Goal: Task Accomplishment & Management: Manage account settings

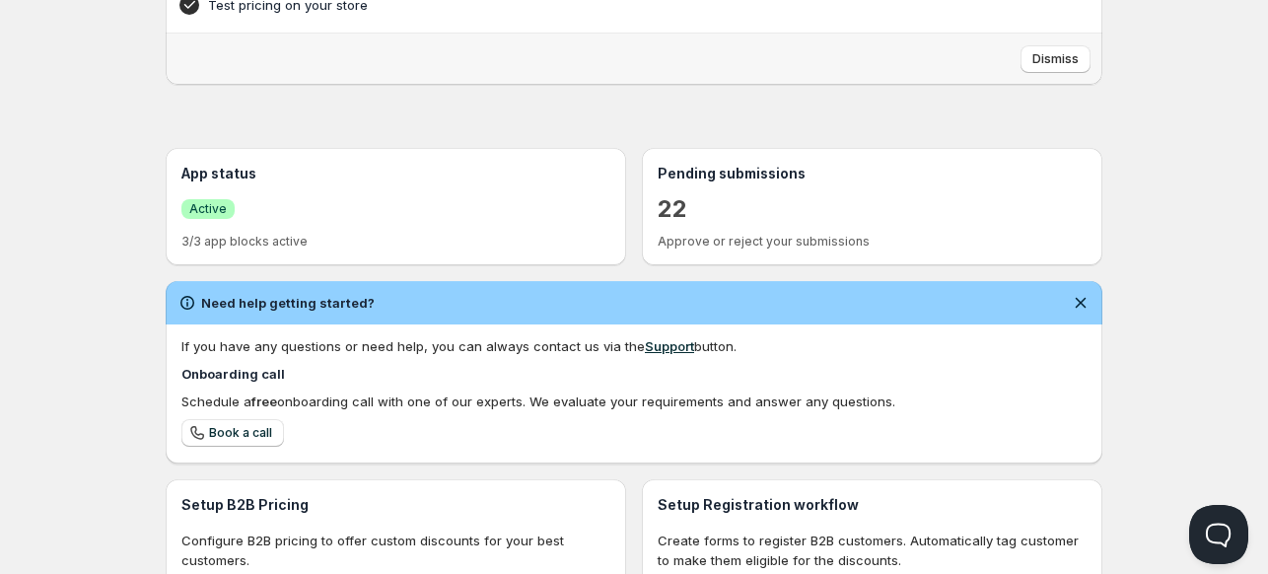
scroll to position [427, 0]
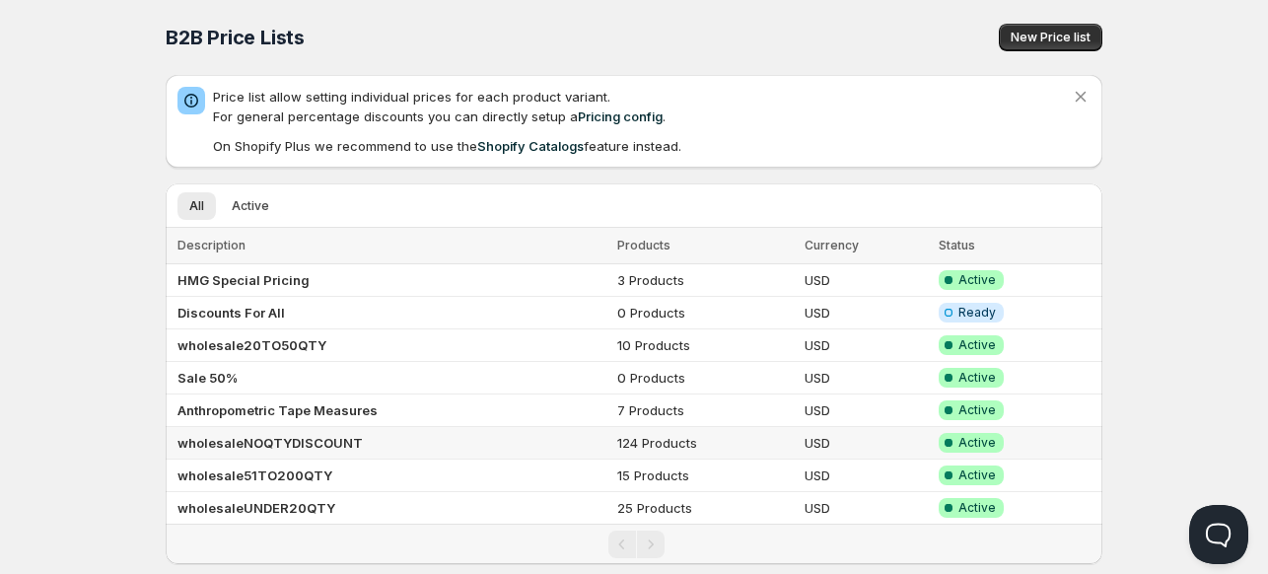
click at [255, 435] on b "wholesaleNOQTYDISCOUNT" at bounding box center [269, 443] width 185 height 16
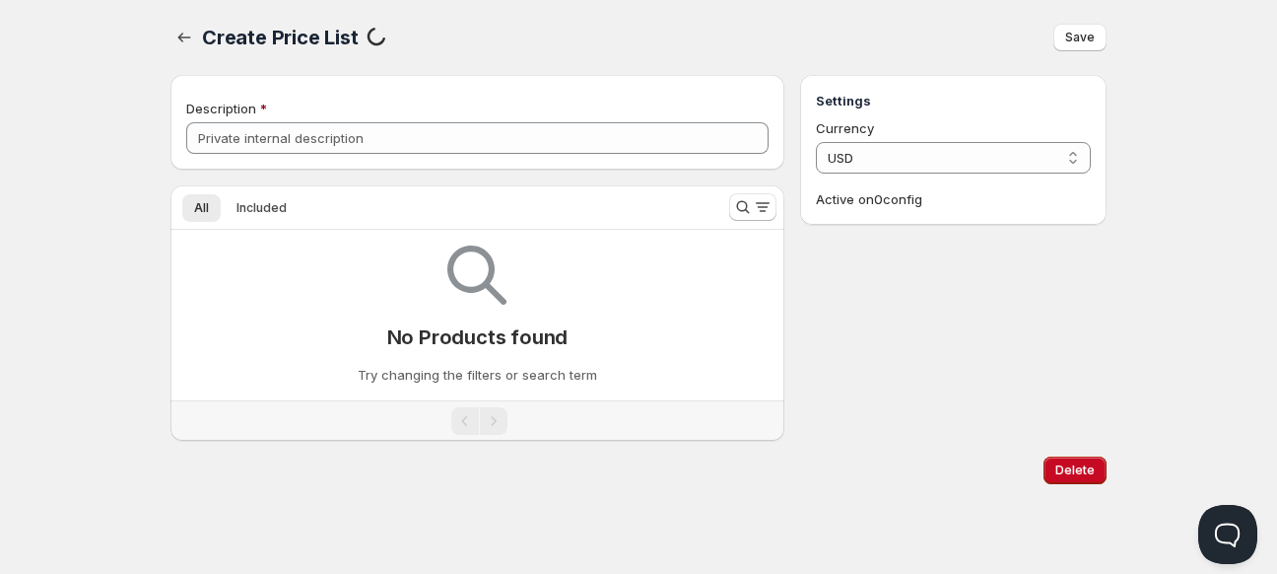
type input "wholesaleNOQTYDISCOUNT"
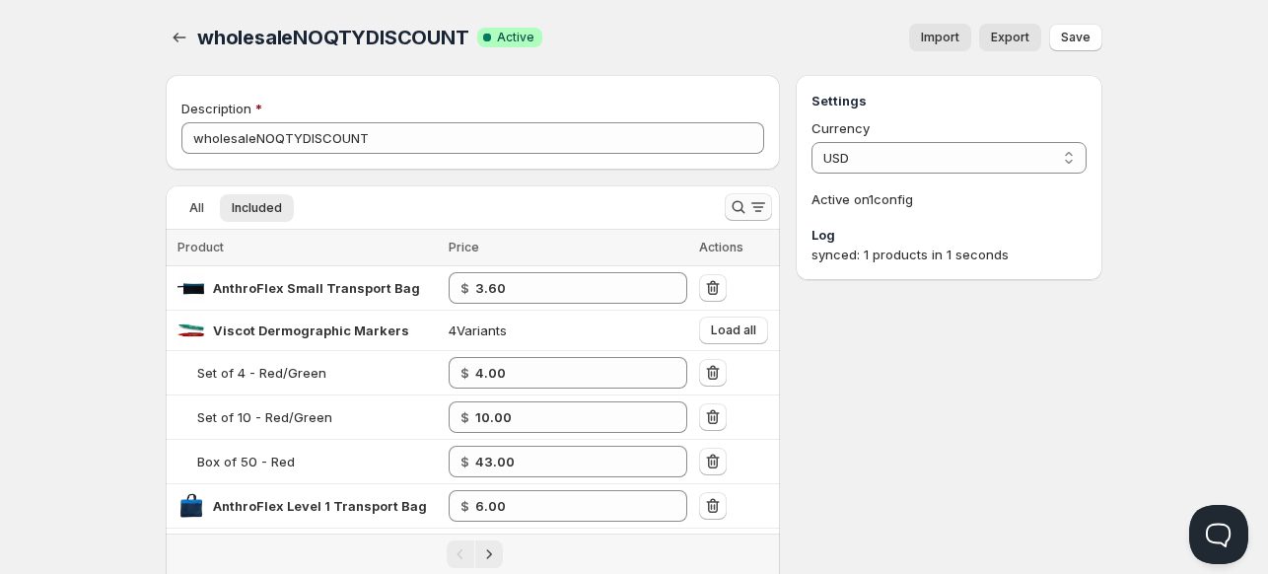
click at [733, 211] on icon "Search and filter results" at bounding box center [738, 207] width 20 height 20
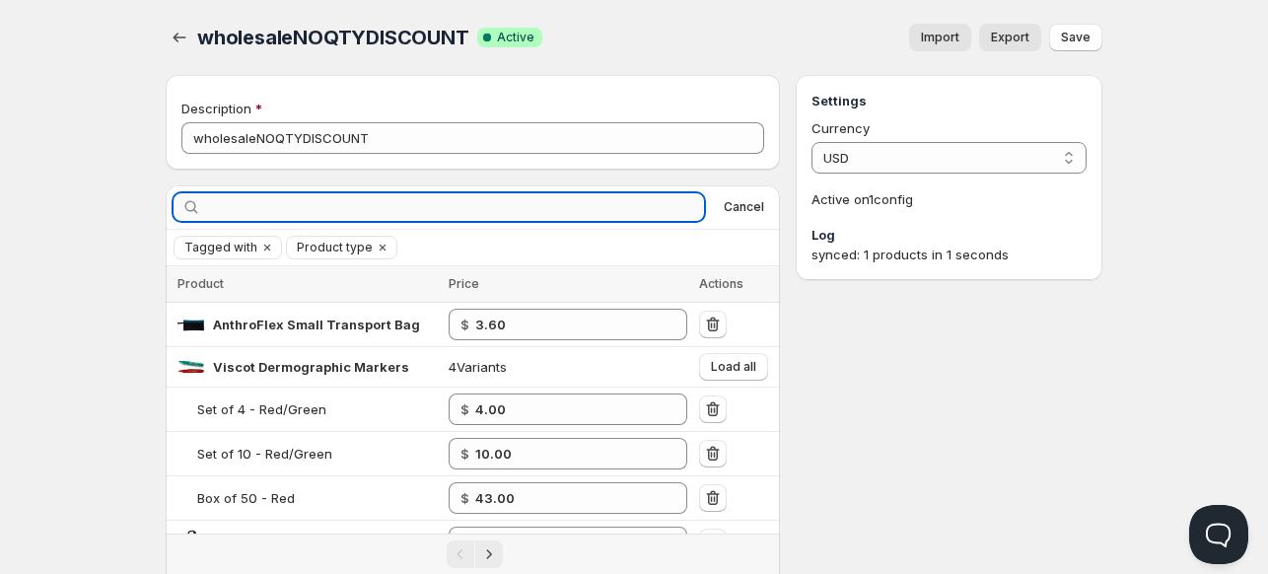
click at [506, 196] on input "text" at bounding box center [454, 207] width 499 height 28
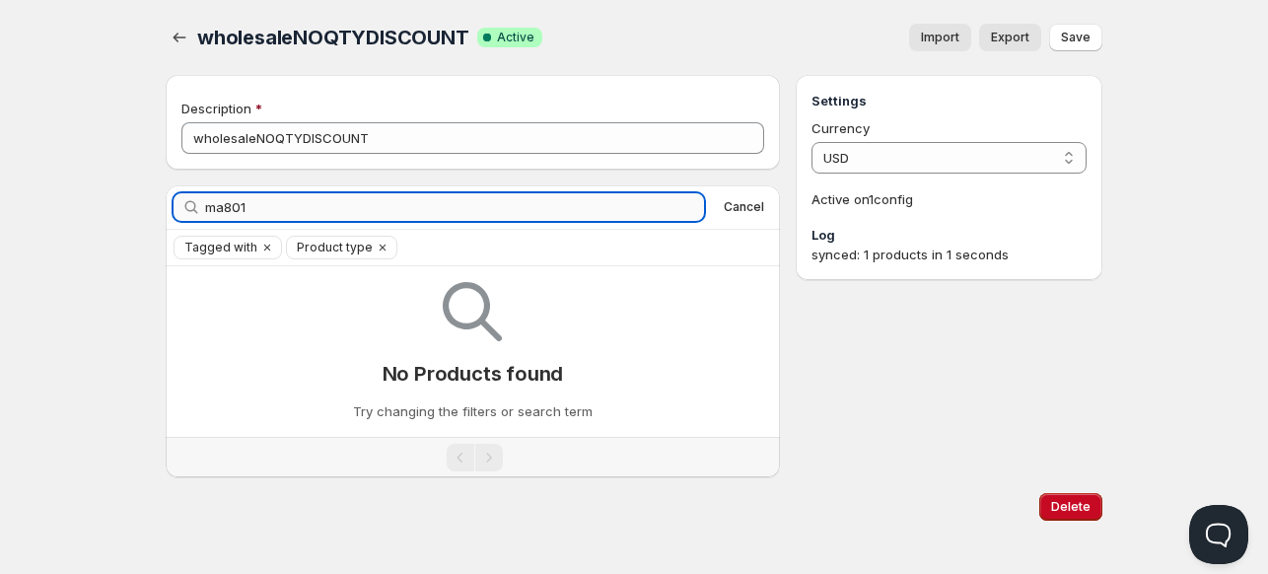
type input "ma801"
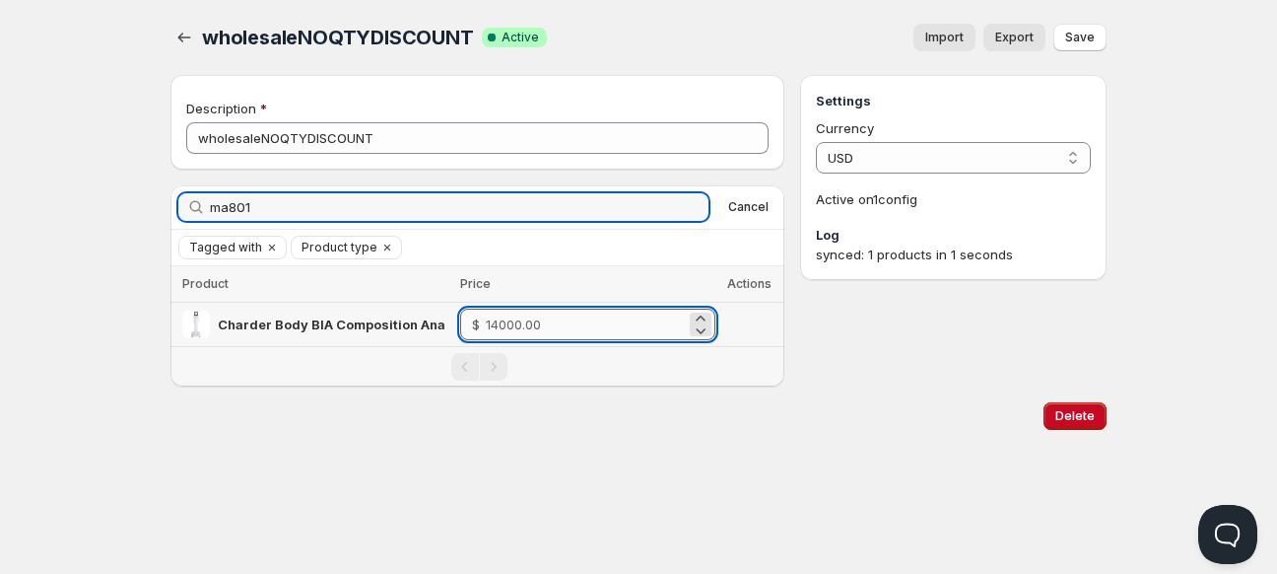
click at [544, 325] on input "number" at bounding box center [586, 325] width 200 height 32
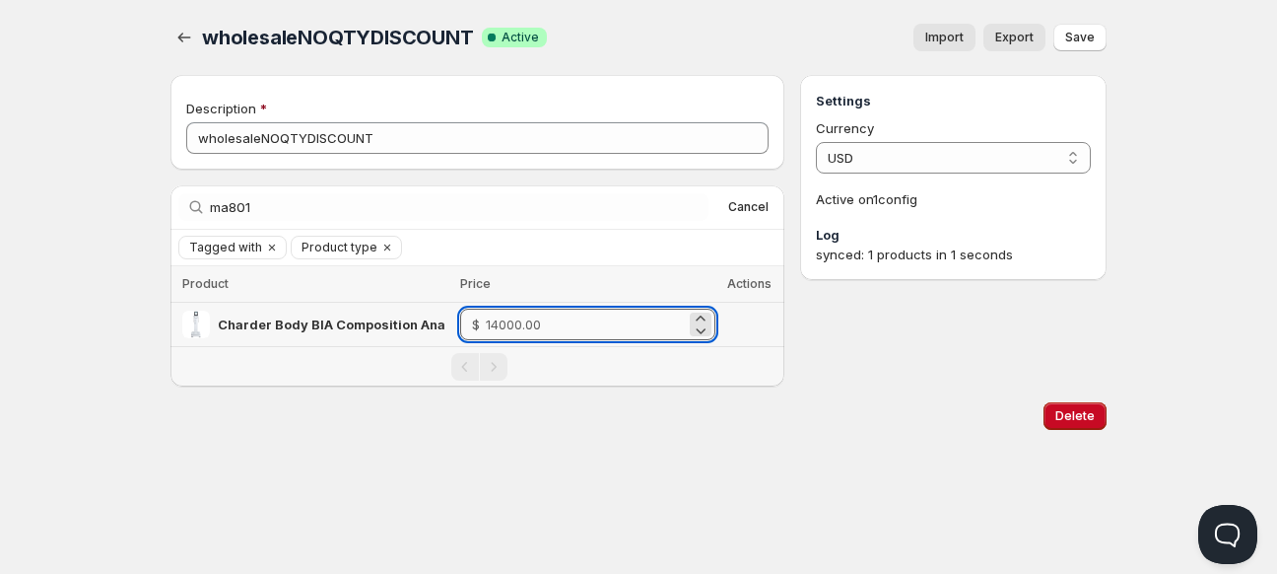
click at [654, 316] on input "number" at bounding box center [586, 325] width 200 height 32
type input "11900"
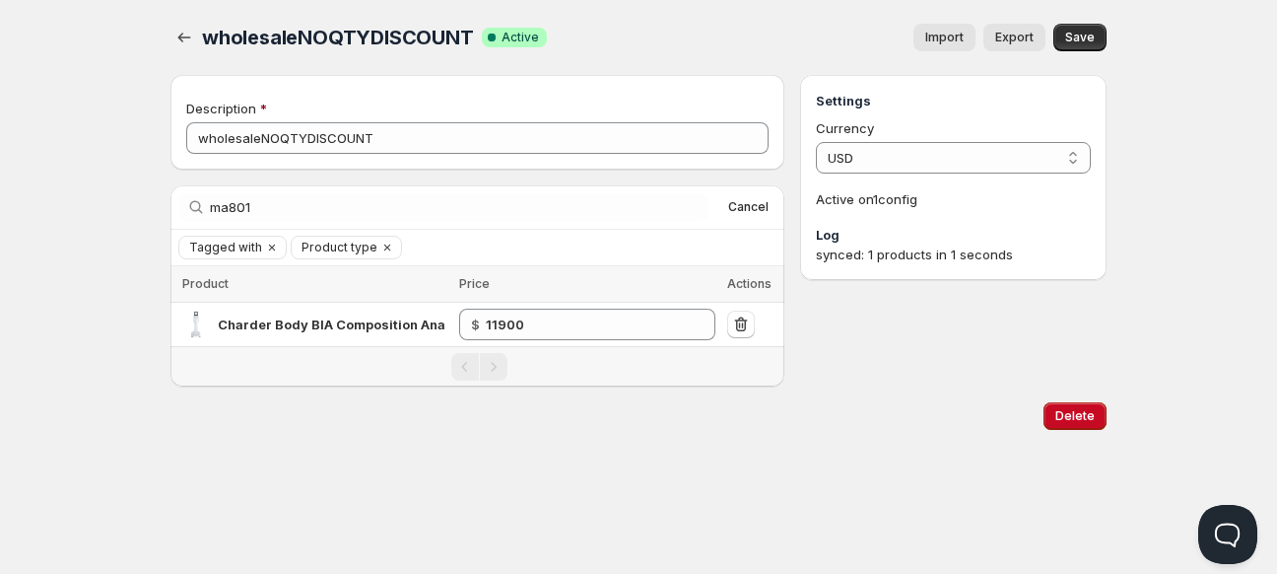
click at [932, 431] on div "Delete" at bounding box center [639, 415] width 936 height 59
click at [1073, 32] on span "Save" at bounding box center [1081, 38] width 30 height 16
click at [182, 40] on icon "button" at bounding box center [184, 38] width 20 height 20
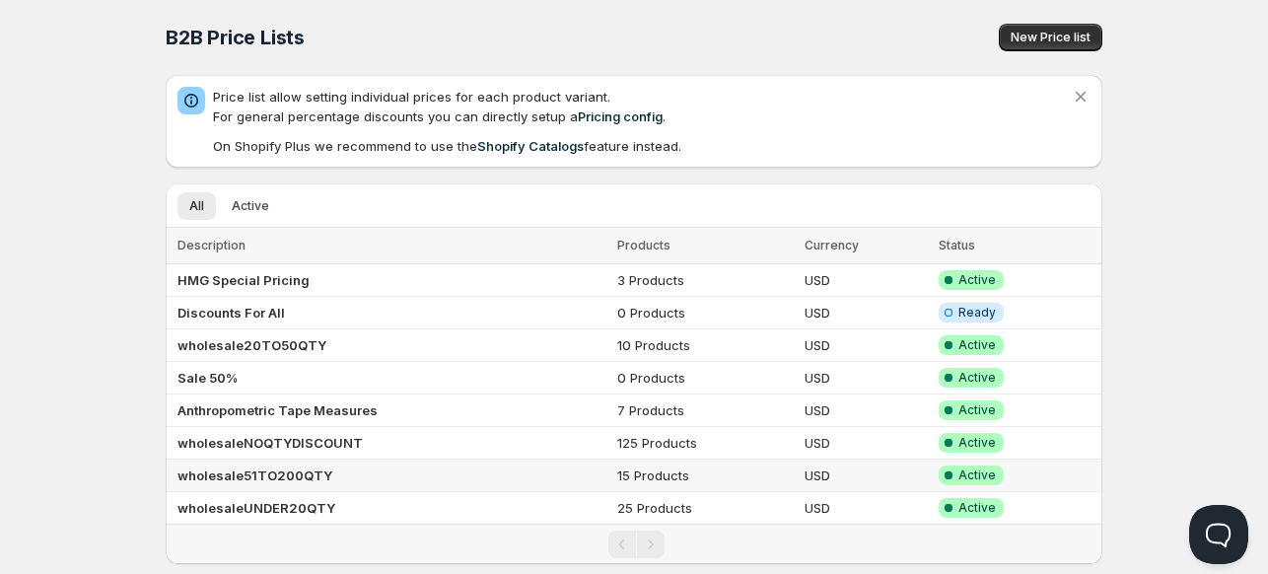
click at [241, 468] on b "wholesale51TO200QTY" at bounding box center [254, 475] width 155 height 16
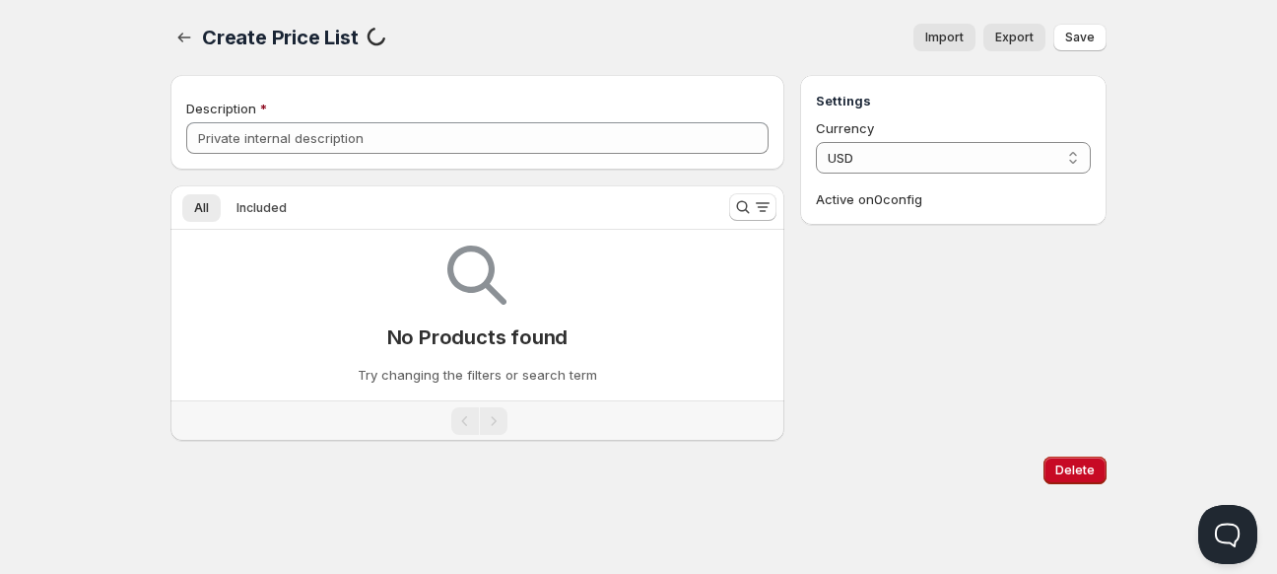
type input "wholesale51TO200QTY"
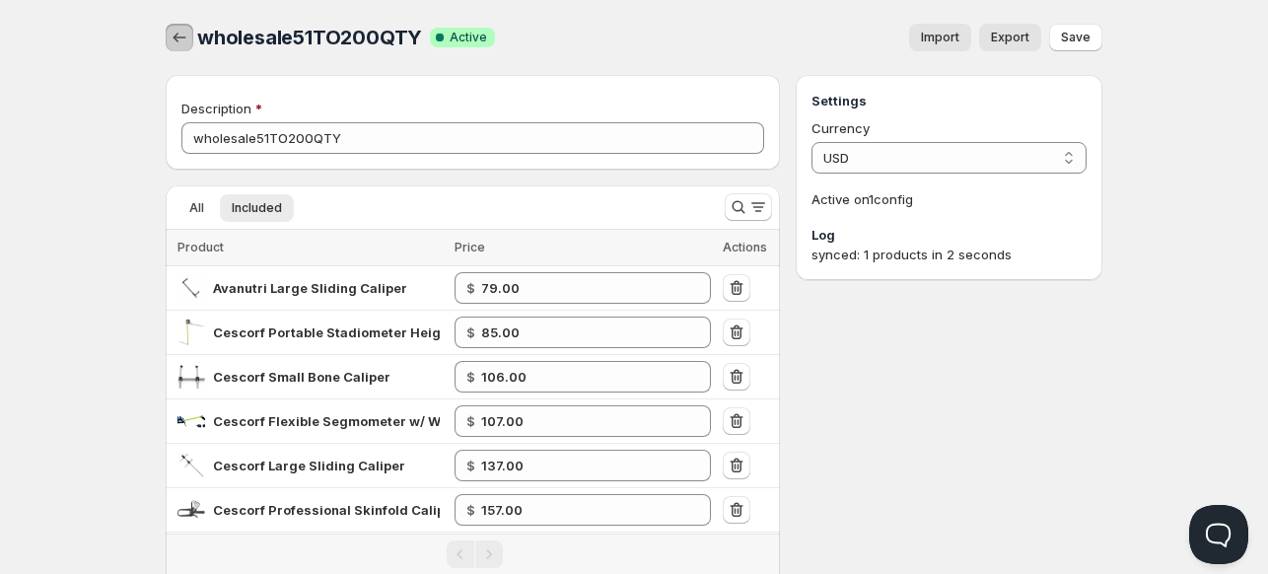
click at [173, 38] on icon "button" at bounding box center [179, 38] width 13 height 10
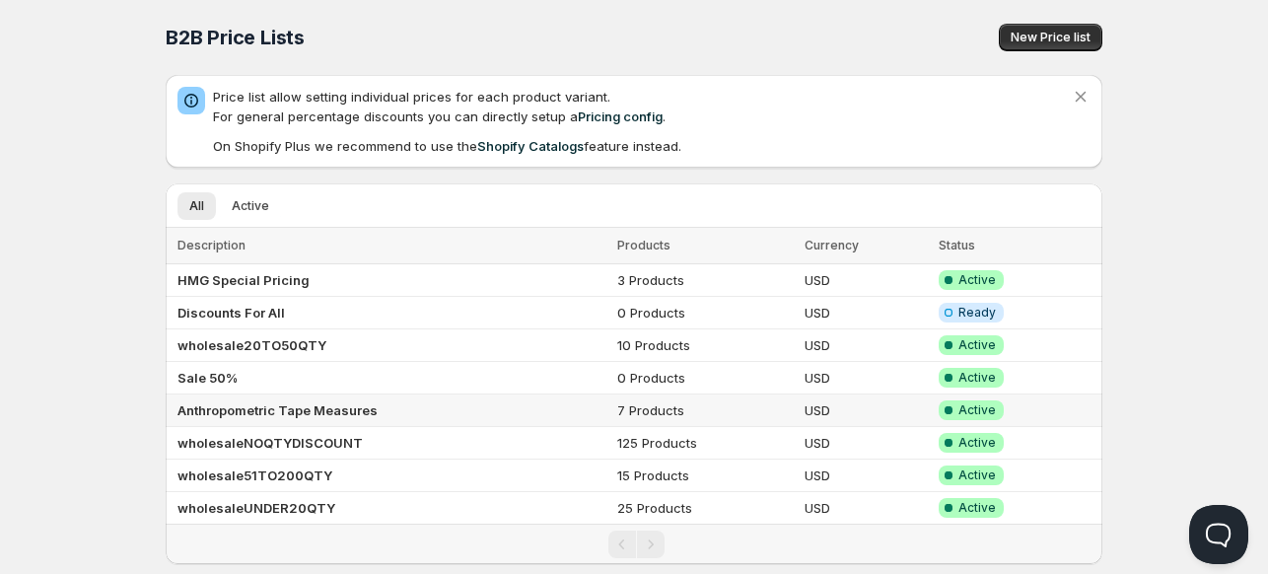
scroll to position [36, 0]
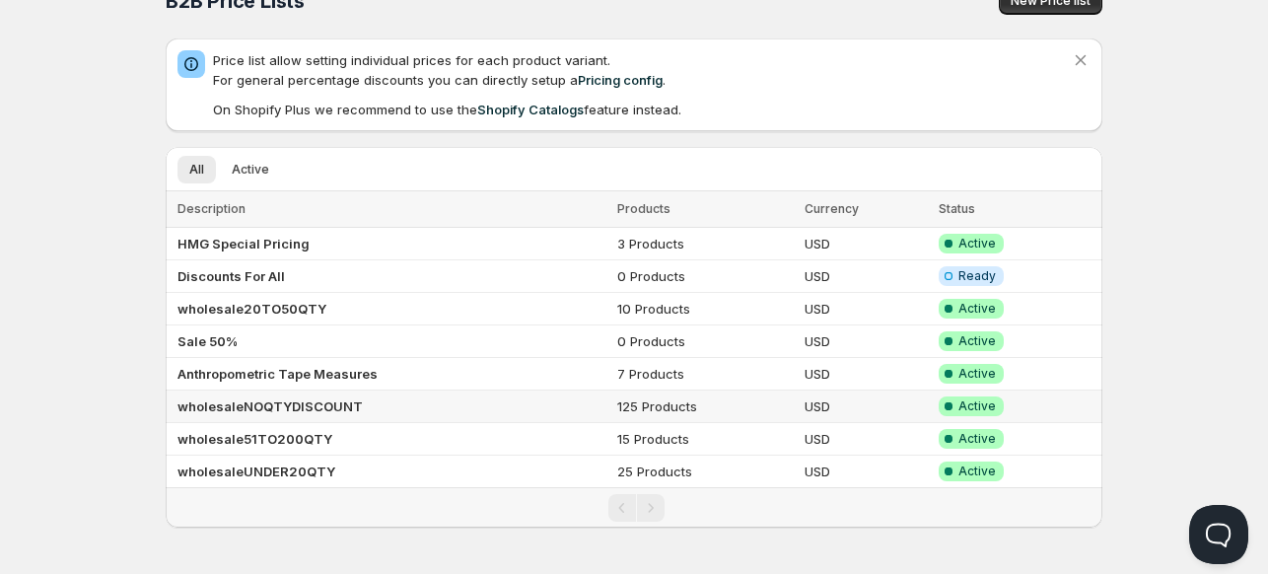
click at [225, 398] on b "wholesaleNOQTYDISCOUNT" at bounding box center [269, 406] width 185 height 16
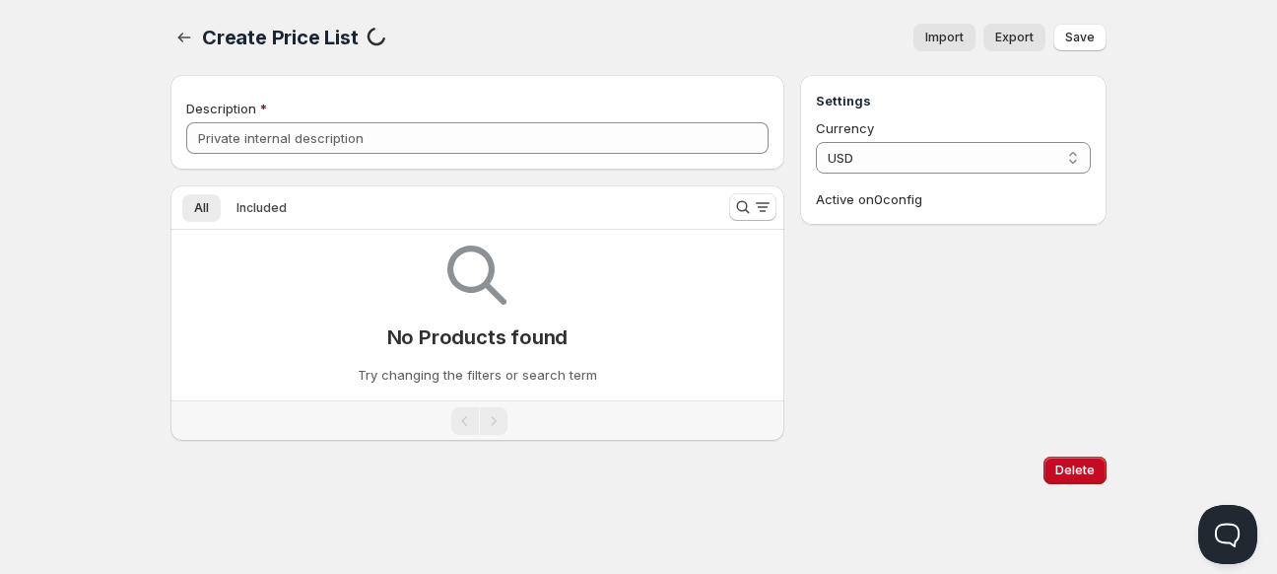
type input "wholesaleNOQTYDISCOUNT"
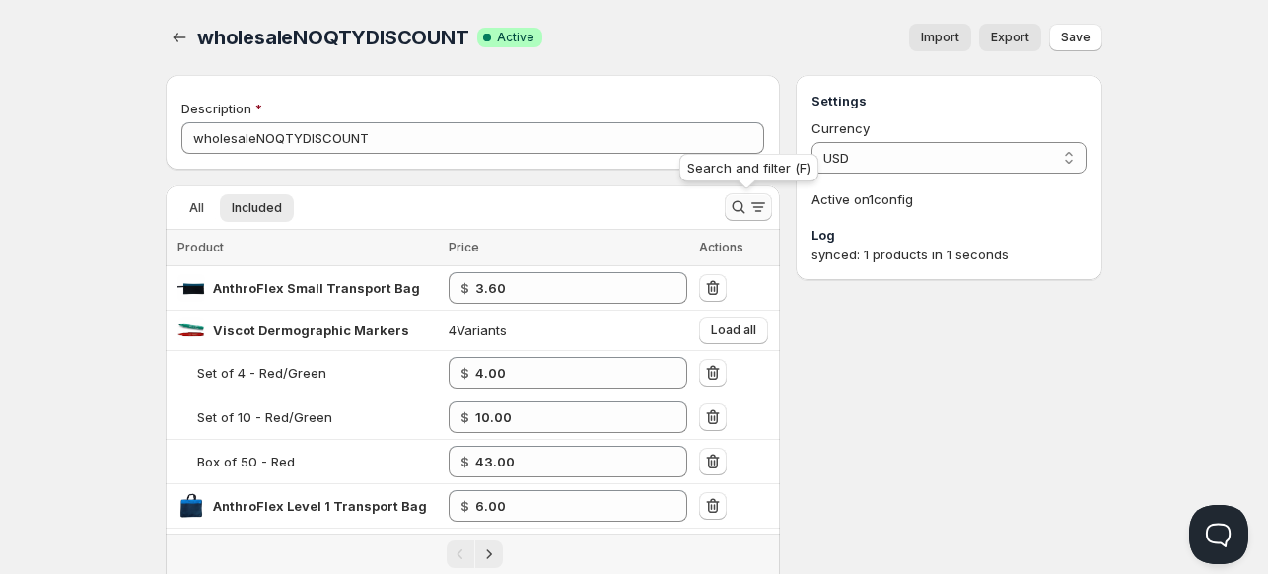
click at [736, 205] on icon "Search and filter results" at bounding box center [738, 207] width 20 height 20
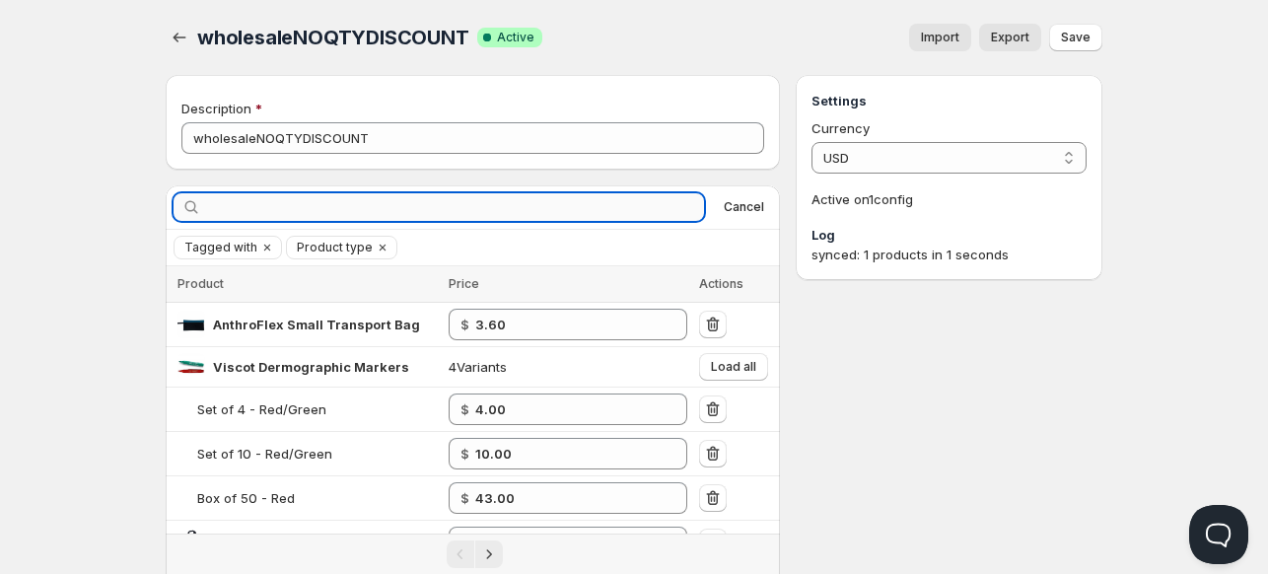
click at [514, 202] on input "text" at bounding box center [454, 207] width 499 height 28
type input "bench"
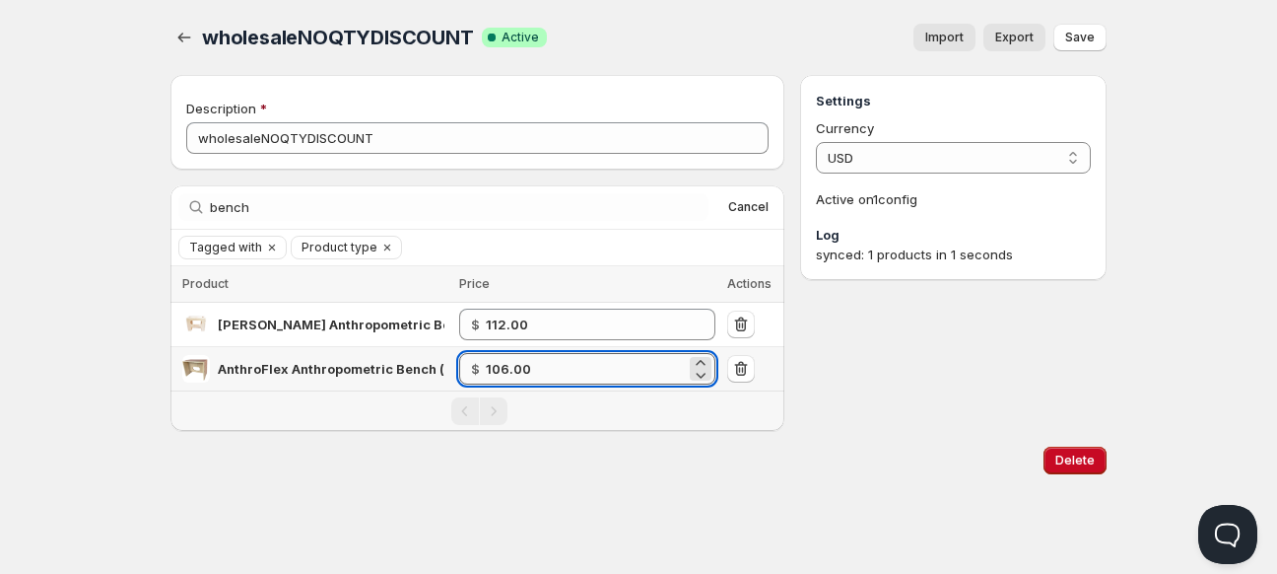
click at [548, 381] on input "106.00" at bounding box center [586, 369] width 200 height 32
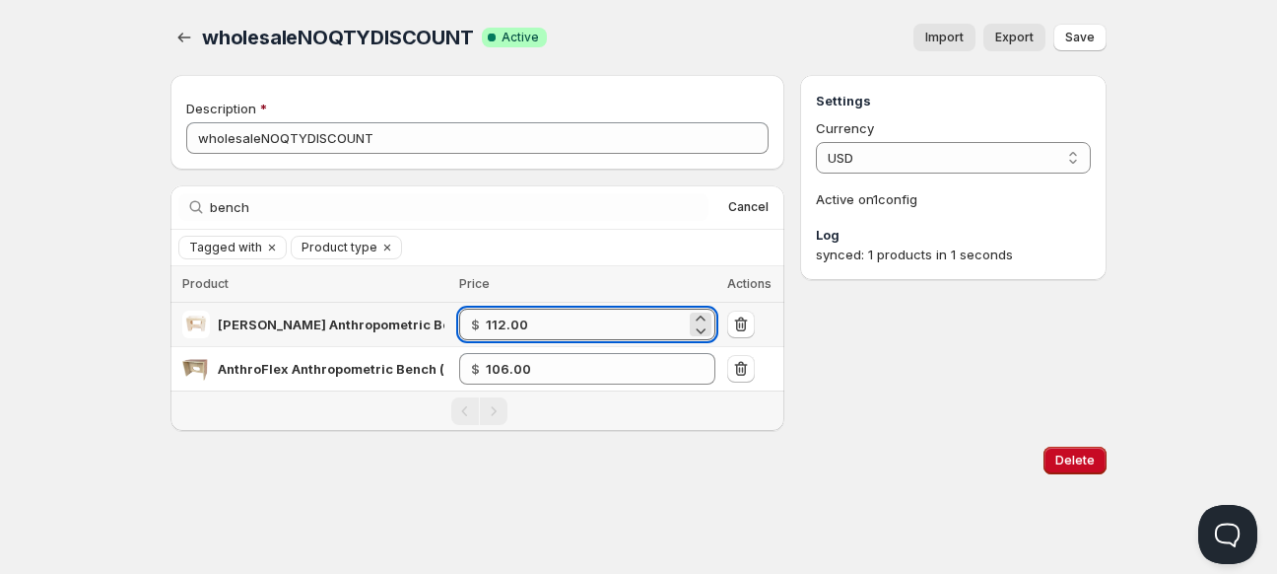
click at [552, 318] on input "112.00" at bounding box center [586, 325] width 200 height 32
type input "1"
click at [572, 500] on div "Home Pricing Price lists Forms Submissions Settings Features Plans wholesaleNOQ…" at bounding box center [638, 287] width 1277 height 574
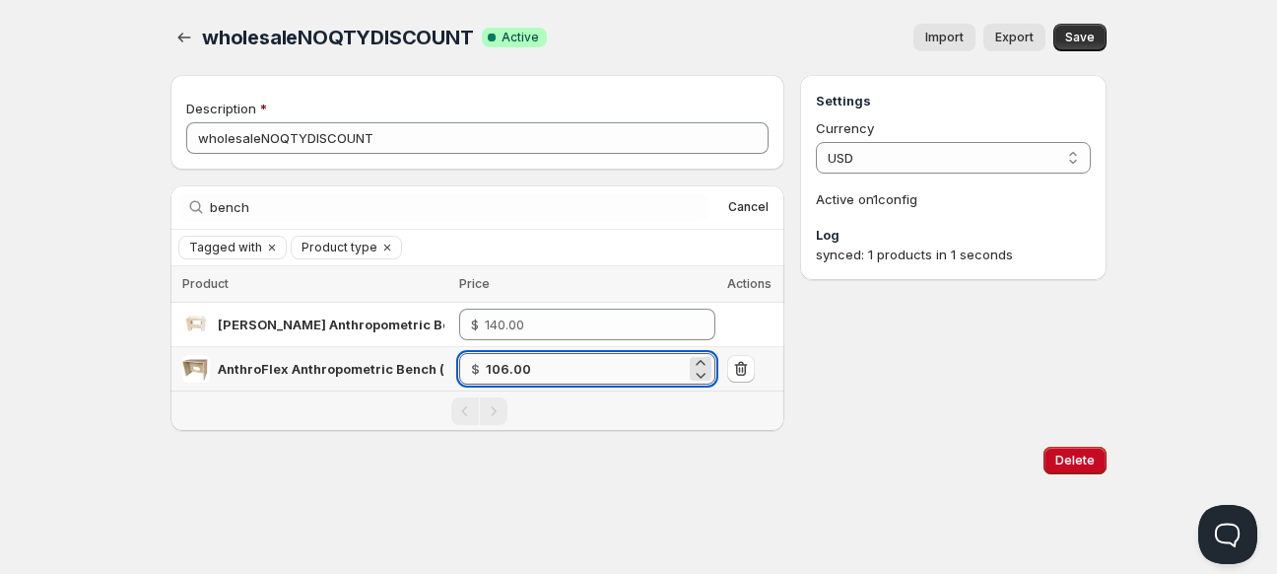
click at [546, 365] on input "106.00" at bounding box center [586, 369] width 200 height 32
type input "104.0"
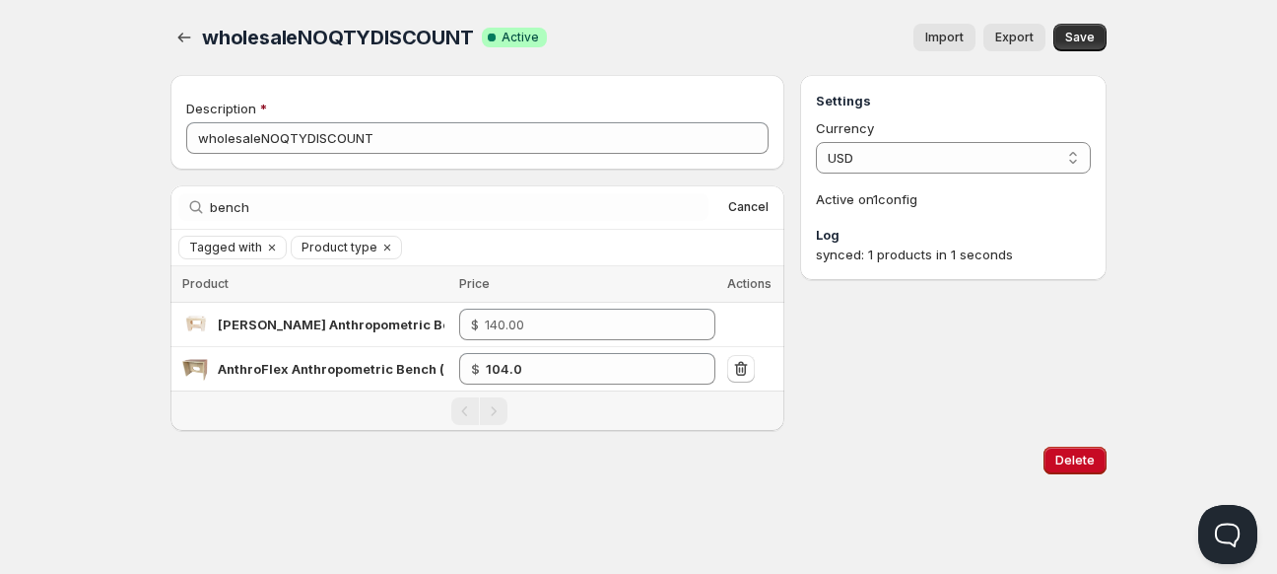
click at [569, 462] on div "Delete" at bounding box center [635, 456] width 944 height 35
click at [1084, 44] on span "Save" at bounding box center [1081, 38] width 30 height 16
click at [184, 35] on icon "button" at bounding box center [184, 38] width 20 height 20
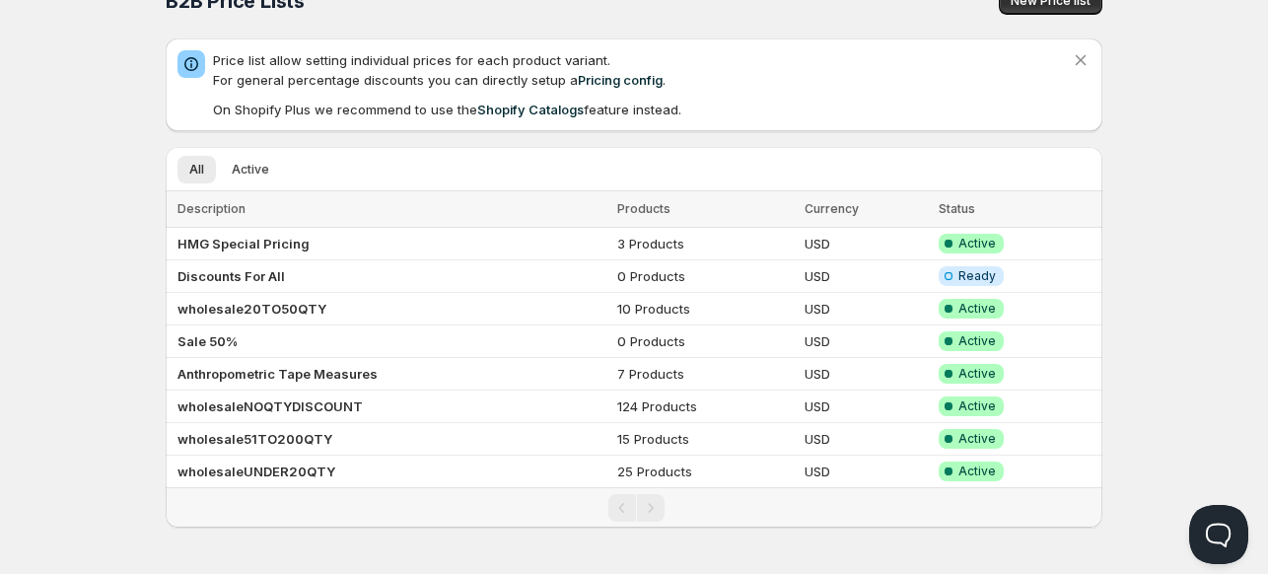
scroll to position [35, 0]
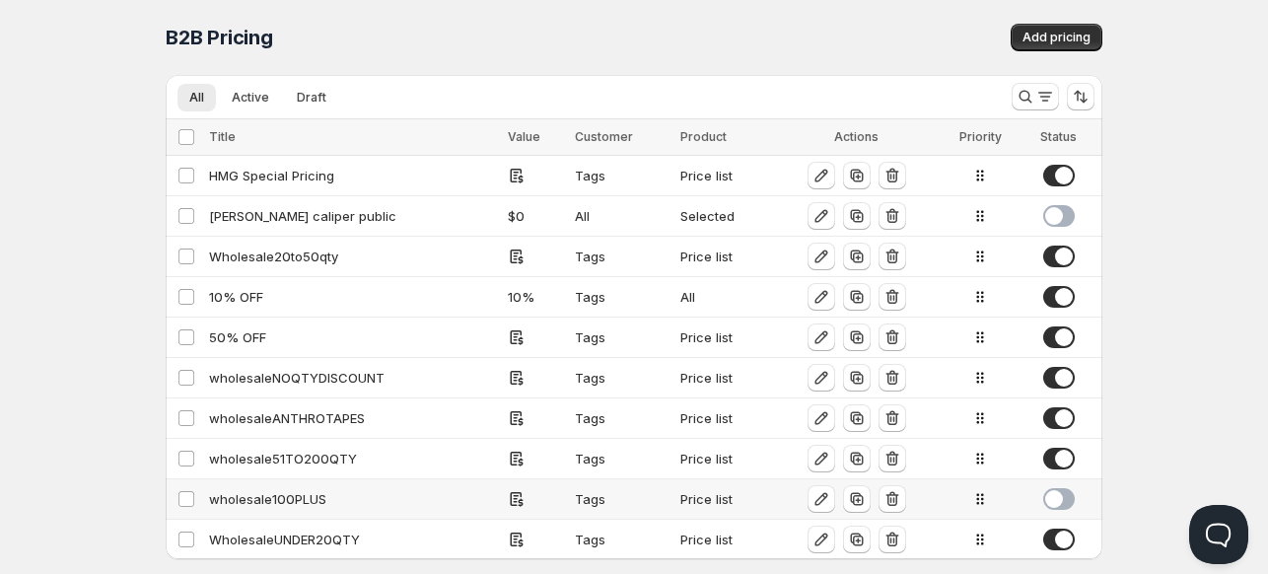
scroll to position [33, 0]
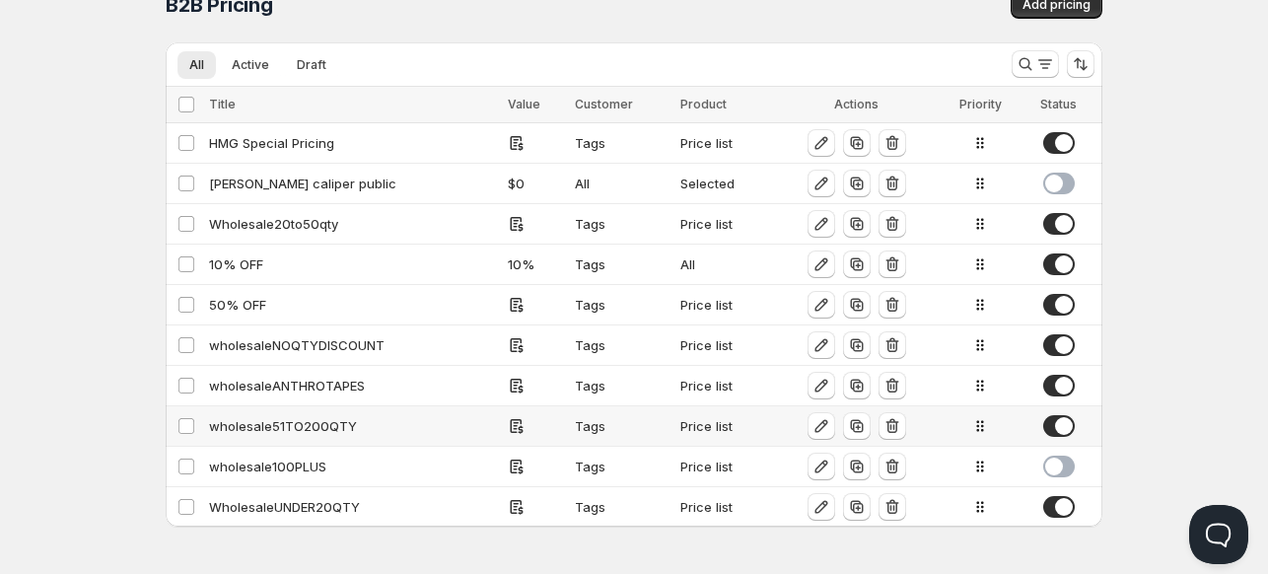
click at [250, 425] on div "wholesale51TO200QTY" at bounding box center [352, 426] width 287 height 20
select select "2"
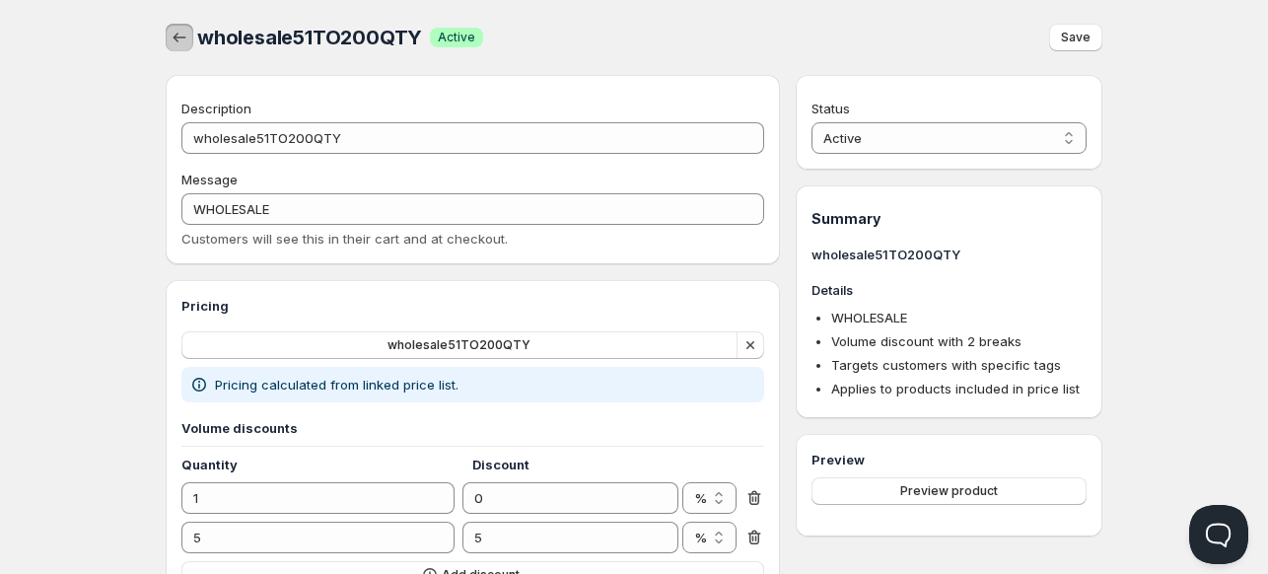
click at [175, 35] on icon "button" at bounding box center [180, 38] width 20 height 20
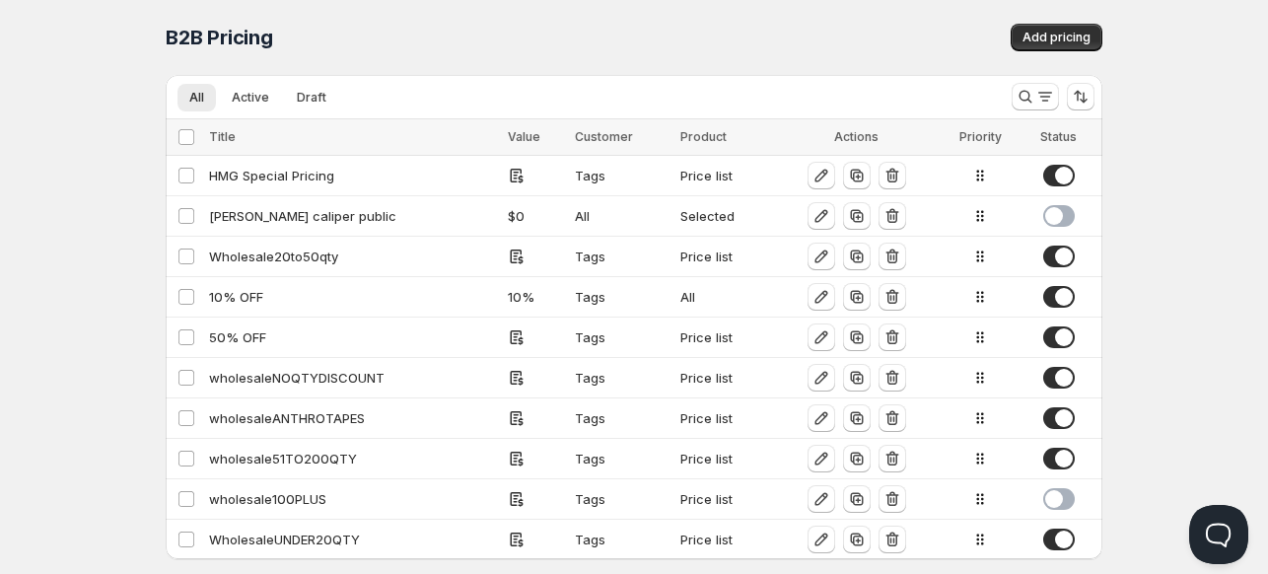
click at [87, 272] on div "Home Pricing Price lists Forms Submissions Settings Features Plans B2B Pricing.…" at bounding box center [634, 304] width 1268 height 608
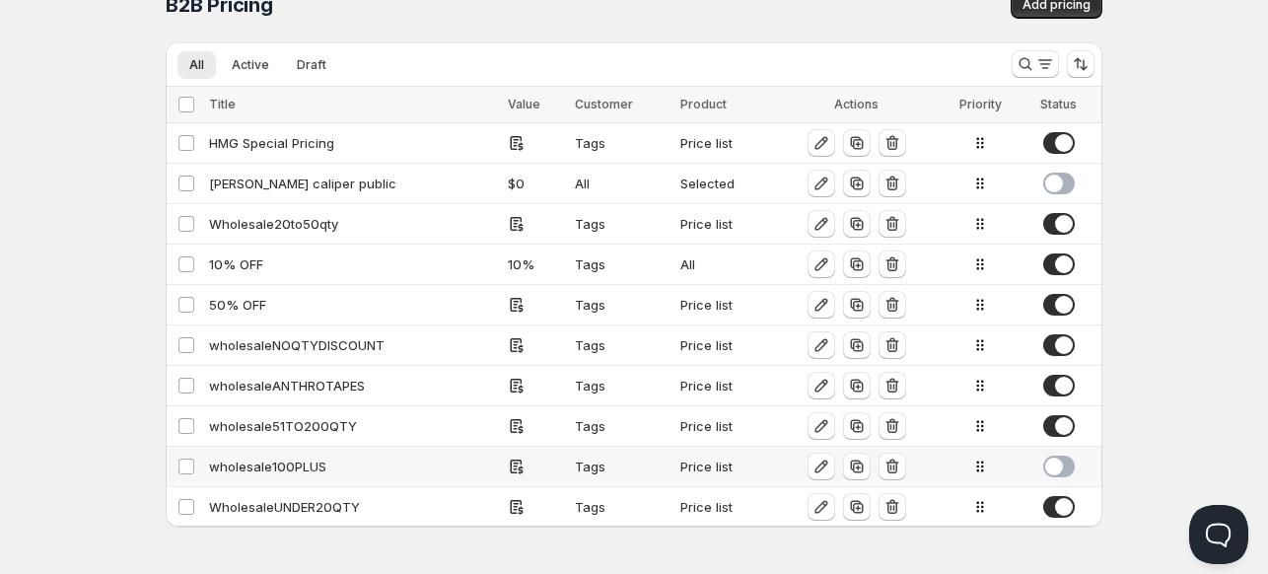
click at [262, 463] on div "wholesale100PLUS" at bounding box center [352, 466] width 287 height 20
select select "2"
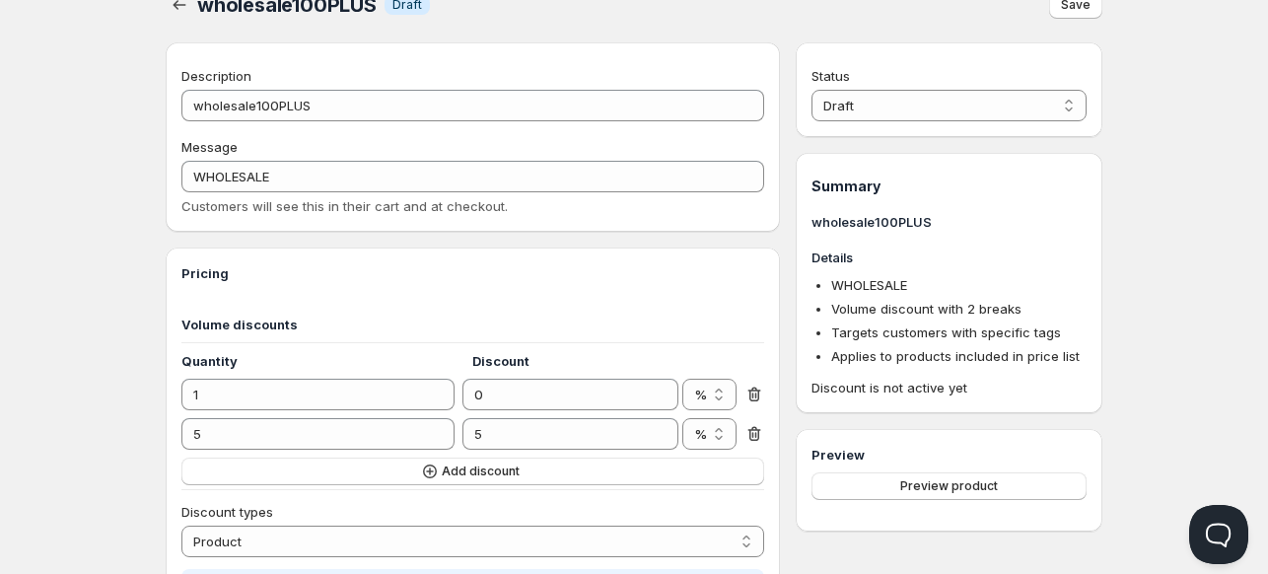
click at [174, 4] on span "Online" at bounding box center [634, 14] width 1256 height 28
click at [174, 8] on icon "button" at bounding box center [180, 5] width 20 height 20
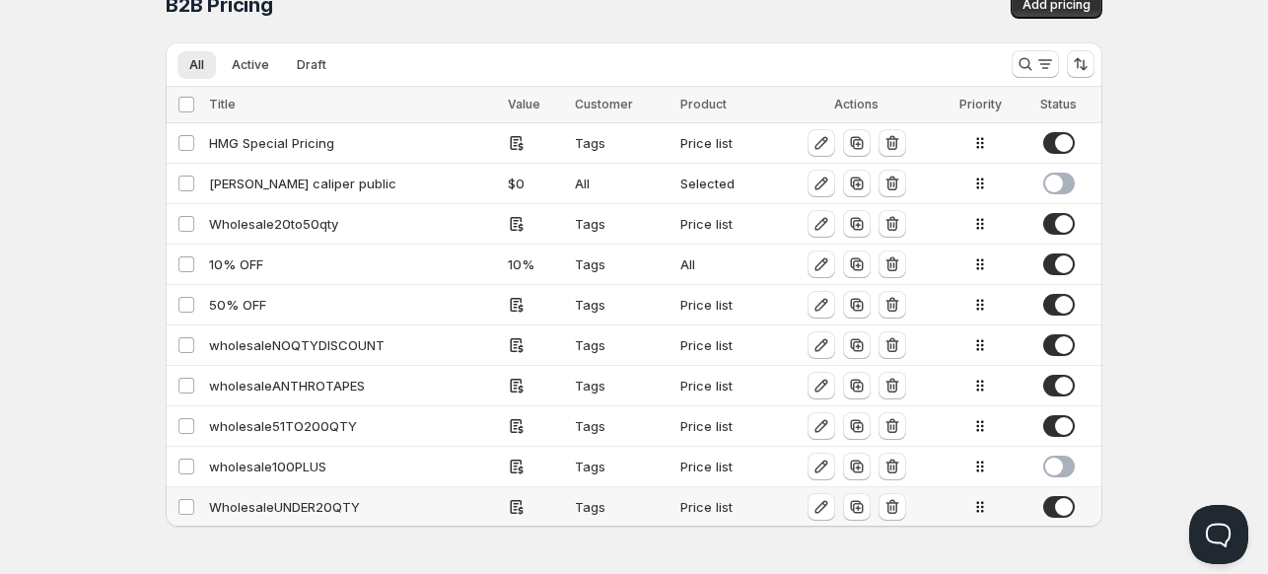
click at [283, 508] on div "WholesaleUNDER20QTY" at bounding box center [352, 507] width 287 height 20
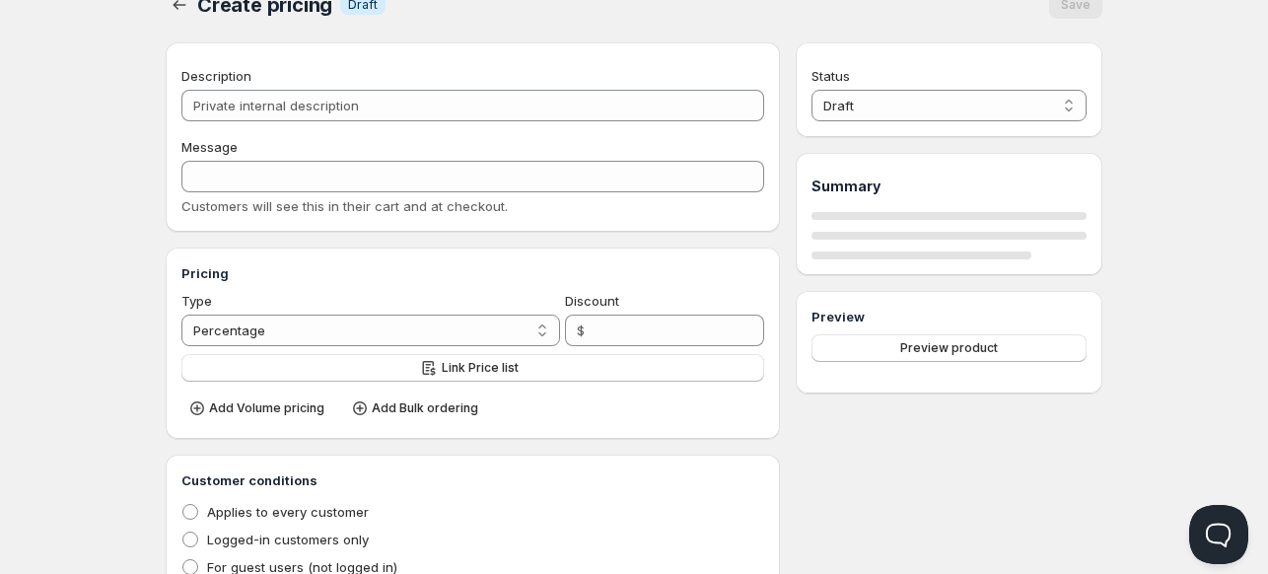
type input "WholesaleUNDER20QTY"
type input "WHOLESALE"
radio input "true"
select select "1"
select select "2"
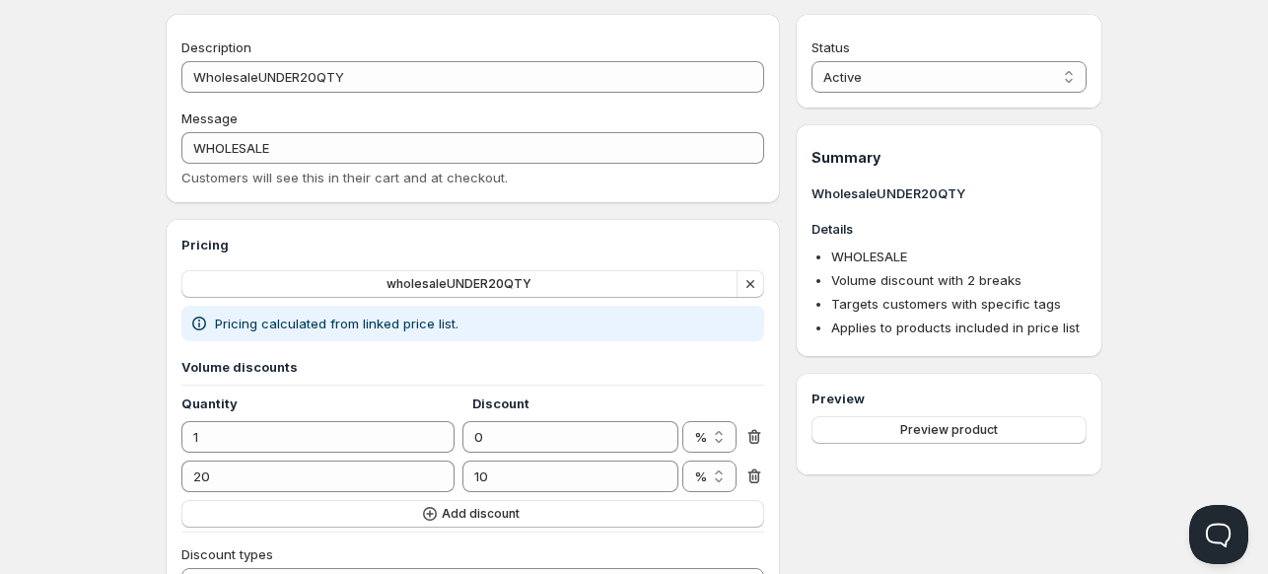
scroll to position [63, 0]
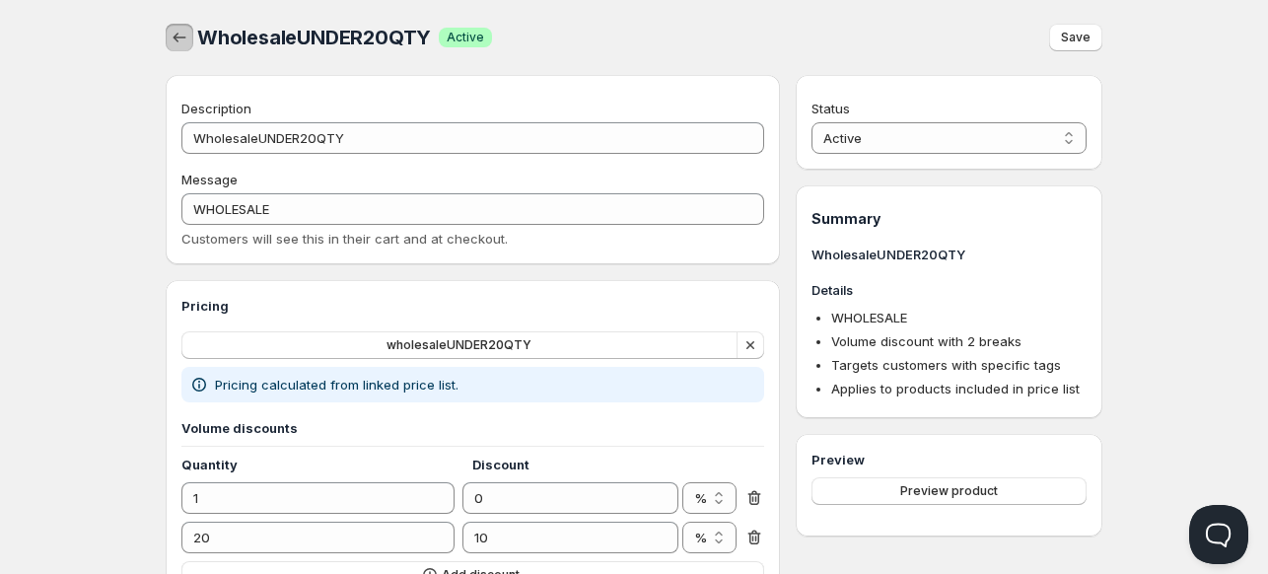
click at [185, 36] on icon "button" at bounding box center [180, 38] width 20 height 20
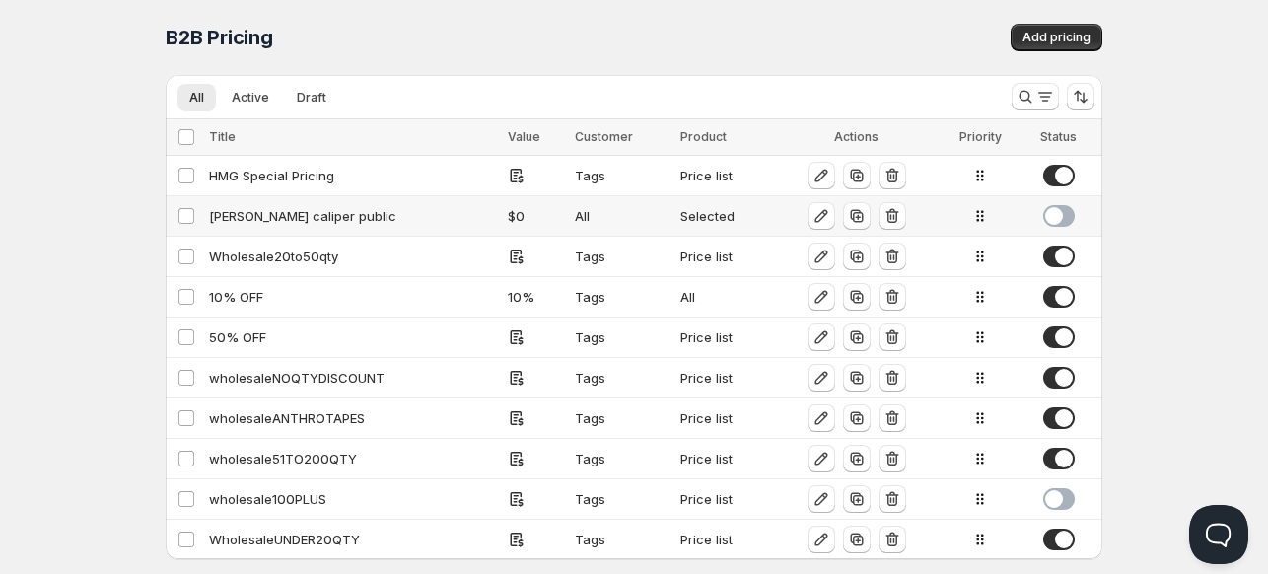
click at [262, 220] on div "lange caliper public" at bounding box center [352, 216] width 287 height 20
select select "2"
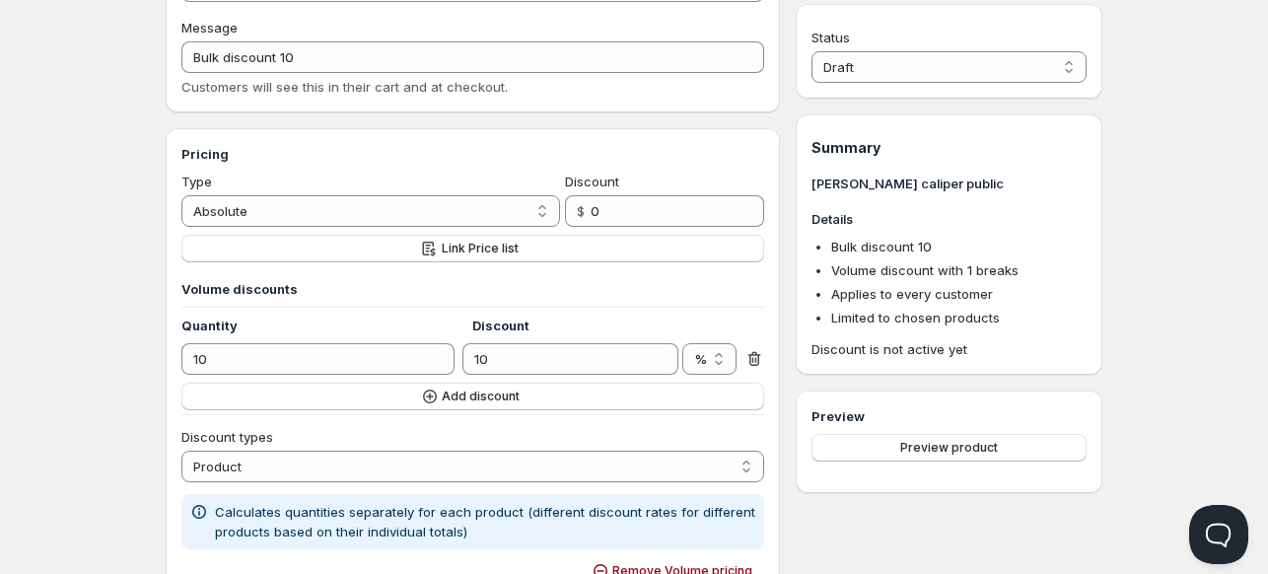
scroll to position [189, 0]
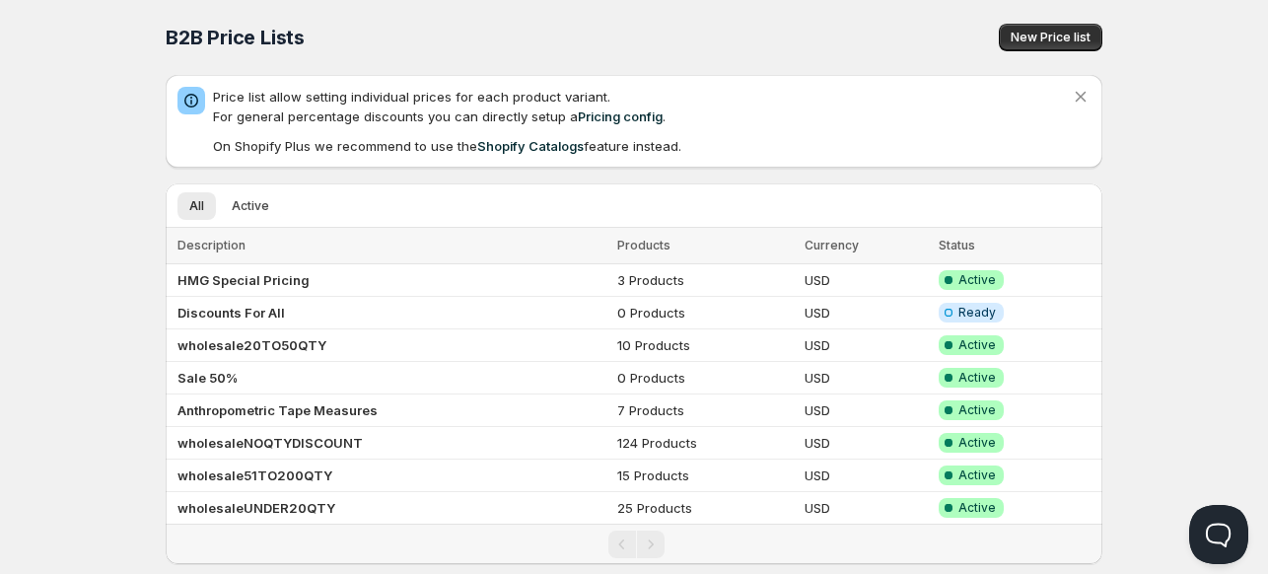
drag, startPoint x: 1058, startPoint y: 35, endPoint x: 626, endPoint y: 56, distance: 432.2
click at [626, 56] on div "B2B Price Lists. This page is ready B2B Price Lists New Price list" at bounding box center [634, 37] width 936 height 75
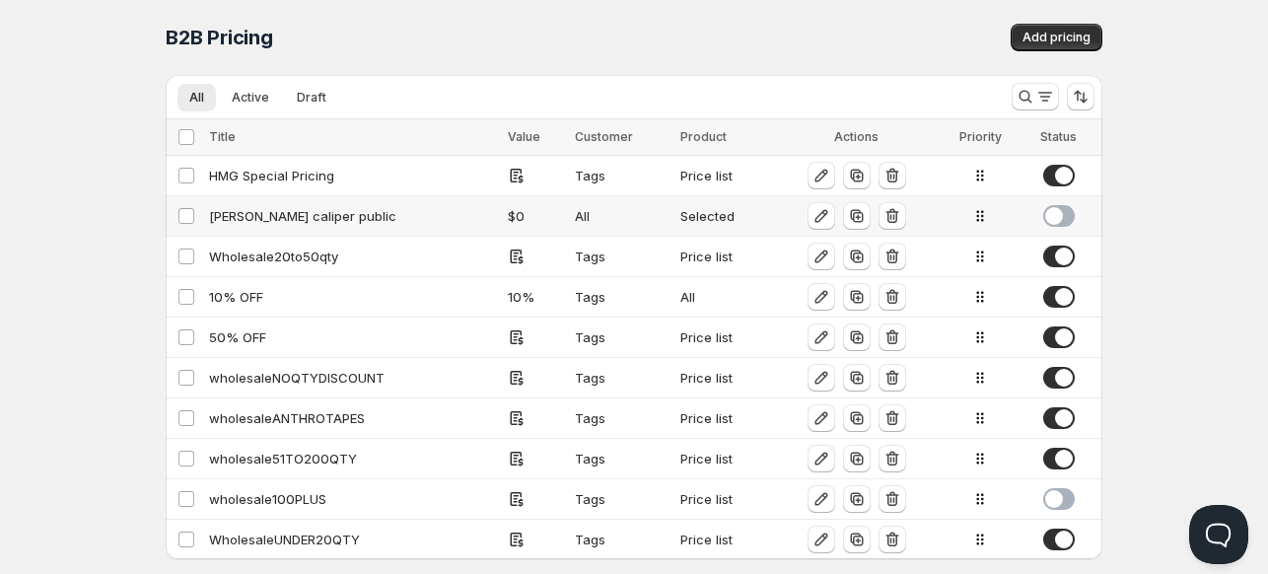
click at [262, 213] on div "lange caliper public" at bounding box center [352, 216] width 287 height 20
select select "2"
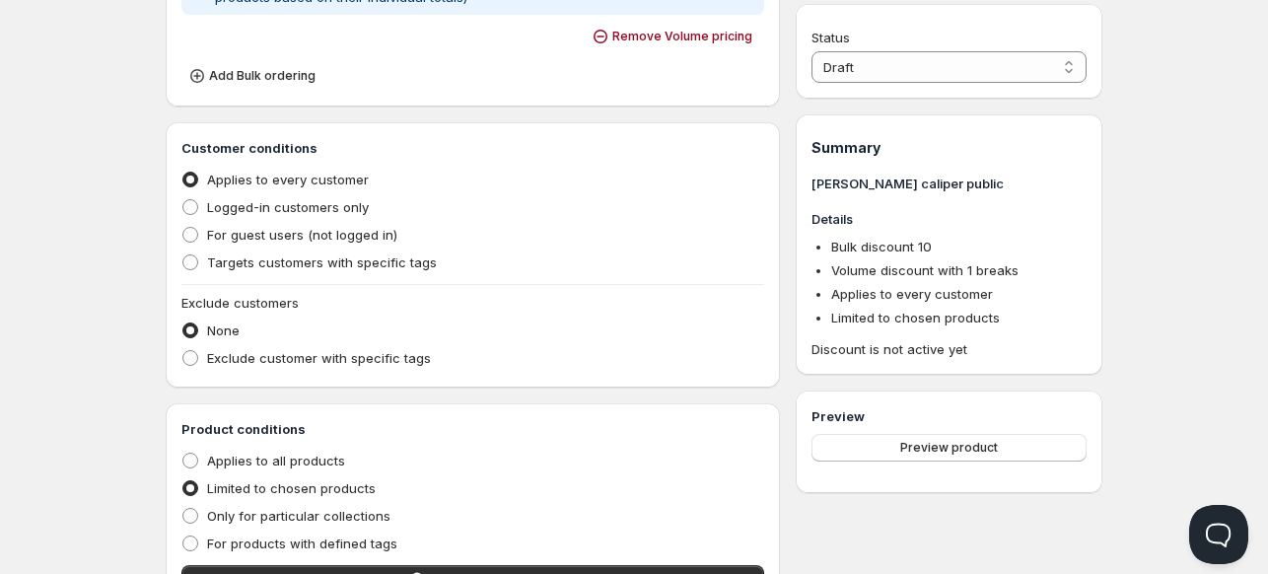
scroll to position [688, 0]
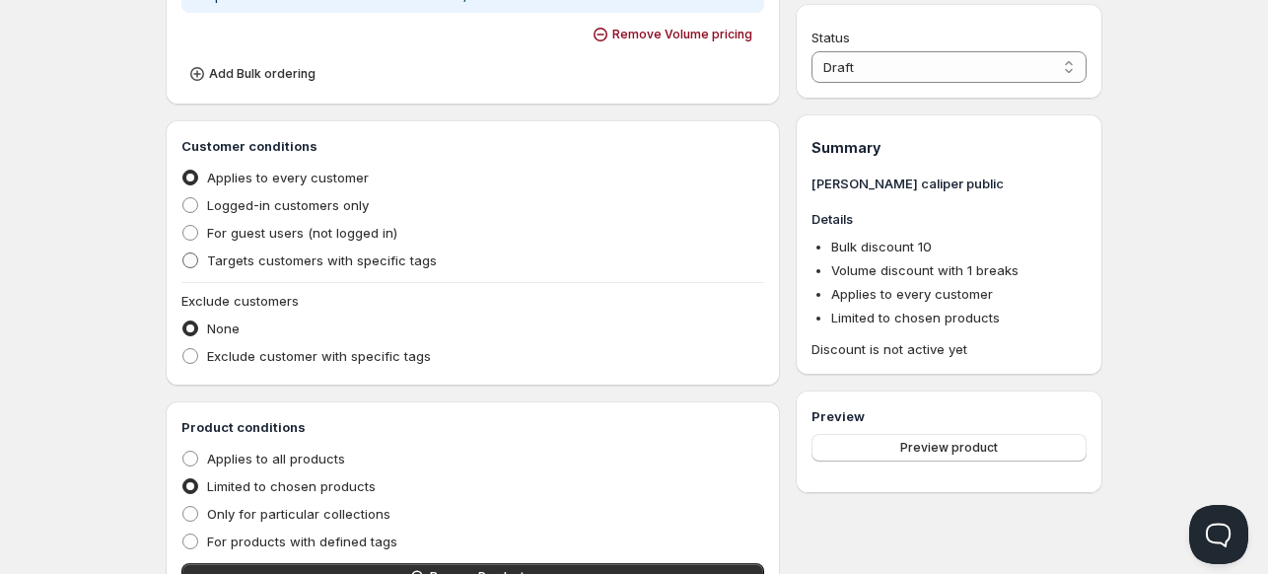
click at [198, 260] on span at bounding box center [190, 260] width 18 height 18
click at [183, 253] on input "Targets customers with specific tags" at bounding box center [182, 252] width 1 height 1
radio input "true"
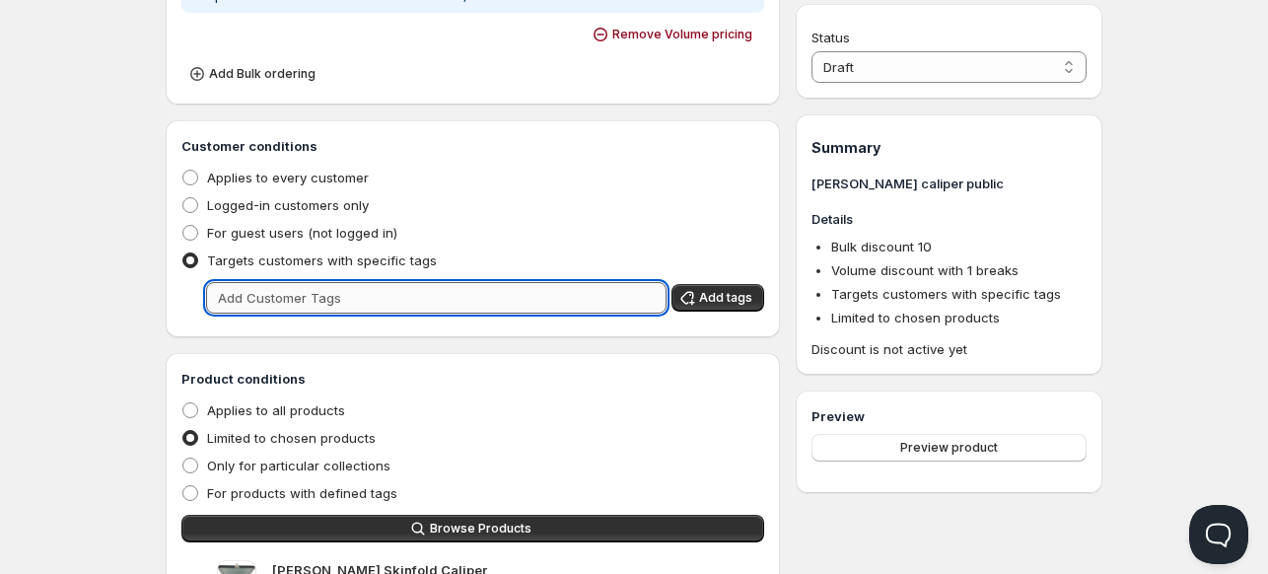
click at [278, 296] on input "text" at bounding box center [436, 298] width 460 height 32
type input "wholesale"
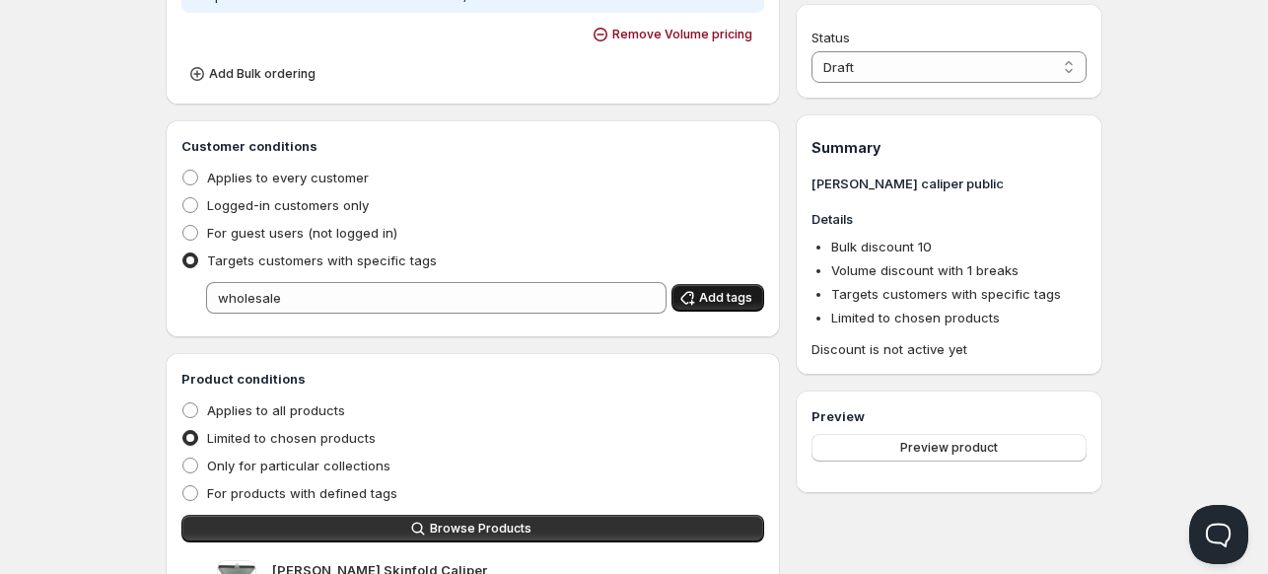
click at [726, 303] on span "Add tags" at bounding box center [725, 298] width 53 height 16
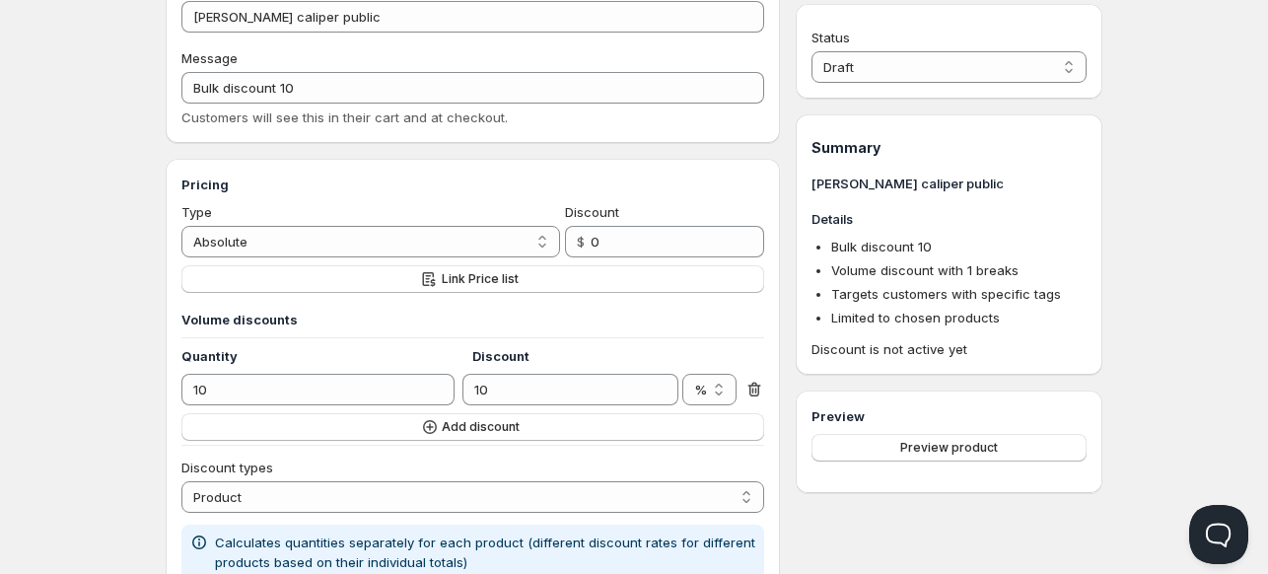
scroll to position [117, 0]
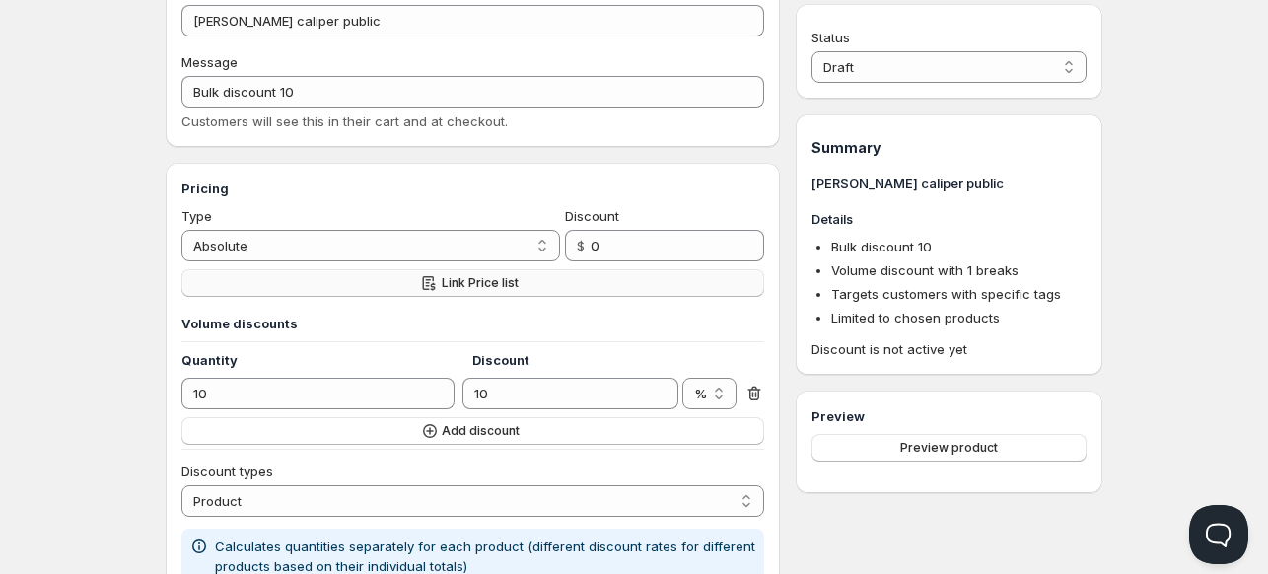
click at [468, 277] on span "Link Price list" at bounding box center [480, 283] width 77 height 16
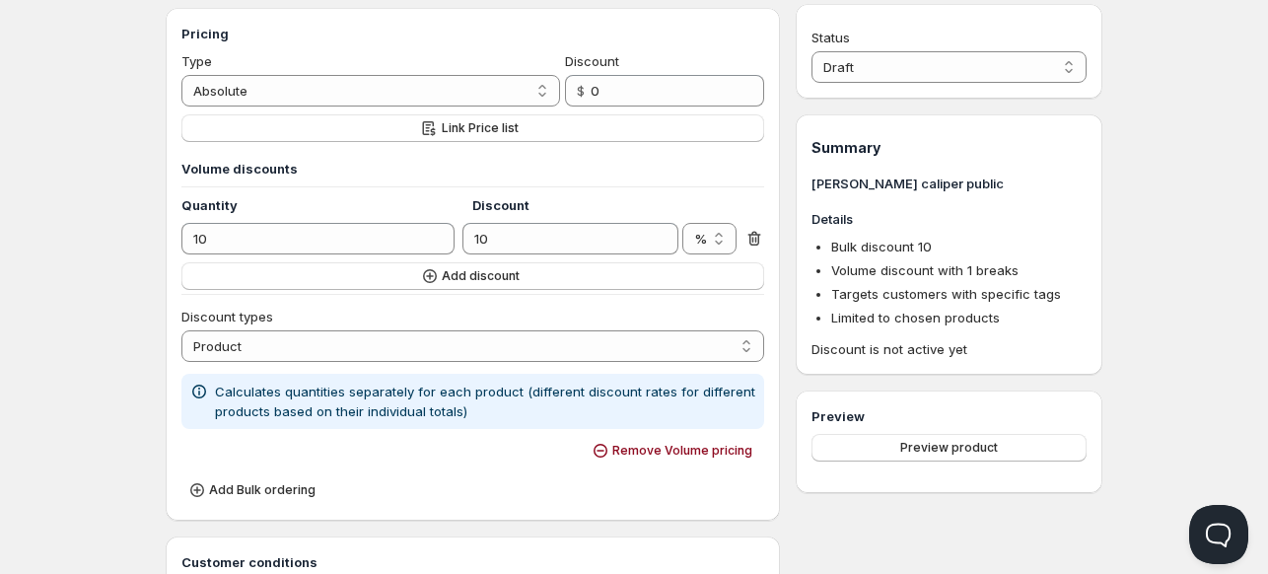
scroll to position [266, 0]
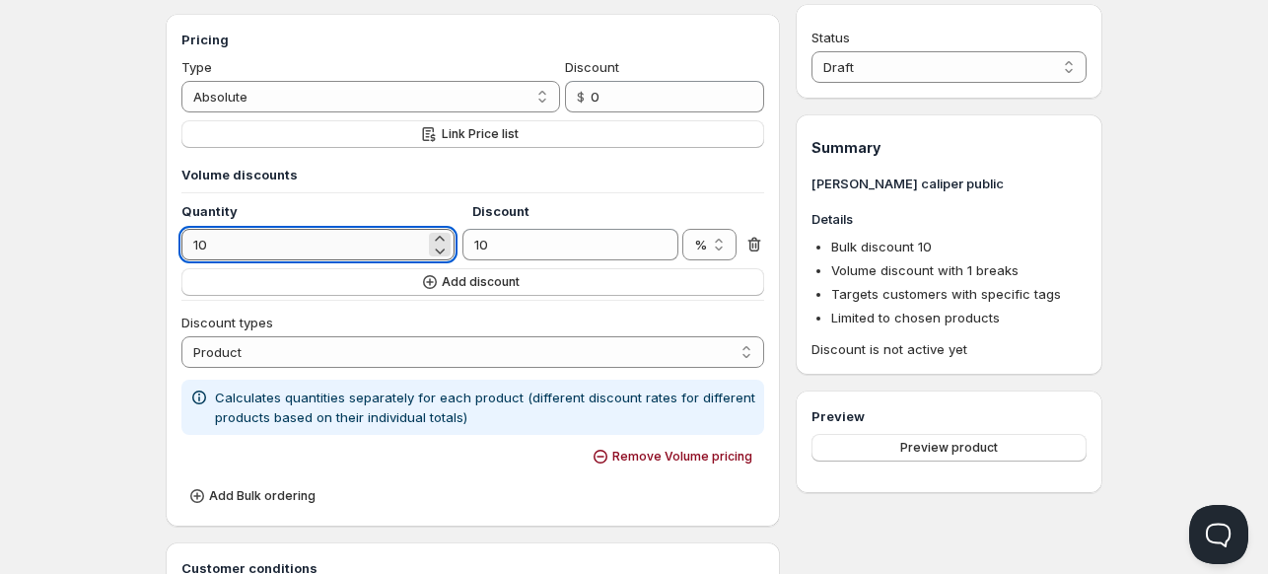
click at [256, 237] on input "10" at bounding box center [302, 245] width 243 height 32
type input "12"
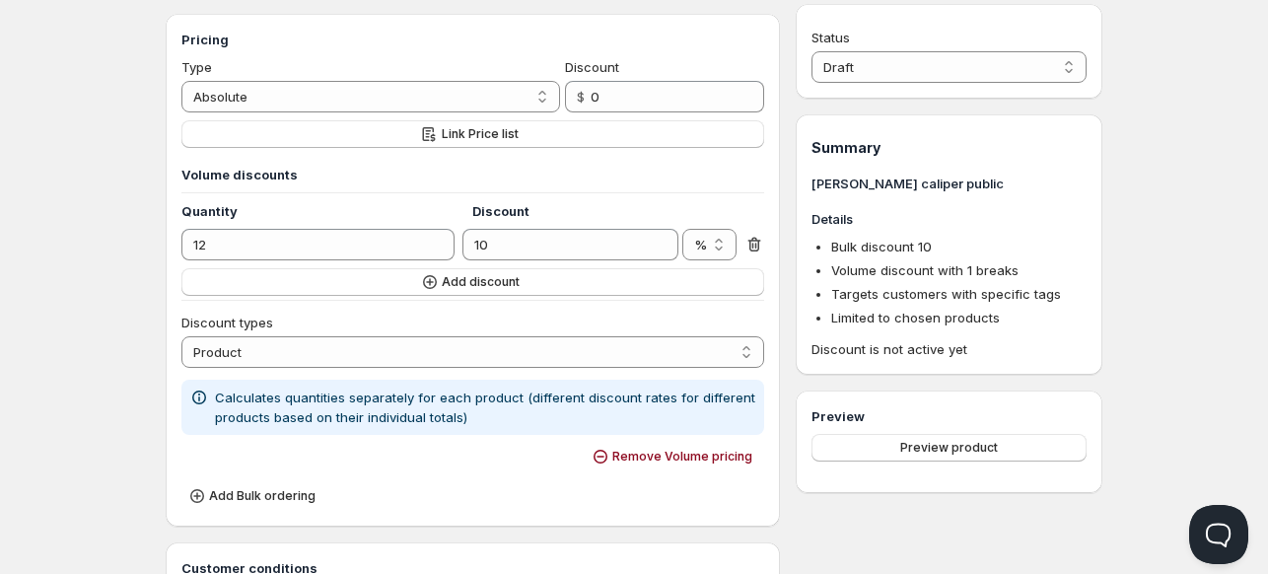
click at [110, 269] on div "Home Pricing Price lists Forms Submissions Settings Features Plans lange calipe…" at bounding box center [634, 499] width 1268 height 1530
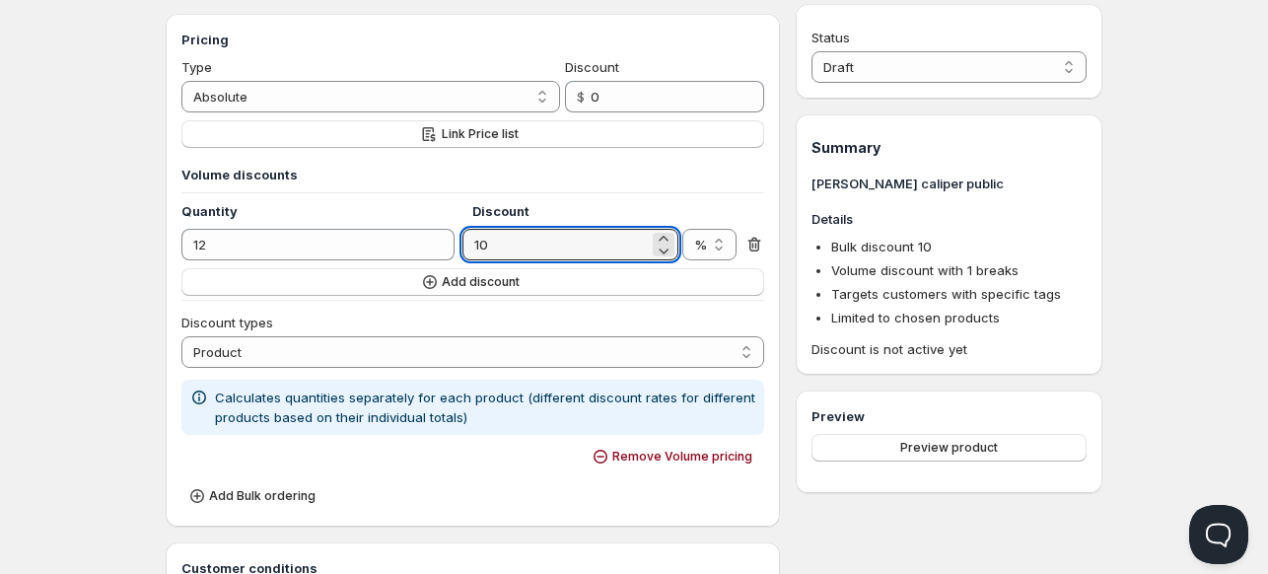
drag, startPoint x: 520, startPoint y: 246, endPoint x: 348, endPoint y: 267, distance: 173.7
click at [348, 267] on div "Volume discounts Quantity Discount 12 10 % $ % Add discount" at bounding box center [472, 230] width 583 height 131
click at [139, 304] on div "Home Pricing Price lists Forms Submissions Settings Features Plans lange calipe…" at bounding box center [634, 499] width 1268 height 1530
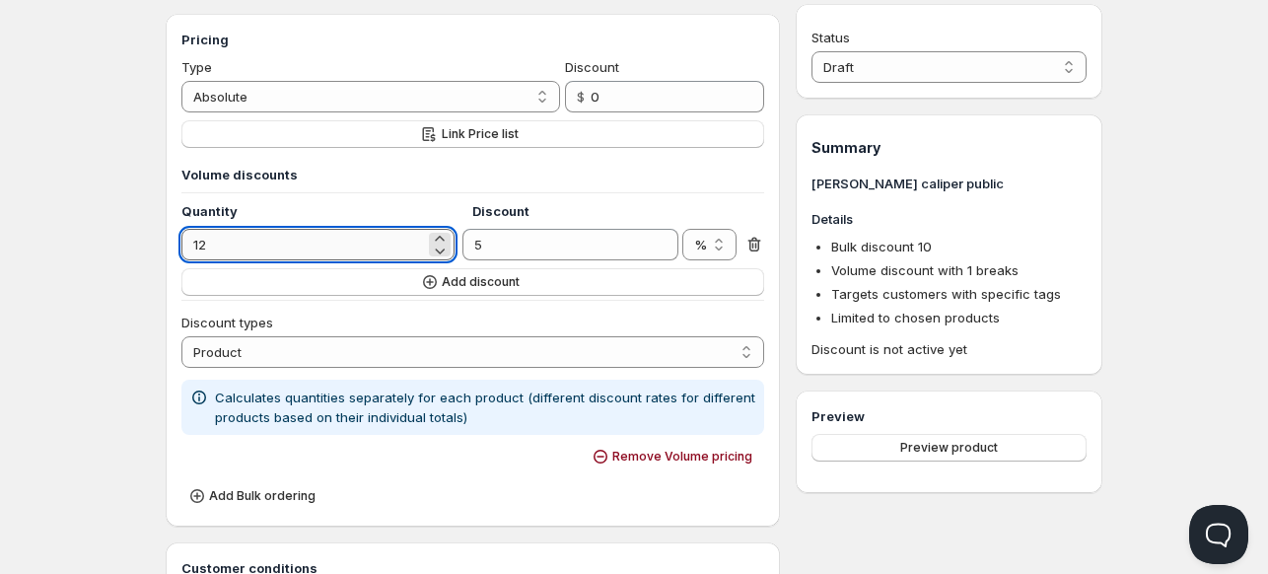
click at [337, 240] on input "12" at bounding box center [302, 245] width 243 height 32
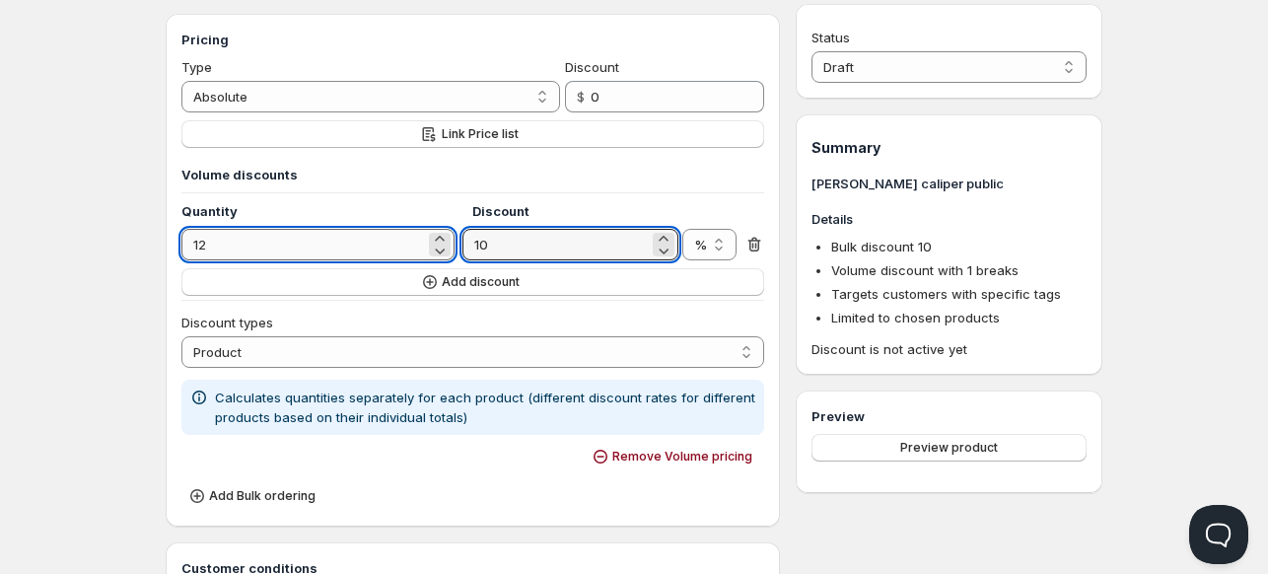
type input "10"
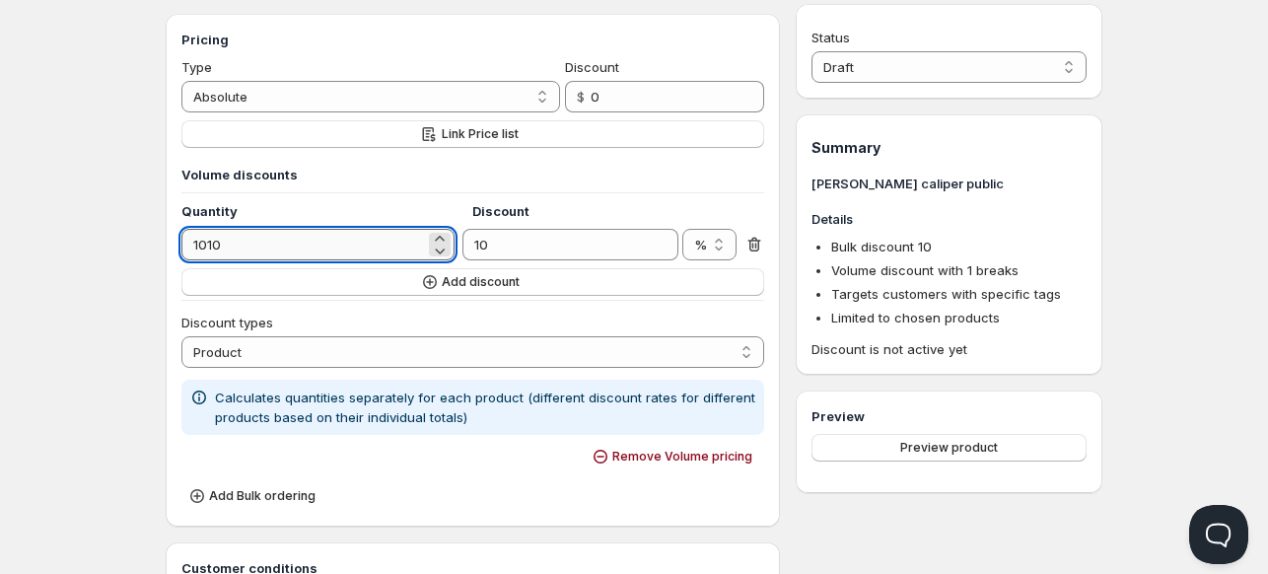
type input "1010"
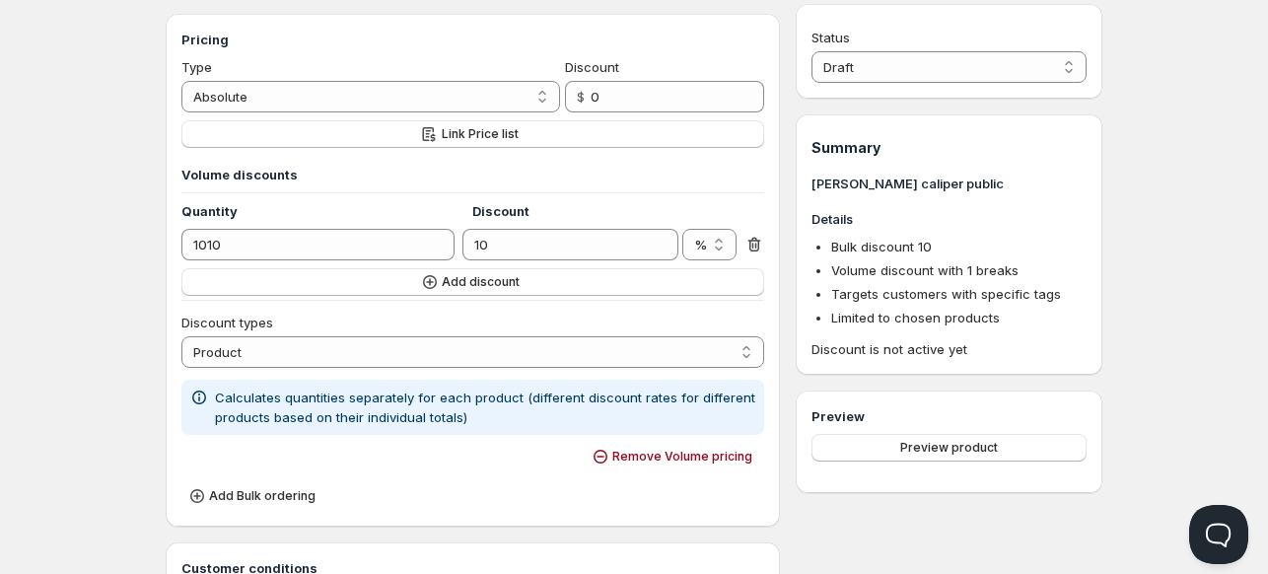
radio input "true"
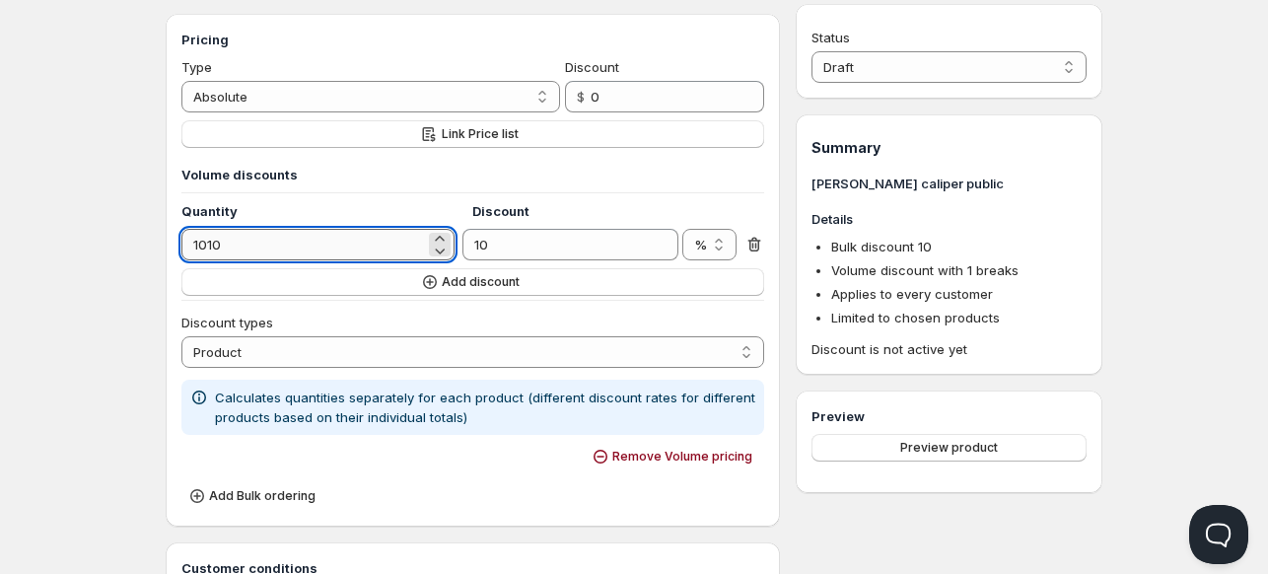
click at [252, 246] on input "1010" at bounding box center [302, 245] width 243 height 32
type input "10"
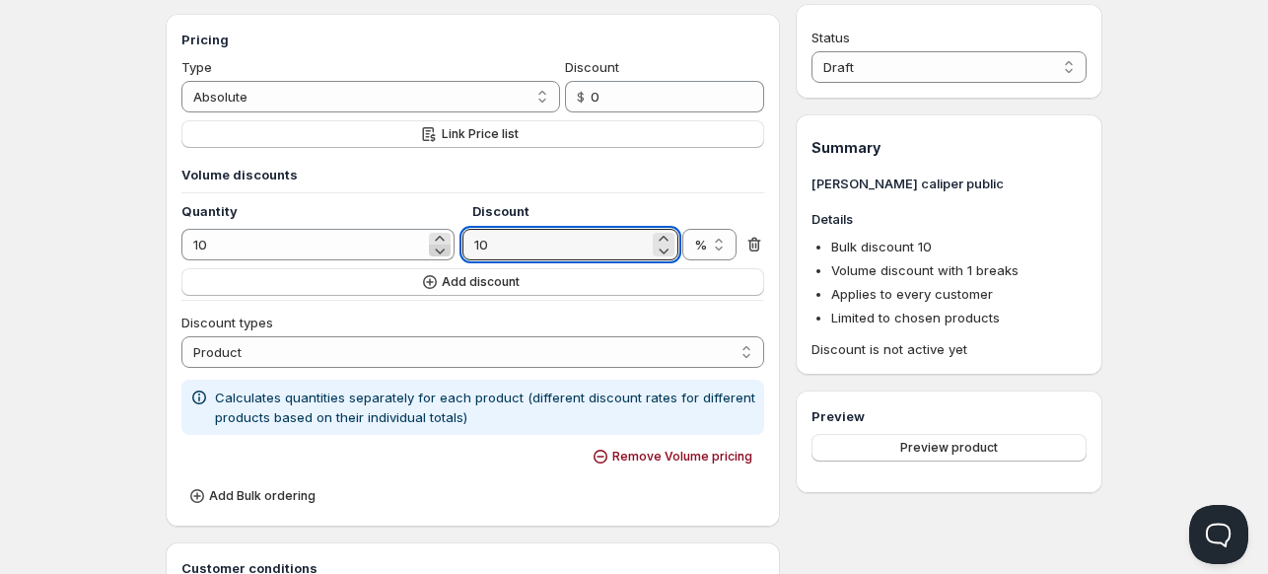
drag, startPoint x: 495, startPoint y: 244, endPoint x: 428, endPoint y: 251, distance: 67.4
click at [428, 251] on div "10 10 % $ %" at bounding box center [472, 245] width 583 height 32
type input "5"
click at [94, 256] on div "Home Pricing Price lists Forms Submissions Settings Features Plans lange calipe…" at bounding box center [634, 509] width 1268 height 1551
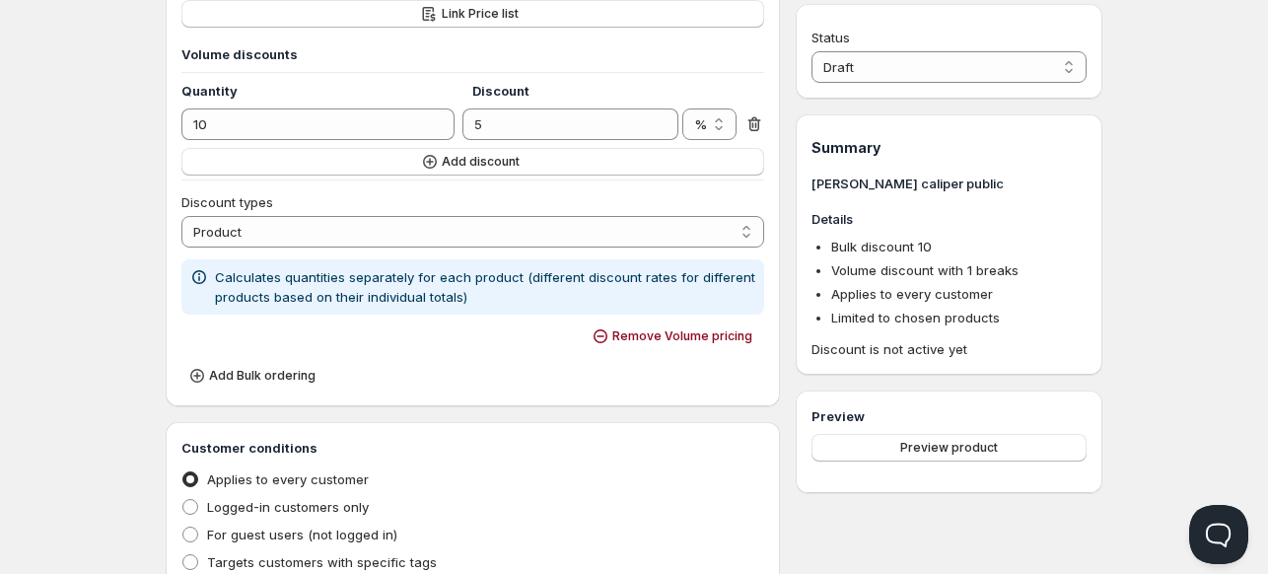
scroll to position [388, 0]
click at [98, 259] on div "Home Pricing Price lists Forms Submissions Settings Features Plans lange calipe…" at bounding box center [634, 387] width 1268 height 1551
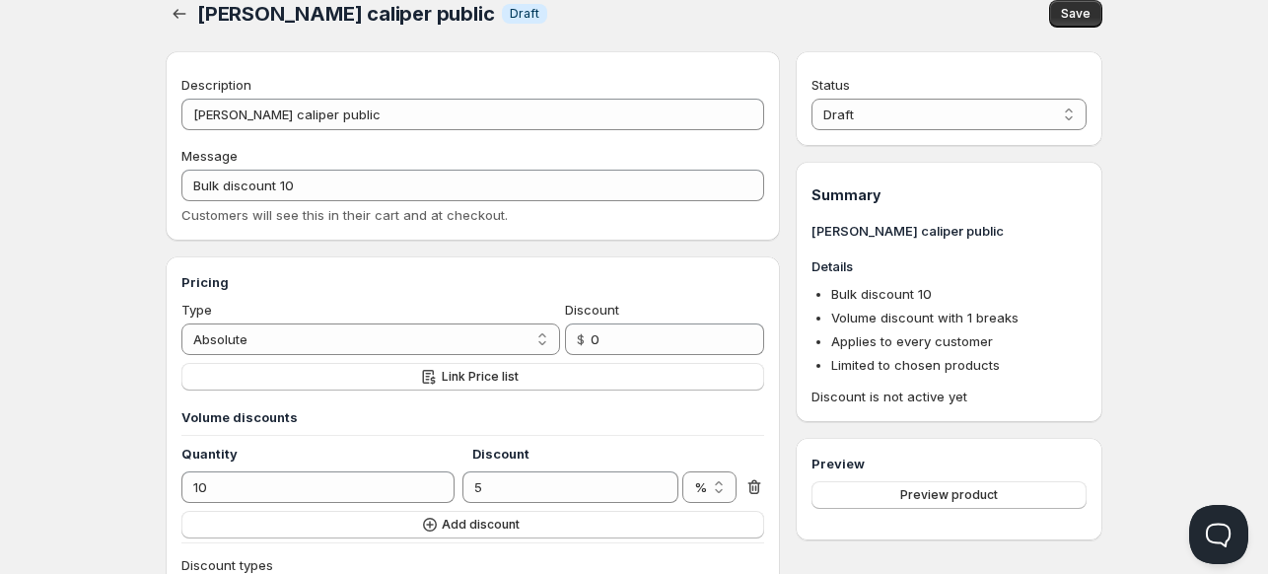
scroll to position [20, 0]
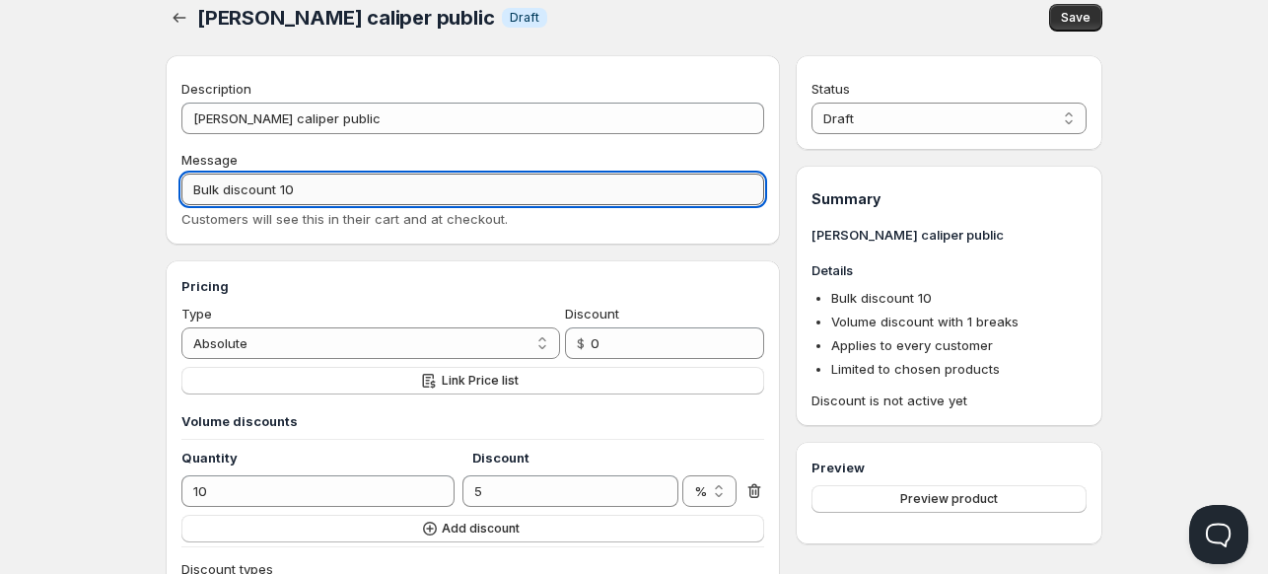
click at [345, 195] on input "Bulk discount 10" at bounding box center [472, 189] width 583 height 32
type input "l"
type input "LANGE12"
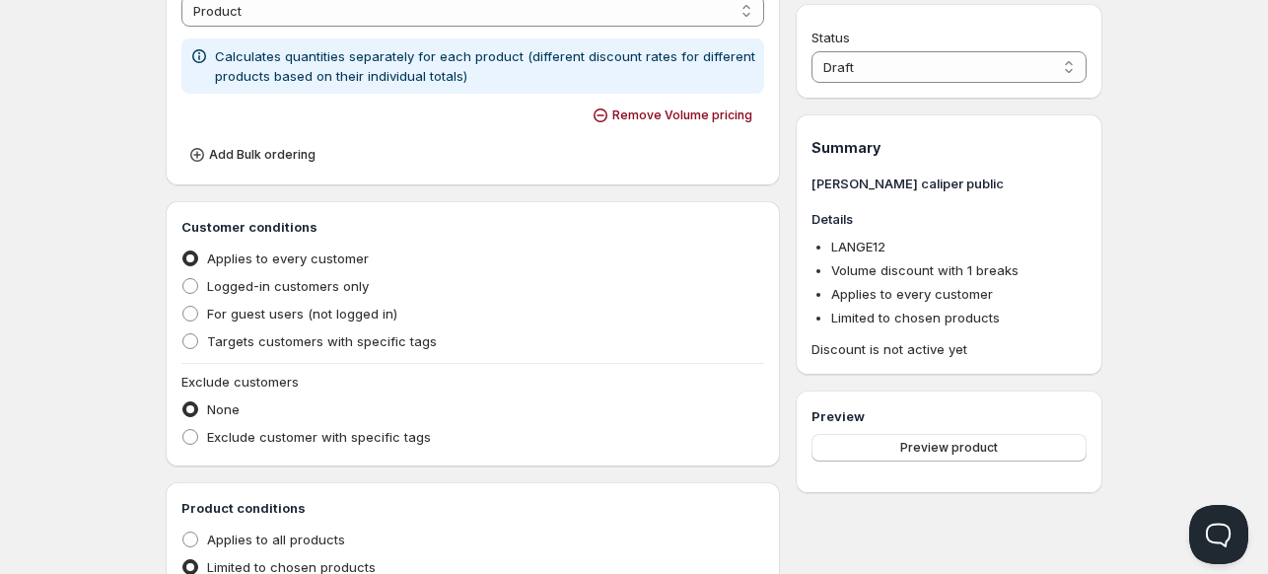
scroll to position [607, 0]
click at [136, 456] on div "Home Pricing Price lists Forms Submissions Settings Features Plans lange calipe…" at bounding box center [634, 168] width 1268 height 1551
click at [197, 342] on span at bounding box center [190, 341] width 16 height 16
click at [183, 334] on input "Targets customers with specific tags" at bounding box center [182, 333] width 1 height 1
radio input "true"
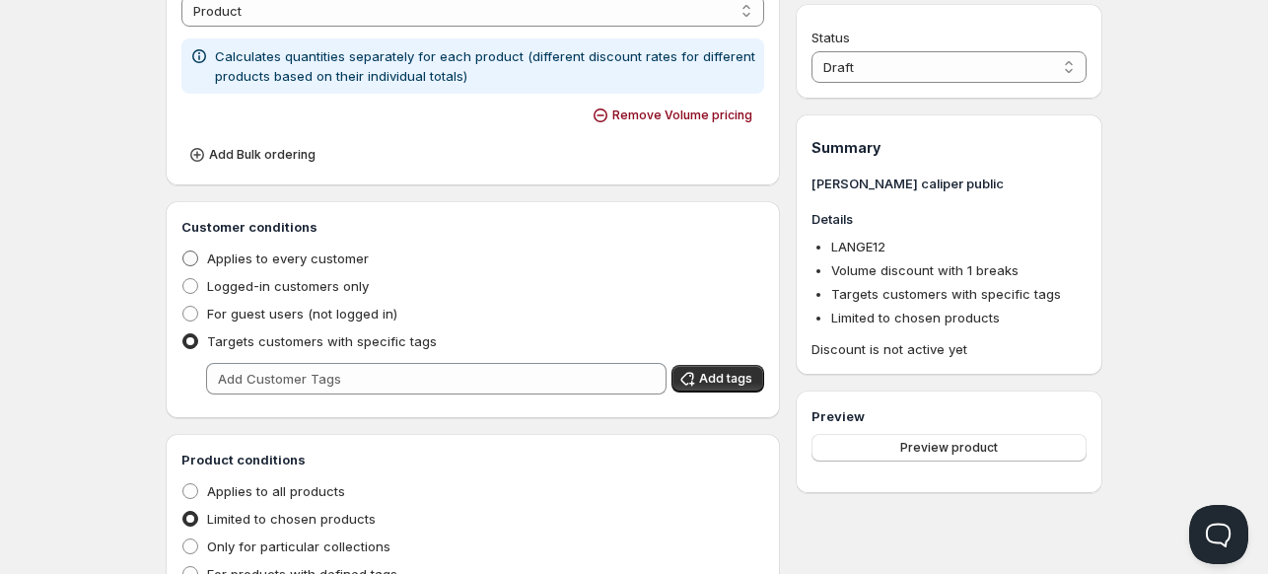
click at [207, 251] on span "Applies to every customer" at bounding box center [288, 258] width 162 height 16
click at [183, 251] on input "Applies to every customer" at bounding box center [182, 250] width 1 height 1
radio input "true"
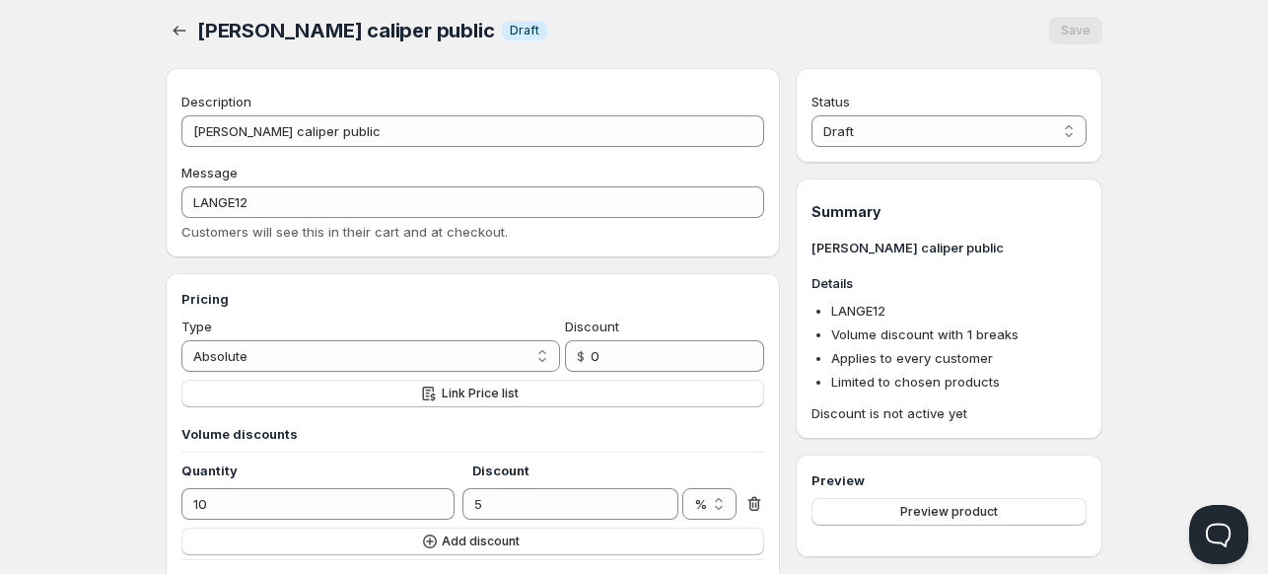
scroll to position [0, 0]
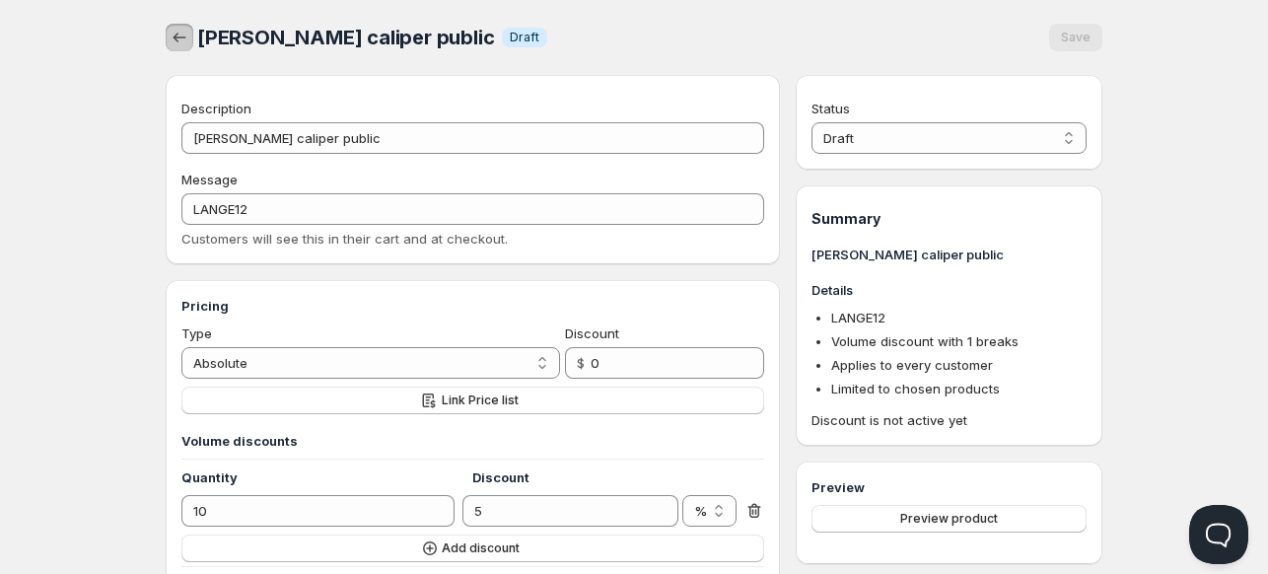
click at [173, 44] on icon "button" at bounding box center [180, 38] width 20 height 20
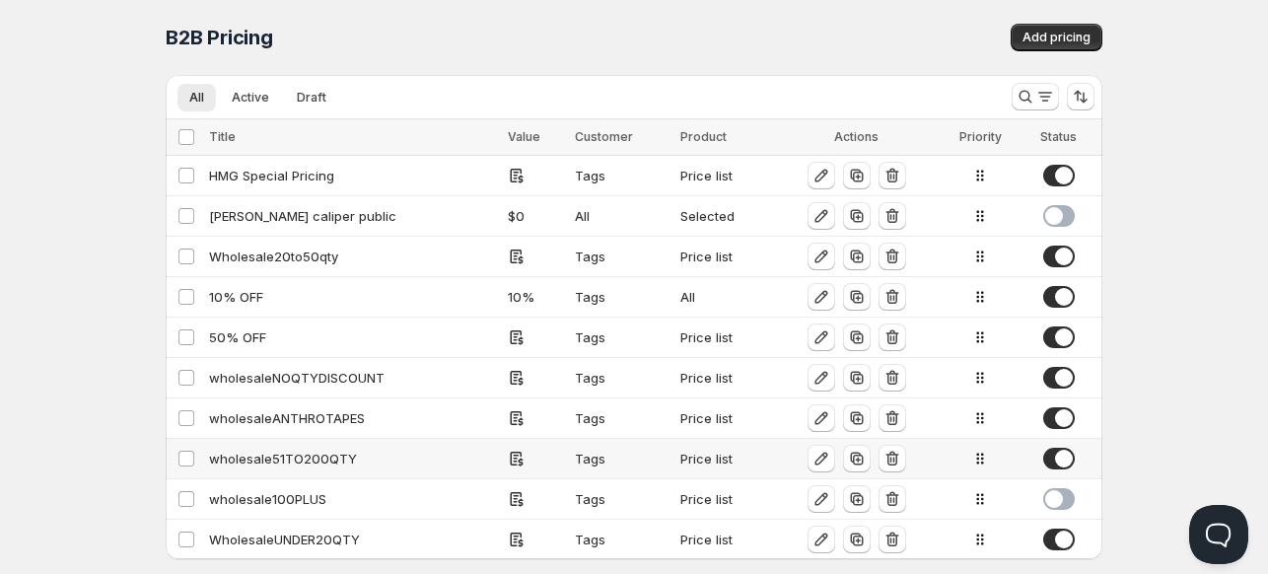
scroll to position [33, 0]
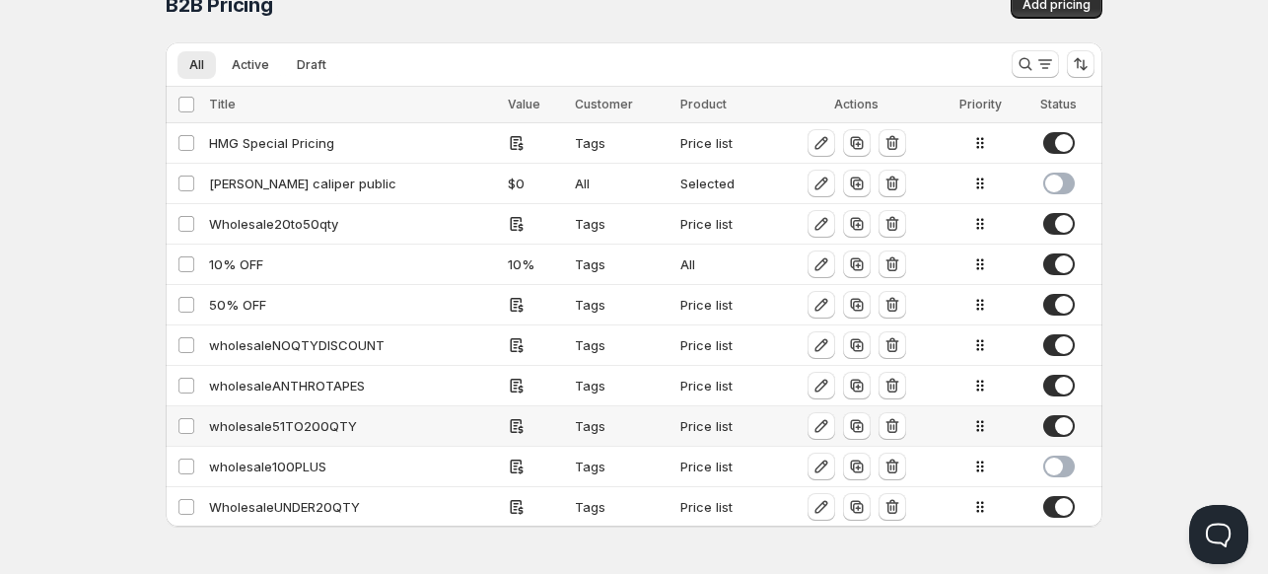
click at [256, 424] on div "wholesale51TO200QTY" at bounding box center [352, 426] width 287 height 20
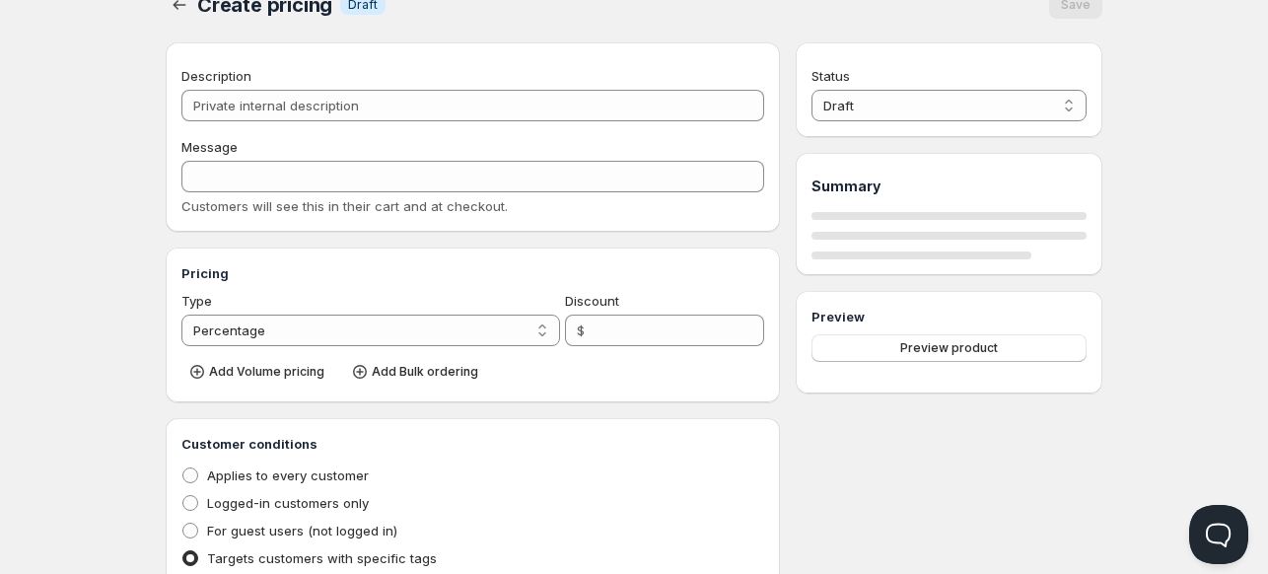
type input "wholesale51TO200QTY"
type input "WHOLESALE"
radio input "true"
select select "1"
select select "2"
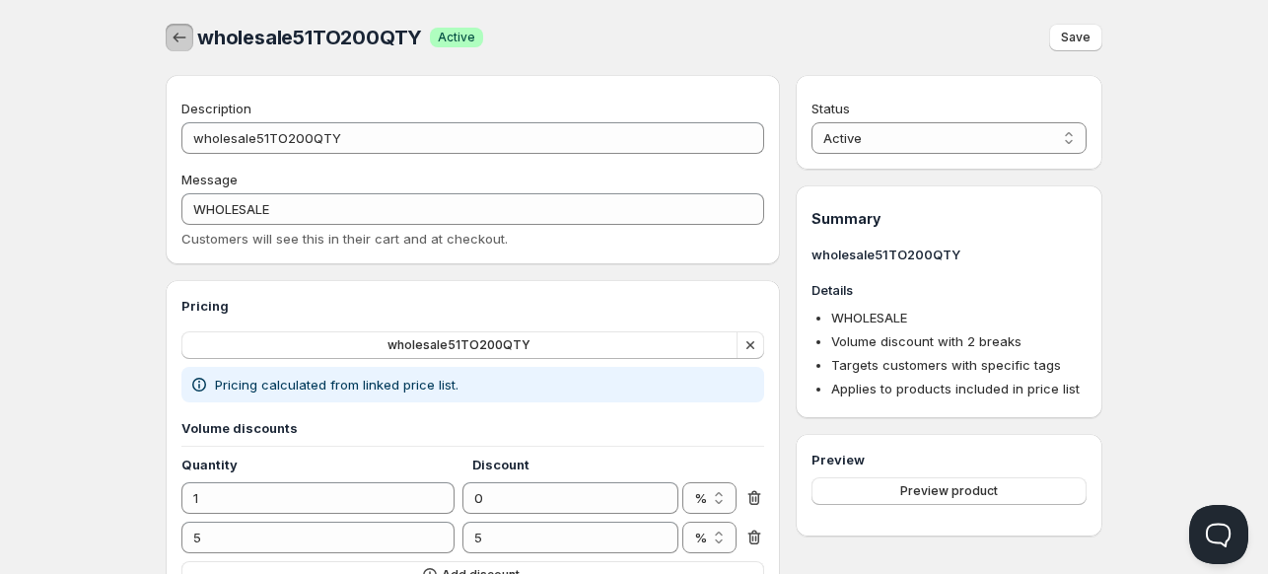
click at [181, 39] on icon "button" at bounding box center [180, 38] width 20 height 20
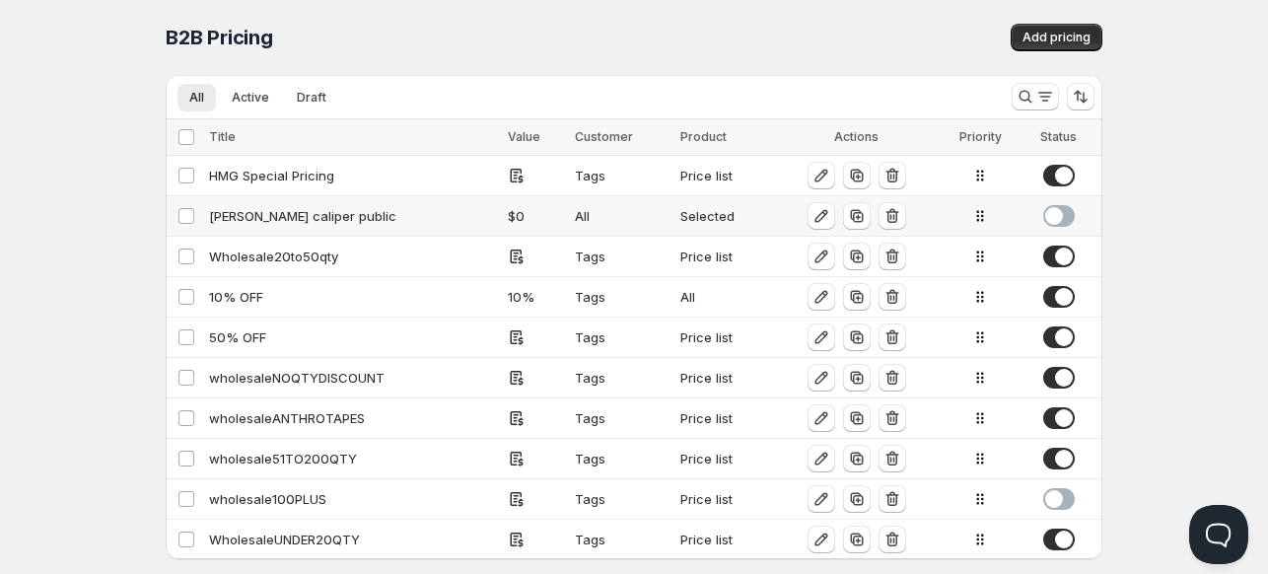
click at [256, 215] on div "[PERSON_NAME] caliper public" at bounding box center [352, 216] width 287 height 20
select select "2"
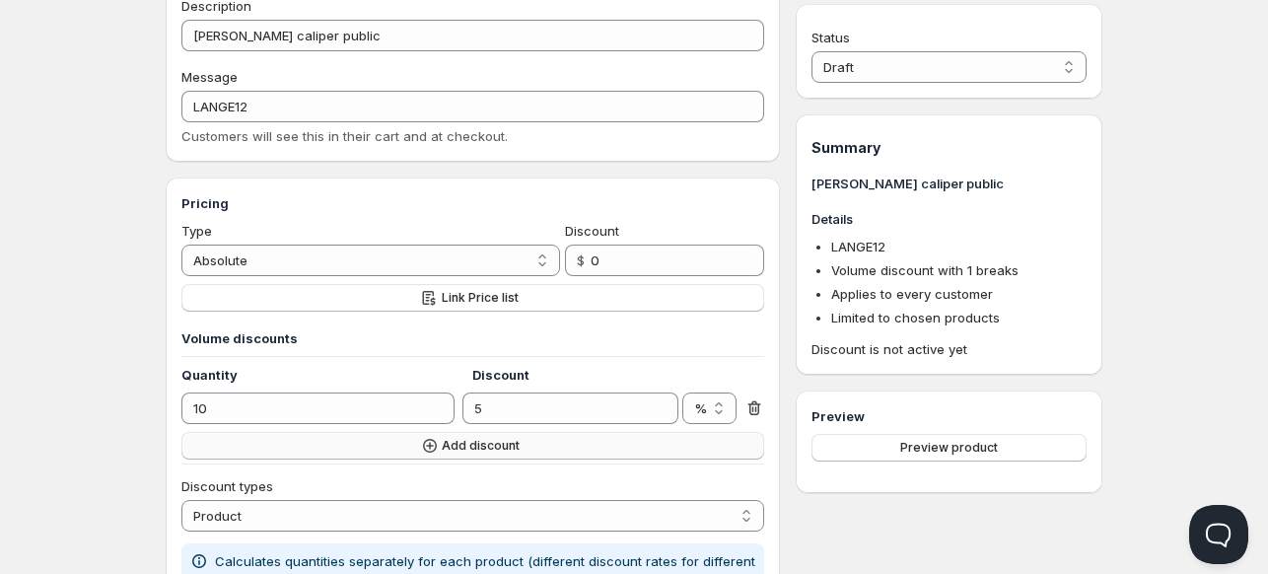
scroll to position [104, 0]
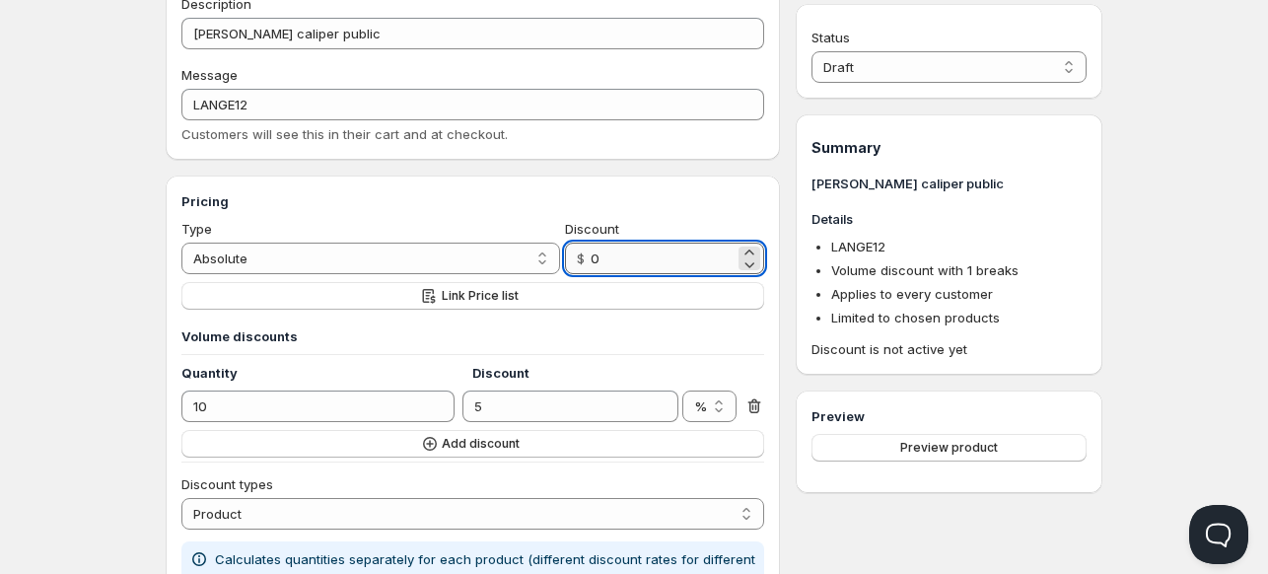
click at [634, 263] on input "0" at bounding box center [662, 258] width 144 height 32
type input "0"
click at [634, 263] on input "0" at bounding box center [662, 258] width 144 height 32
click at [422, 268] on select "Percentage Absolute" at bounding box center [370, 258] width 379 height 32
select select "1"
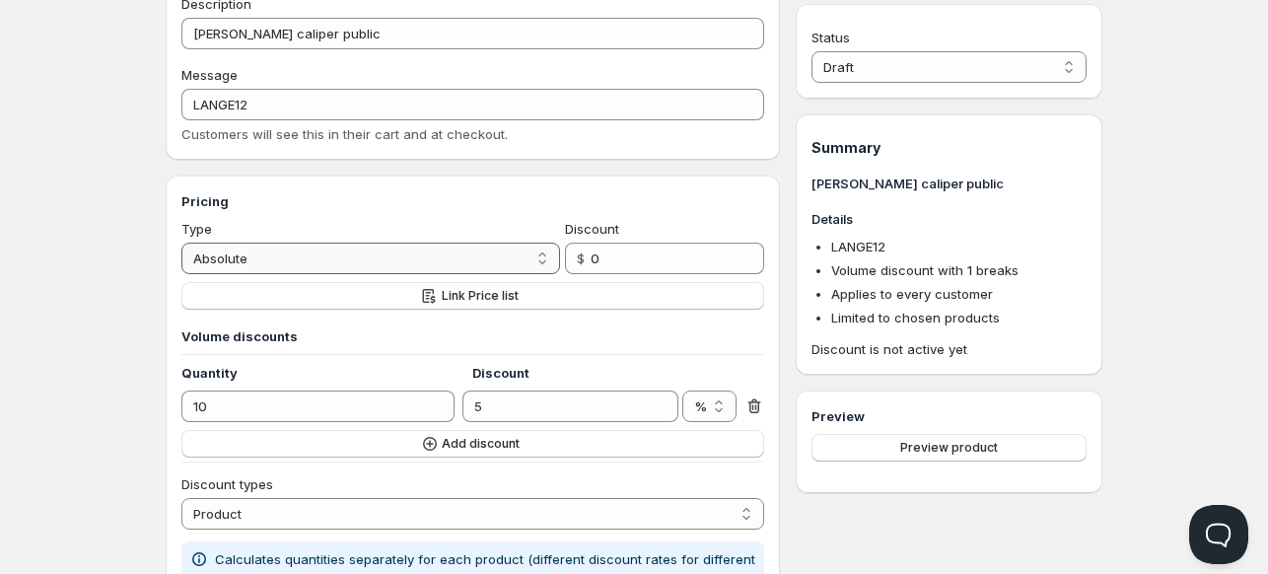
click at [181, 242] on select "Percentage Absolute" at bounding box center [370, 258] width 379 height 32
click at [634, 258] on input "0" at bounding box center [664, 258] width 139 height 32
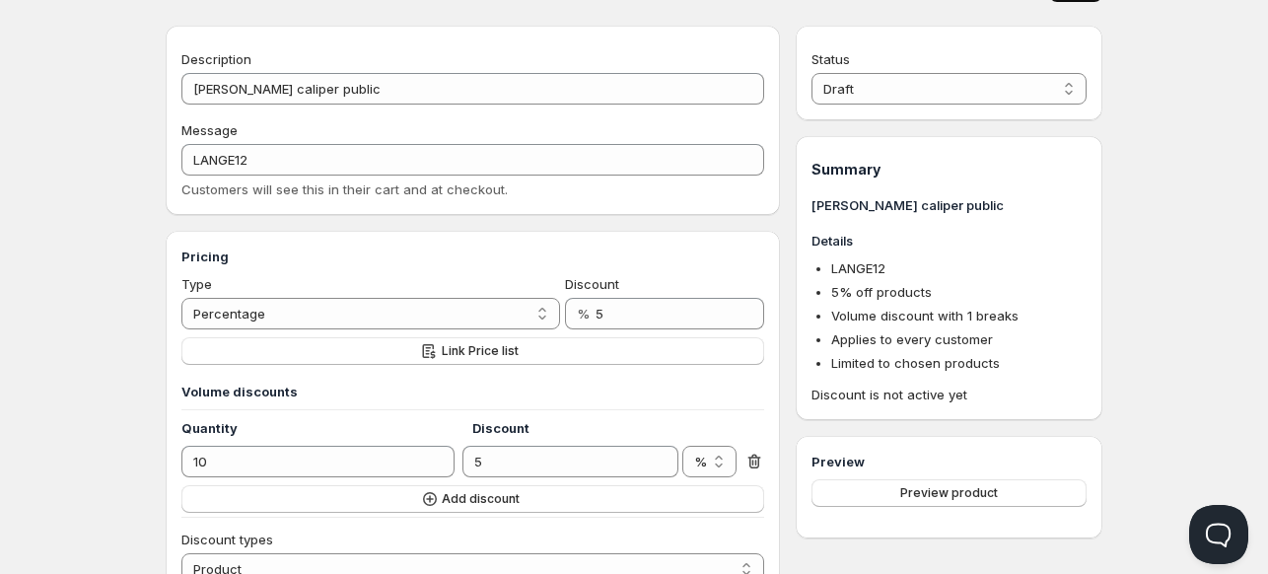
scroll to position [47, 0]
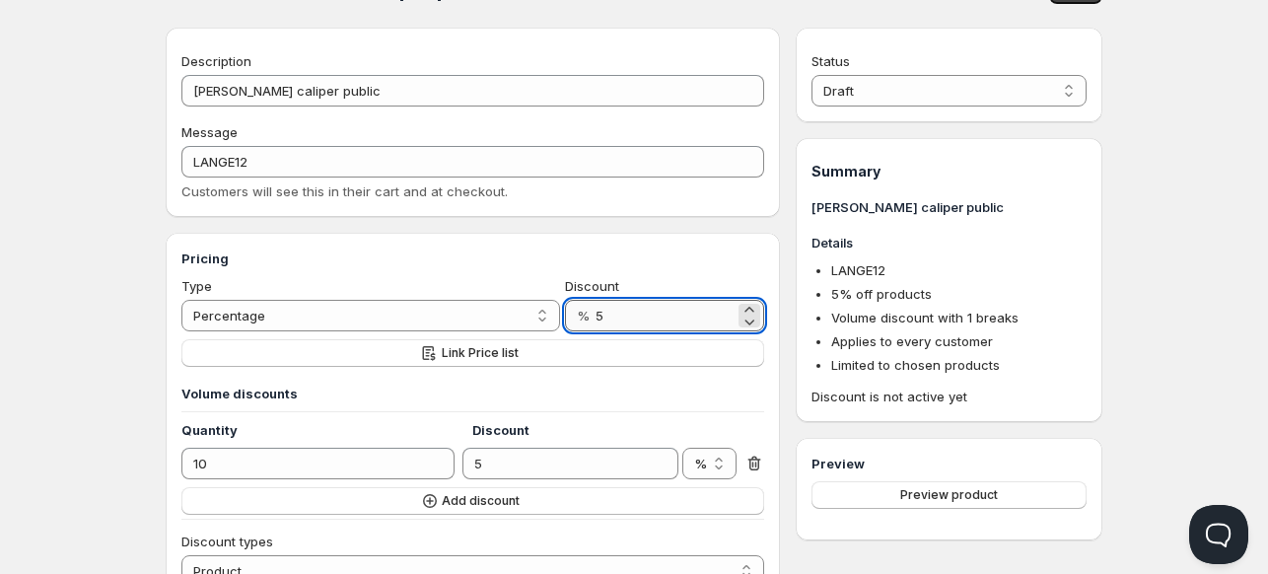
click at [612, 321] on input "5" at bounding box center [664, 316] width 139 height 32
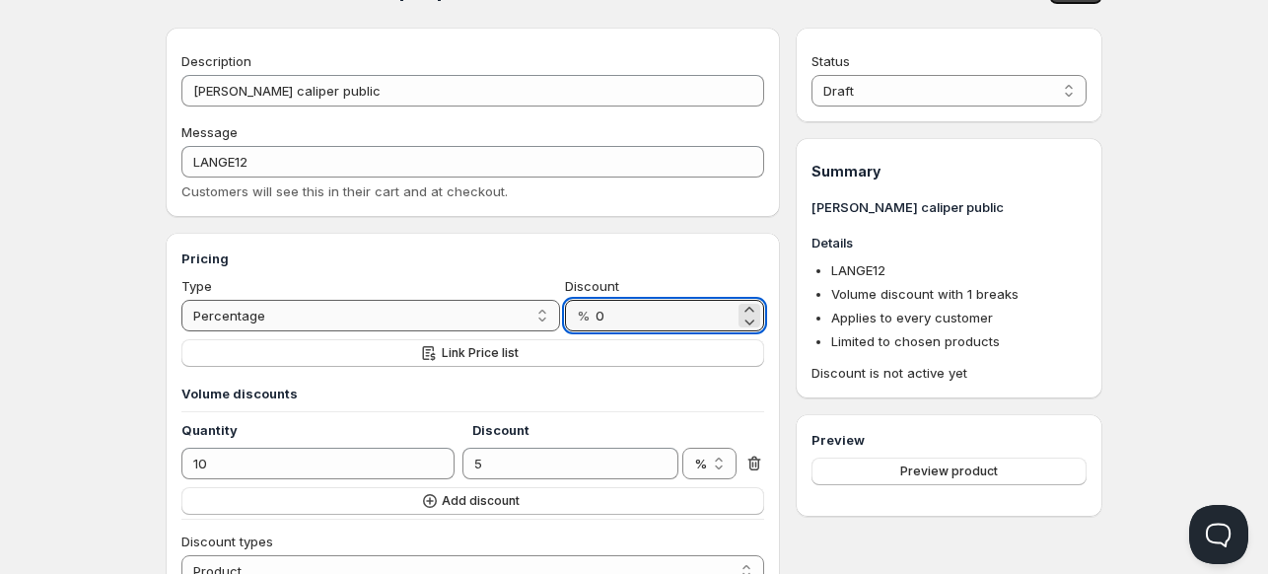
type input "0"
click at [460, 324] on select "Percentage Absolute" at bounding box center [370, 316] width 379 height 32
select select "2"
click at [181, 300] on select "Percentage Absolute" at bounding box center [370, 316] width 379 height 32
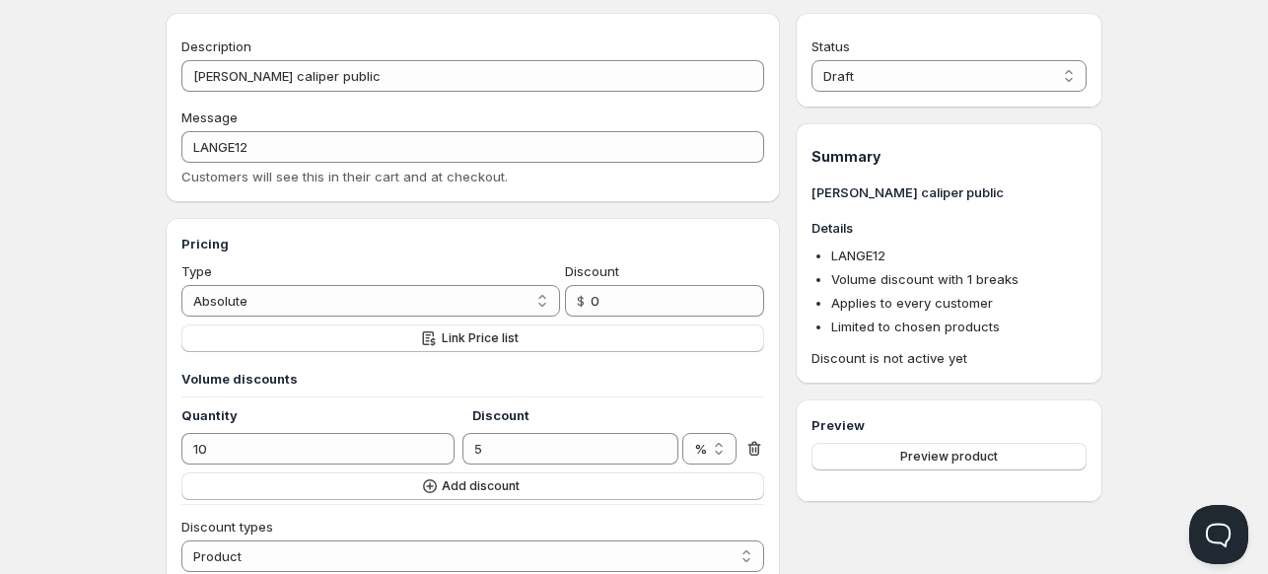
scroll to position [61, 0]
click at [865, 83] on select "Draft Active" at bounding box center [948, 77] width 275 height 32
select select "1"
click at [811, 61] on select "Draft Active" at bounding box center [948, 77] width 275 height 32
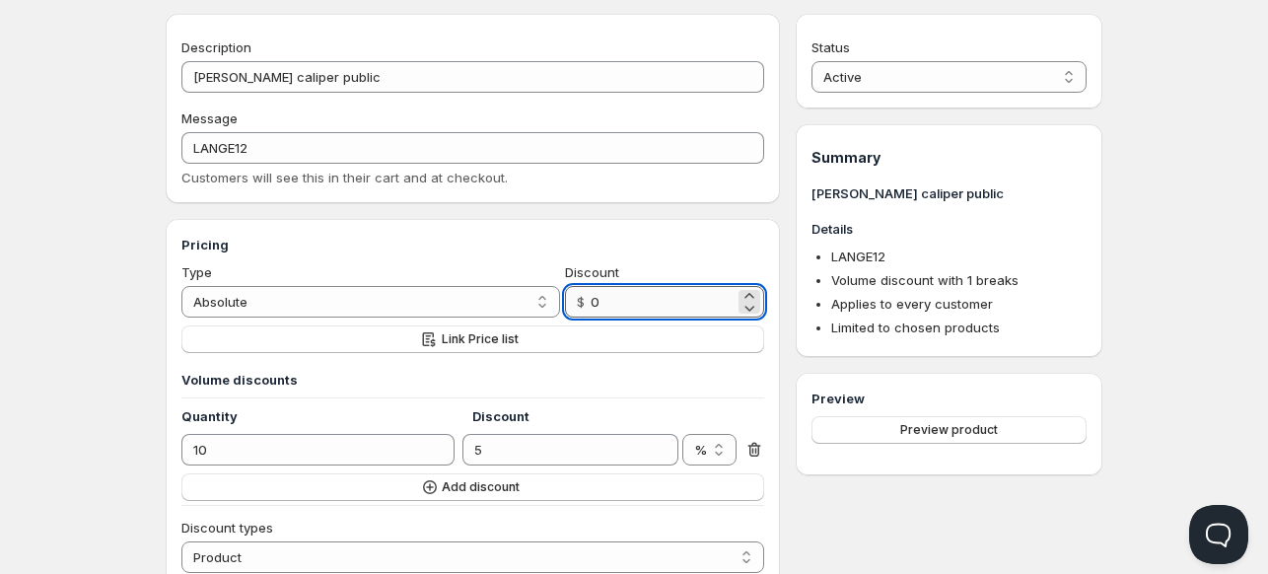
click at [618, 307] on input "0" at bounding box center [662, 302] width 144 height 32
type input "0"
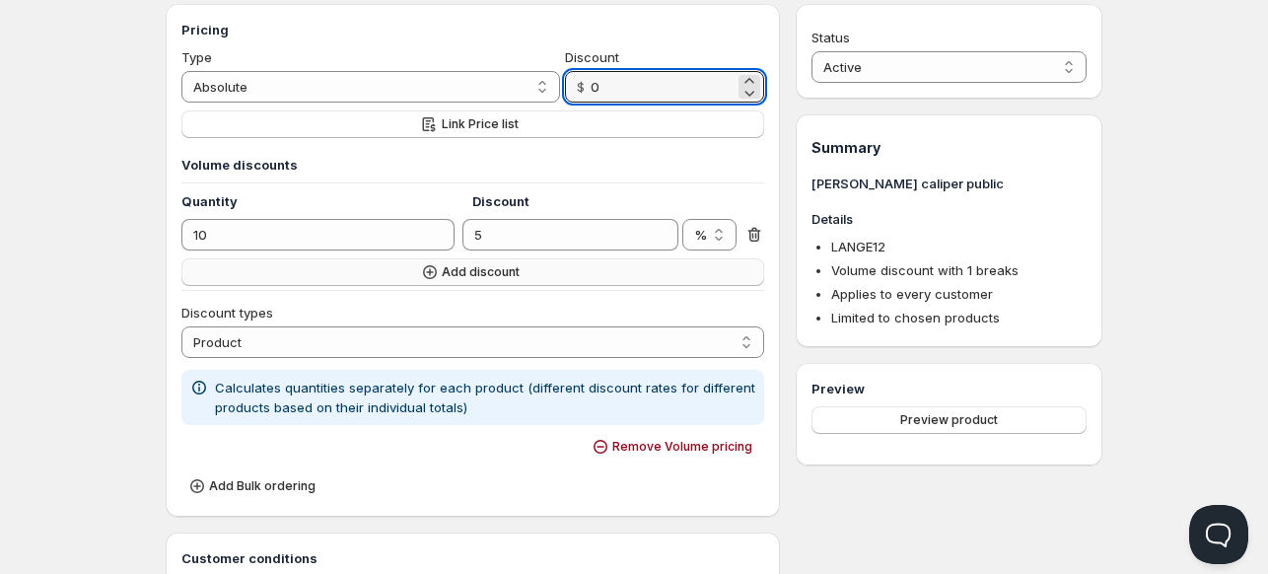
scroll to position [275, 0]
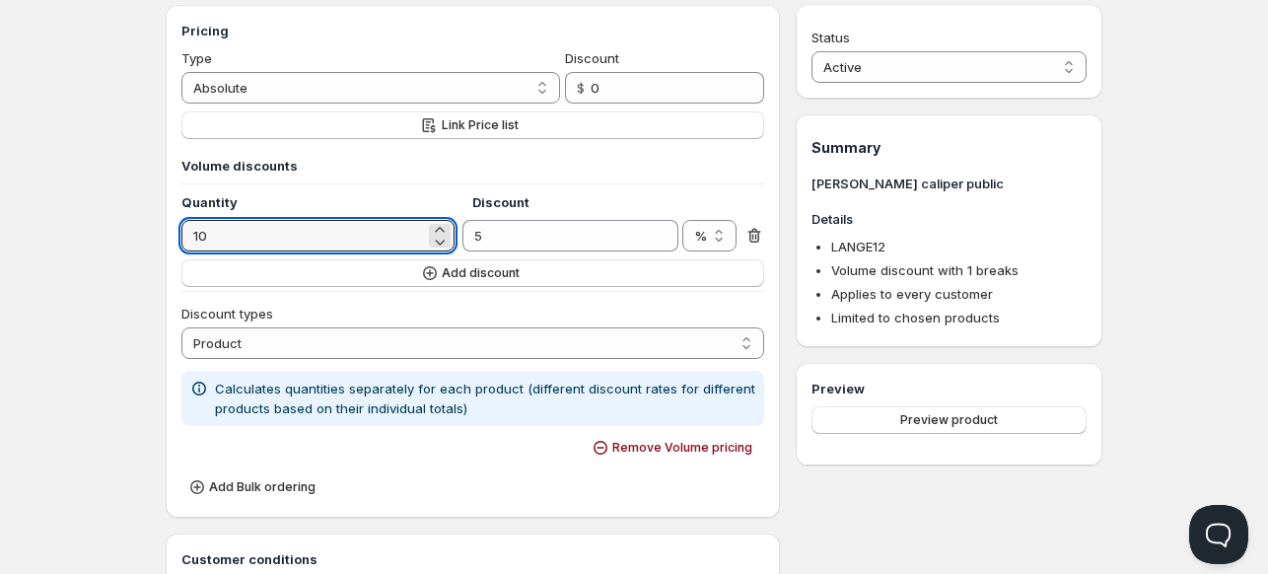
drag, startPoint x: 217, startPoint y: 236, endPoint x: 136, endPoint y: 242, distance: 81.1
click at [136, 242] on div "Home Pricing Price lists Forms Submissions Settings Features Plans lange calipe…" at bounding box center [634, 500] width 1268 height 1551
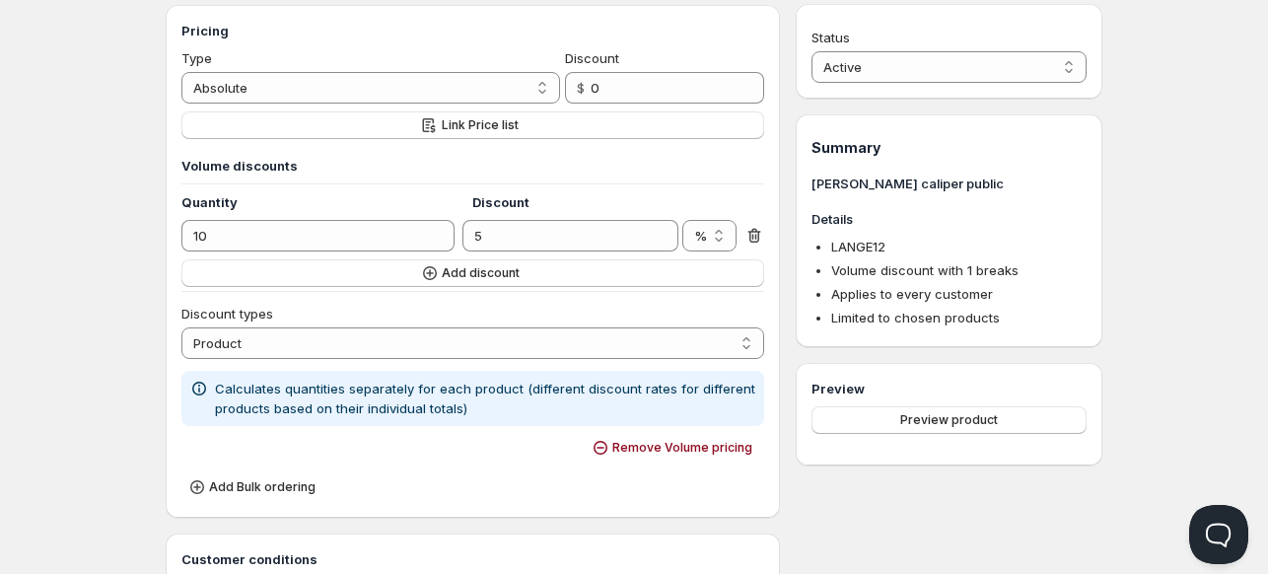
click at [58, 278] on div "Home Pricing Price lists Forms Submissions Settings Features Plans lange calipe…" at bounding box center [634, 500] width 1268 height 1551
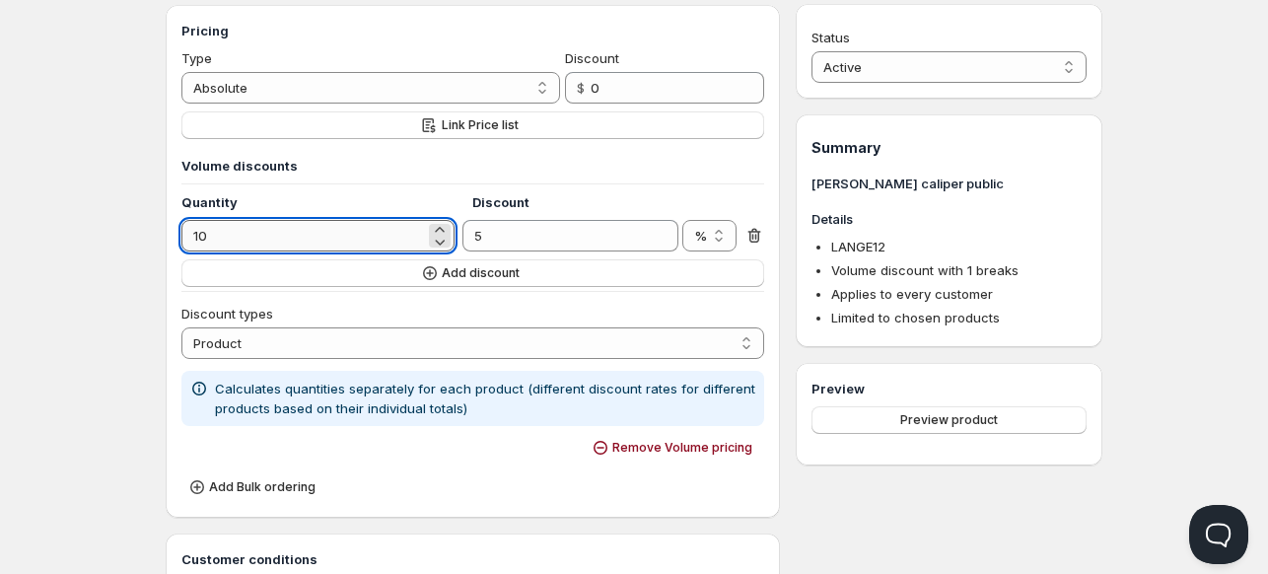
click at [222, 236] on input "10" at bounding box center [302, 236] width 243 height 32
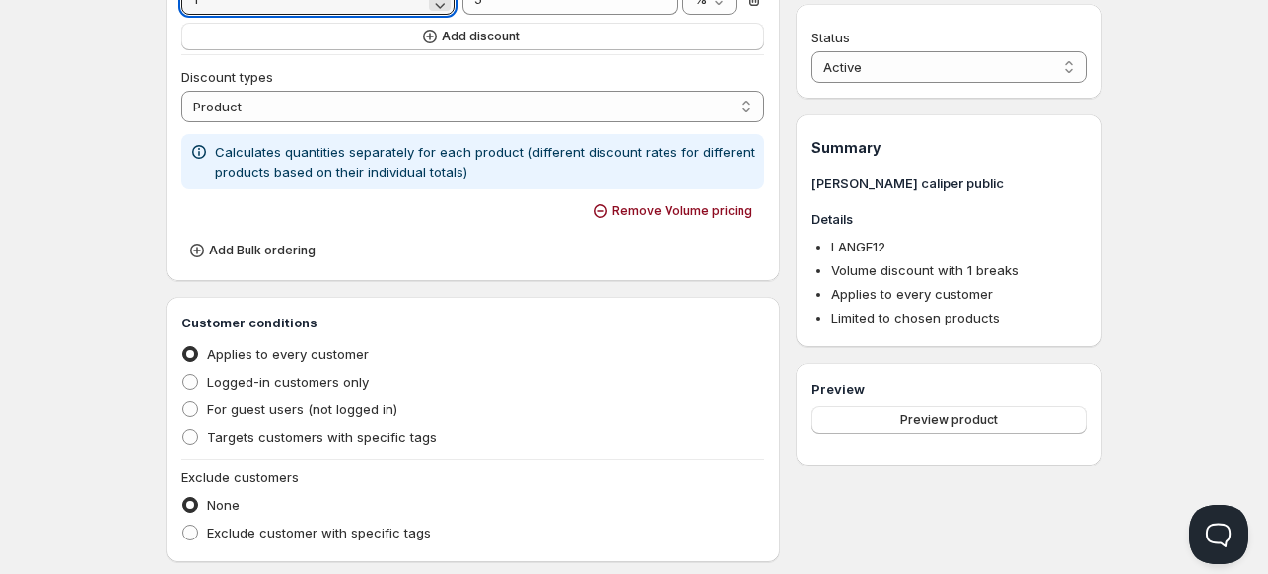
scroll to position [517, 0]
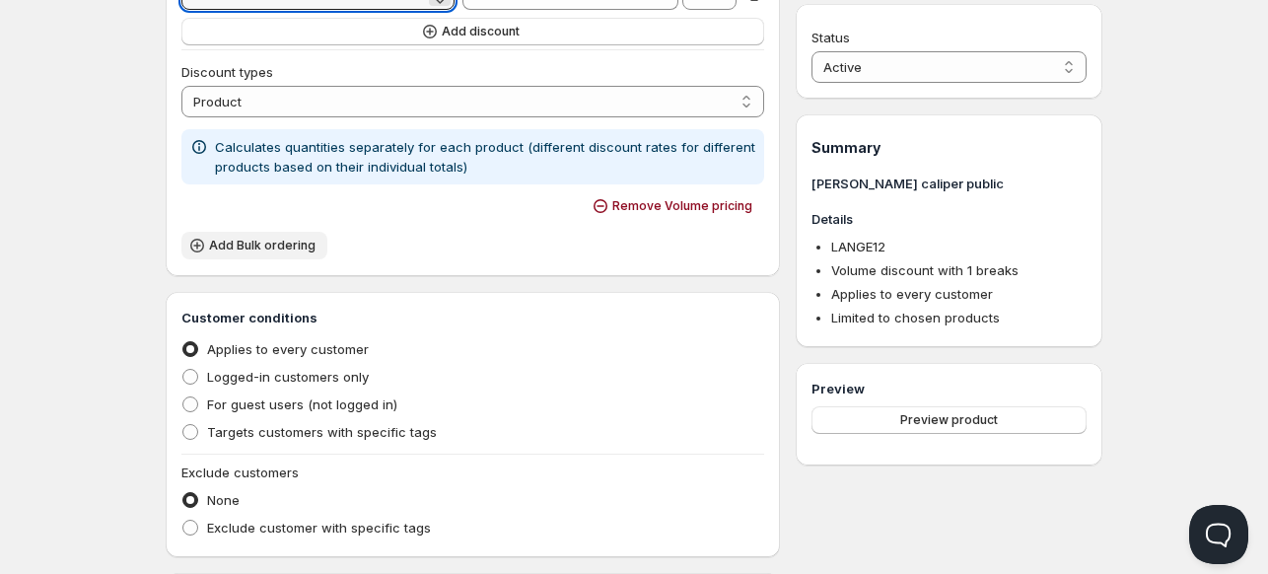
type input "1"
click at [244, 243] on span "Add Bulk ordering" at bounding box center [262, 246] width 106 height 16
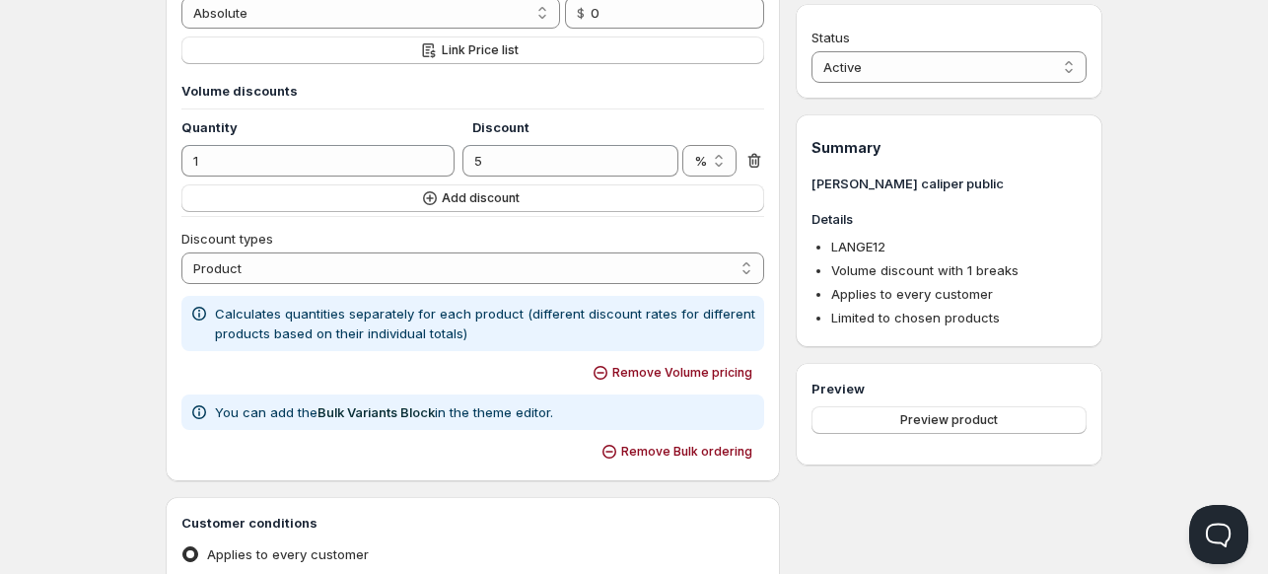
scroll to position [347, 0]
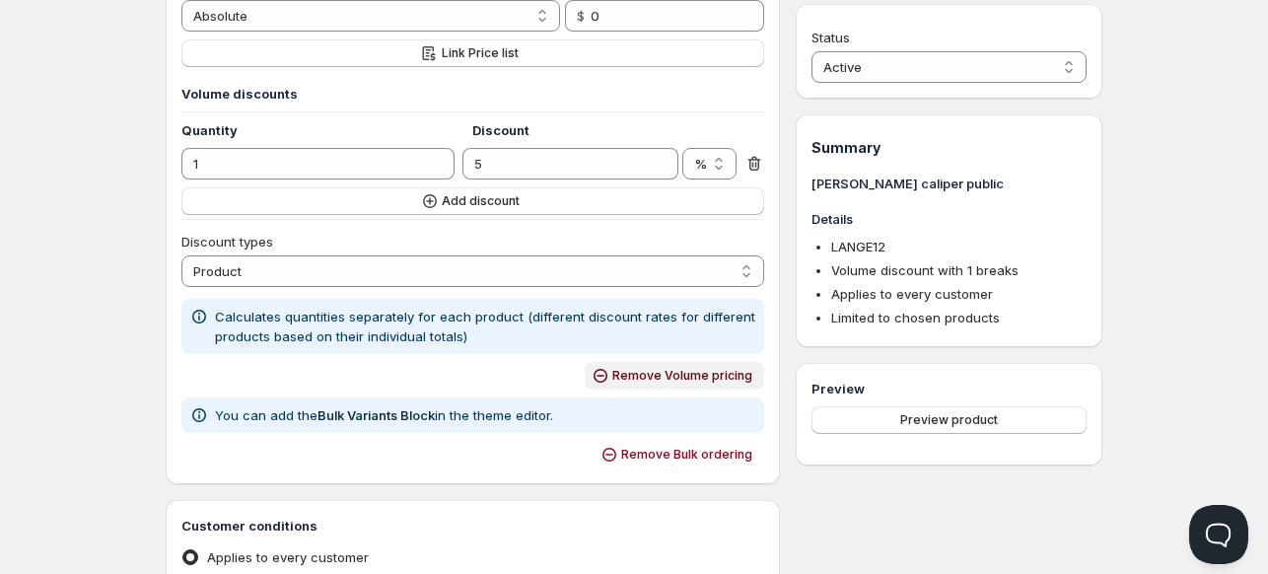
click at [677, 373] on span "Remove Volume pricing" at bounding box center [682, 376] width 140 height 16
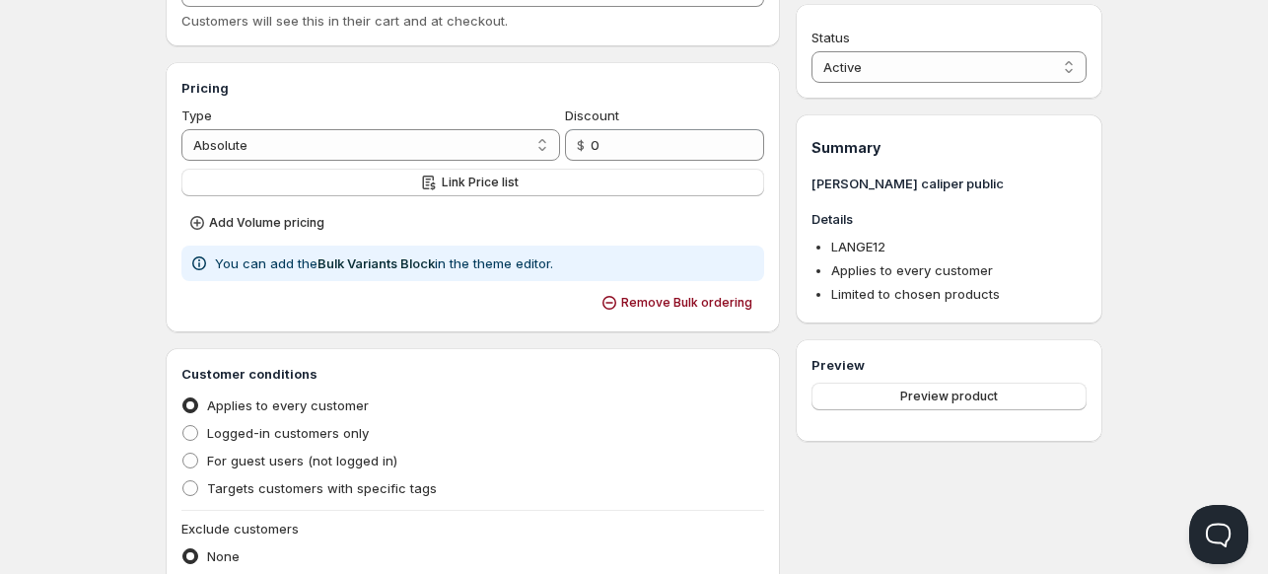
scroll to position [150, 0]
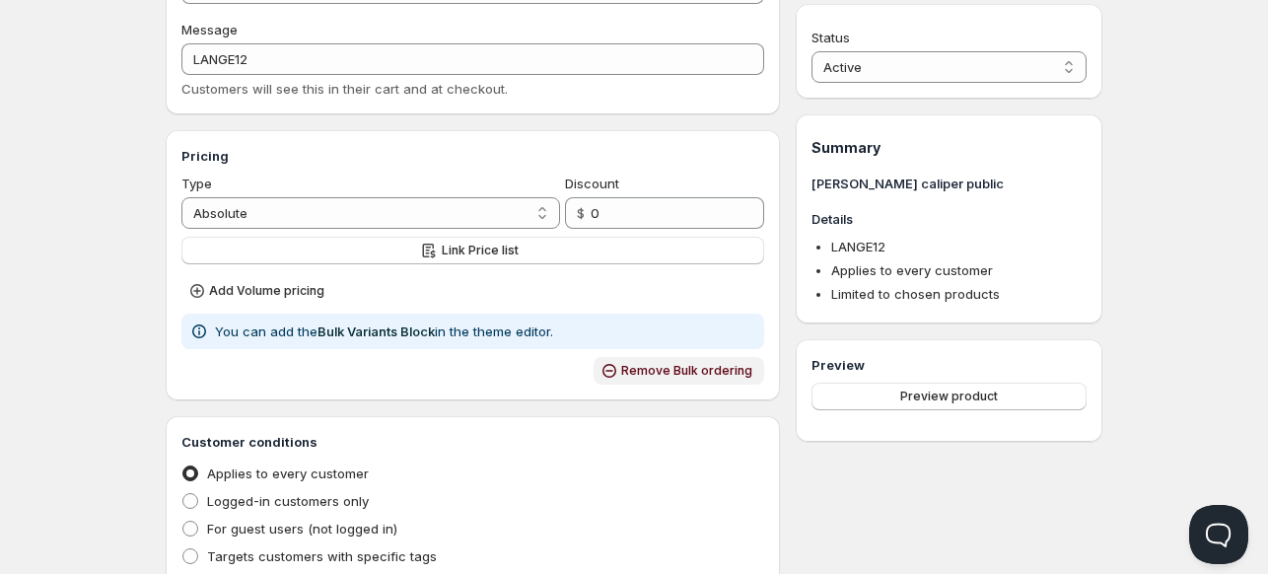
click at [668, 369] on span "Remove Bulk ordering" at bounding box center [686, 371] width 131 height 16
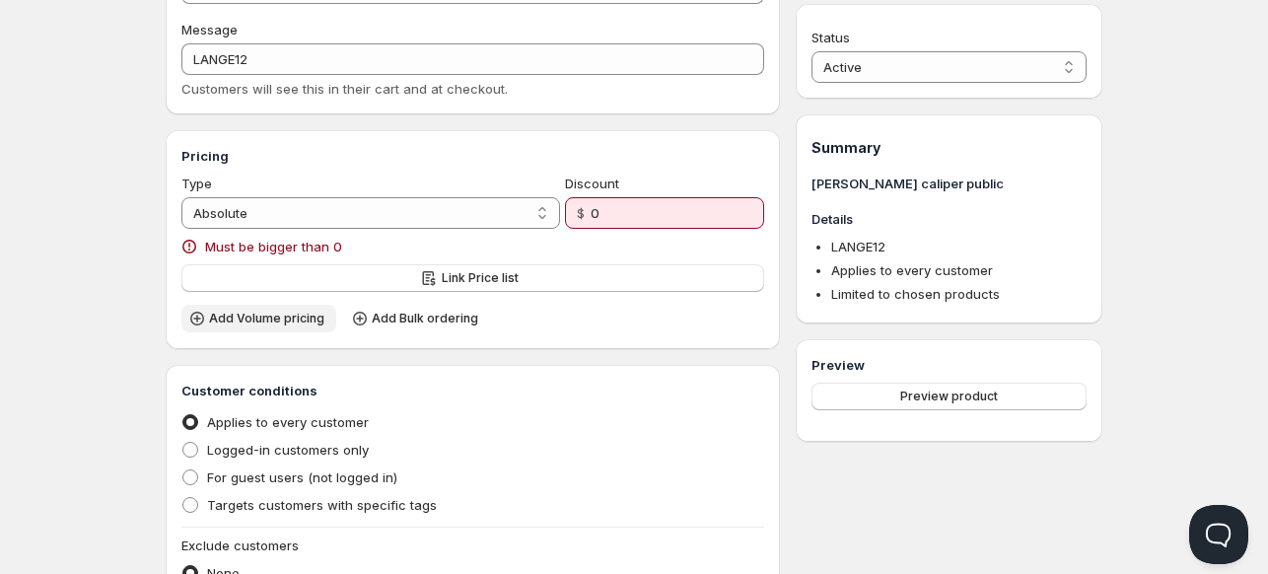
click at [233, 323] on span "Add Volume pricing" at bounding box center [266, 319] width 115 height 16
select select "2"
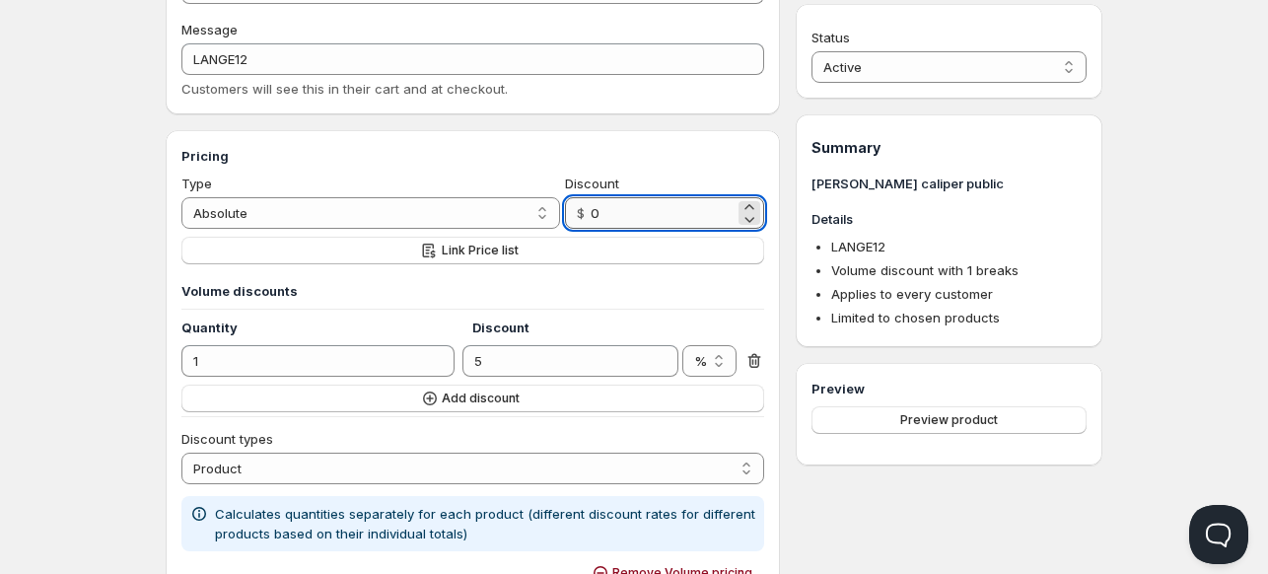
click at [610, 213] on input "0" at bounding box center [662, 213] width 144 height 32
click at [422, 215] on select "Percentage Absolute" at bounding box center [370, 213] width 379 height 32
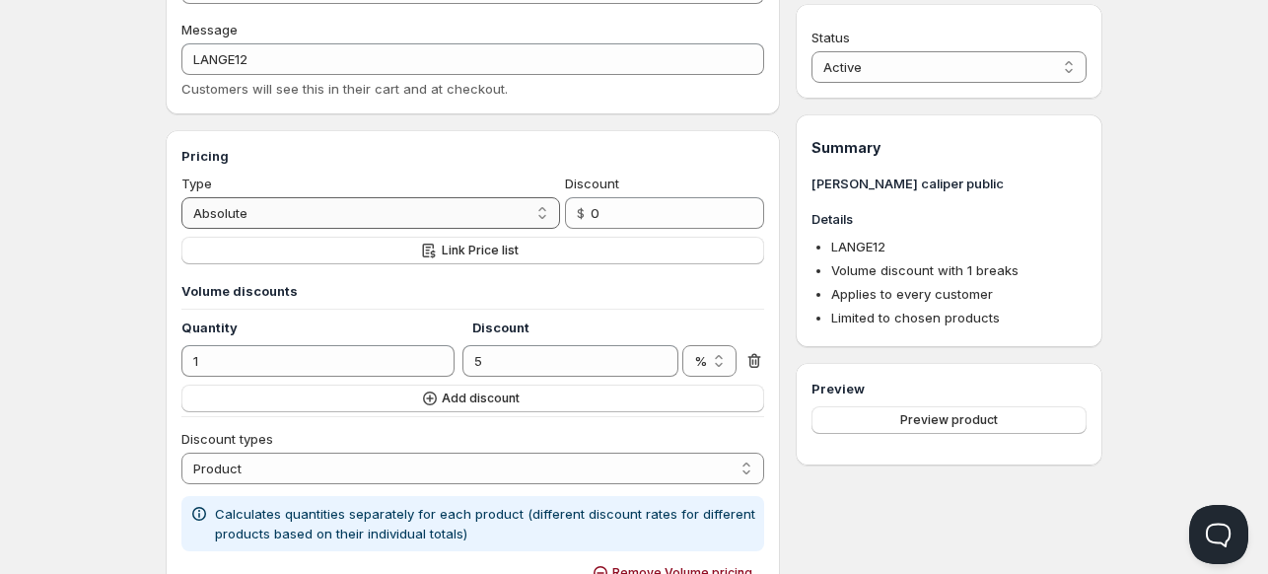
click at [181, 197] on select "Percentage Absolute" at bounding box center [370, 213] width 379 height 32
click at [429, 335] on h4 "Quantity" at bounding box center [326, 327] width 291 height 20
click at [431, 335] on h4 "Quantity" at bounding box center [326, 327] width 291 height 20
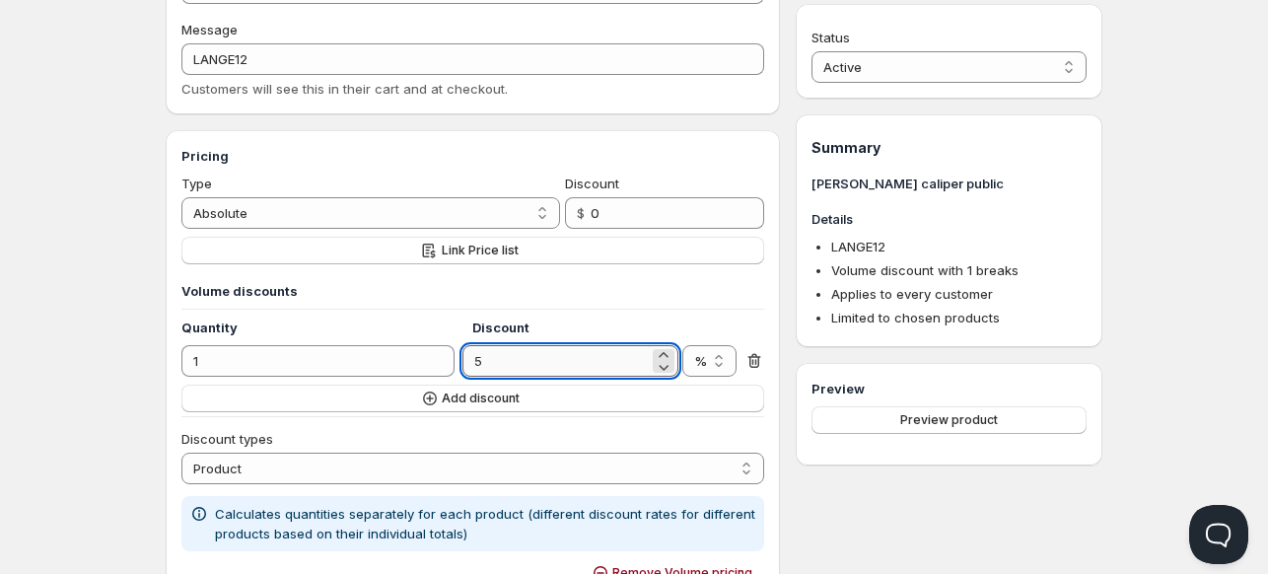
click at [501, 362] on input "5" at bounding box center [554, 361] width 185 height 32
drag, startPoint x: 501, startPoint y: 362, endPoint x: 422, endPoint y: 364, distance: 78.9
click at [422, 364] on div "1 4.92 % $ %" at bounding box center [472, 361] width 583 height 32
type input "4.92"
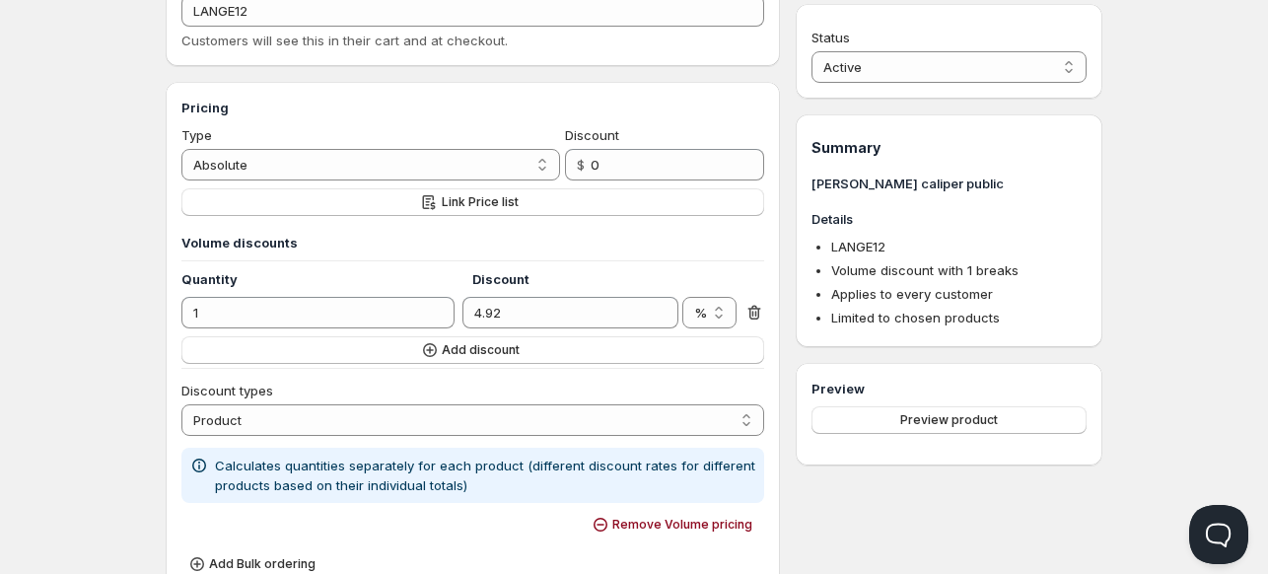
scroll to position [197, 0]
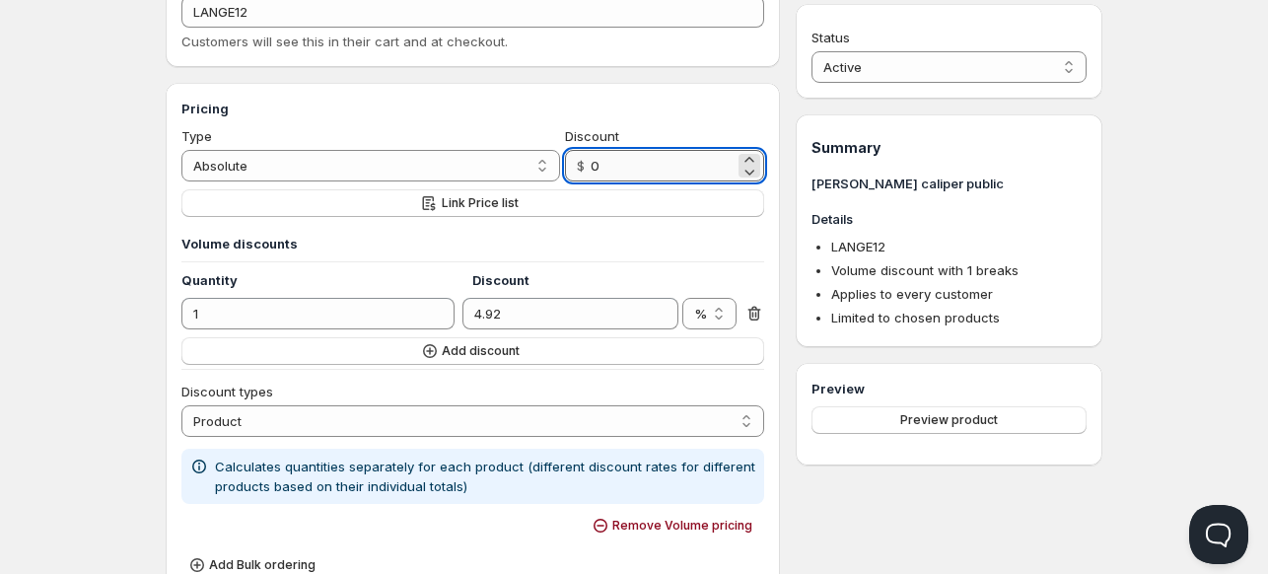
click at [615, 165] on input "0" at bounding box center [662, 166] width 144 height 32
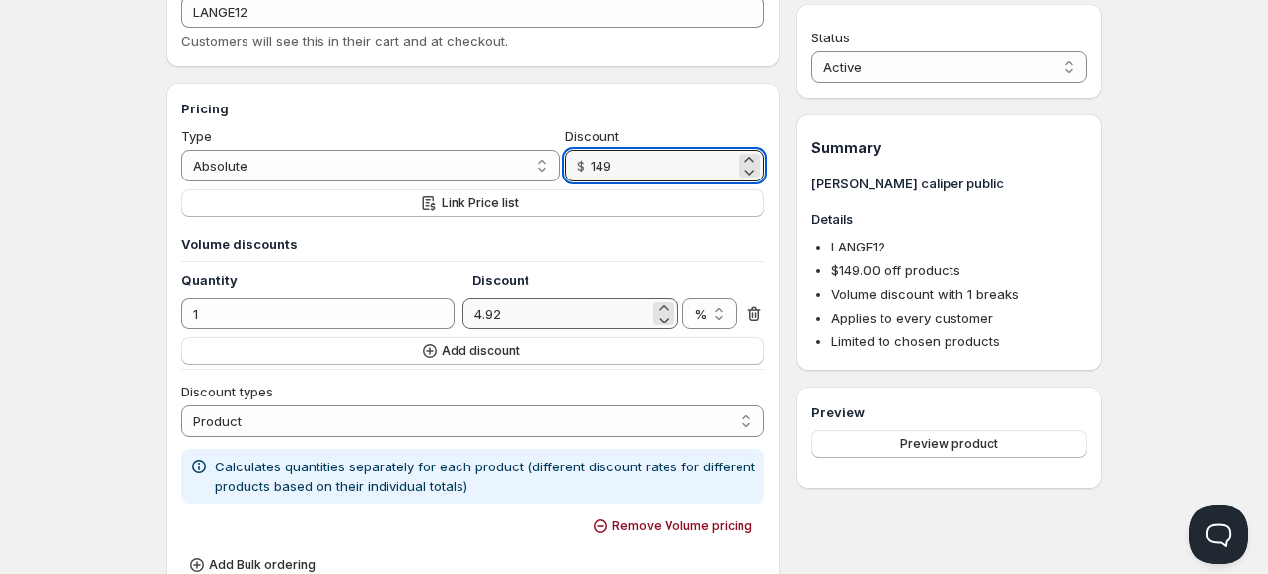
type input "149"
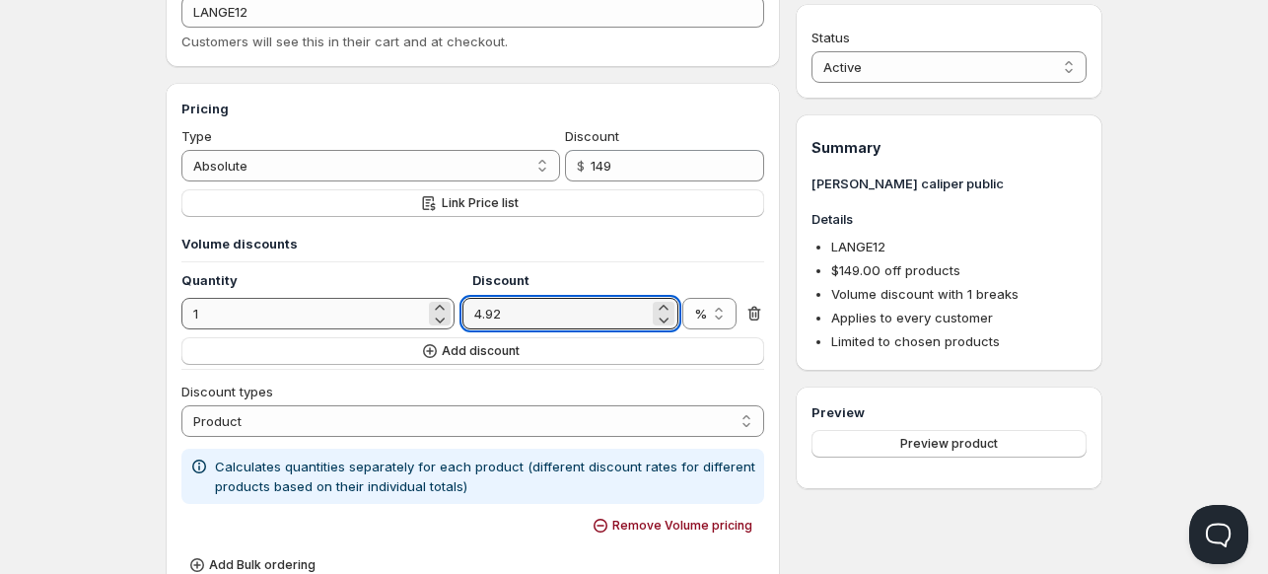
drag, startPoint x: 552, startPoint y: 311, endPoint x: 398, endPoint y: 310, distance: 153.8
click at [398, 310] on div "1 4.92 % $ %" at bounding box center [472, 314] width 583 height 32
type input "5"
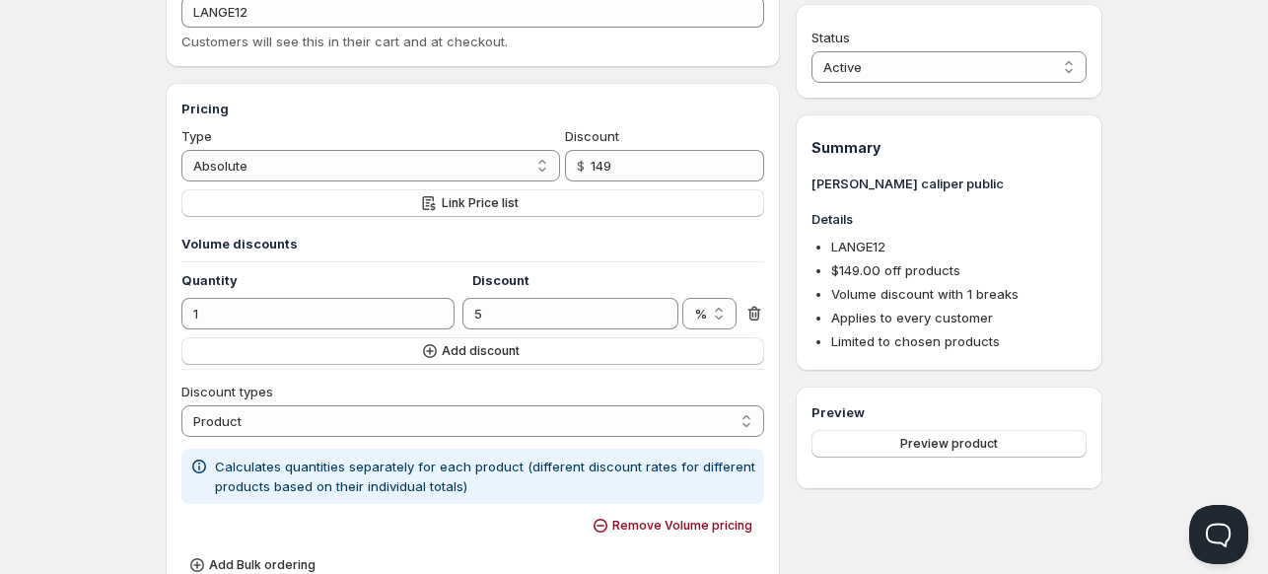
click at [70, 309] on div "Home Pricing Price lists Forms Submissions Settings Features Plans lange calipe…" at bounding box center [634, 578] width 1268 height 1551
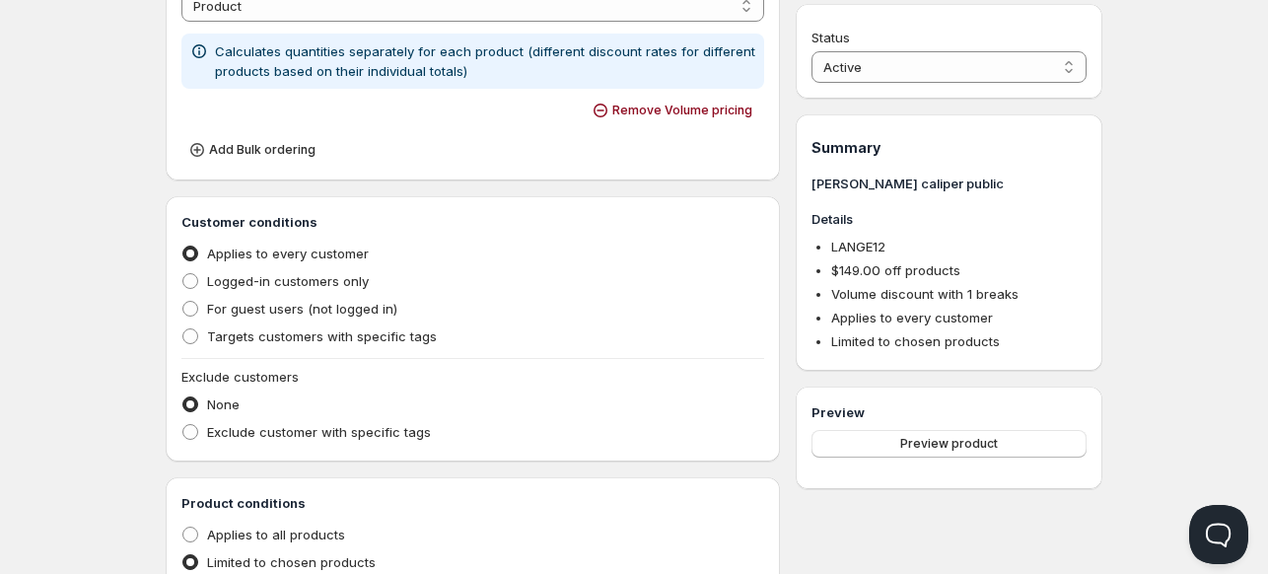
scroll to position [618, 0]
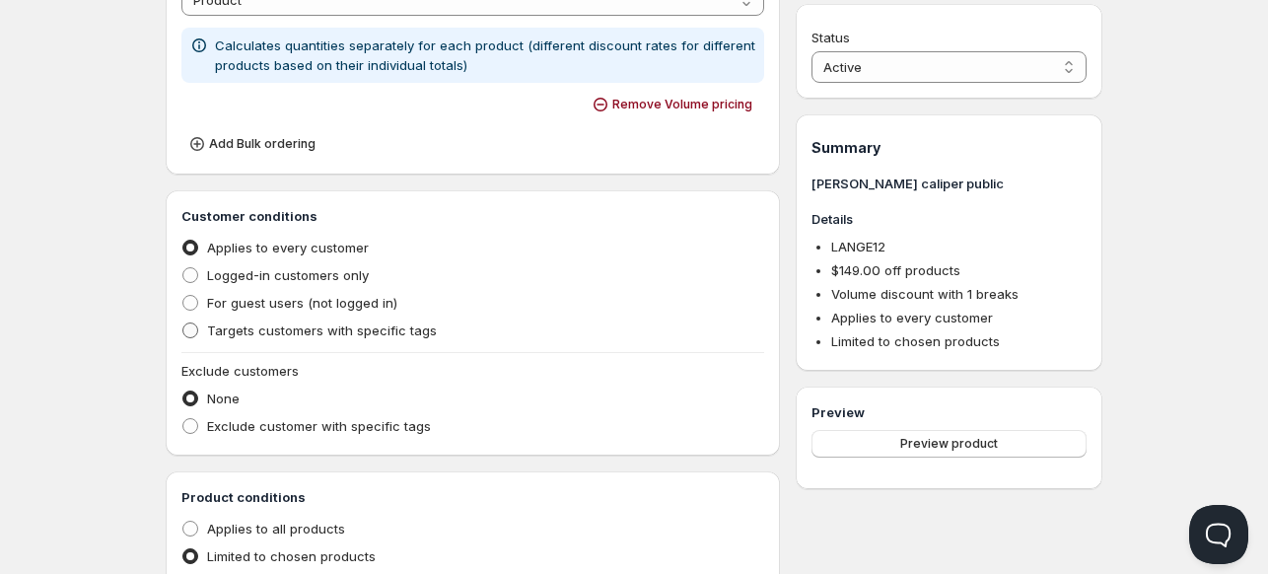
click at [186, 332] on span at bounding box center [190, 330] width 16 height 16
click at [183, 323] on input "Targets customers with specific tags" at bounding box center [182, 322] width 1 height 1
radio input "true"
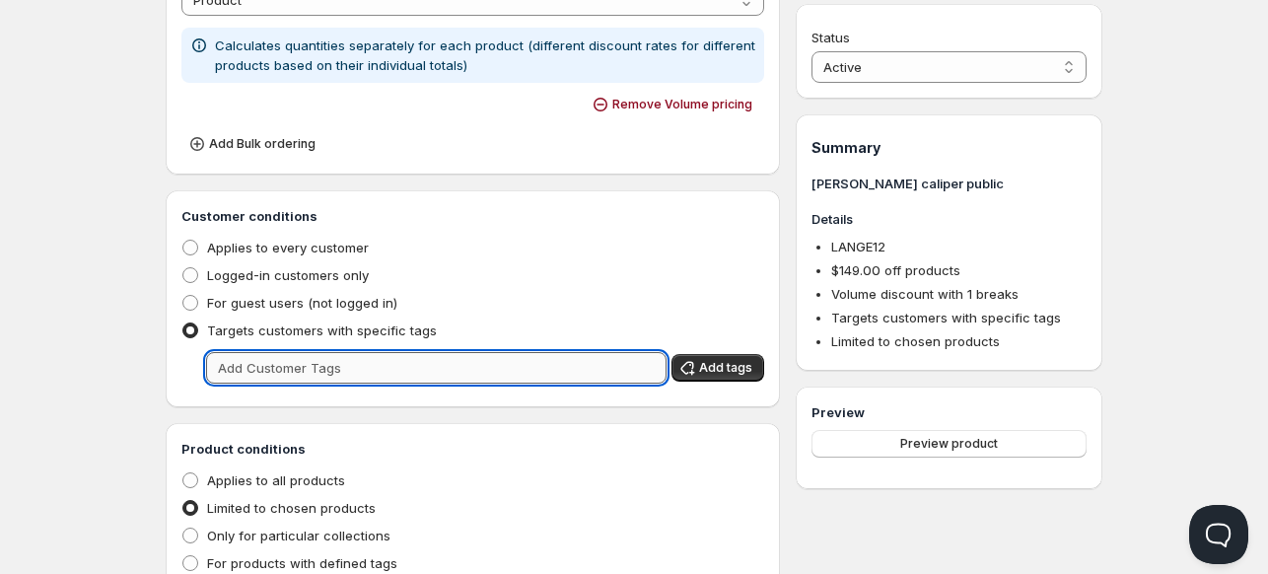
click at [287, 366] on input "text" at bounding box center [436, 368] width 460 height 32
type input "wholesale"
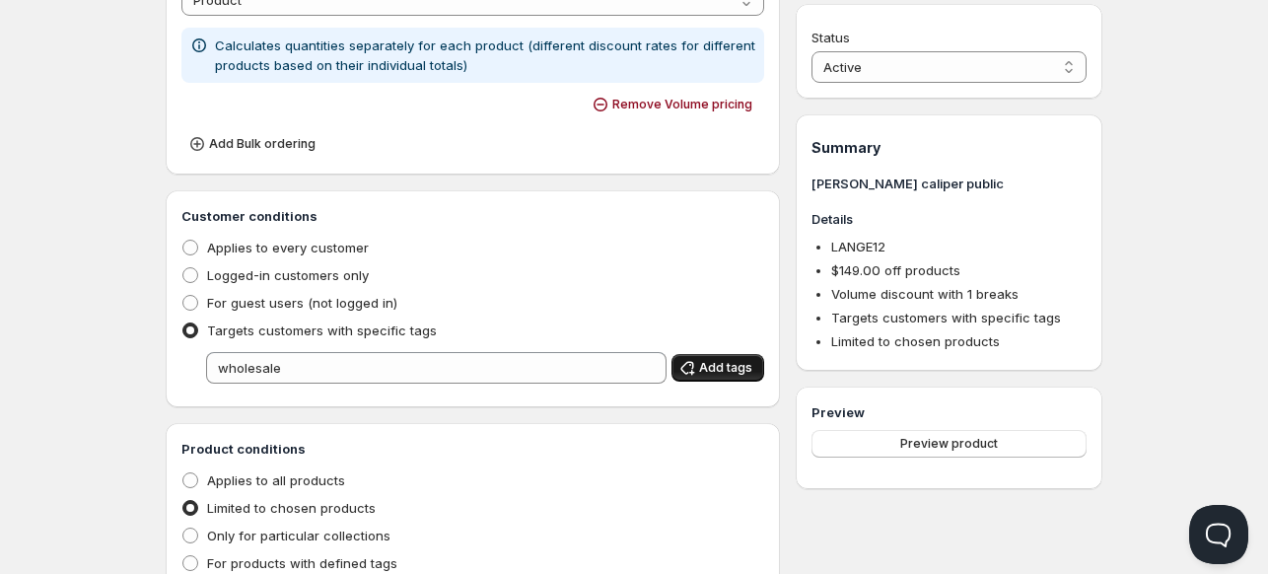
click at [723, 370] on span "Add tags" at bounding box center [725, 368] width 53 height 16
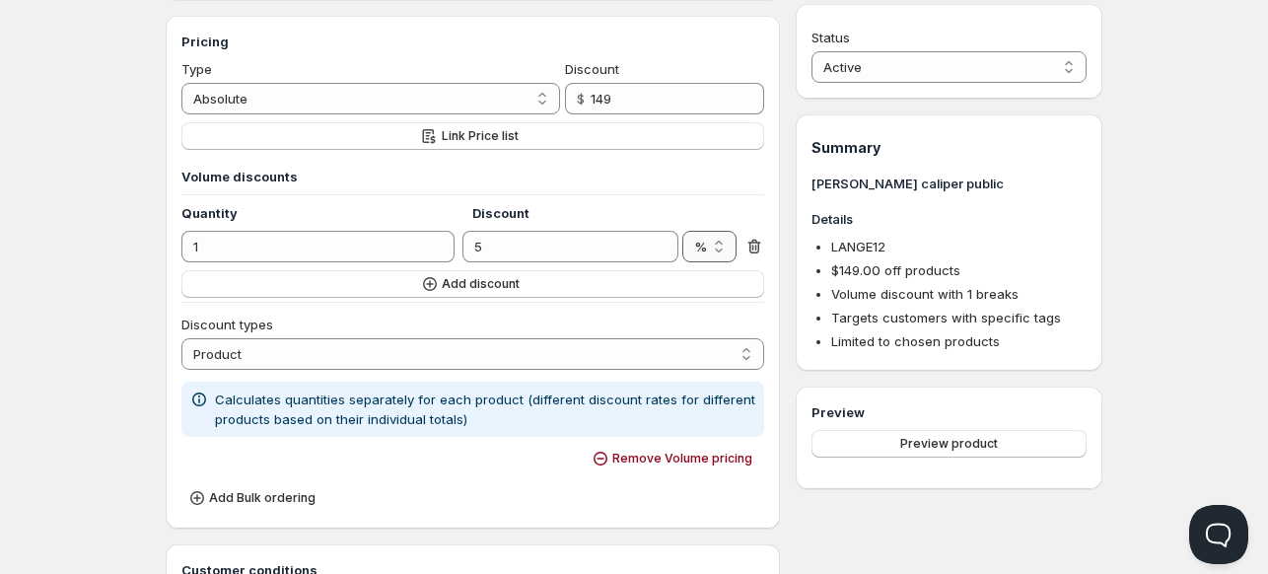
scroll to position [213, 0]
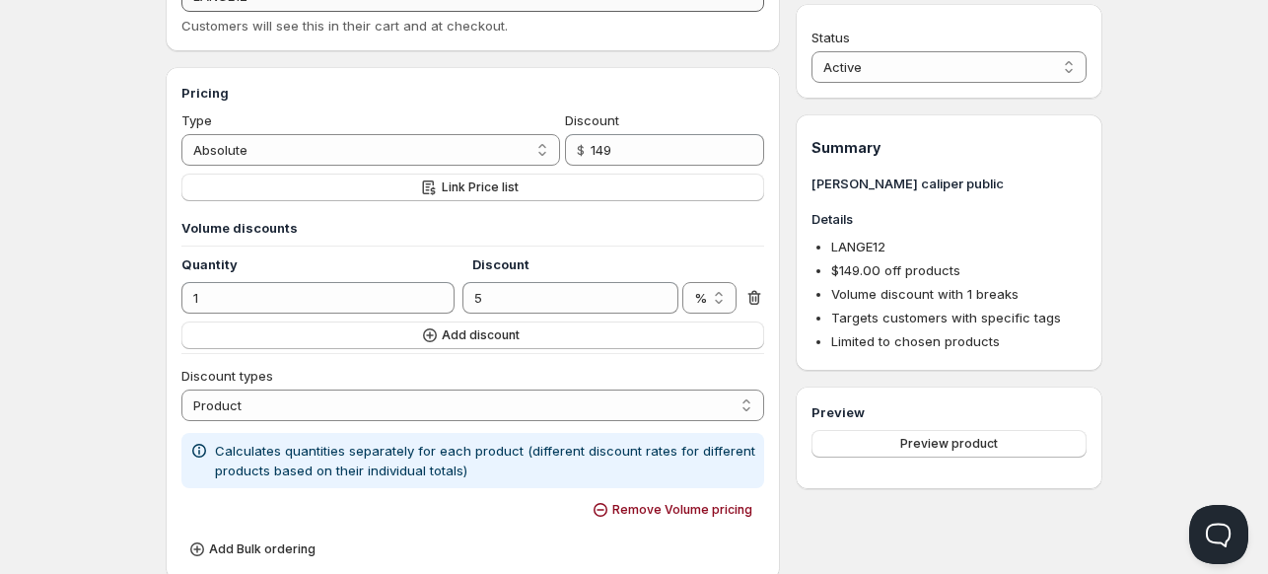
type input "0"
radio input "true"
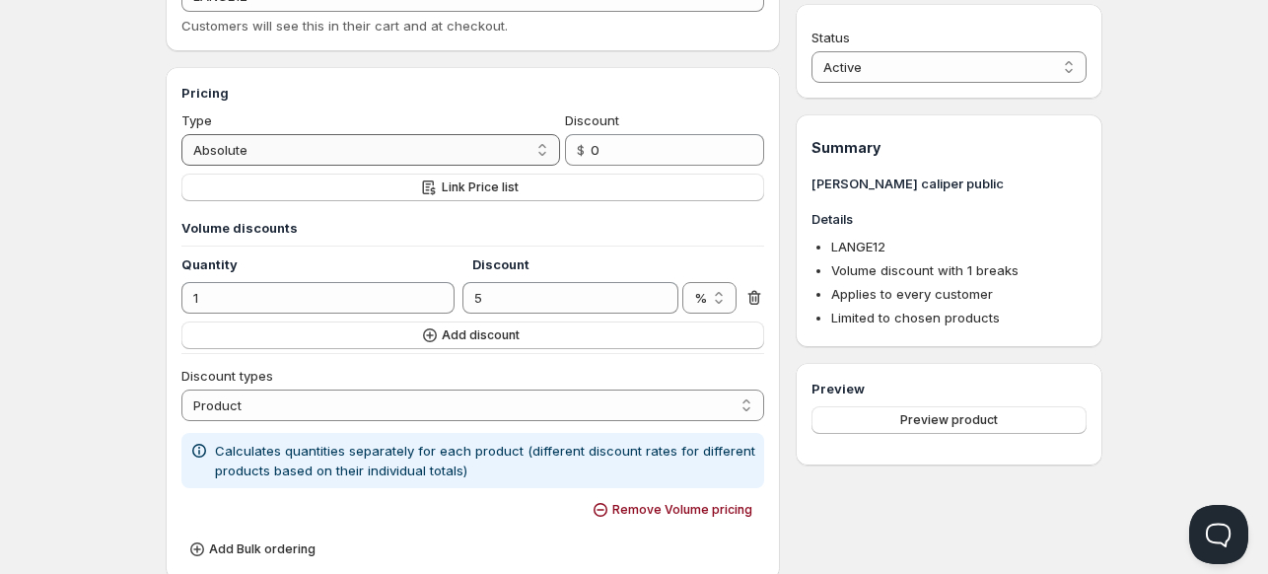
click at [379, 149] on select "Percentage Absolute" at bounding box center [370, 150] width 379 height 32
select select "1"
click at [181, 134] on select "Percentage Absolute" at bounding box center [370, 150] width 379 height 32
type input "10"
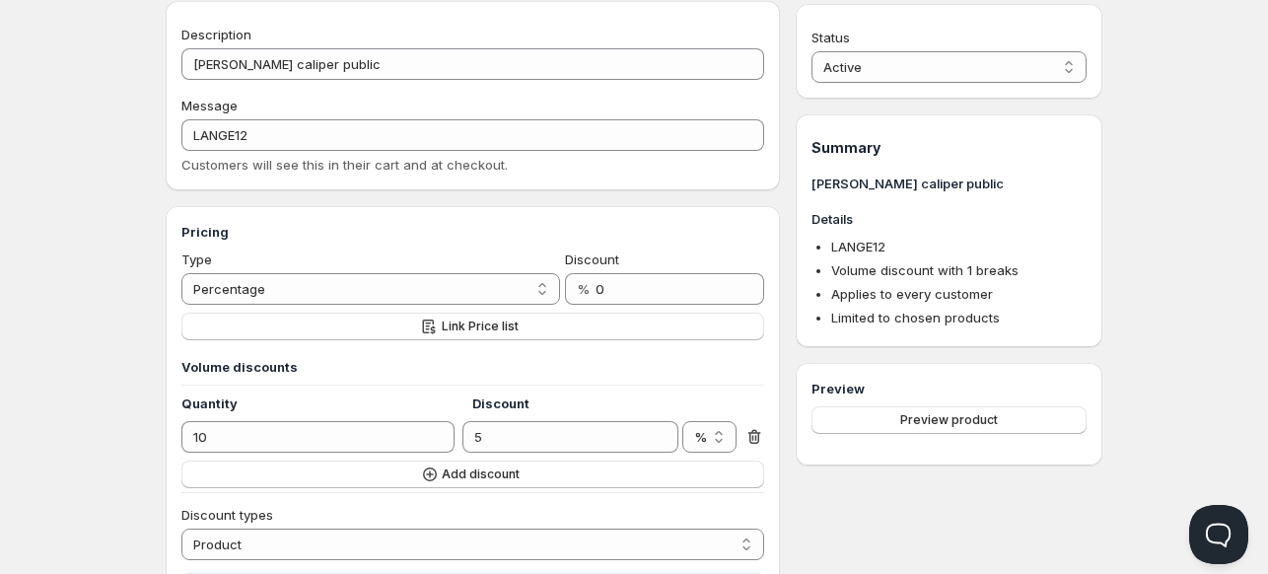
scroll to position [0, 0]
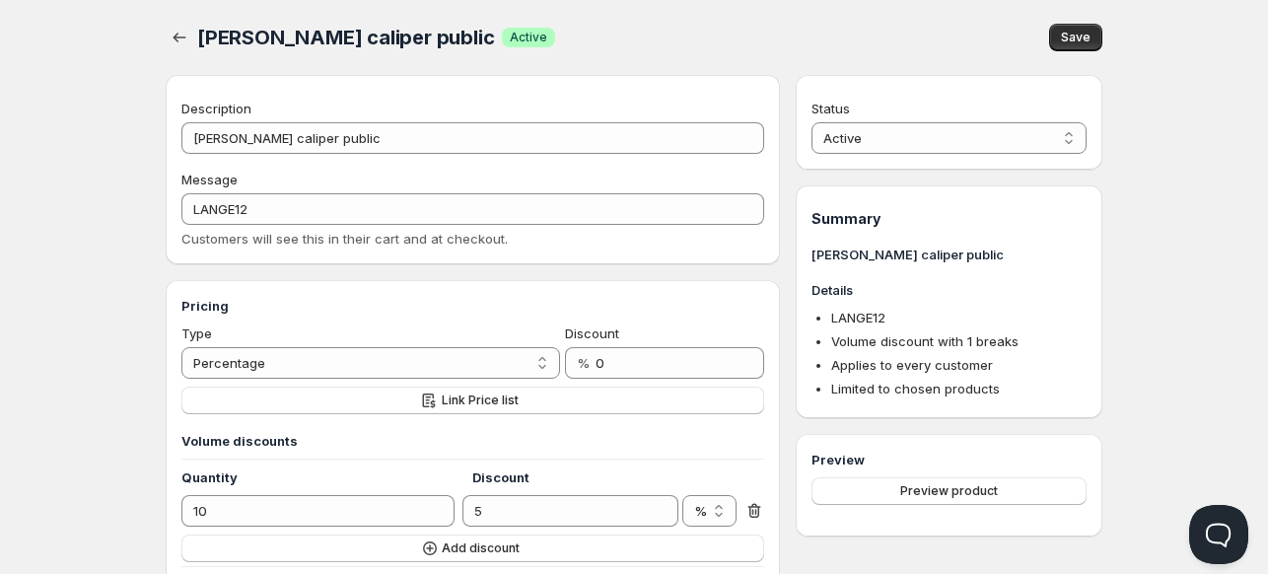
select select "2"
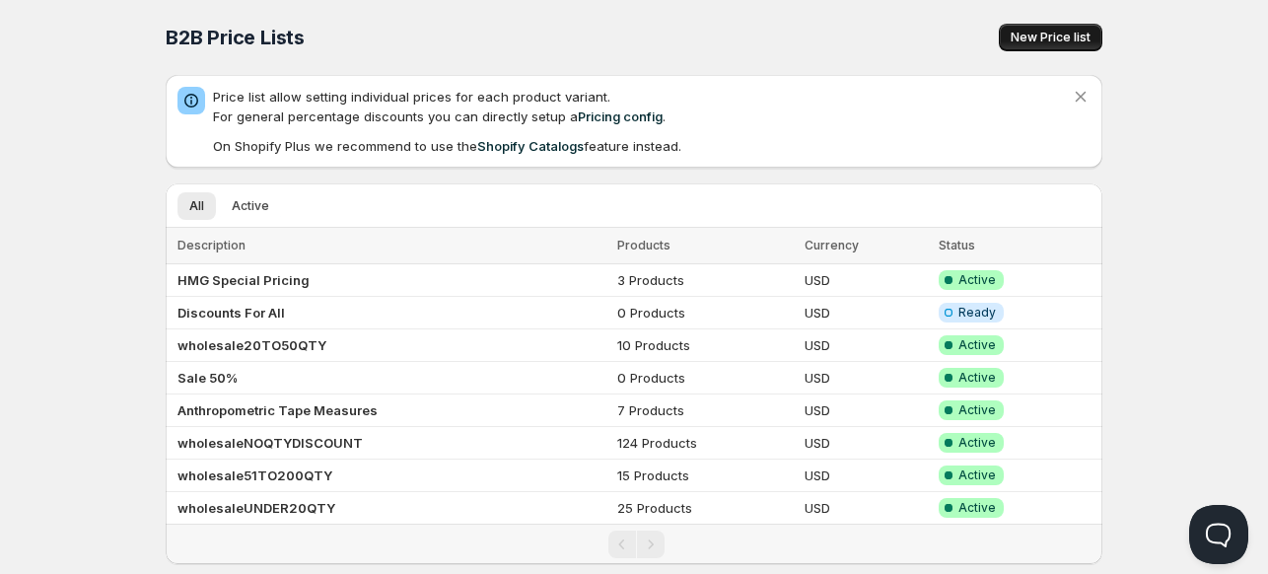
click at [1069, 42] on span "New Price list" at bounding box center [1050, 38] width 80 height 16
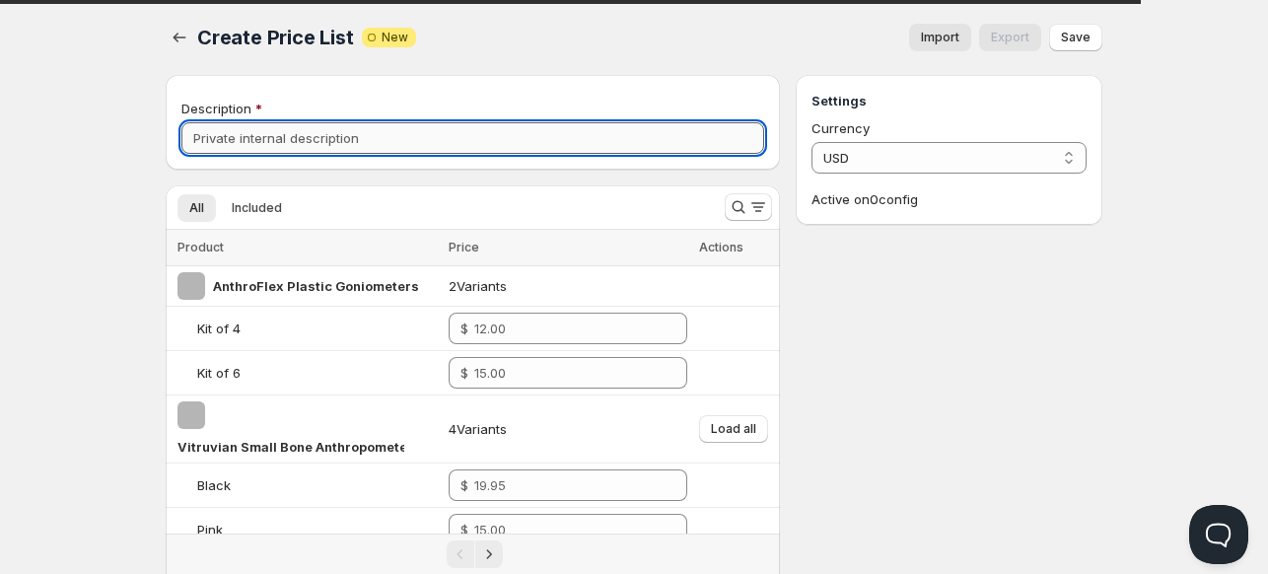
click at [445, 145] on input "Description" at bounding box center [472, 138] width 583 height 32
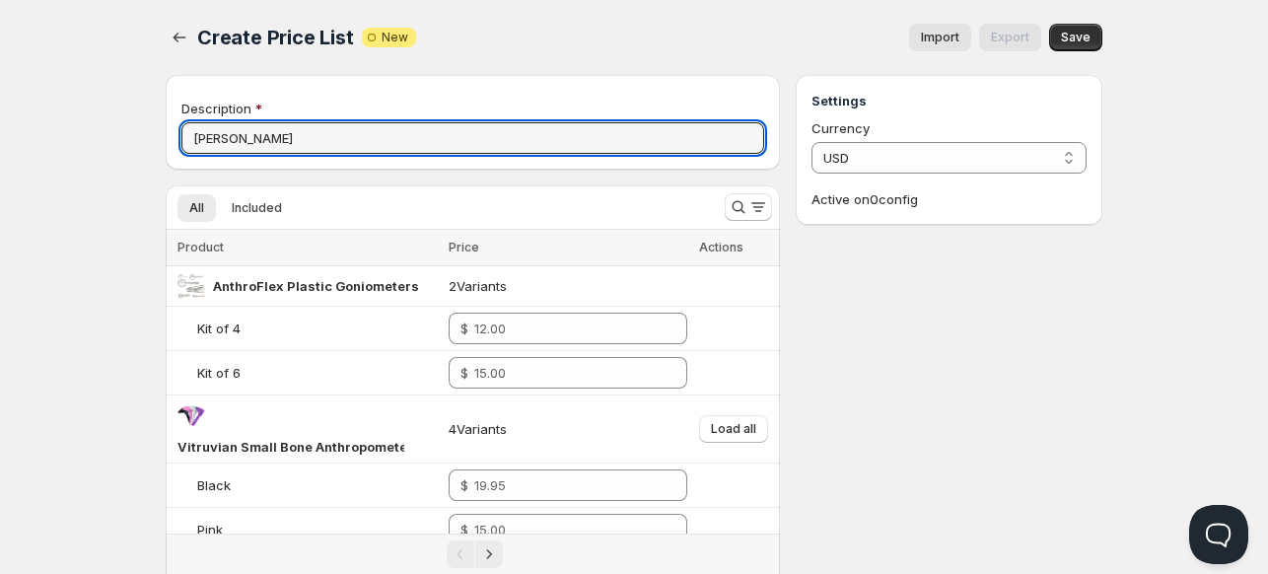
type input "[PERSON_NAME]"
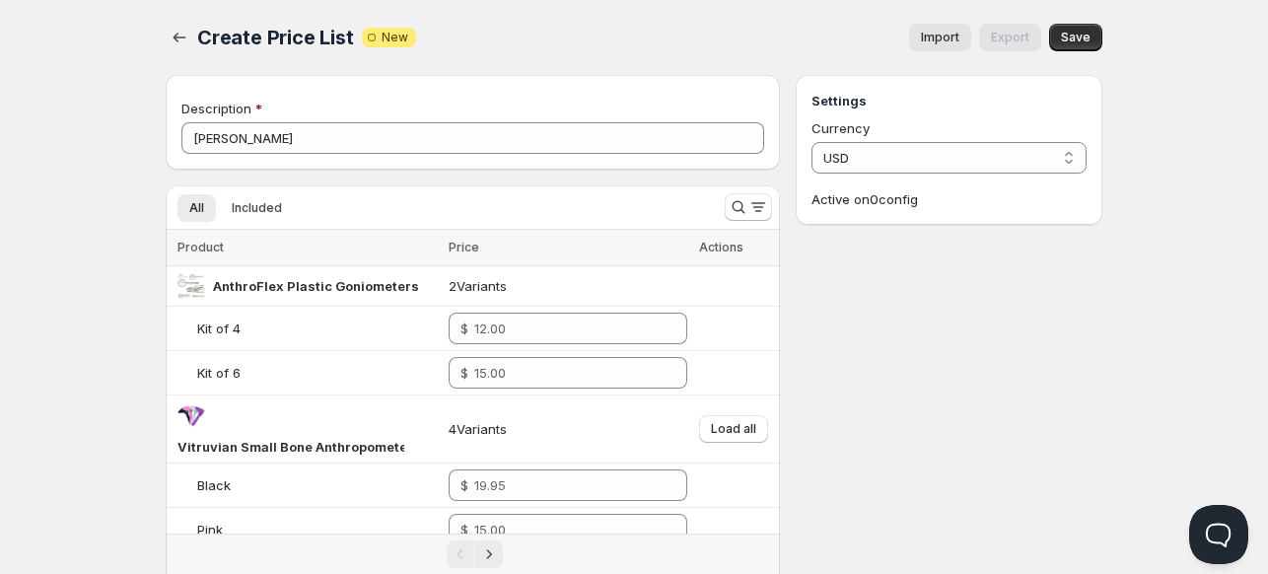
click at [739, 212] on icon "Search and filter results" at bounding box center [738, 207] width 20 height 20
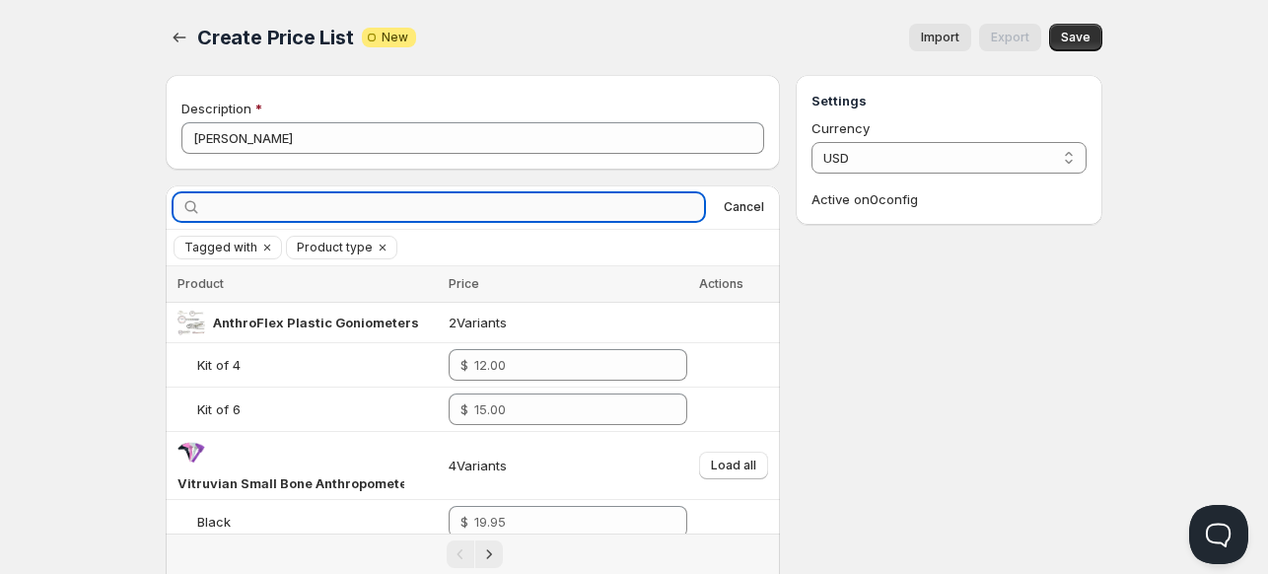
click at [610, 208] on input "text" at bounding box center [454, 207] width 499 height 28
type input "Lange skinfold"
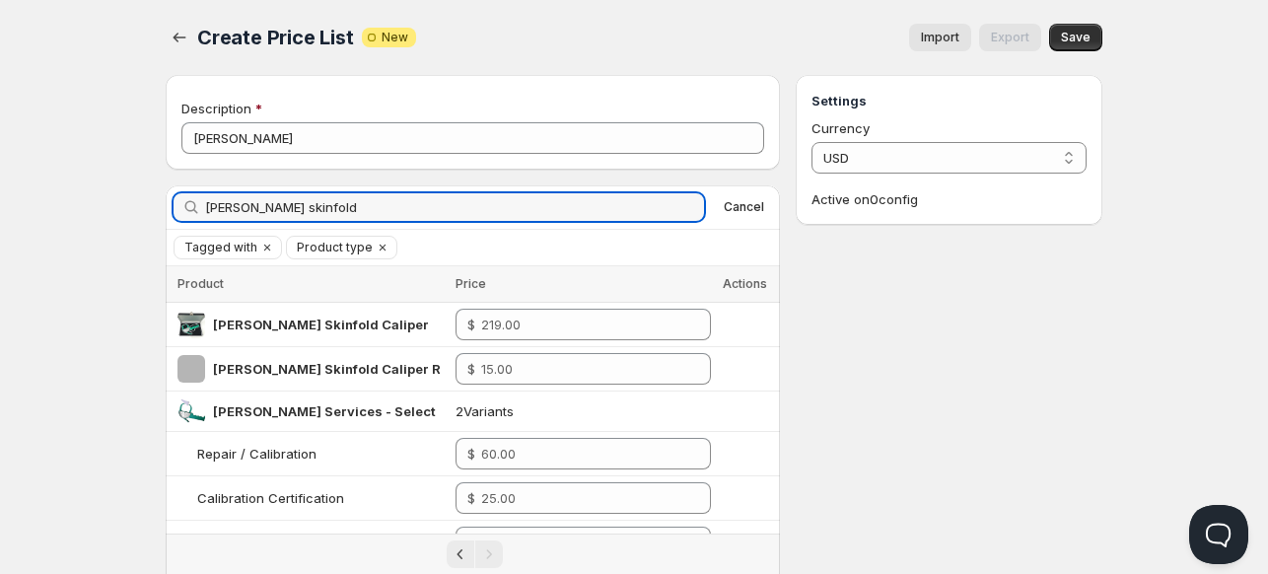
scroll to position [28, 0]
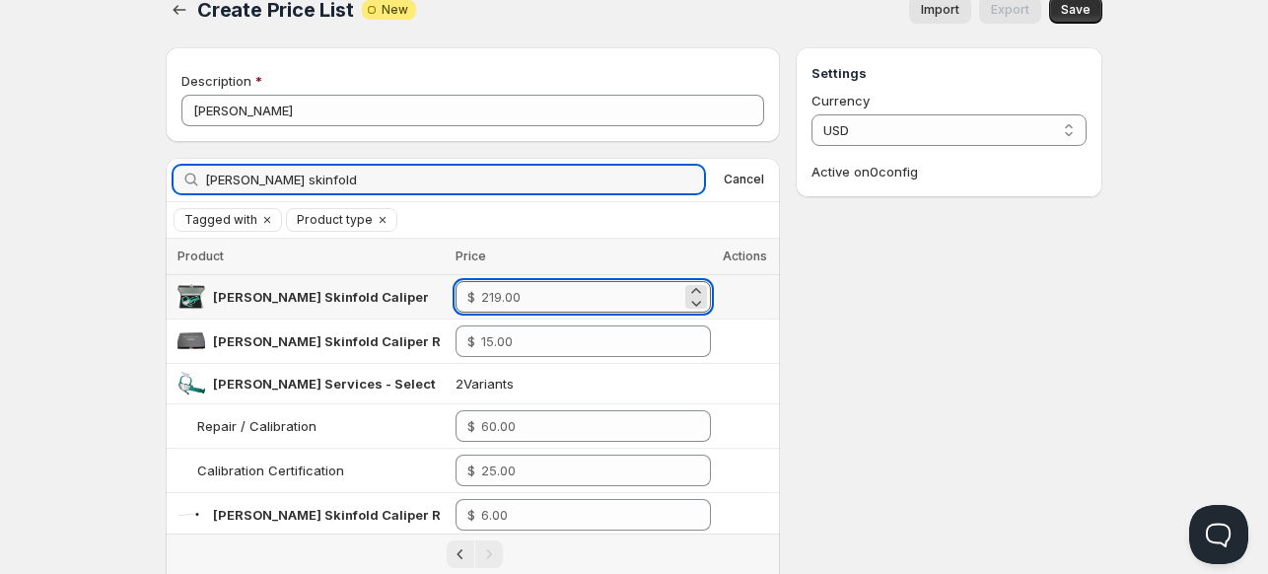
click at [520, 295] on input "number" at bounding box center [581, 297] width 200 height 32
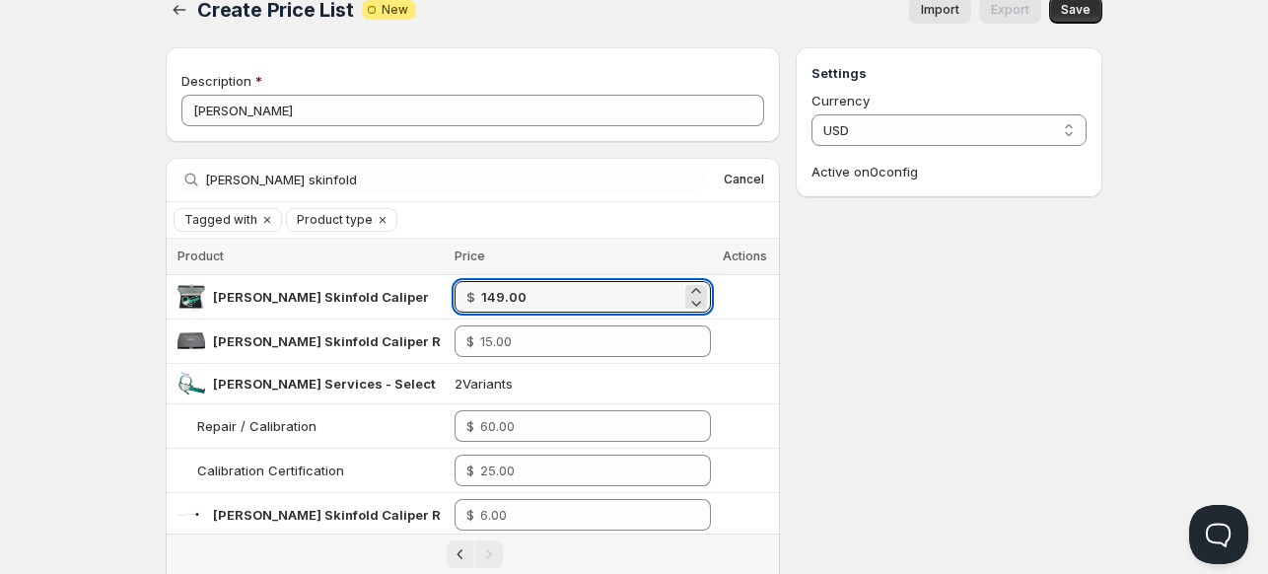
type input "149.00"
click at [970, 287] on div "Settings Currency USD USD Active on 0 config" at bounding box center [948, 334] width 307 height 574
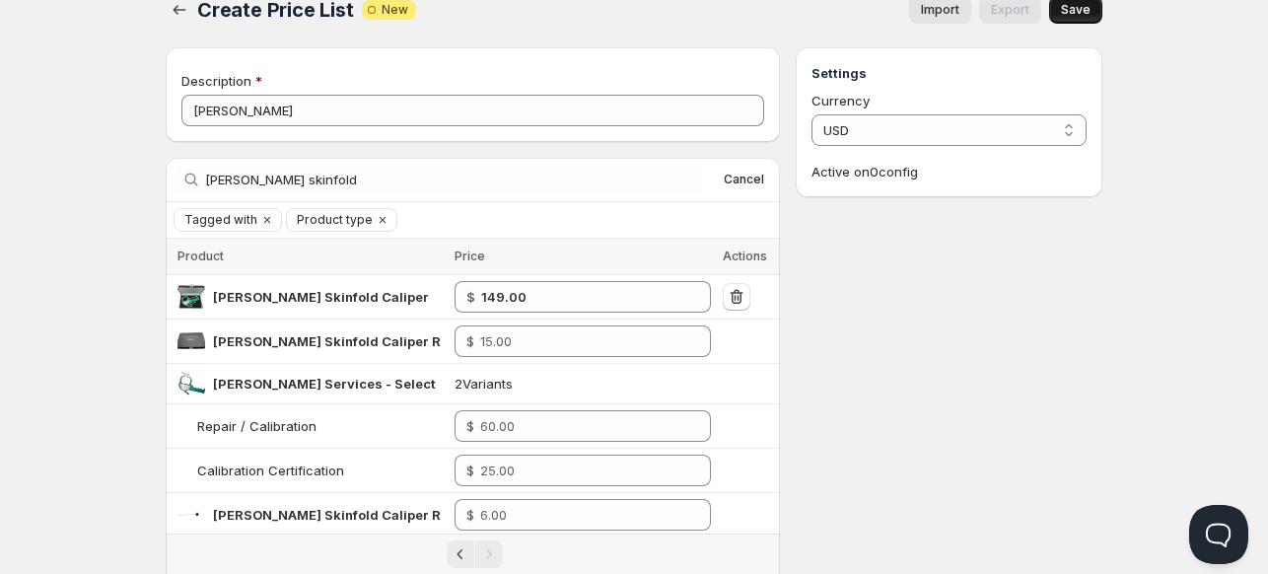
click at [1080, 11] on span "Save" at bounding box center [1076, 10] width 30 height 16
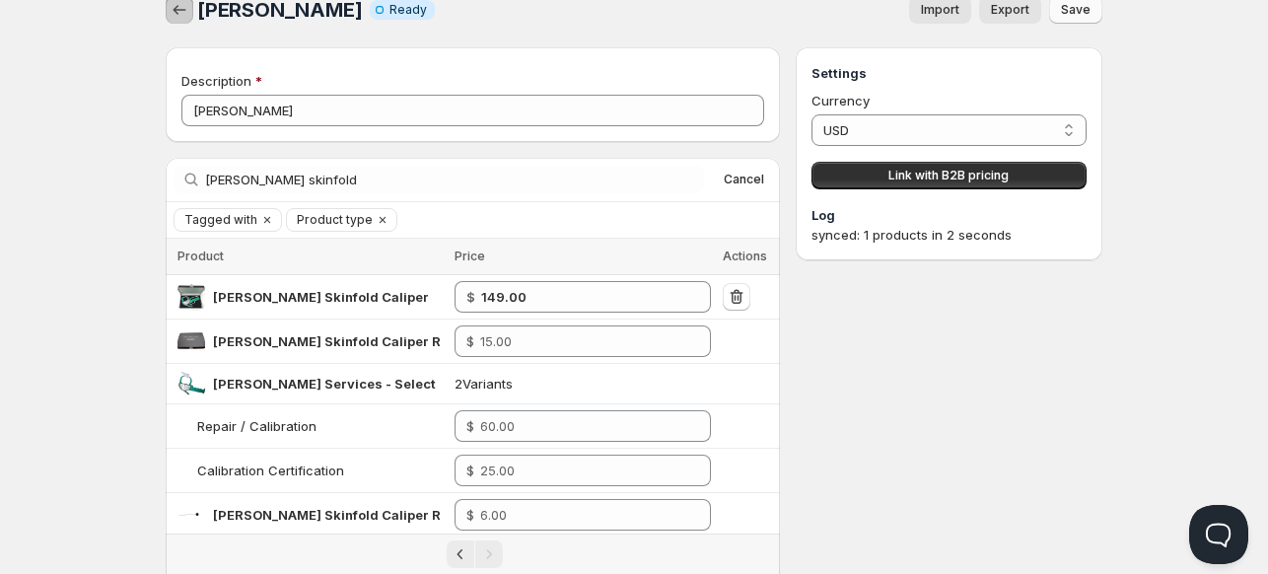
click at [173, 14] on icon "button" at bounding box center [180, 10] width 20 height 20
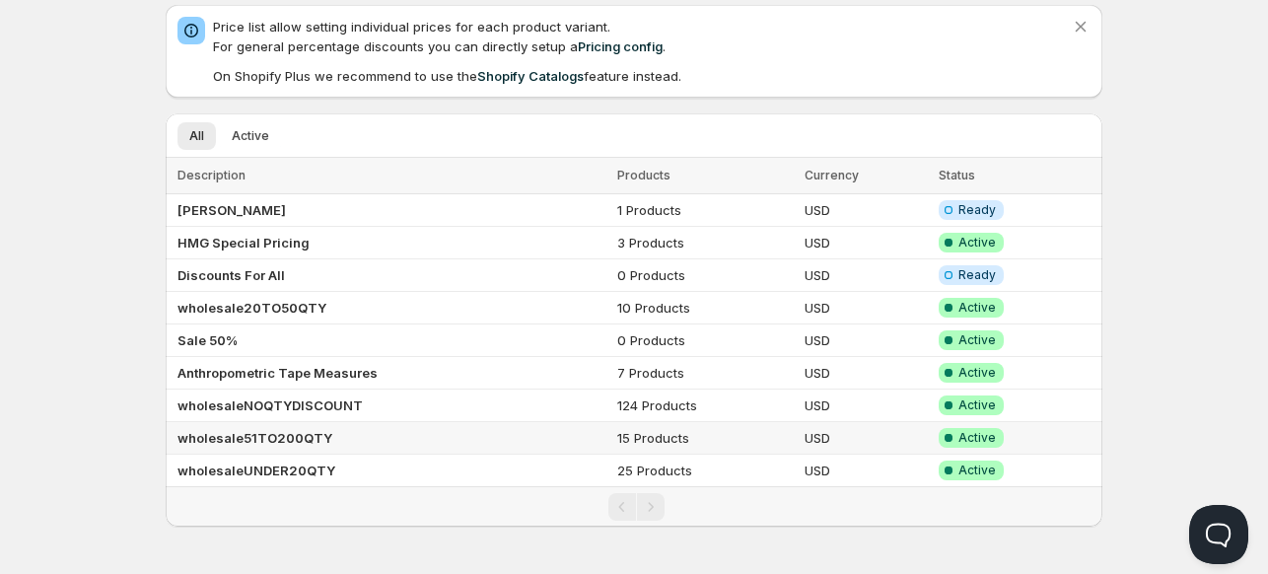
scroll to position [68, 0]
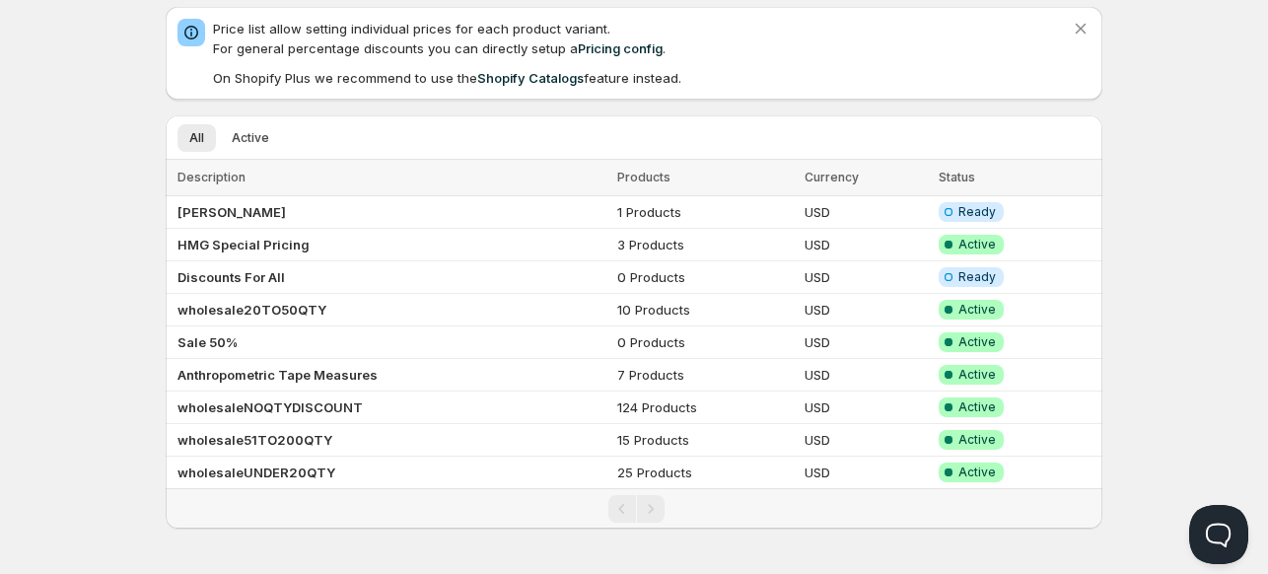
click at [90, 266] on div "Home Pricing Price lists Forms Submissions Settings Features Plans B2B Price Li…" at bounding box center [634, 255] width 1268 height 646
click at [214, 207] on b "[PERSON_NAME]" at bounding box center [231, 212] width 108 height 16
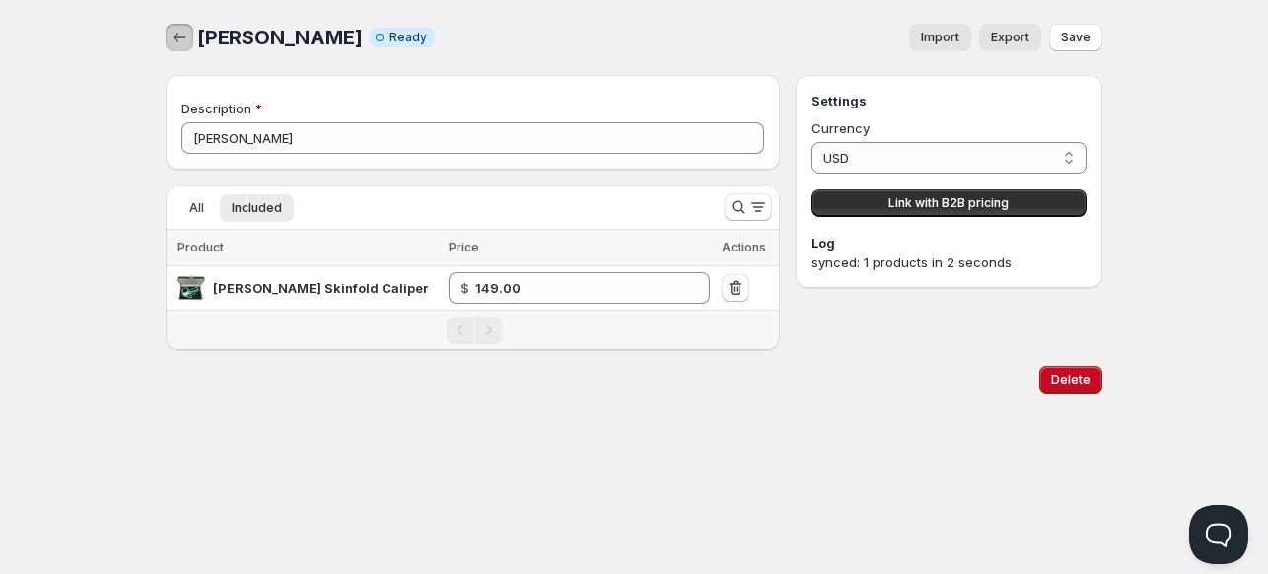
click at [173, 35] on icon "button" at bounding box center [180, 38] width 20 height 20
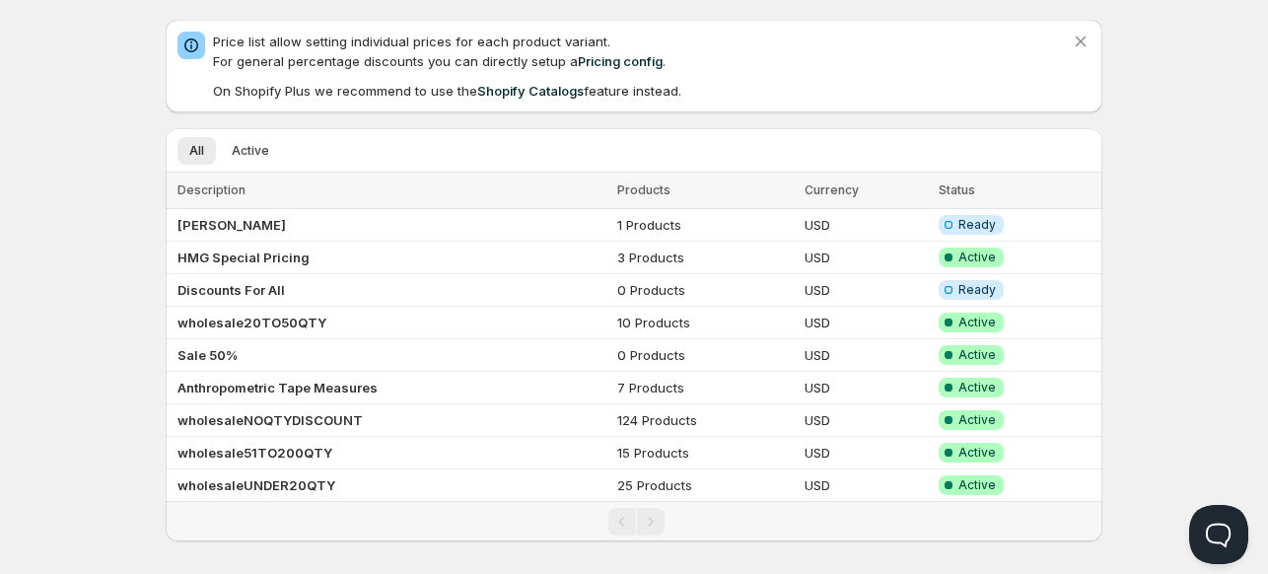
scroll to position [70, 0]
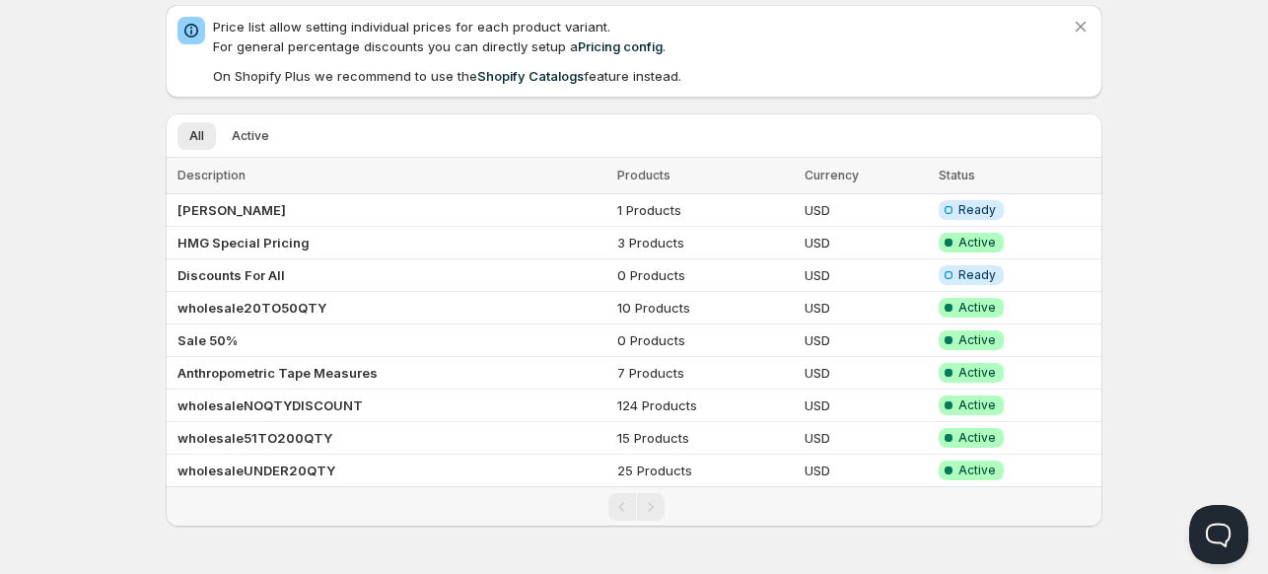
scroll to position [33, 0]
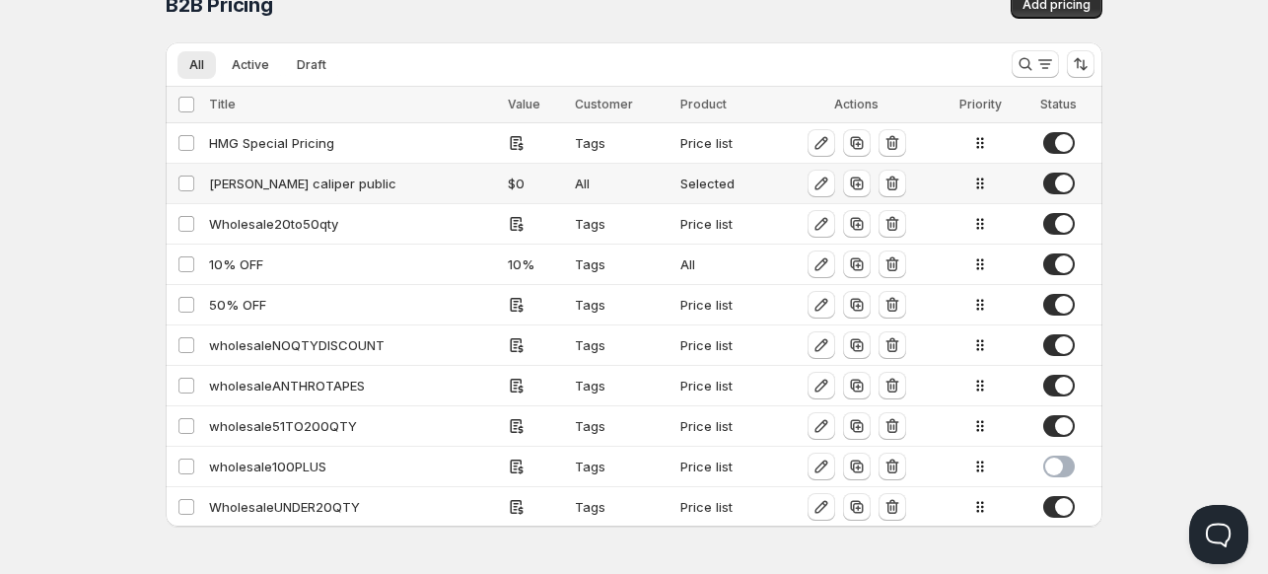
click at [277, 191] on div "lange caliper public" at bounding box center [352, 183] width 287 height 20
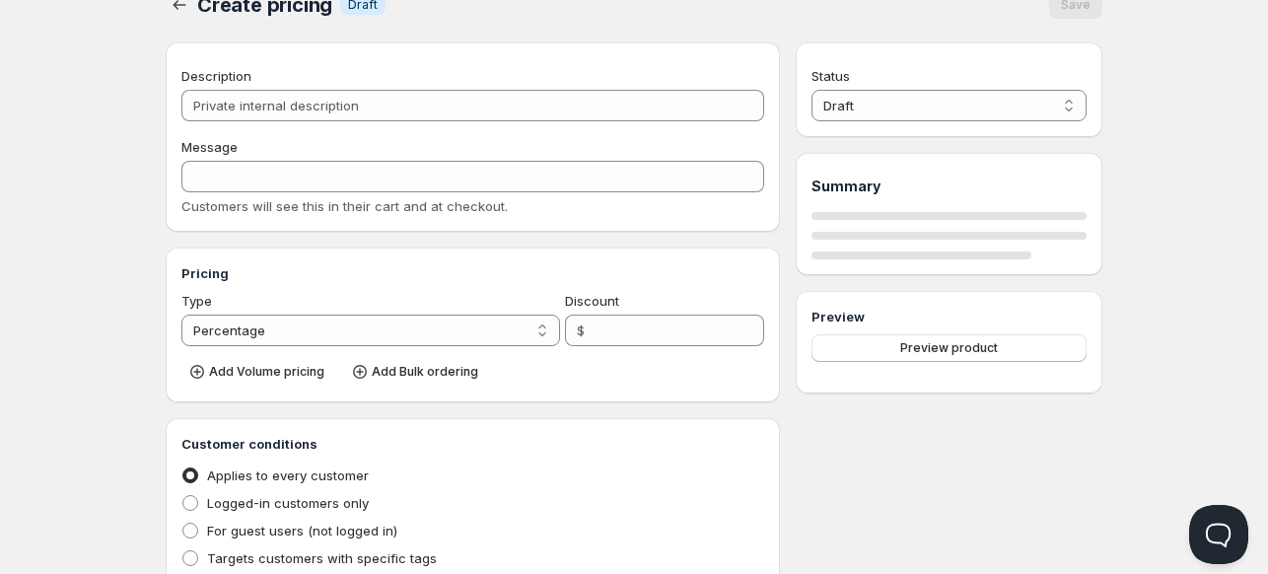
type input "lange caliper public"
type input "LANGE12"
select select "2"
type input "0"
radio input "true"
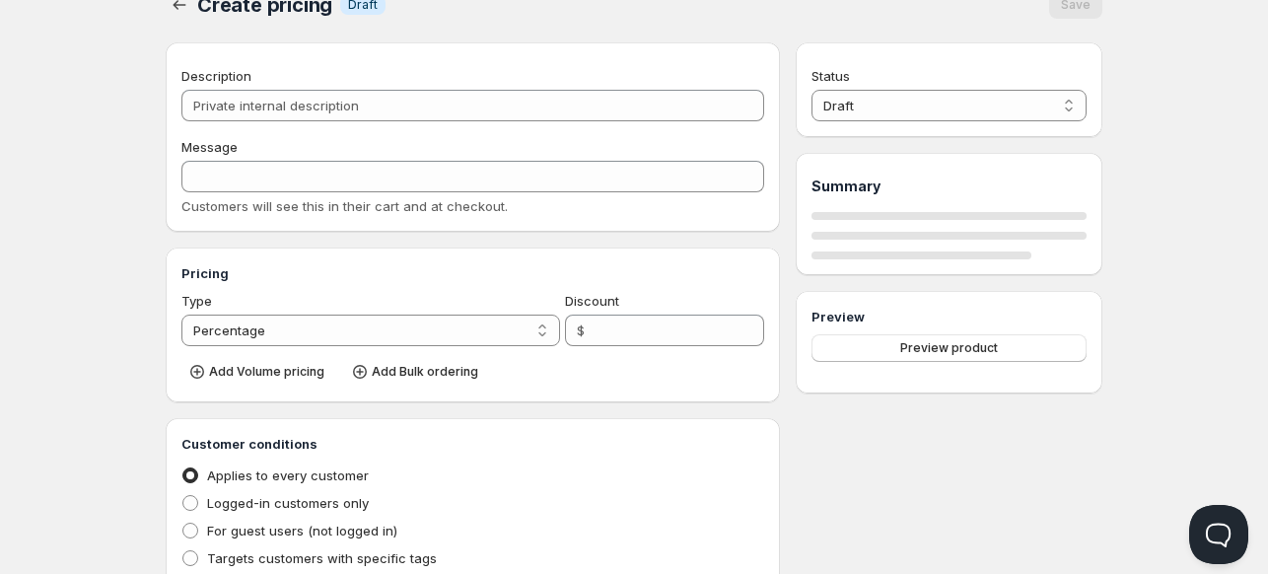
radio input "true"
select select "1"
select select "2"
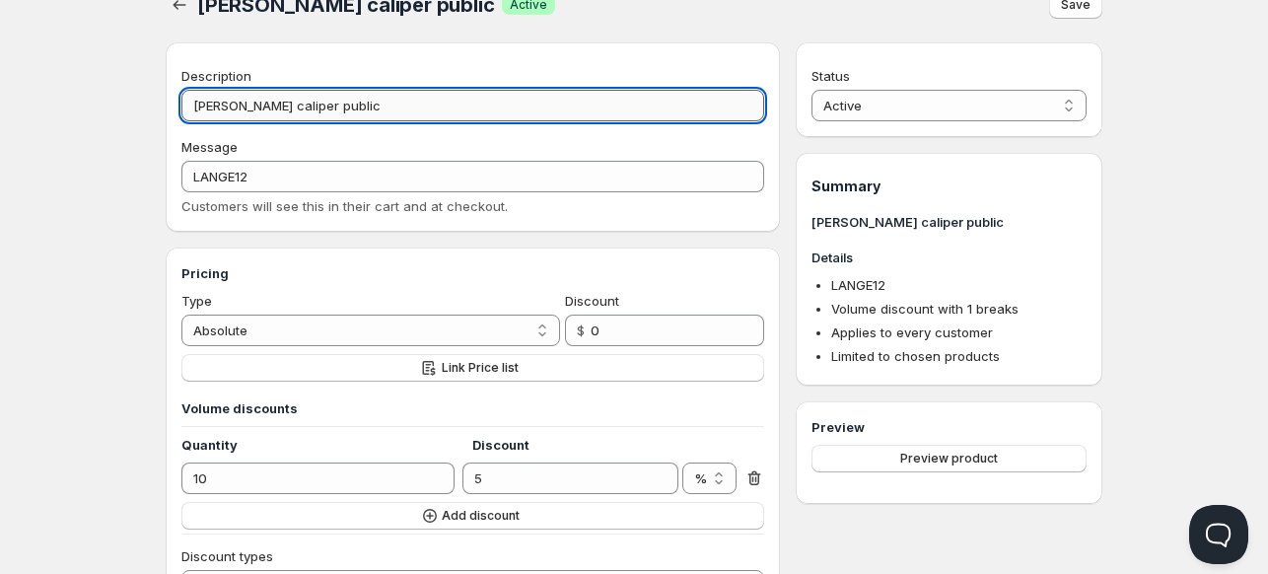
click at [331, 106] on input "lange caliper public" at bounding box center [472, 106] width 583 height 32
type input "lange caliper"
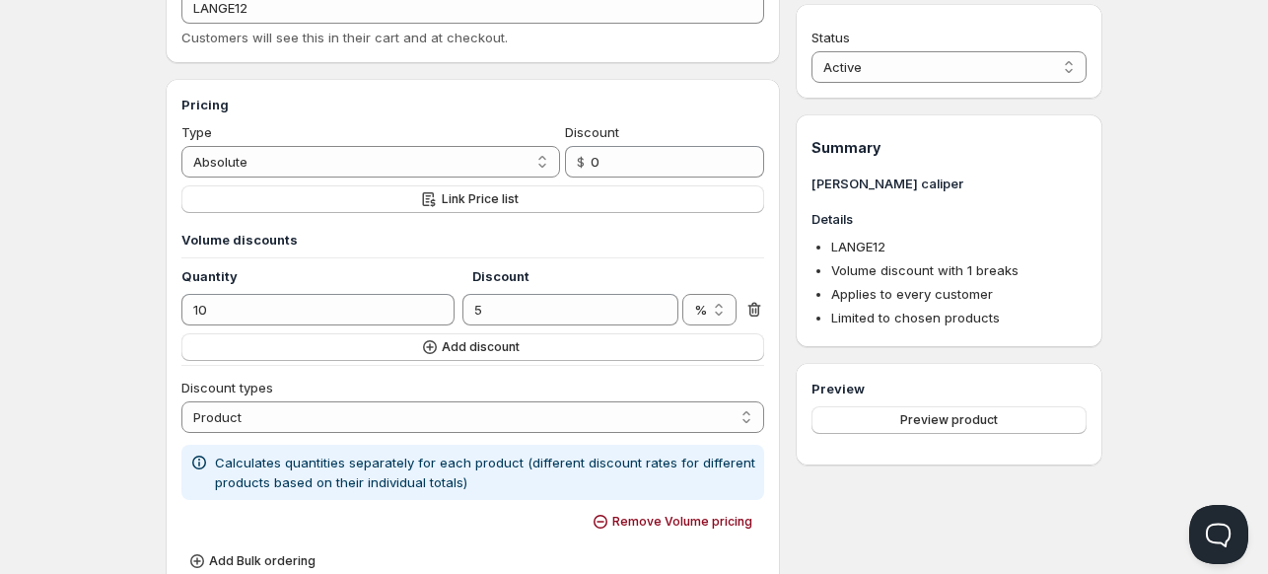
scroll to position [202, 0]
drag, startPoint x: 340, startPoint y: 165, endPoint x: 244, endPoint y: 311, distance: 174.4
click at [244, 311] on div "Pricing Type Percentage Absolute Absolute Discount $ 0 Link Price list Volume d…" at bounding box center [472, 334] width 583 height 481
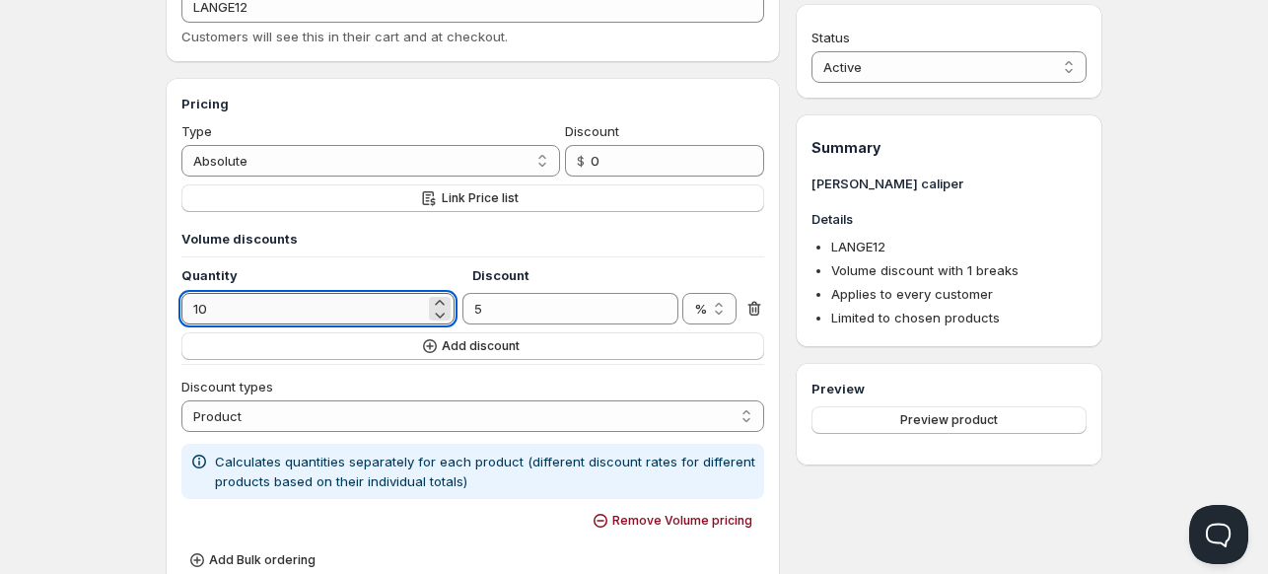
click at [236, 310] on input "10" at bounding box center [302, 309] width 243 height 32
type input "1"
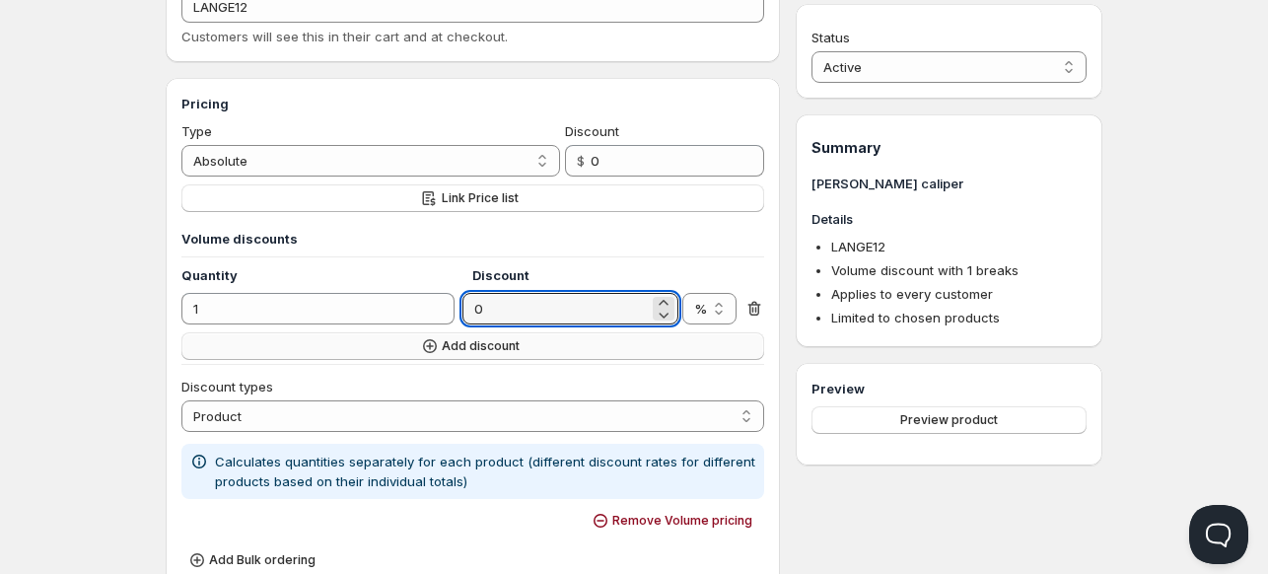
type input "0"
click at [474, 343] on span "Add discount" at bounding box center [481, 346] width 78 height 16
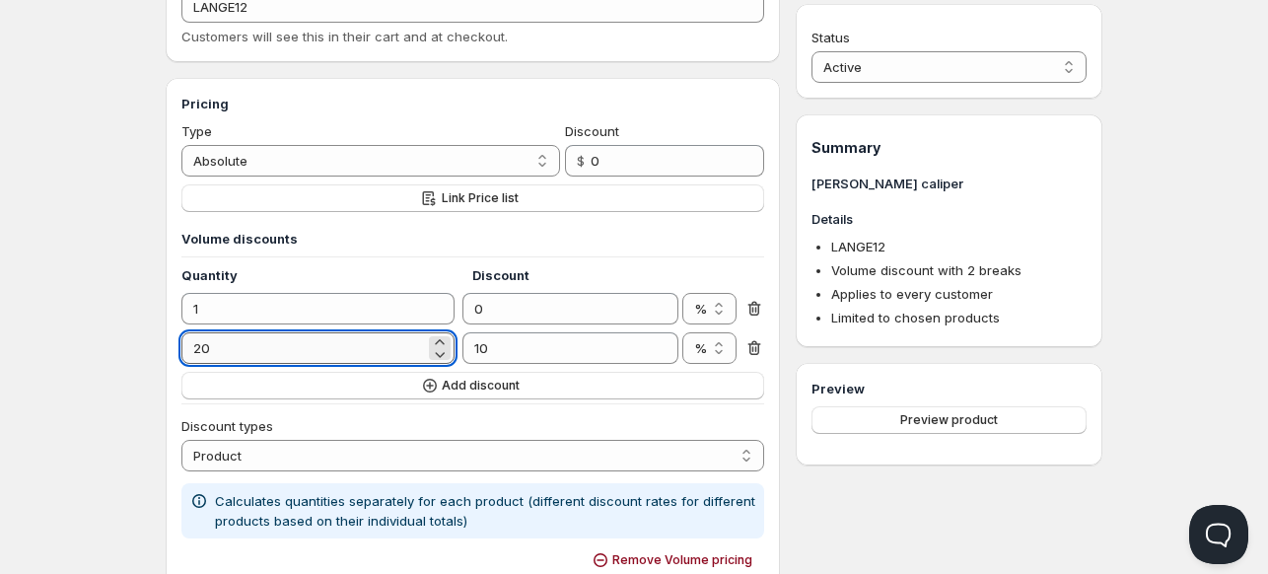
click at [327, 356] on input "20" at bounding box center [302, 348] width 243 height 32
type input "12"
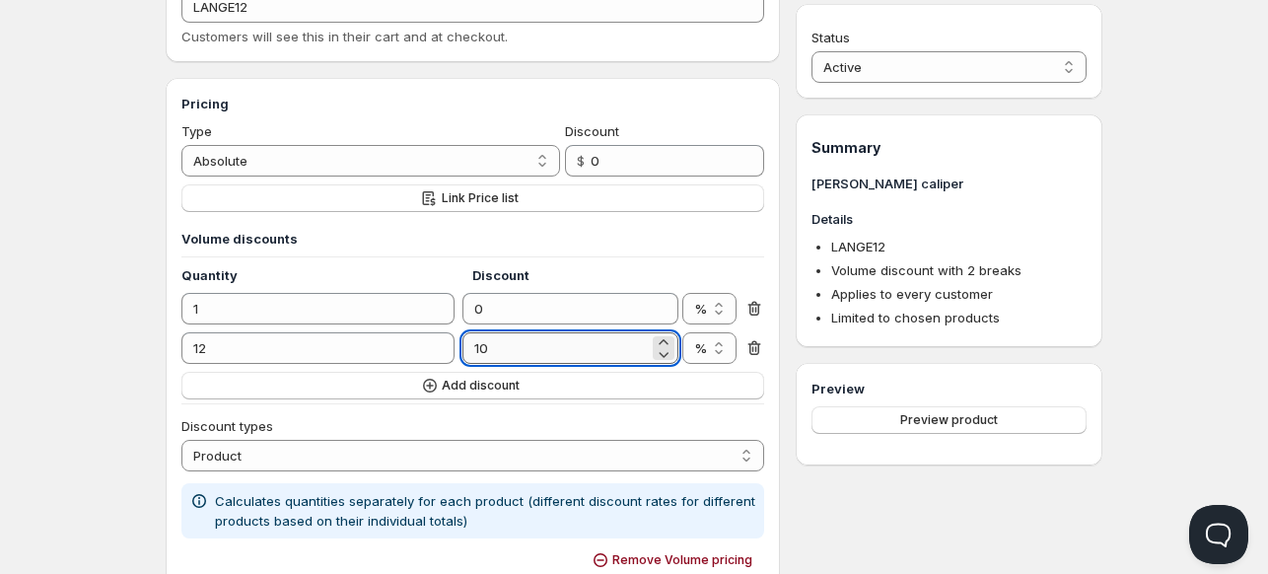
click at [524, 362] on input "10" at bounding box center [554, 348] width 185 height 32
type input "5"
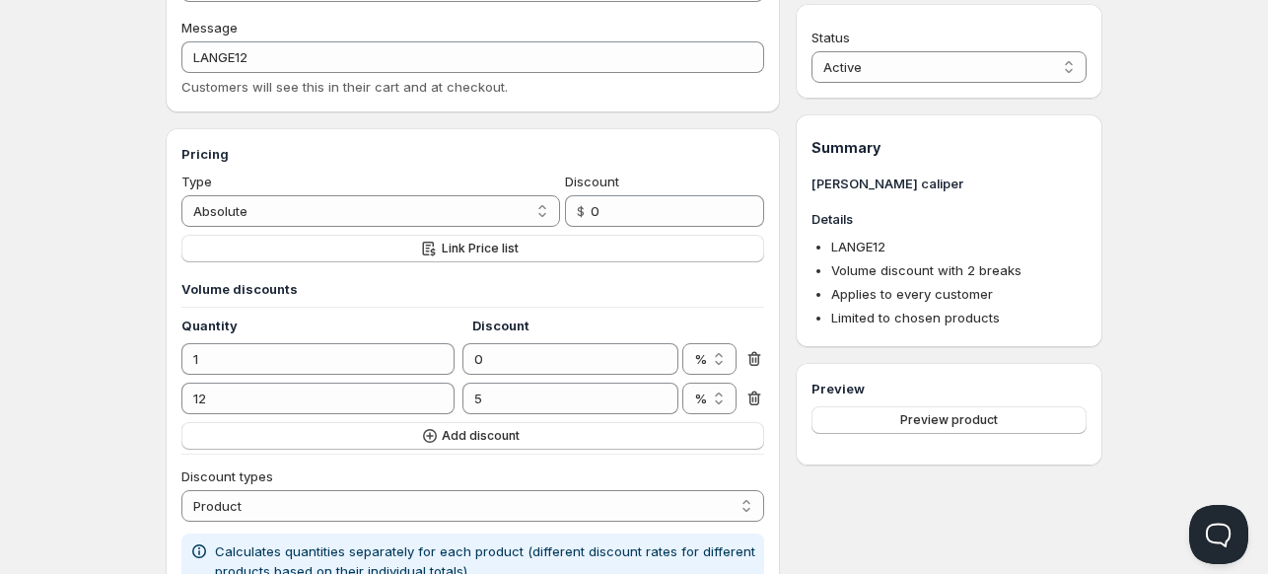
scroll to position [153, 0]
click at [476, 244] on span "Link Price list" at bounding box center [480, 248] width 77 height 16
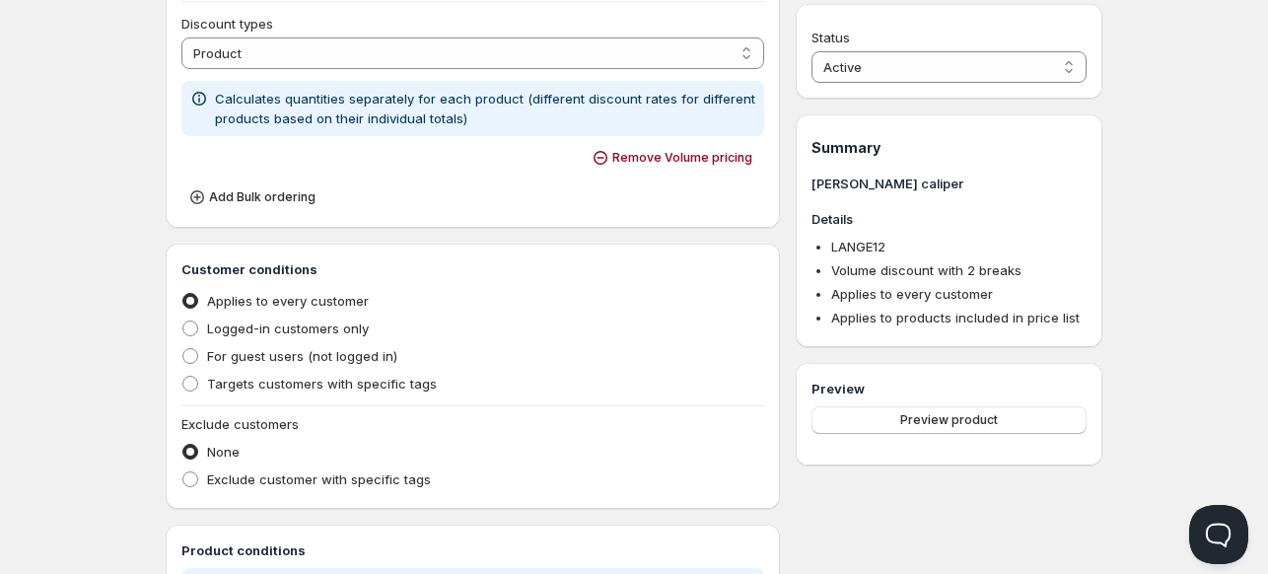
scroll to position [660, 0]
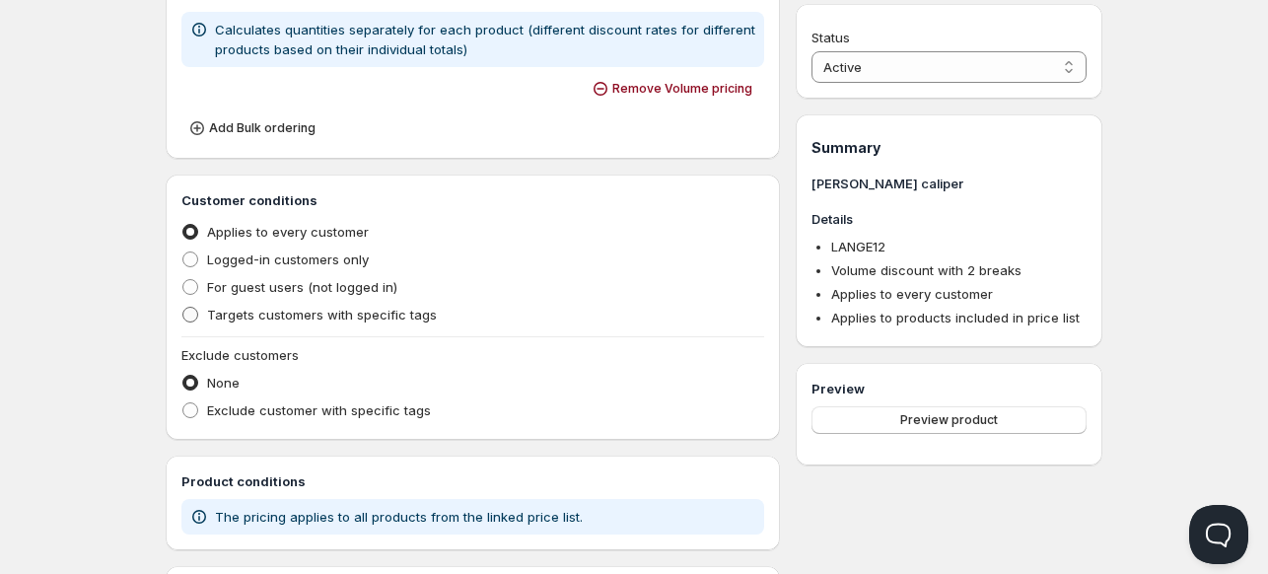
click at [217, 312] on span "Targets customers with specific tags" at bounding box center [322, 315] width 230 height 16
click at [183, 308] on input "Targets customers with specific tags" at bounding box center [182, 307] width 1 height 1
radio input "true"
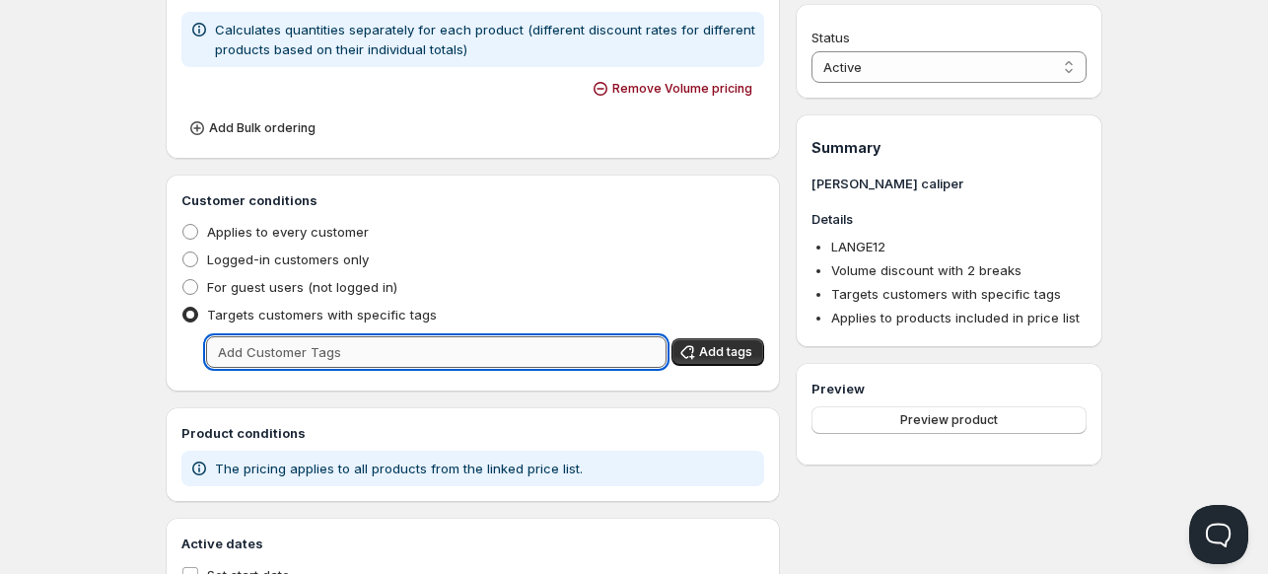
click at [280, 357] on input "text" at bounding box center [436, 352] width 460 height 32
type input "wholesale"
click at [727, 355] on span "Add tags" at bounding box center [725, 352] width 53 height 16
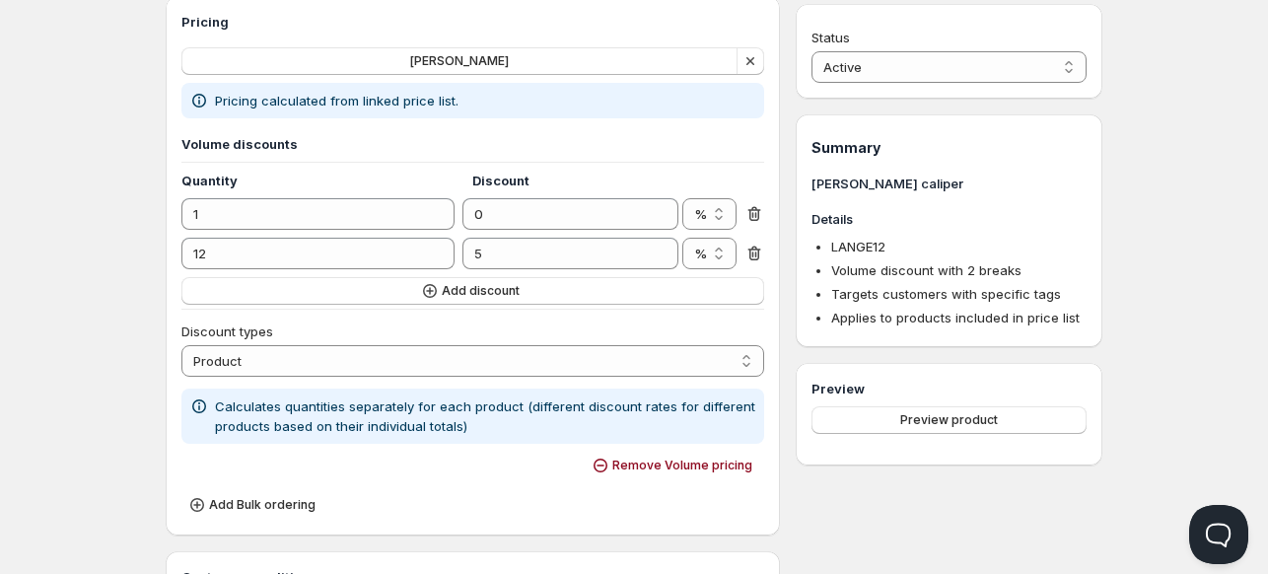
scroll to position [274, 0]
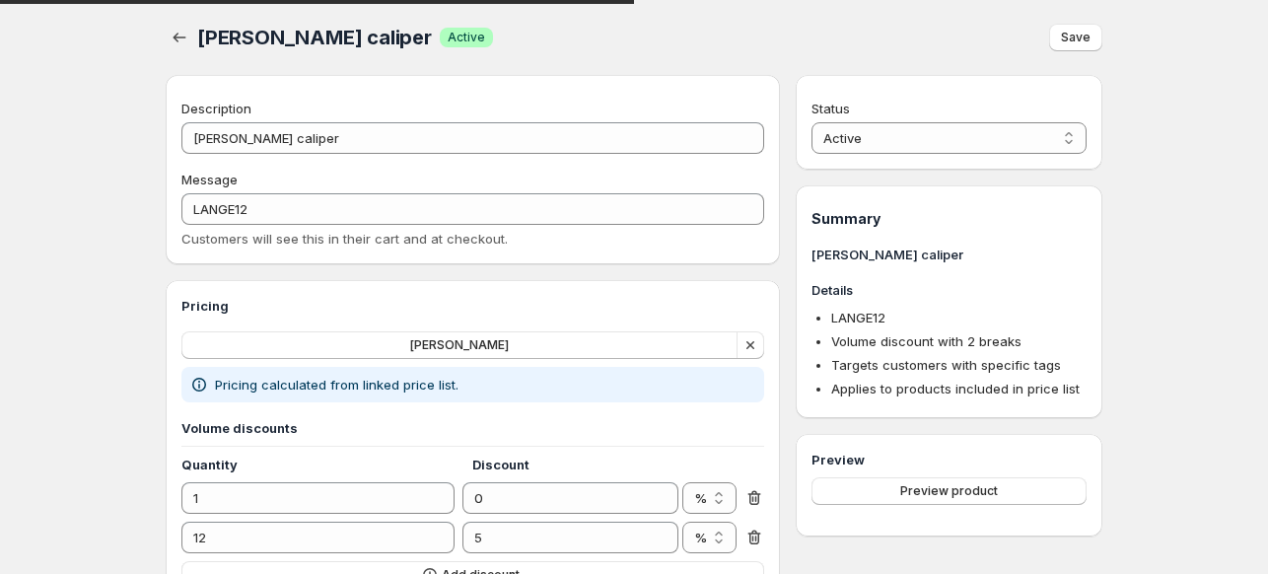
select select "2"
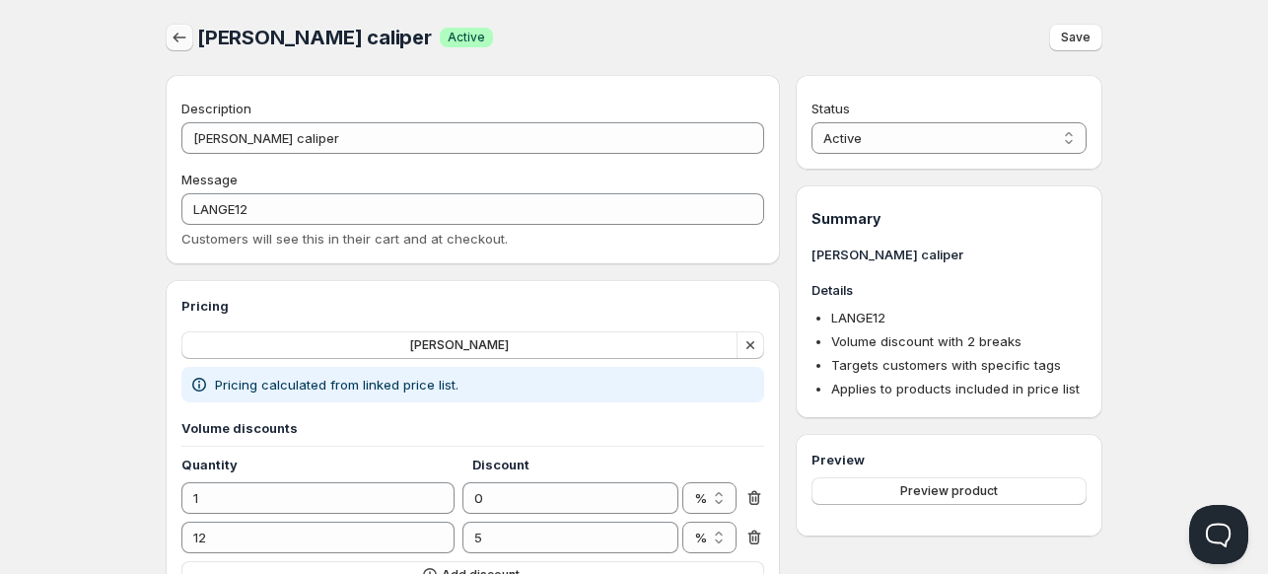
click at [180, 36] on icon "button" at bounding box center [180, 38] width 20 height 20
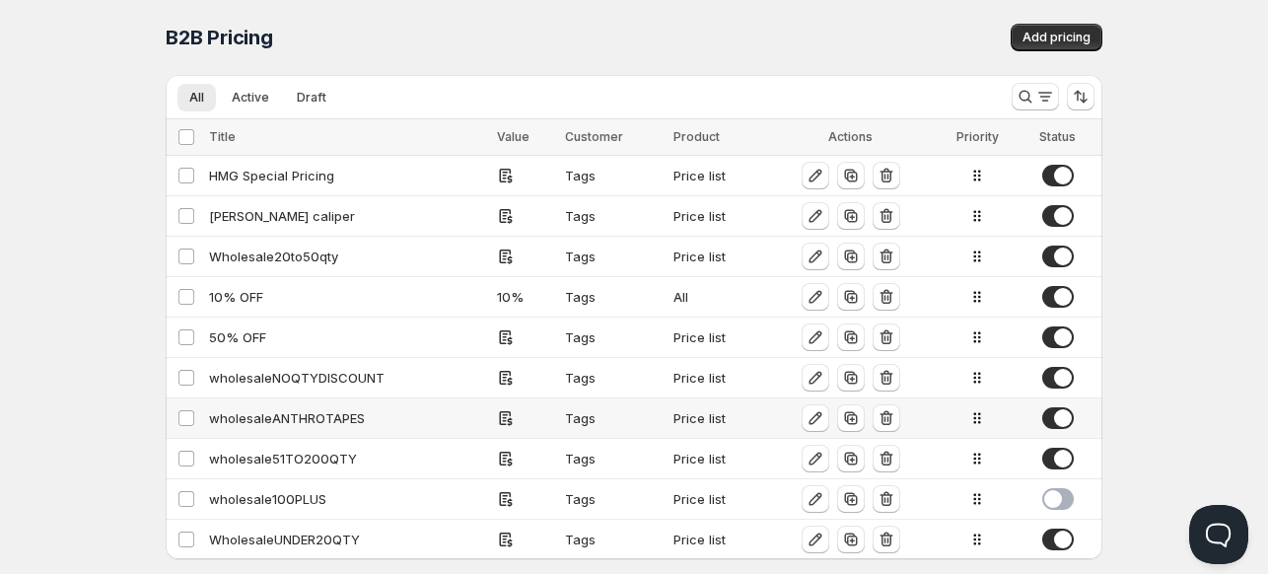
scroll to position [33, 0]
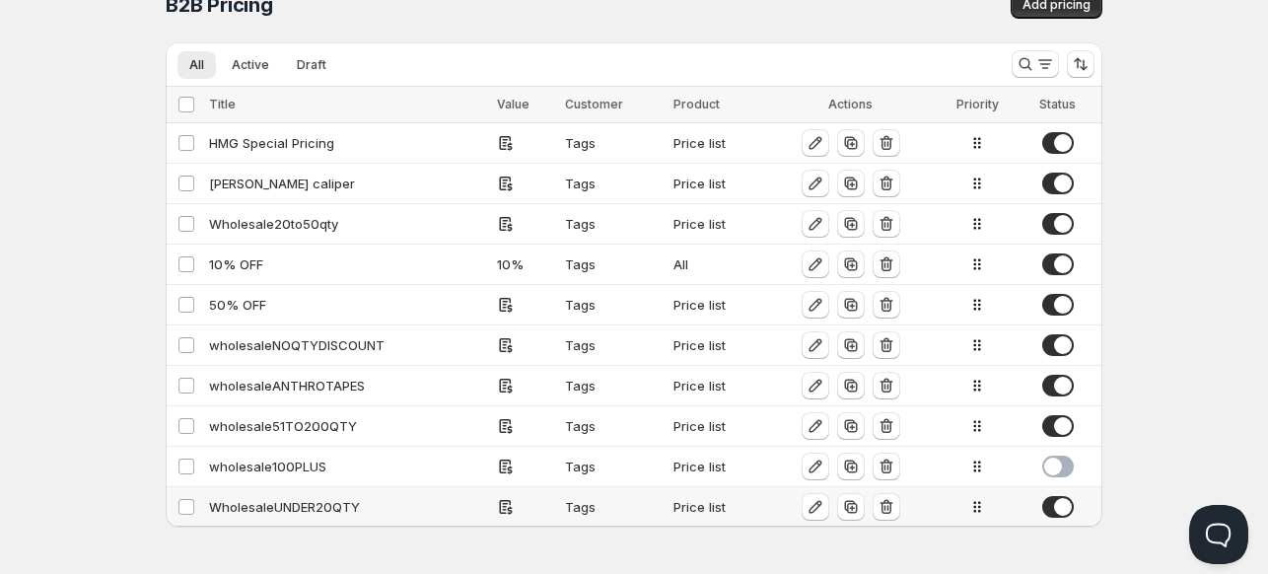
click at [256, 507] on div "WholesaleUNDER20QTY" at bounding box center [347, 507] width 276 height 20
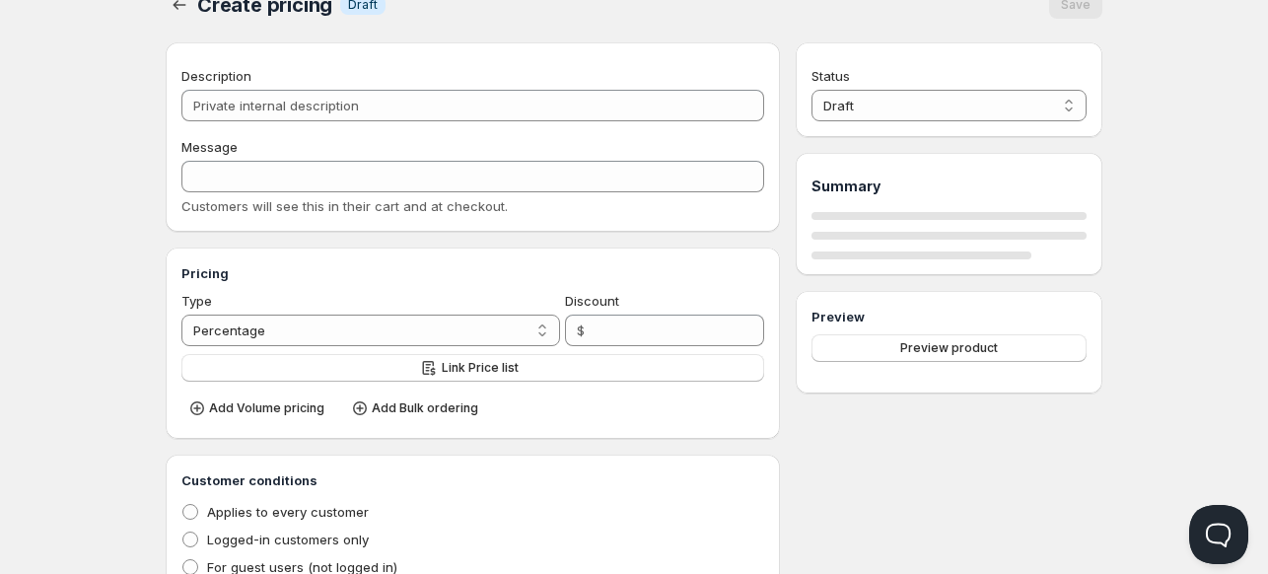
type input "WholesaleUNDER20QTY"
type input "WHOLESALE"
radio input "true"
select select "1"
select select "2"
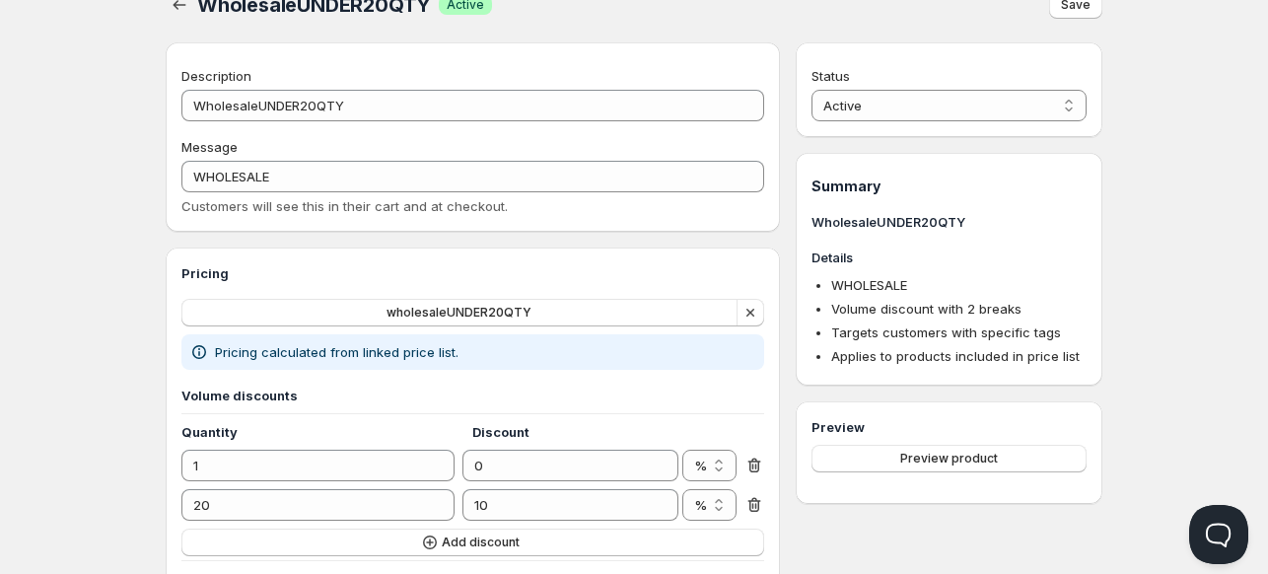
click at [173, 7] on span "Online" at bounding box center [634, 14] width 1256 height 28
click at [177, 1] on span "Online" at bounding box center [634, 14] width 1256 height 28
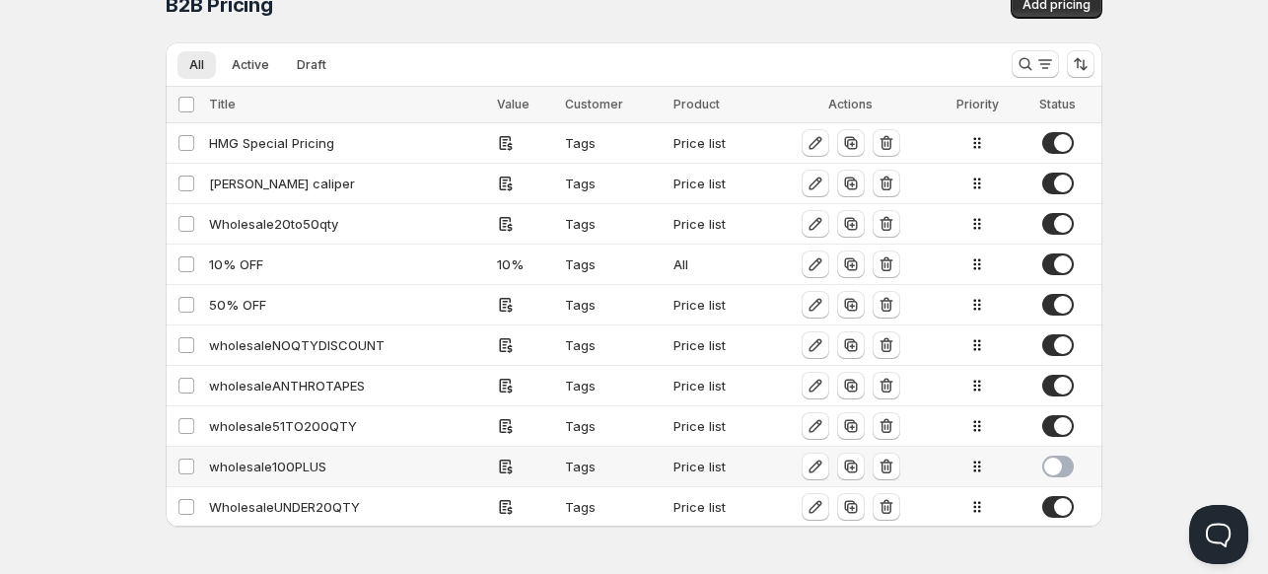
click at [270, 465] on div "wholesale100PLUS" at bounding box center [347, 466] width 276 height 20
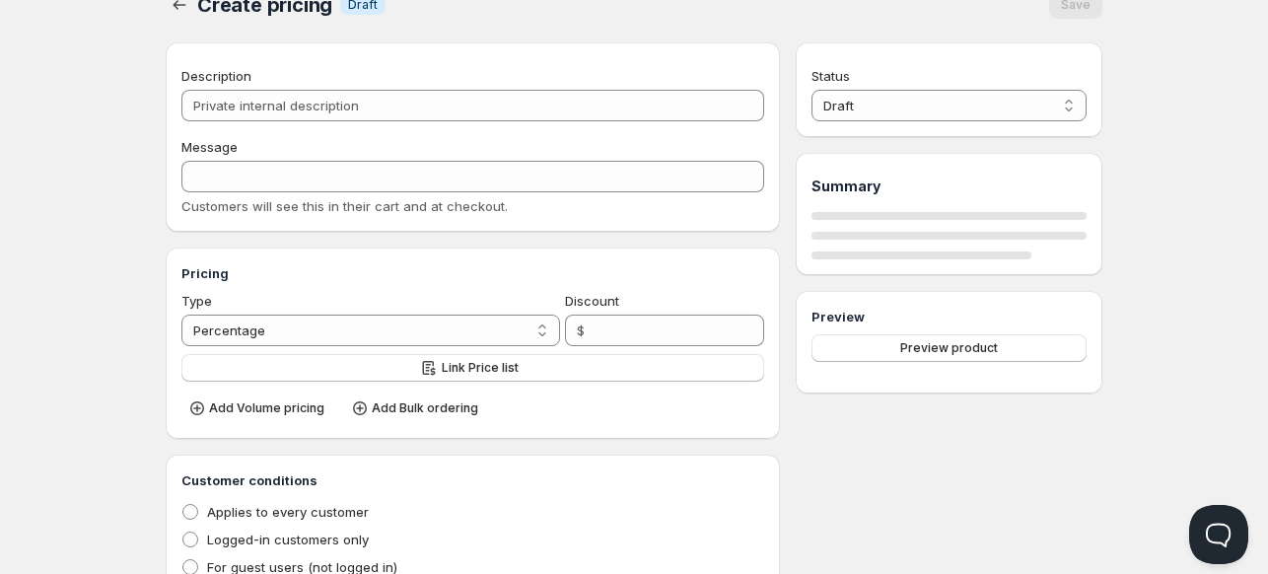
type input "wholesale100PLUS"
type input "WHOLESALE"
radio input "true"
select select "2"
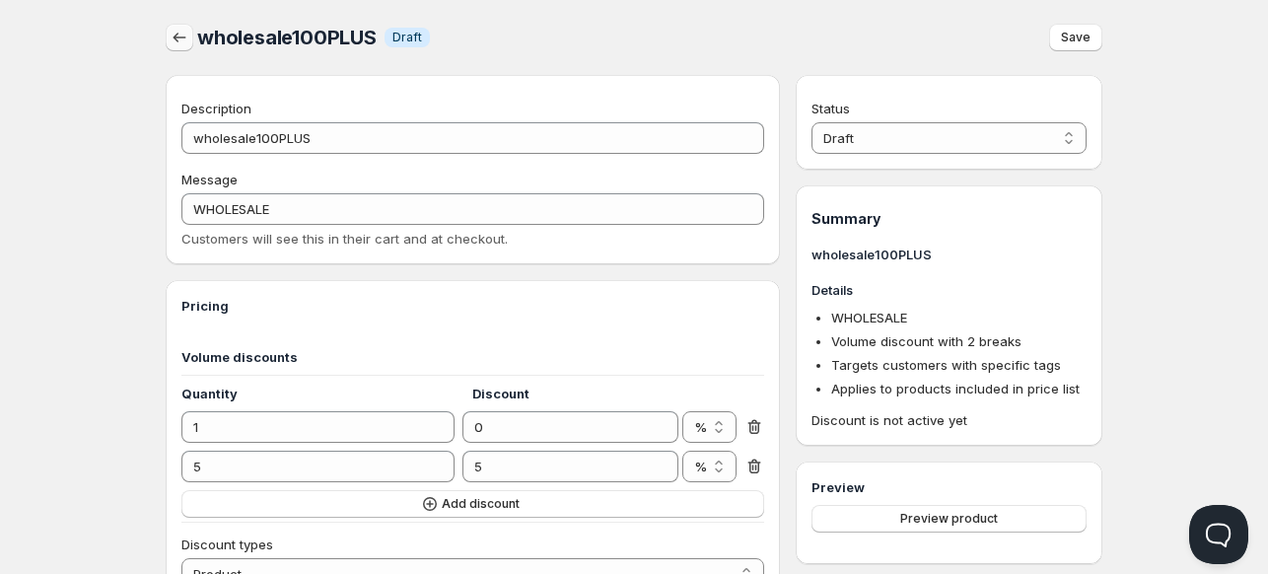
click at [178, 39] on icon "button" at bounding box center [180, 38] width 20 height 20
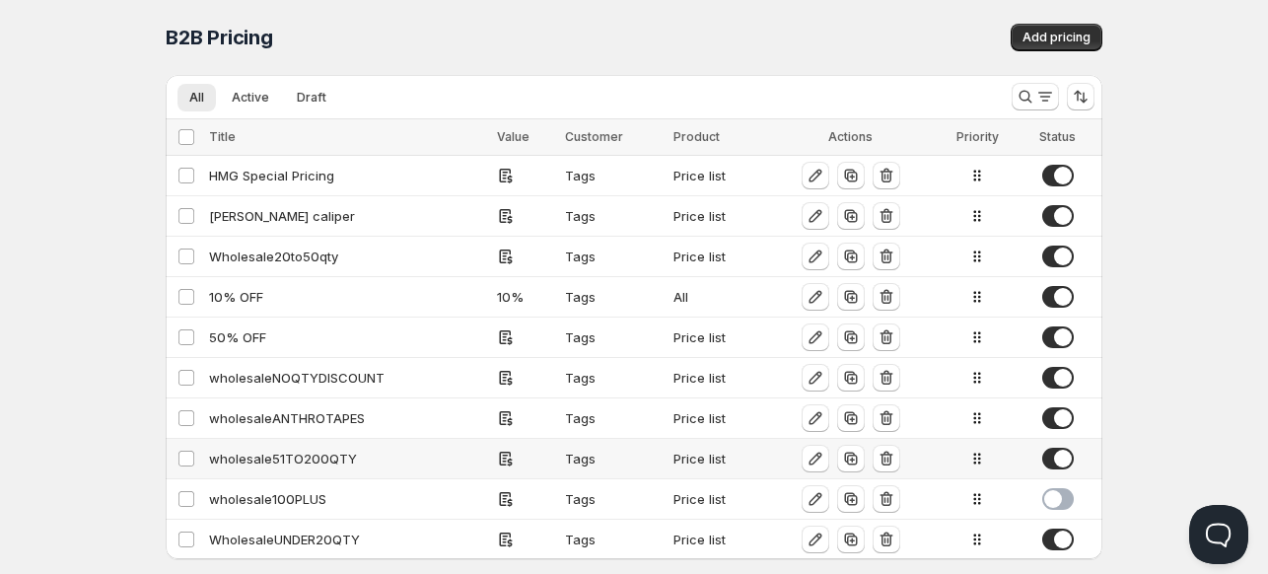
click at [263, 458] on div "wholesale51TO200QTY" at bounding box center [347, 459] width 276 height 20
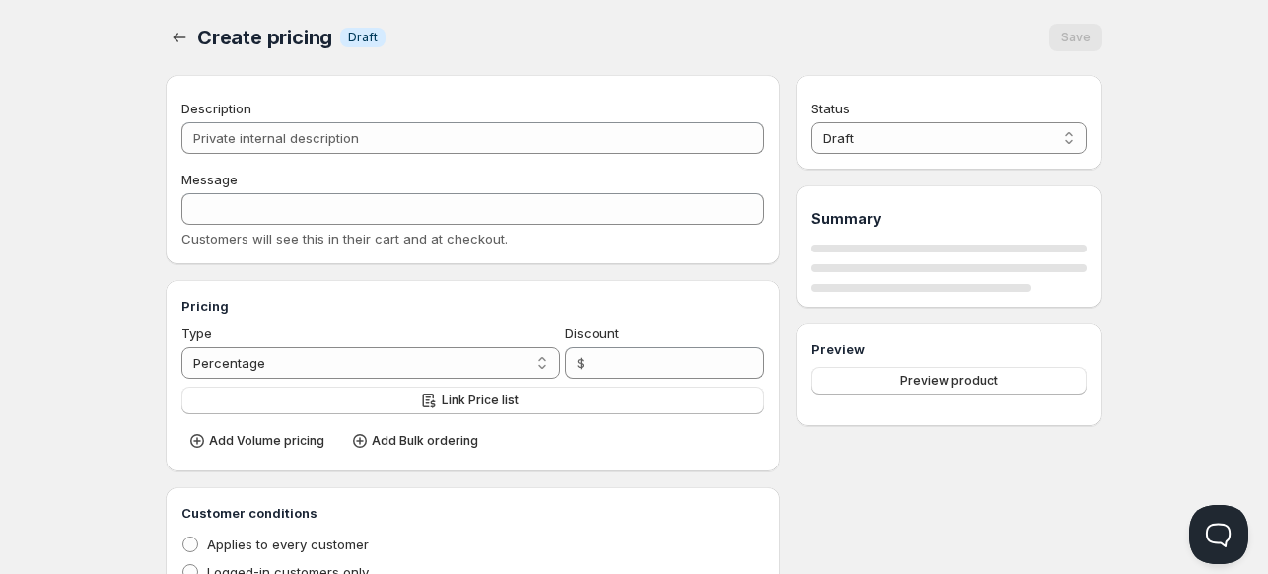
type input "wholesale51TO200QTY"
type input "WHOLESALE"
radio input "true"
select select "1"
select select "2"
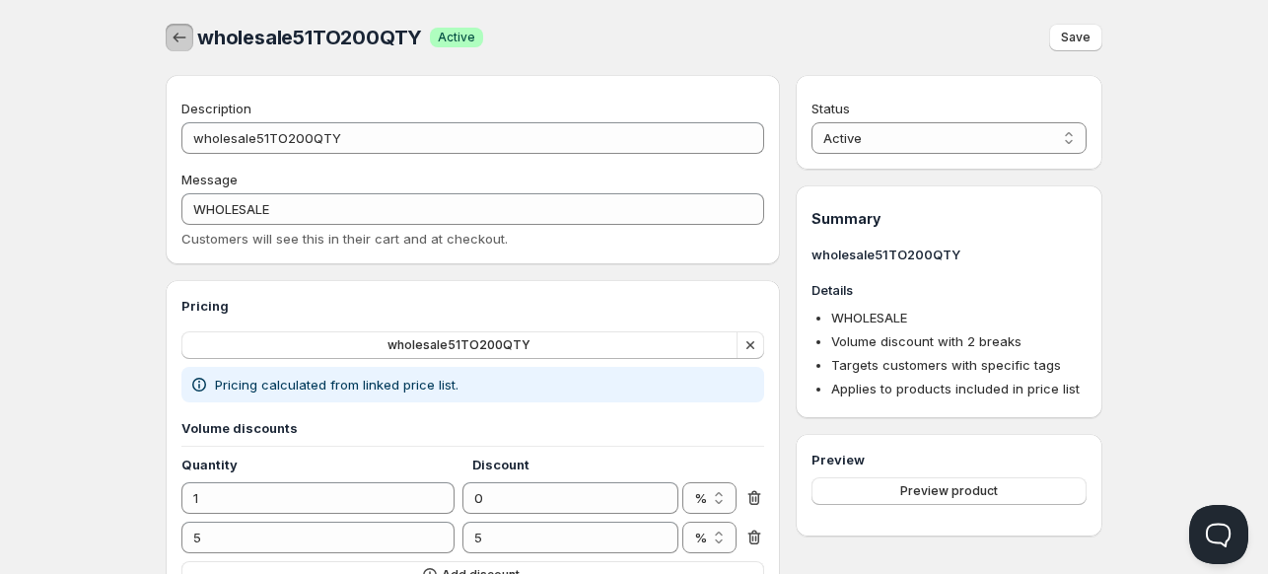
click at [185, 39] on icon "button" at bounding box center [180, 38] width 20 height 20
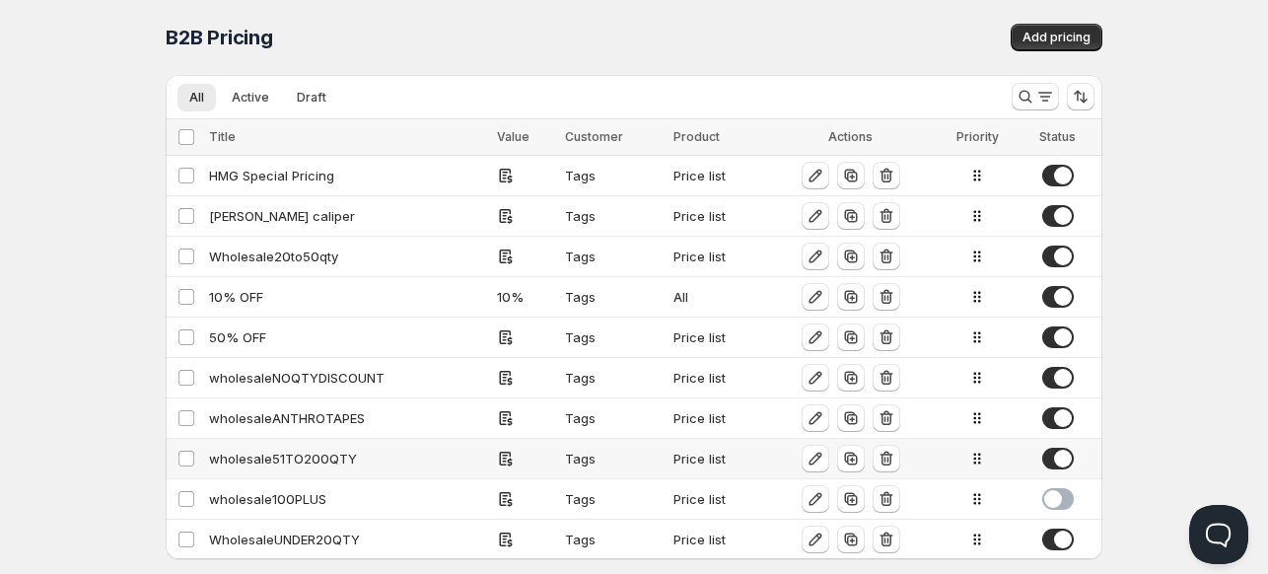
click at [261, 452] on div "wholesale51TO200QTY" at bounding box center [347, 459] width 276 height 20
select select "2"
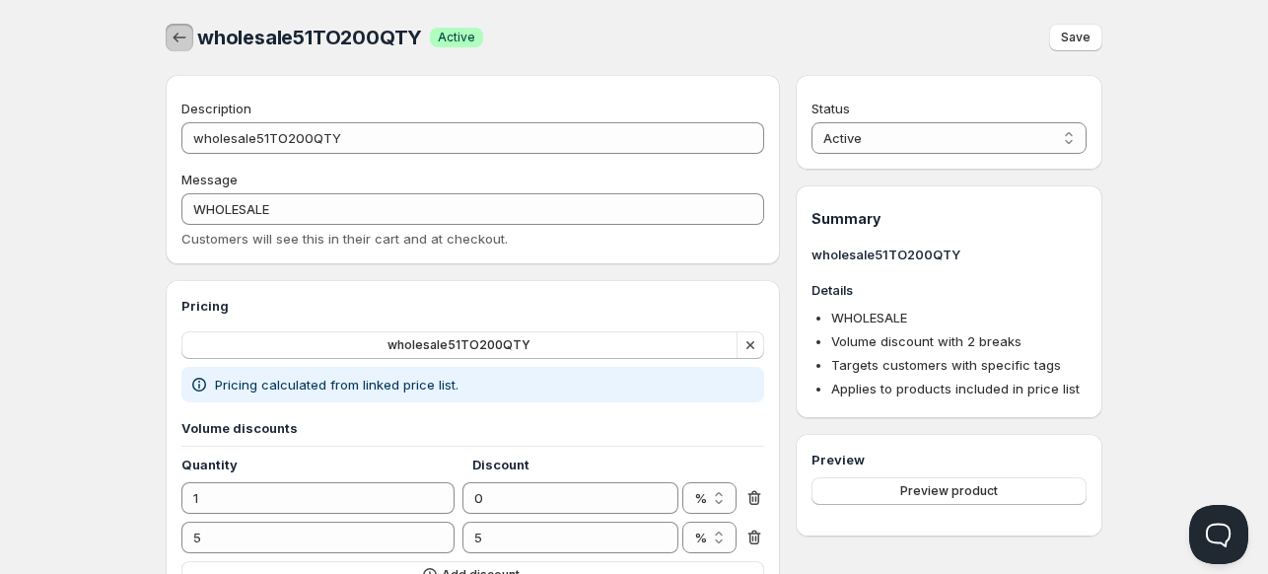
click at [178, 31] on icon "button" at bounding box center [180, 38] width 20 height 20
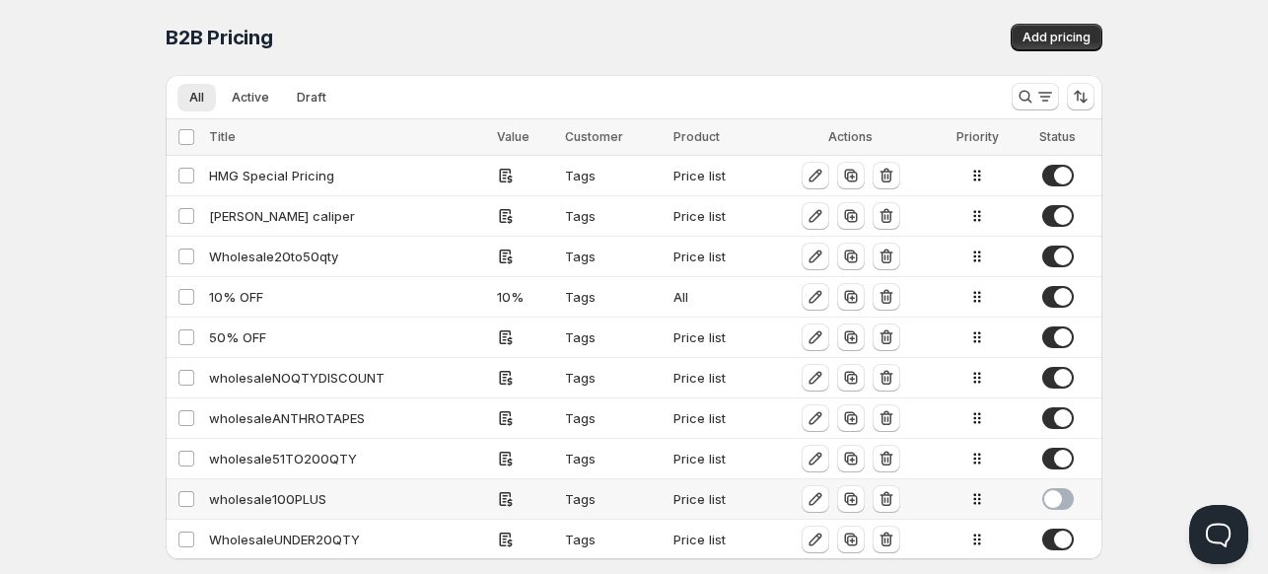
click at [276, 502] on div "wholesale100PLUS" at bounding box center [347, 499] width 276 height 20
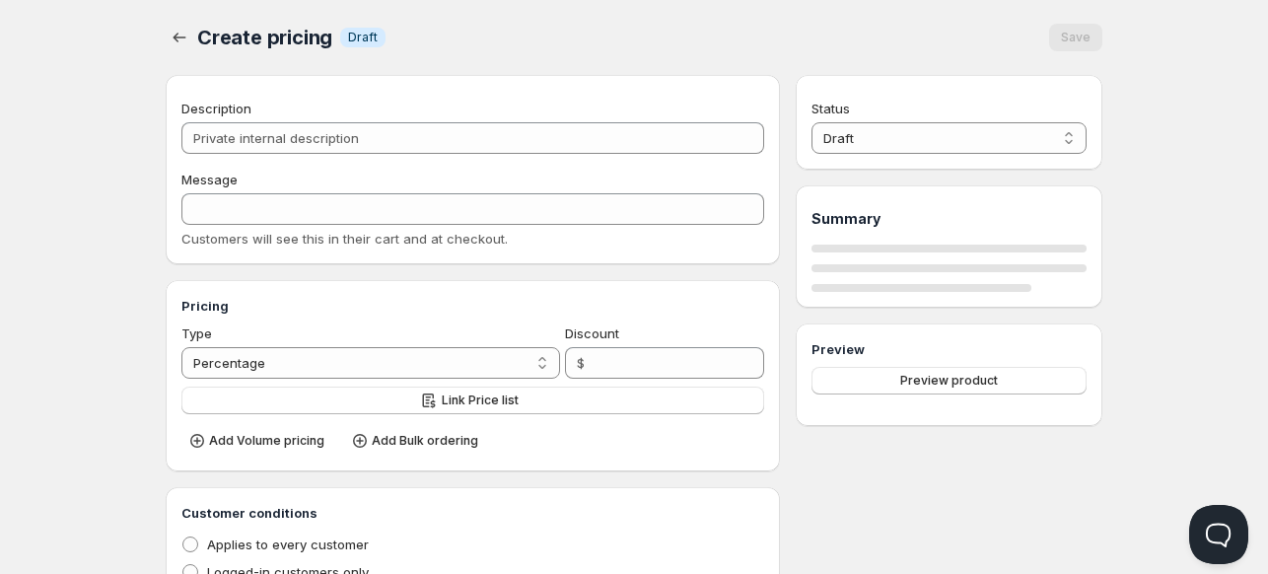
type input "wholesale100PLUS"
type input "WHOLESALE"
radio input "true"
select select "2"
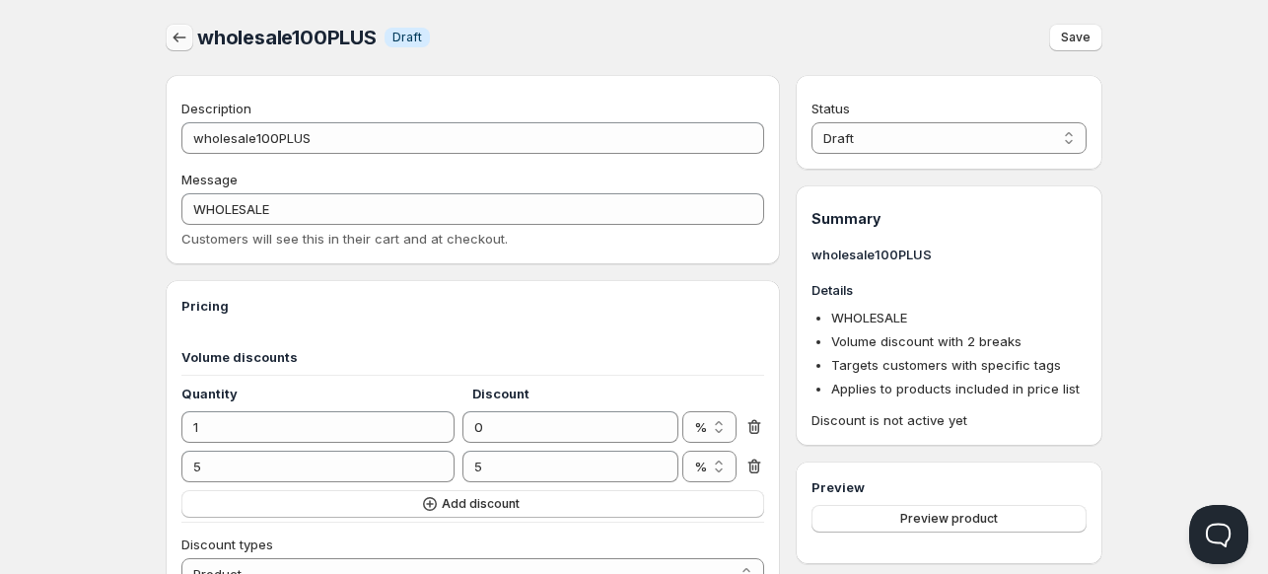
click at [176, 42] on icon "button" at bounding box center [180, 38] width 20 height 20
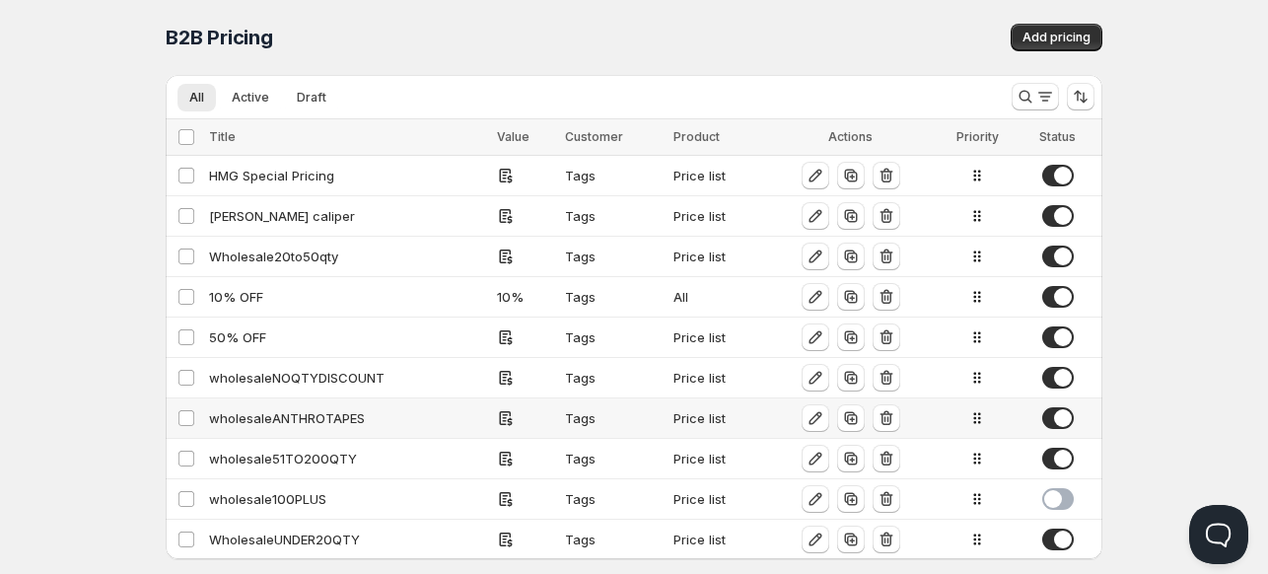
click at [273, 425] on div "wholesaleANTHROTAPES" at bounding box center [347, 418] width 276 height 20
select select "2"
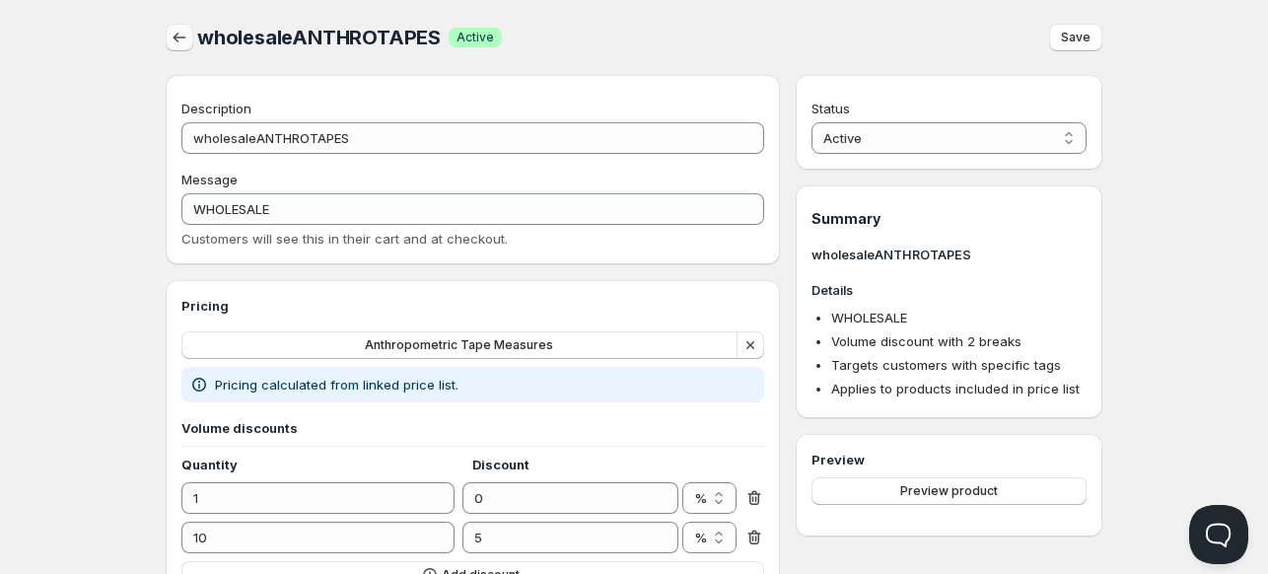
click at [173, 34] on icon "button" at bounding box center [180, 38] width 20 height 20
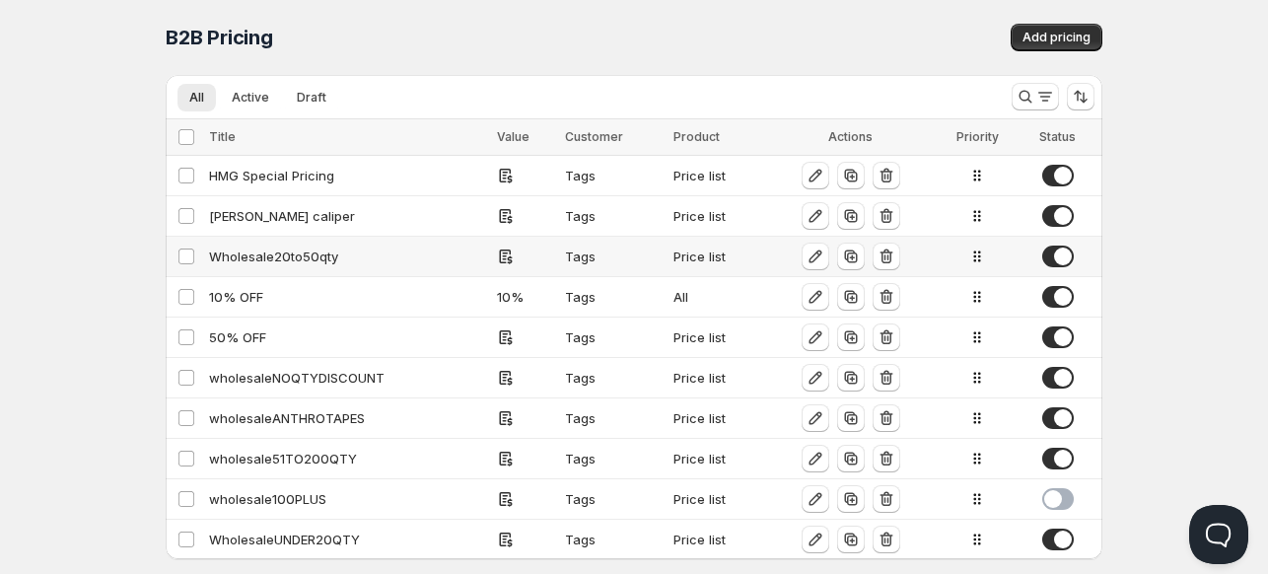
click at [250, 252] on div "Wholesale20to50qty" at bounding box center [347, 256] width 276 height 20
select select "2"
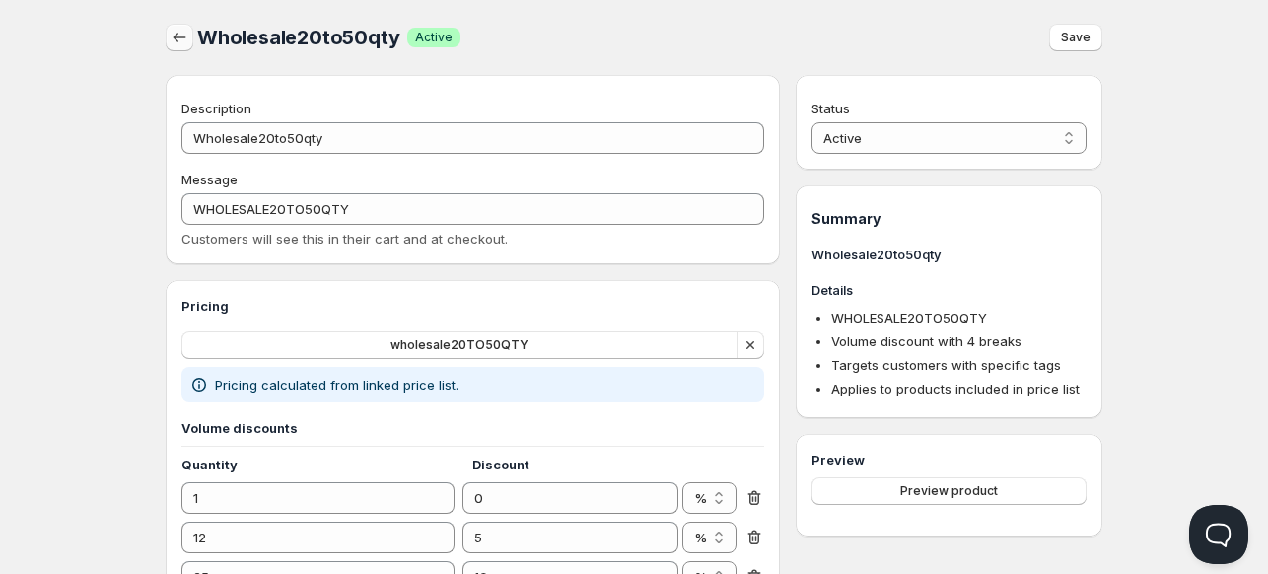
click at [177, 39] on icon "button" at bounding box center [180, 38] width 20 height 20
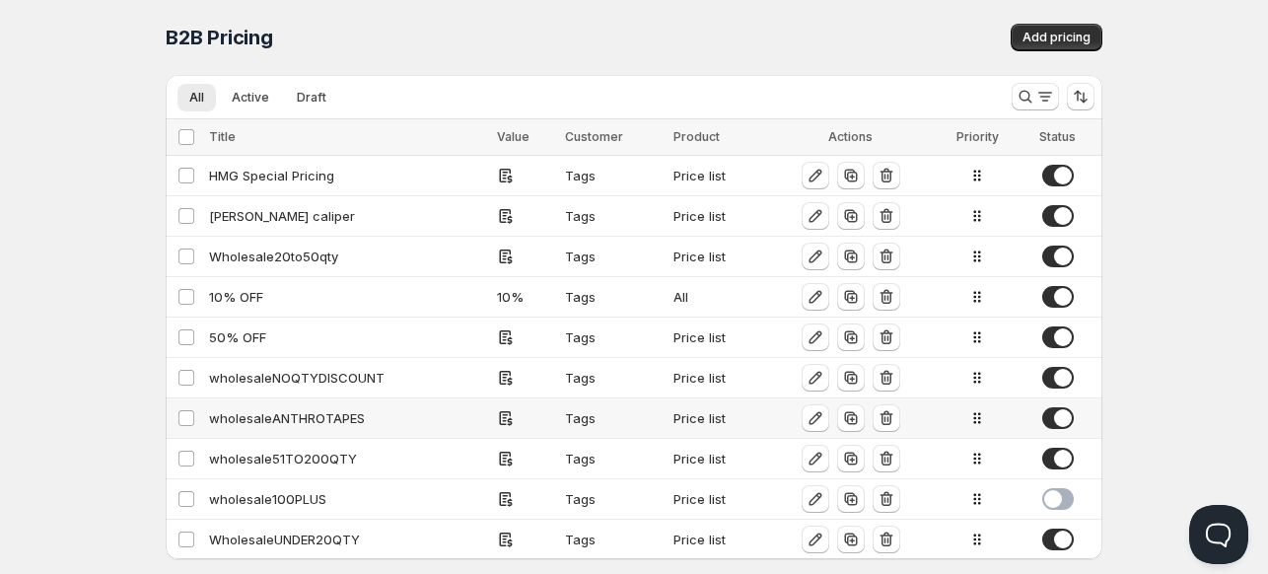
scroll to position [33, 0]
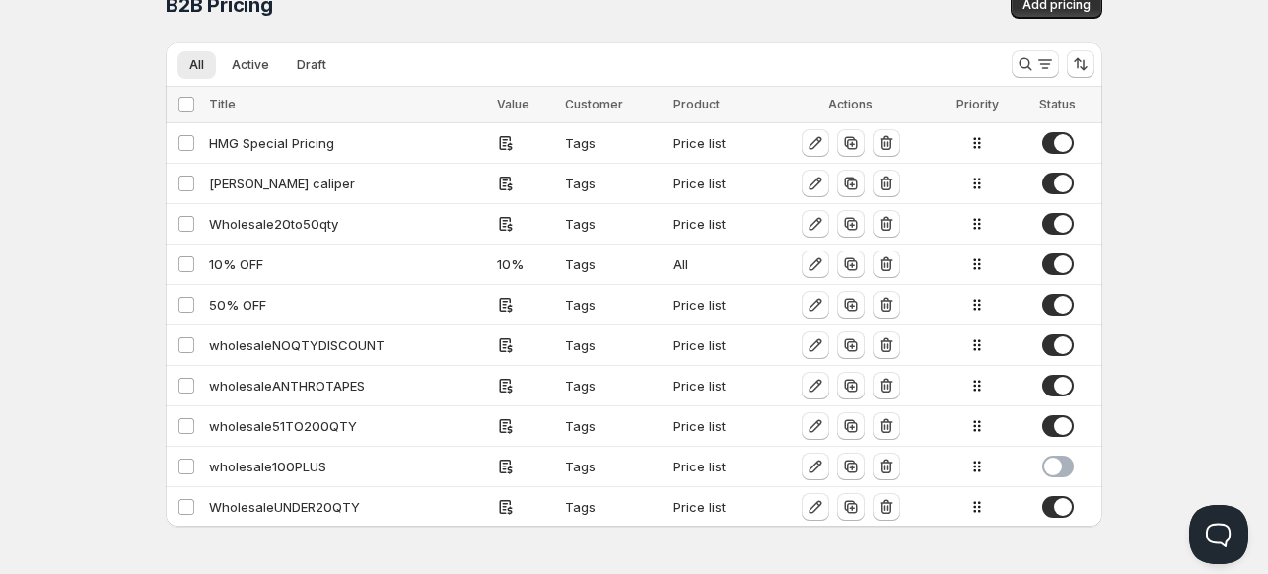
scroll to position [33, 0]
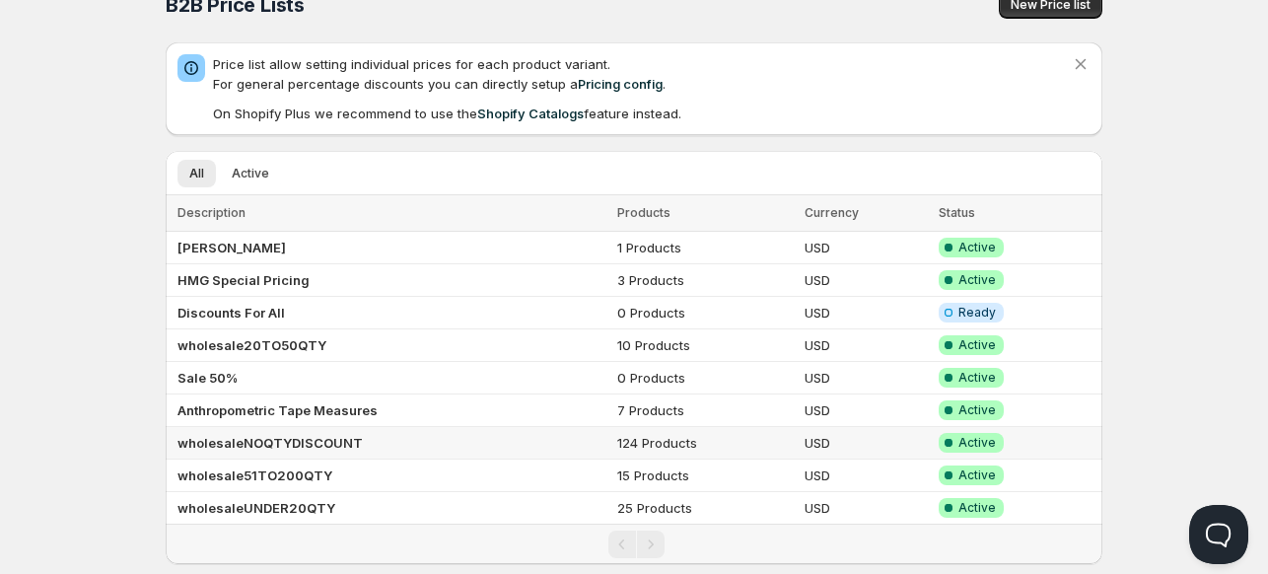
click at [228, 438] on b "wholesaleNOQTYDISCOUNT" at bounding box center [269, 443] width 185 height 16
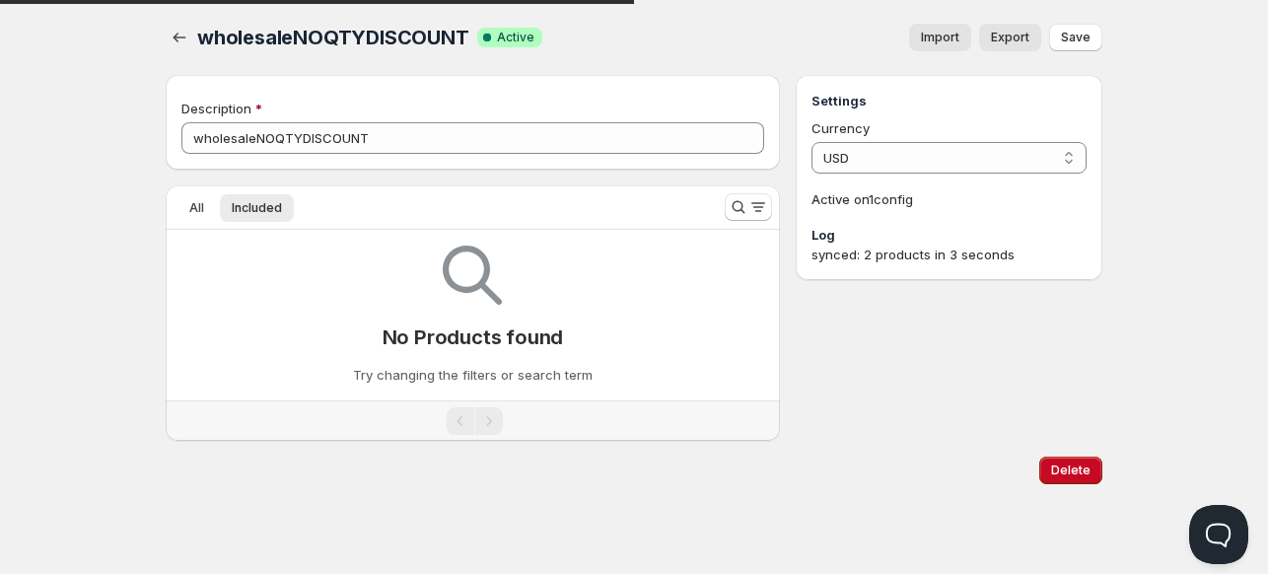
scroll to position [33, 0]
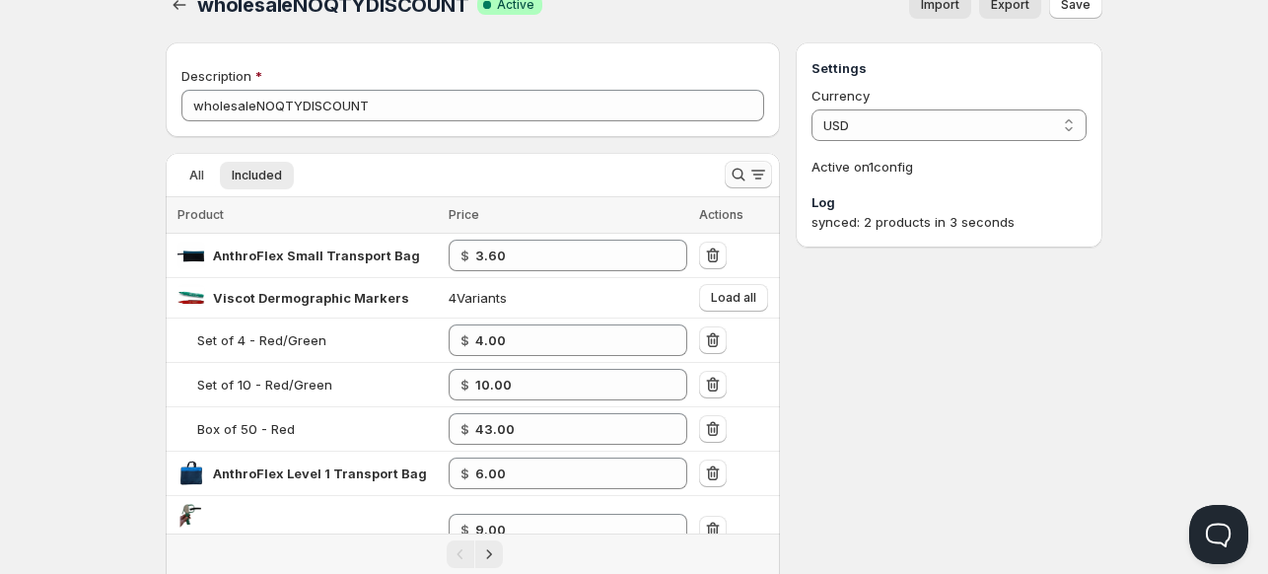
click at [734, 179] on icon "Search and filter results" at bounding box center [738, 175] width 20 height 20
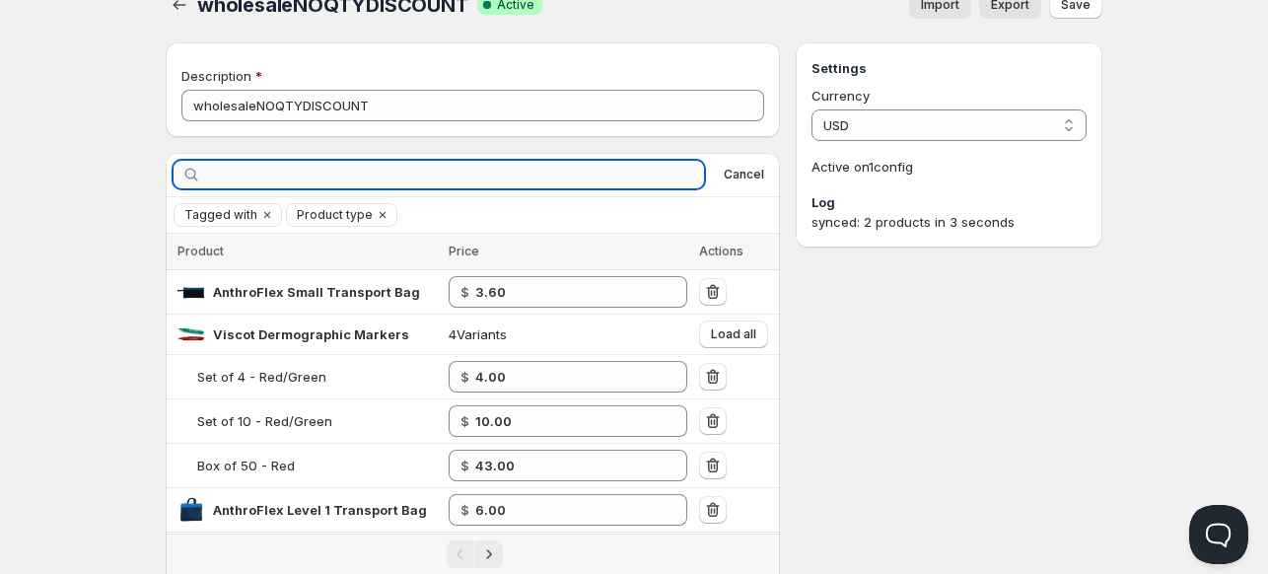
click at [587, 186] on input "text" at bounding box center [454, 175] width 499 height 28
type input "lange"
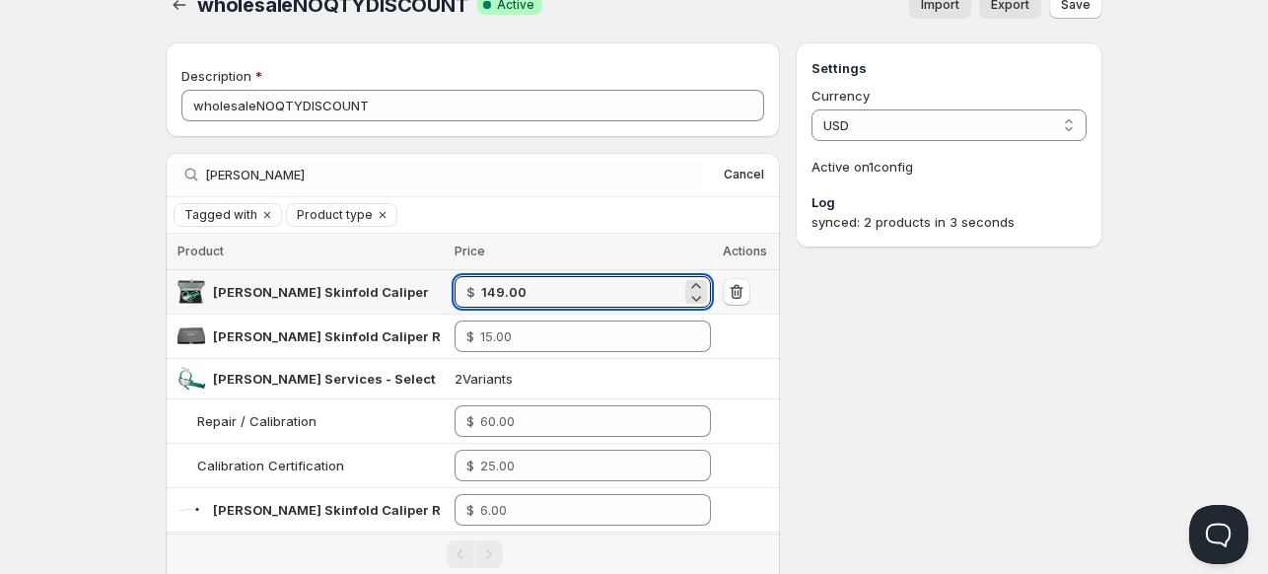
drag, startPoint x: 542, startPoint y: 289, endPoint x: 418, endPoint y: 295, distance: 124.3
click at [418, 295] on tr "Lange Skinfold Caliper $ 149.00" at bounding box center [473, 292] width 614 height 44
click at [932, 368] on div "Settings Currency USD USD Active on 1 config Log synced: 2 products in 3 seconds" at bounding box center [948, 329] width 307 height 574
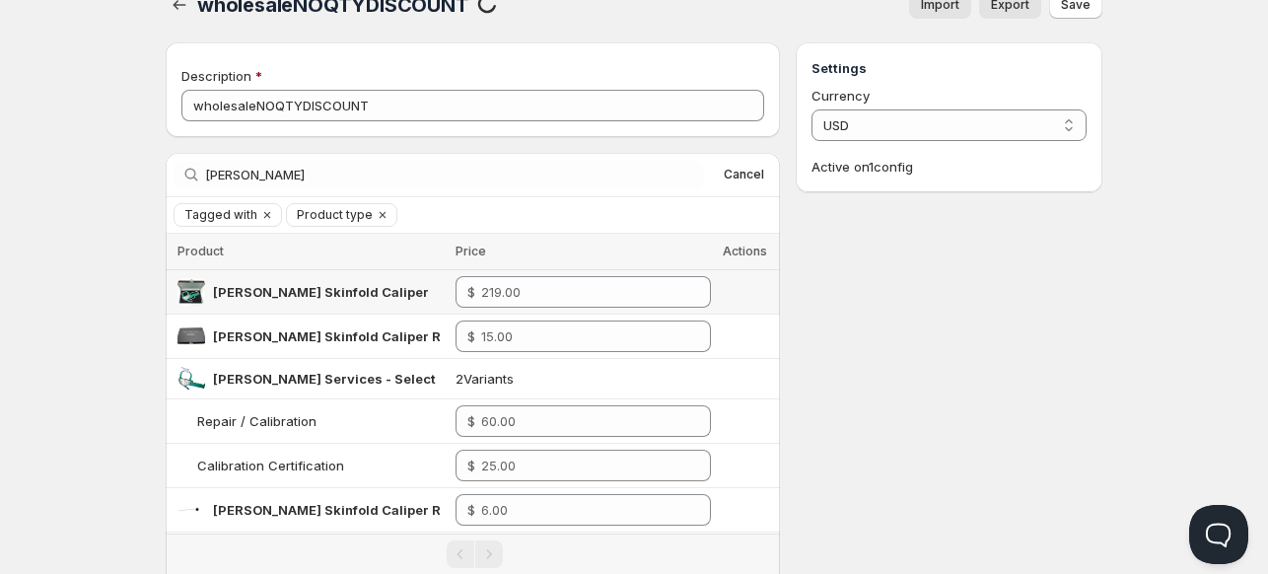
scroll to position [0, 0]
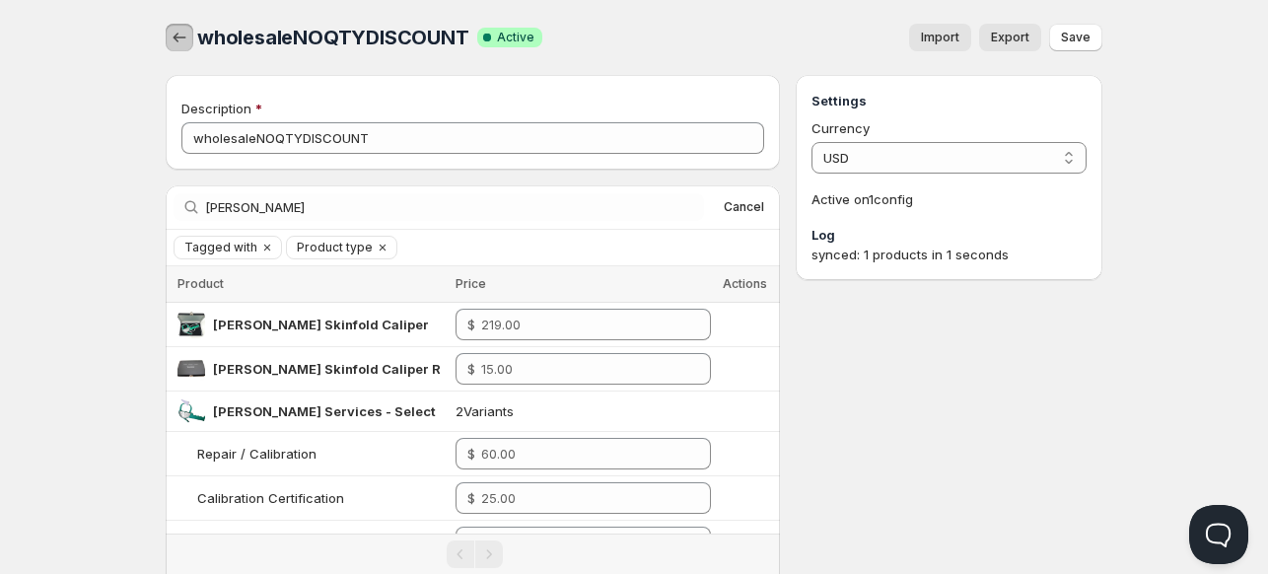
click at [180, 37] on icon "button" at bounding box center [180, 38] width 20 height 20
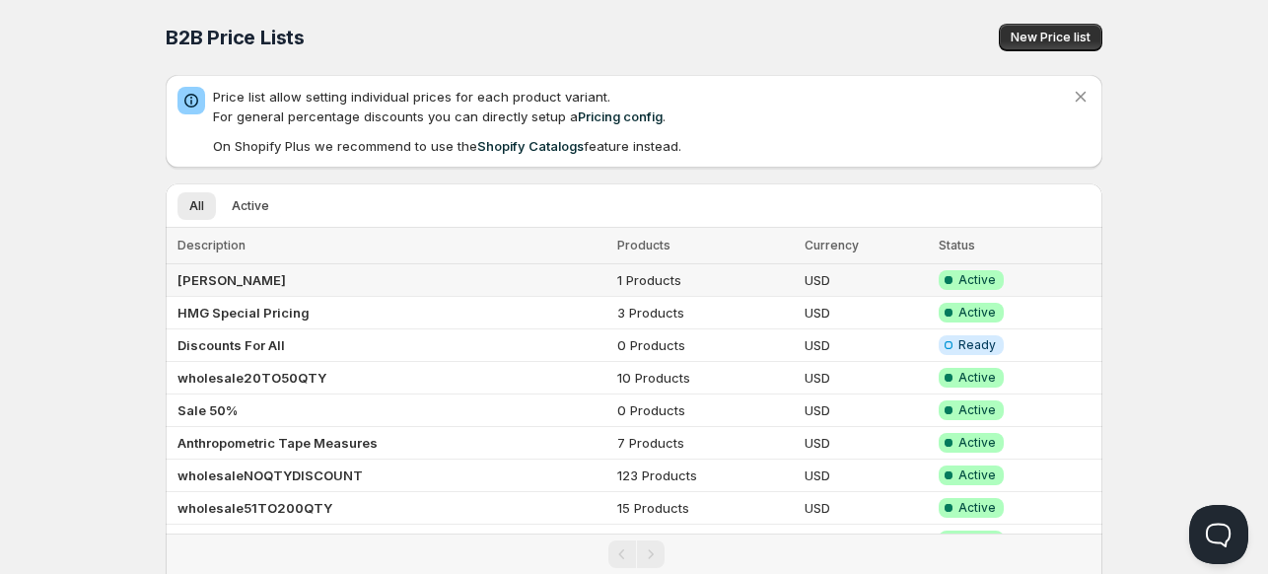
click at [201, 279] on b "[PERSON_NAME]" at bounding box center [231, 280] width 108 height 16
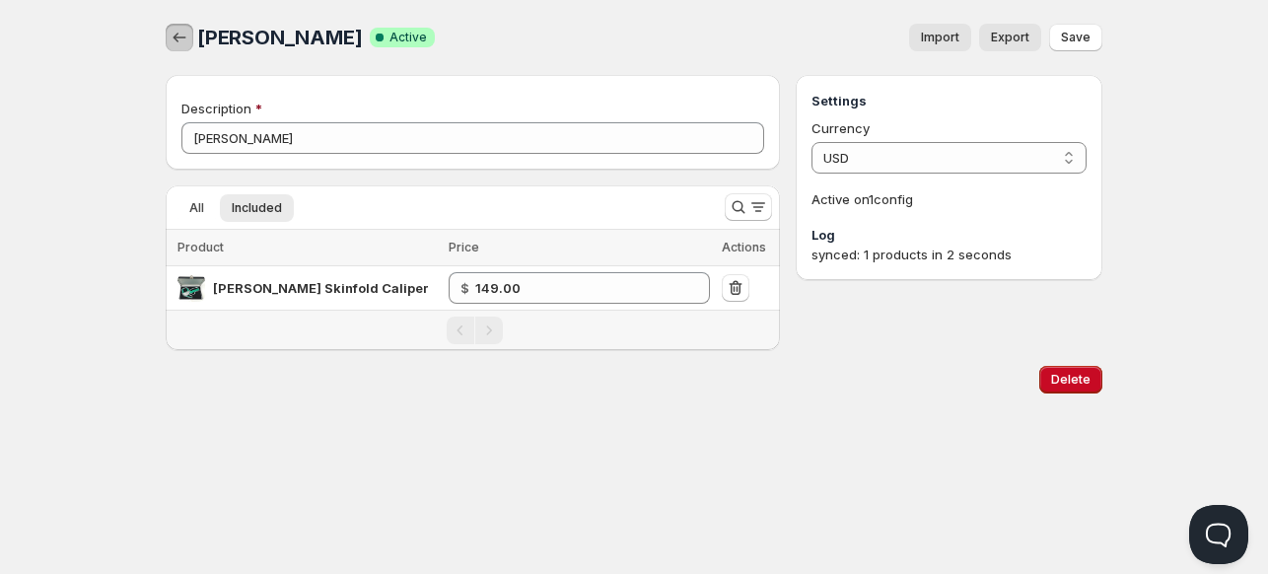
click at [173, 33] on icon "button" at bounding box center [180, 38] width 20 height 20
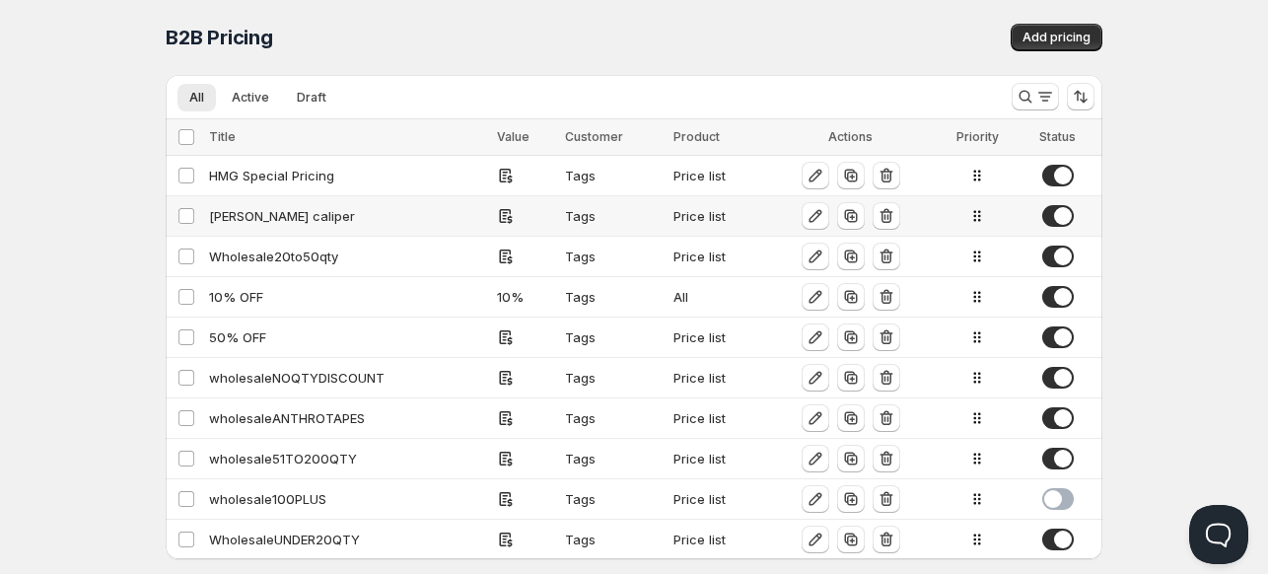
click at [256, 223] on div "lange caliper" at bounding box center [347, 216] width 276 height 20
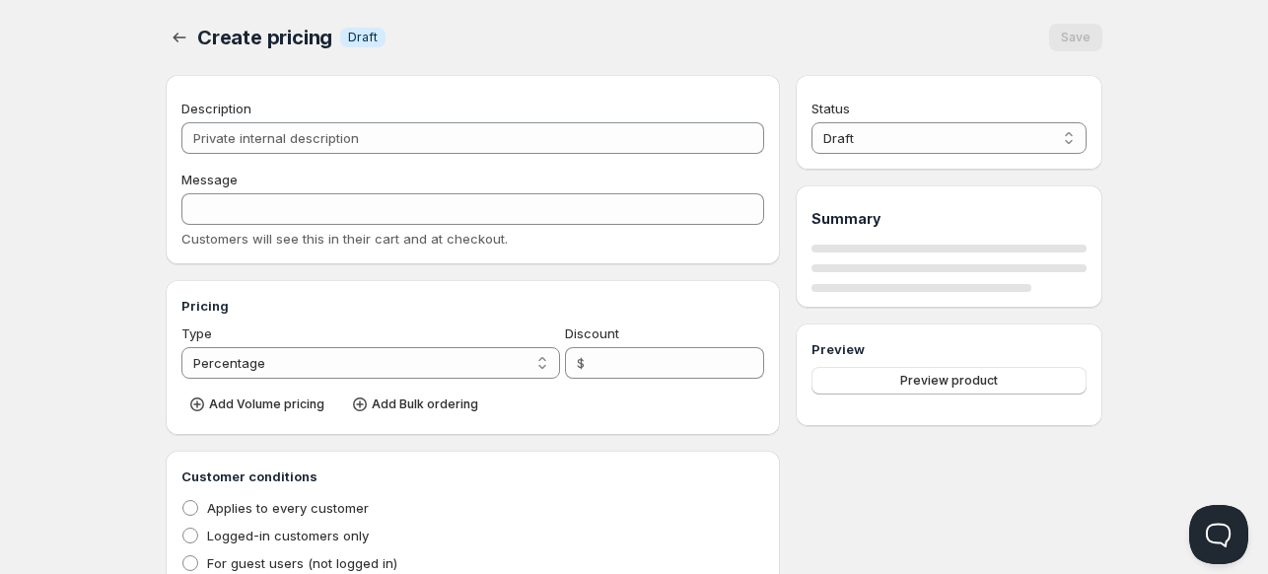
type input "lange caliper"
type input "LANGE12"
radio input "true"
select select "1"
select select "2"
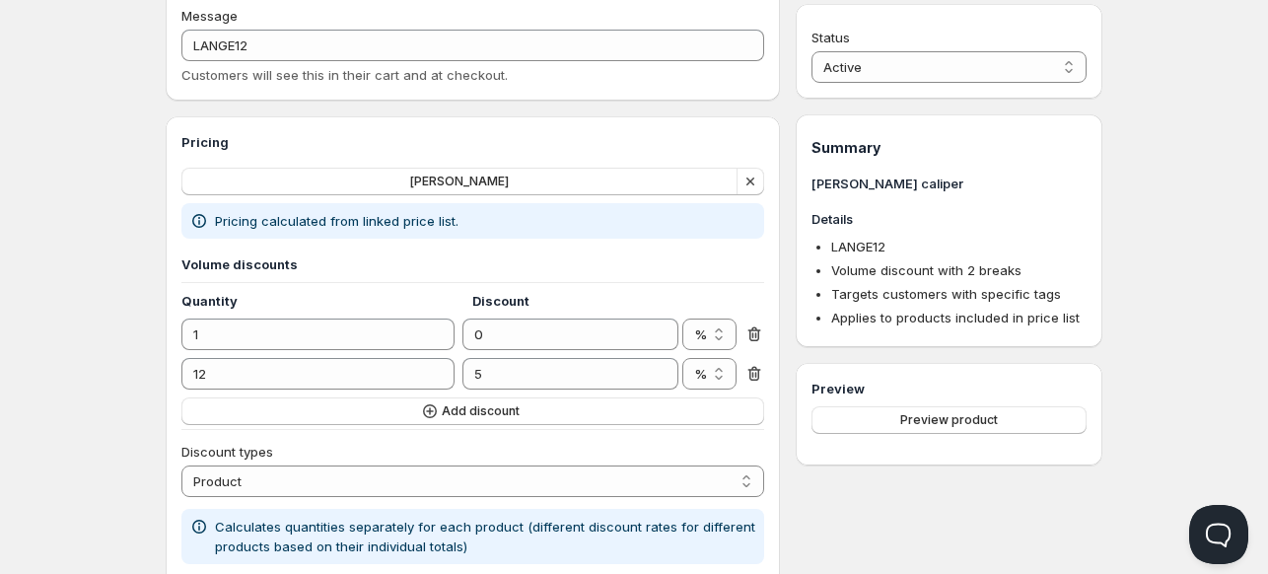
scroll to position [166, 0]
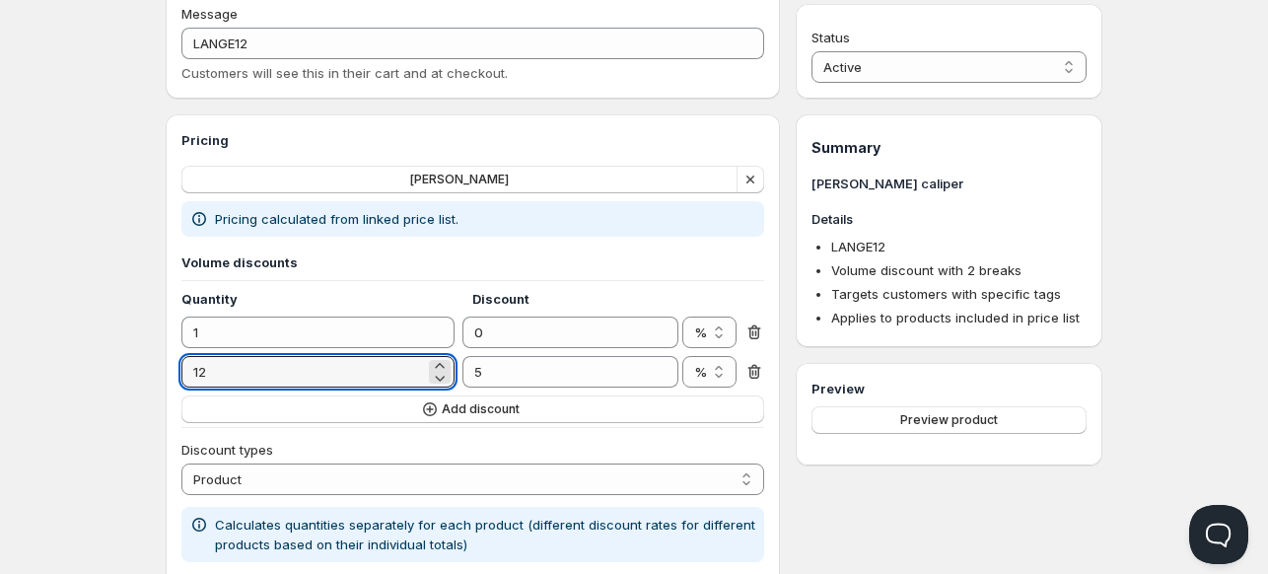
drag, startPoint x: 212, startPoint y: 378, endPoint x: 121, endPoint y: 378, distance: 90.7
click at [121, 378] on div "Home Pricing Price lists Forms Submissions Settings Features Plans lange calipe…" at bounding box center [634, 520] width 1268 height 1373
type input "12"
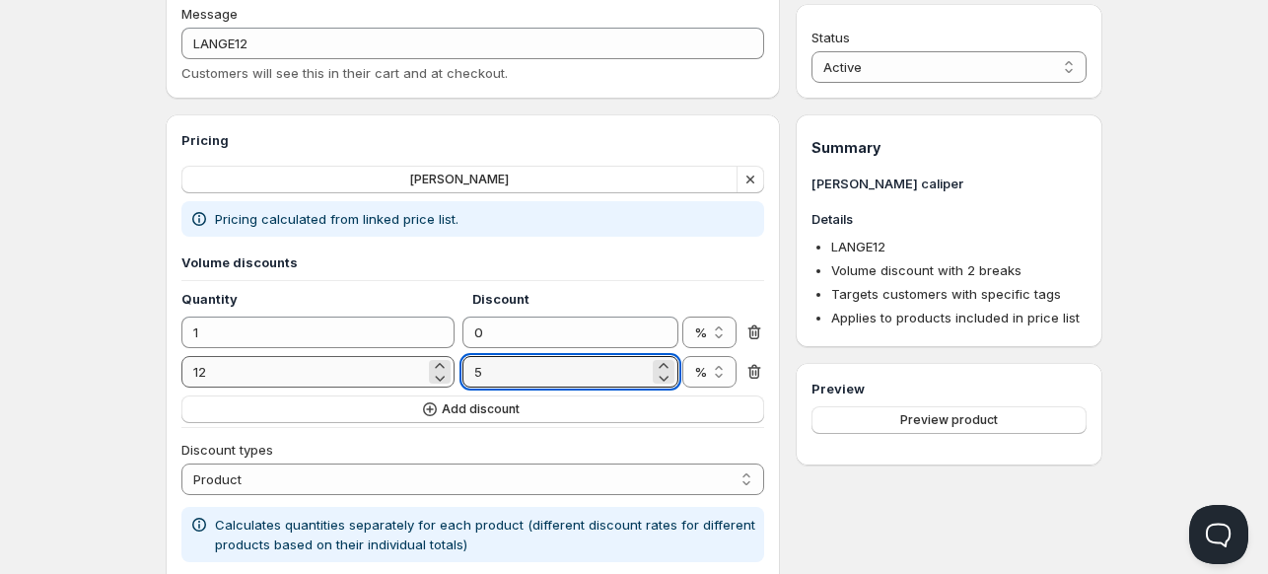
drag, startPoint x: 528, startPoint y: 378, endPoint x: 396, endPoint y: 382, distance: 132.2
click at [396, 382] on div "12 5 % $ %" at bounding box center [472, 372] width 583 height 32
type input "3"
click at [453, 405] on span "Add discount" at bounding box center [481, 409] width 78 height 16
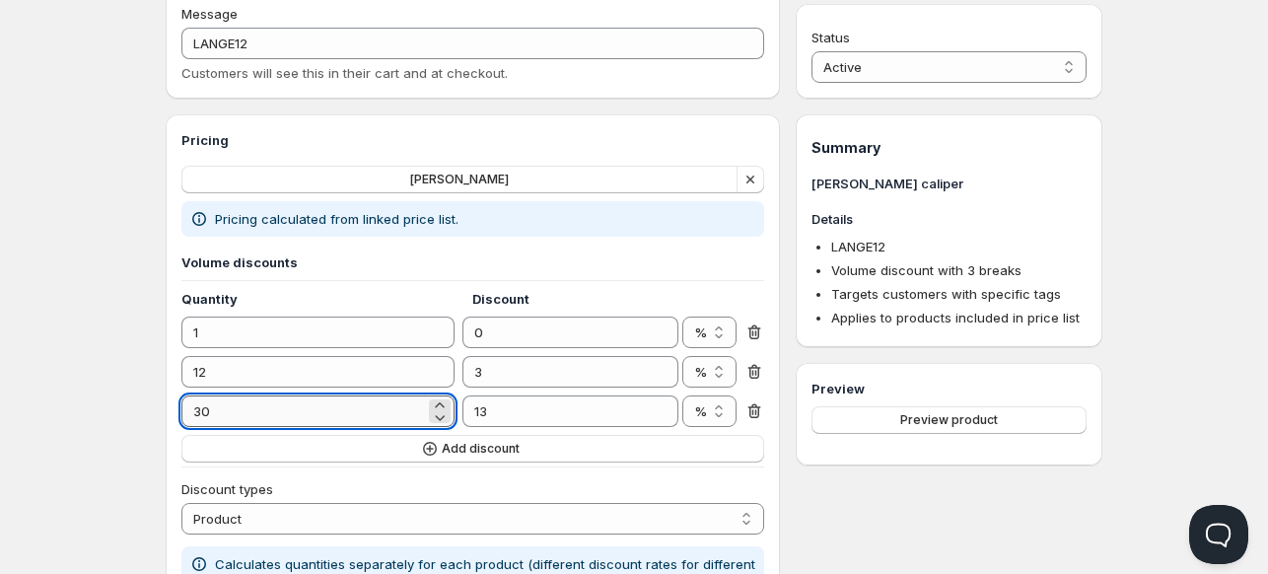
click at [292, 412] on input "30" at bounding box center [302, 411] width 243 height 32
type input "24"
drag, startPoint x: 455, startPoint y: 409, endPoint x: 390, endPoint y: 411, distance: 65.1
click at [390, 411] on div "24 13 % $ %" at bounding box center [472, 411] width 583 height 32
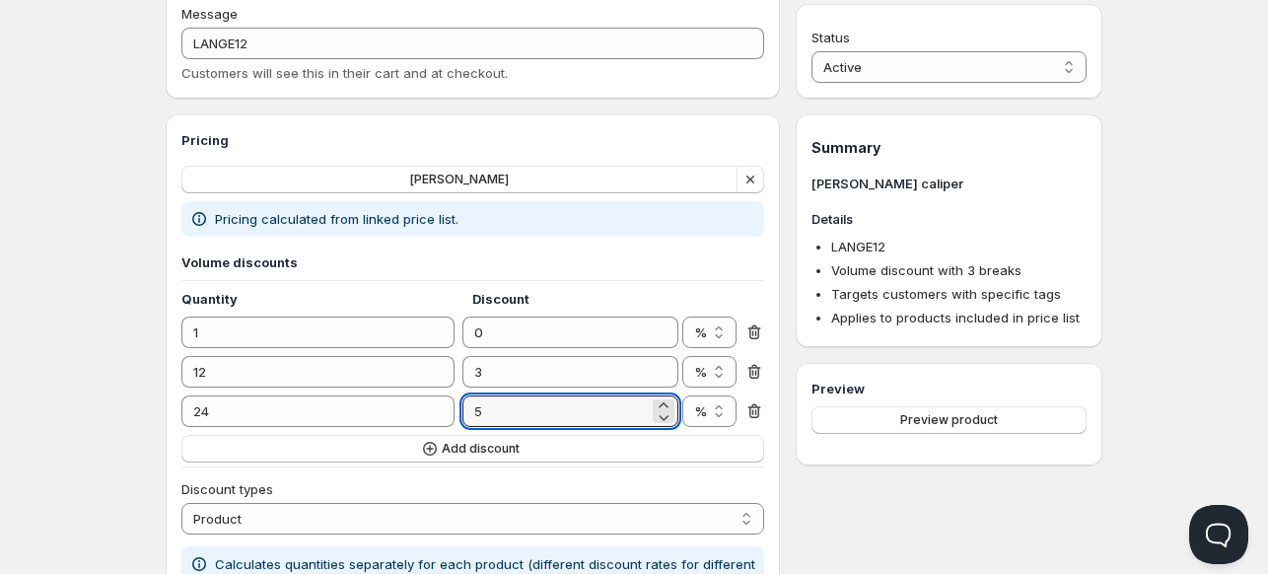
click at [68, 382] on div "Home Pricing Price lists Forms Submissions Settings Features Plans lange calipe…" at bounding box center [634, 540] width 1268 height 1413
drag, startPoint x: 501, startPoint y: 412, endPoint x: 386, endPoint y: 427, distance: 115.3
click at [386, 427] on div "Volume discounts Quantity Discount 1 0 % $ % 12 3 % $ % 24 5 % $ % Add discount" at bounding box center [472, 357] width 583 height 210
type input "6"
click at [125, 386] on div "Home Pricing Price lists Forms Submissions Settings Features Plans lange calipe…" at bounding box center [634, 540] width 1268 height 1413
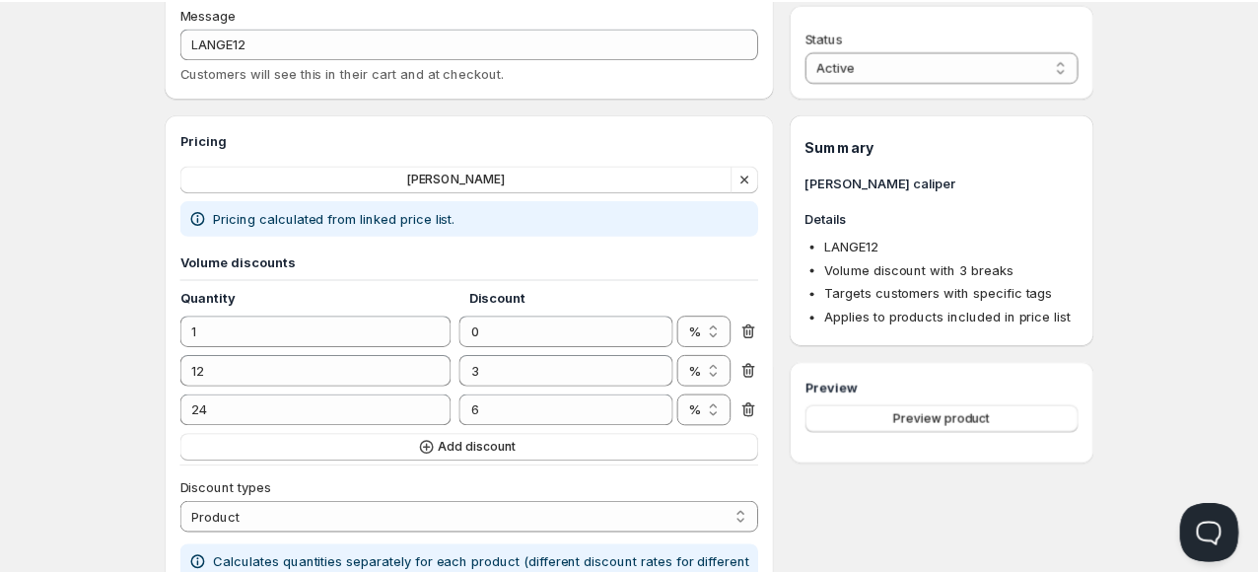
scroll to position [0, 0]
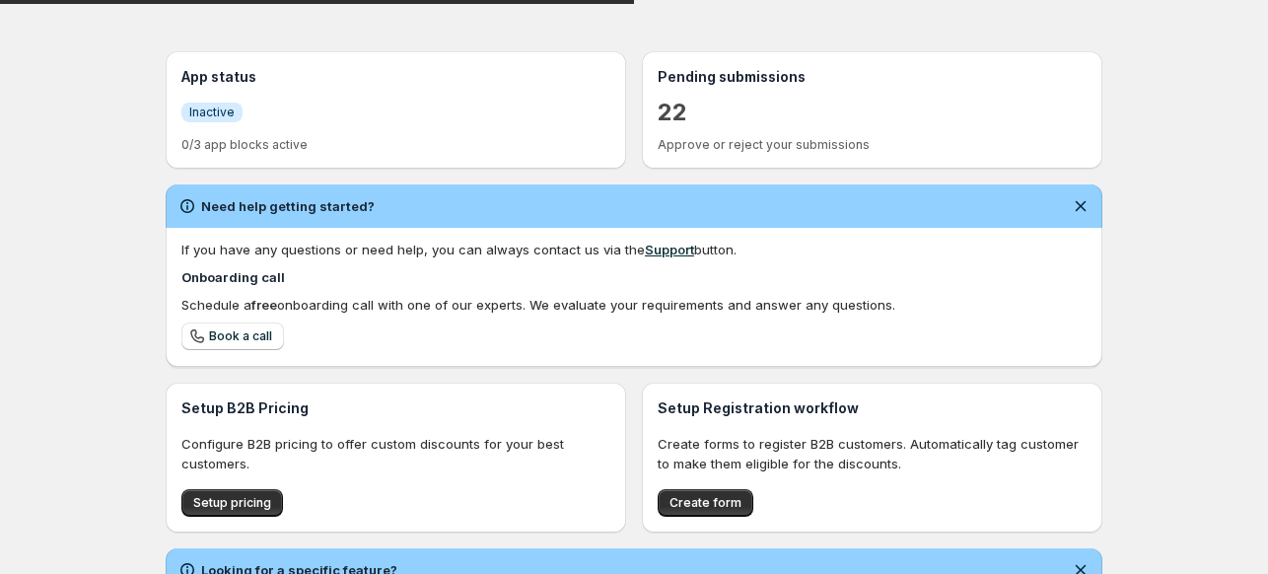
scroll to position [406, 0]
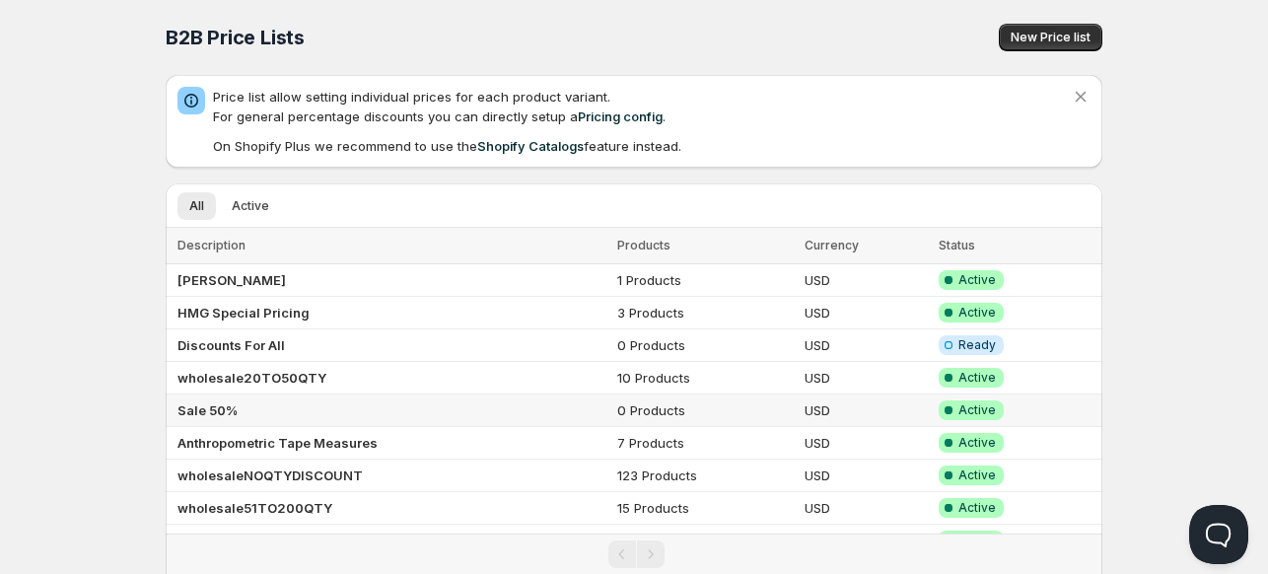
scroll to position [69, 0]
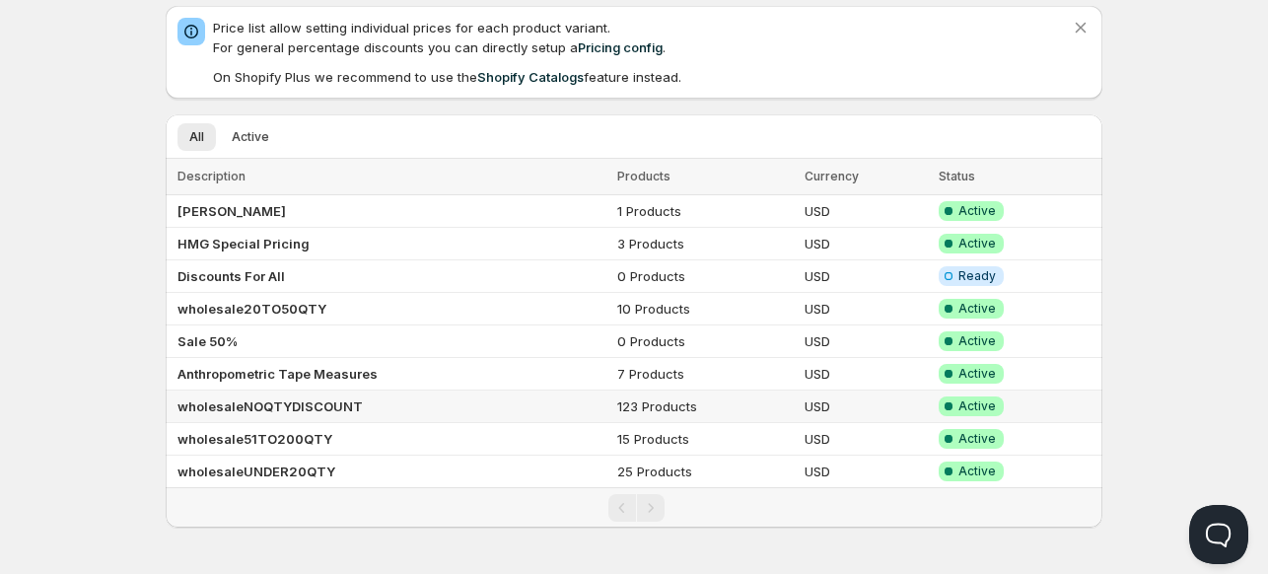
click at [225, 404] on b "wholesaleNOQTYDISCOUNT" at bounding box center [269, 406] width 185 height 16
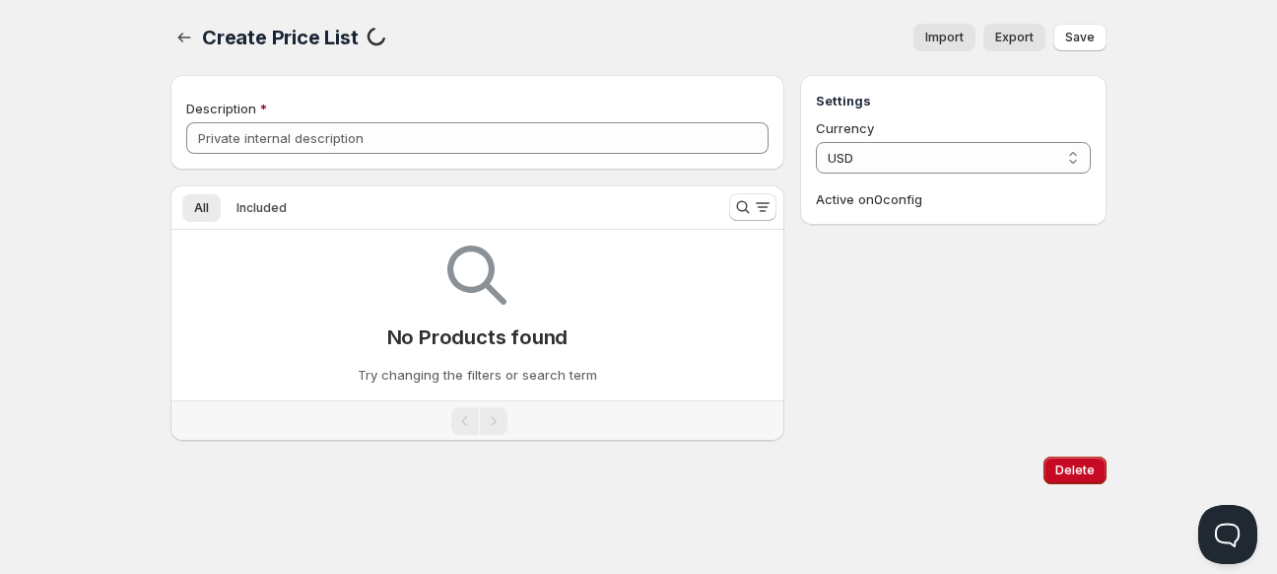
type input "wholesaleNOQTYDISCOUNT"
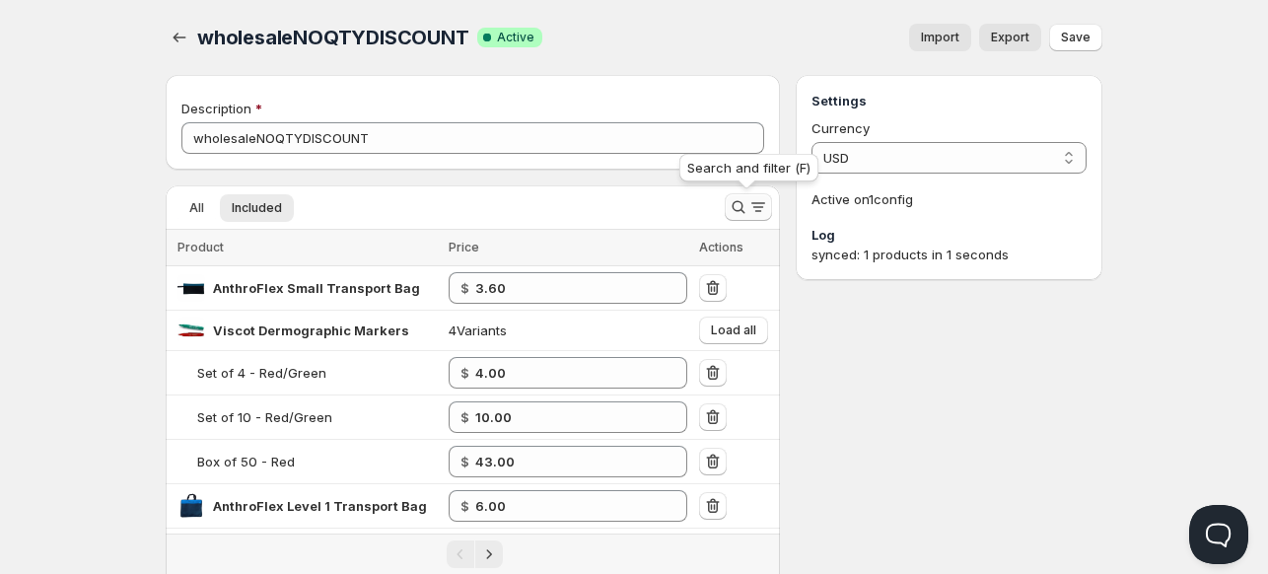
click at [734, 212] on icon "Search and filter results" at bounding box center [738, 207] width 20 height 20
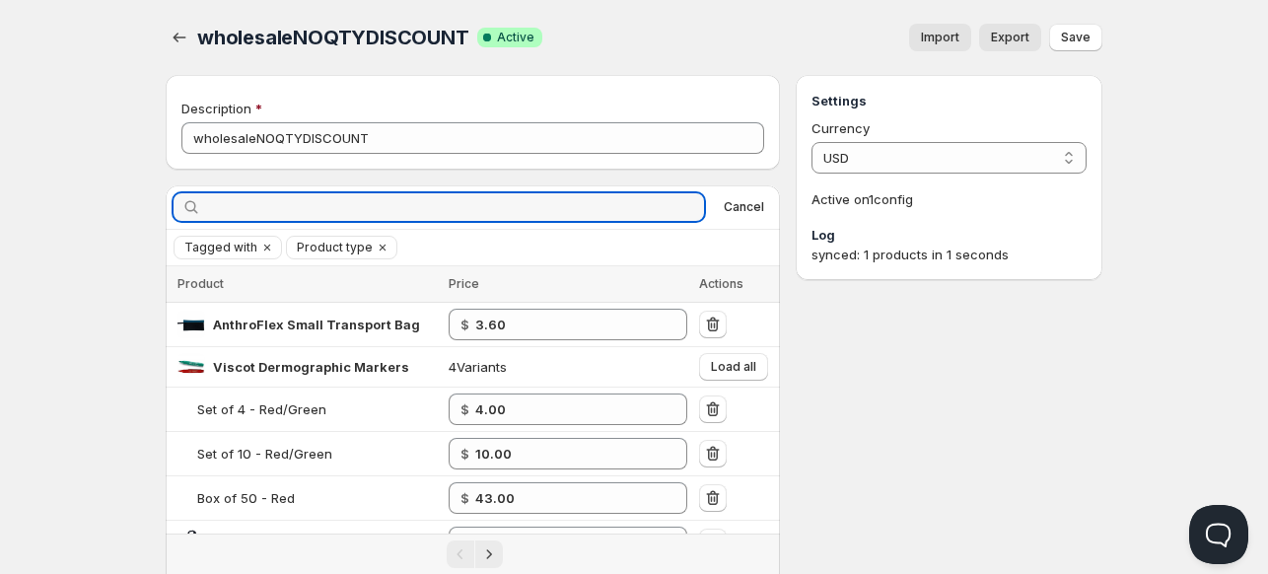
click at [538, 229] on div "Cancel" at bounding box center [473, 207] width 614 height 44
click at [513, 217] on input "text" at bounding box center [454, 207] width 499 height 28
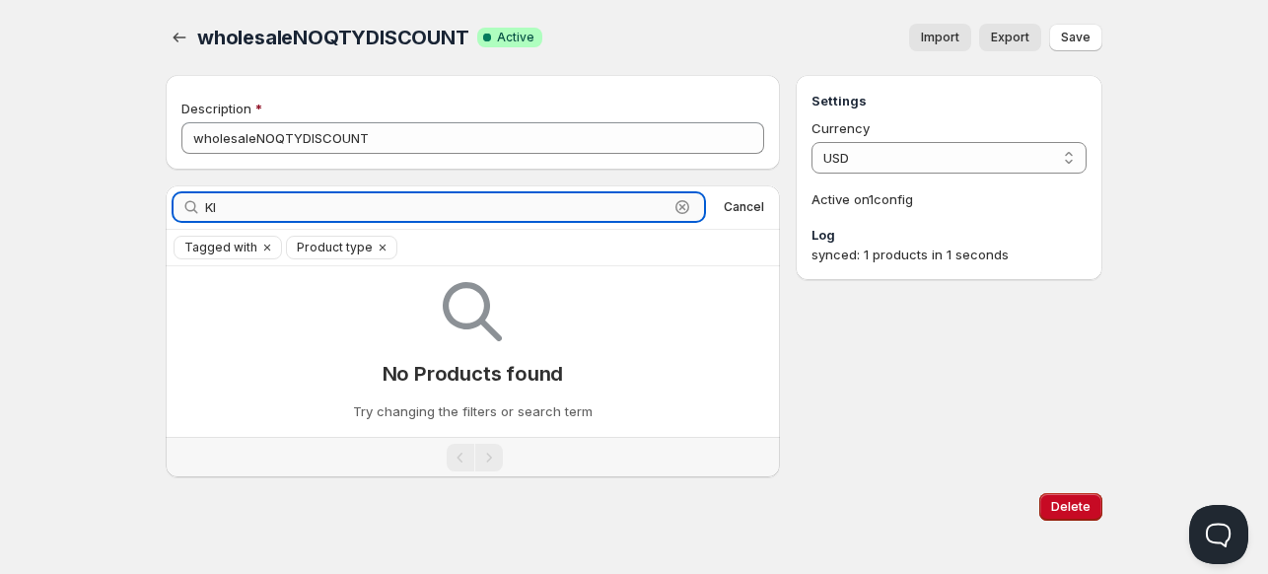
type input "K"
type input "STUDENT"
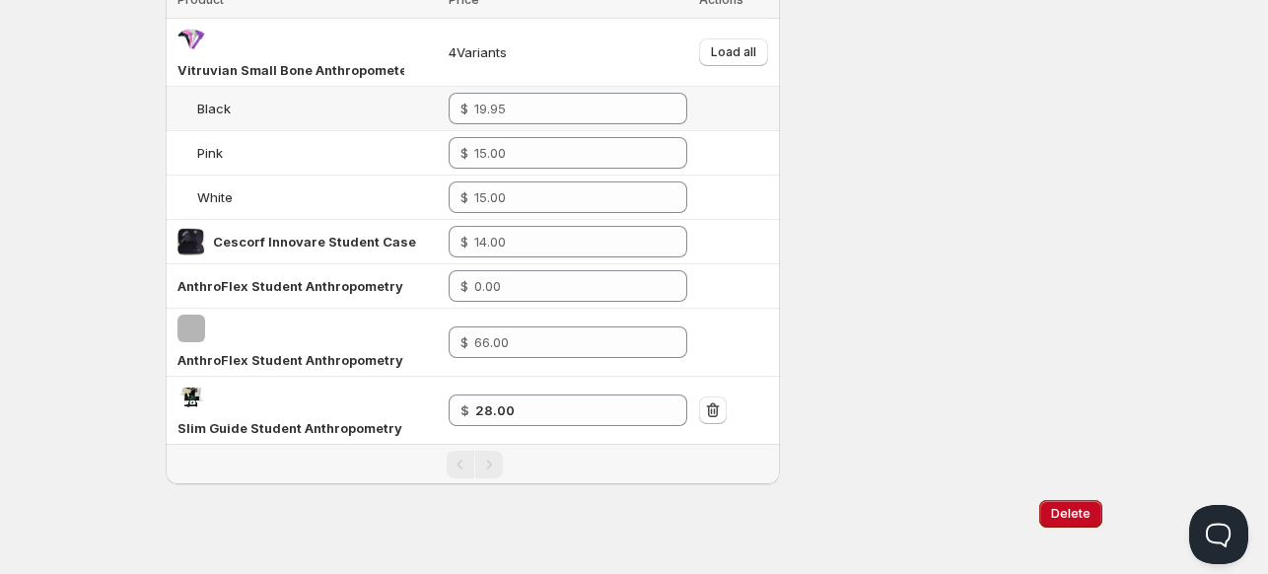
scroll to position [300, 0]
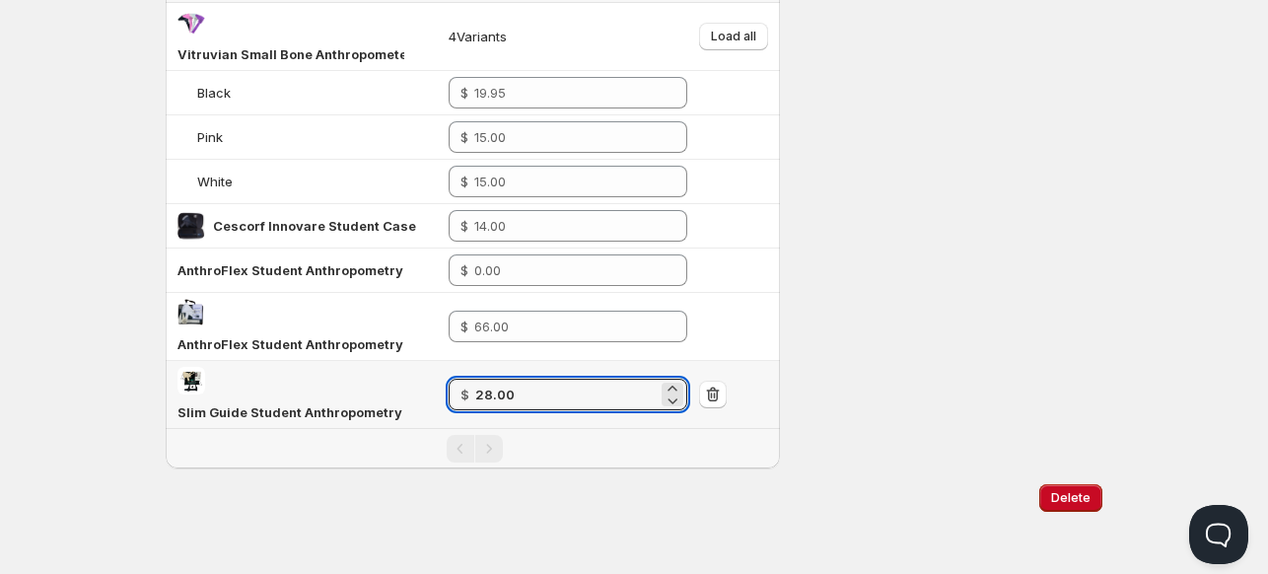
drag, startPoint x: 549, startPoint y: 391, endPoint x: 406, endPoint y: 389, distance: 142.9
click at [406, 389] on tr "Slim Guide Student Anthropometry Kit, Level 1 $ 28.00" at bounding box center [473, 395] width 614 height 68
type input "37.0"
click at [412, 492] on div "Delete" at bounding box center [630, 493] width 944 height 35
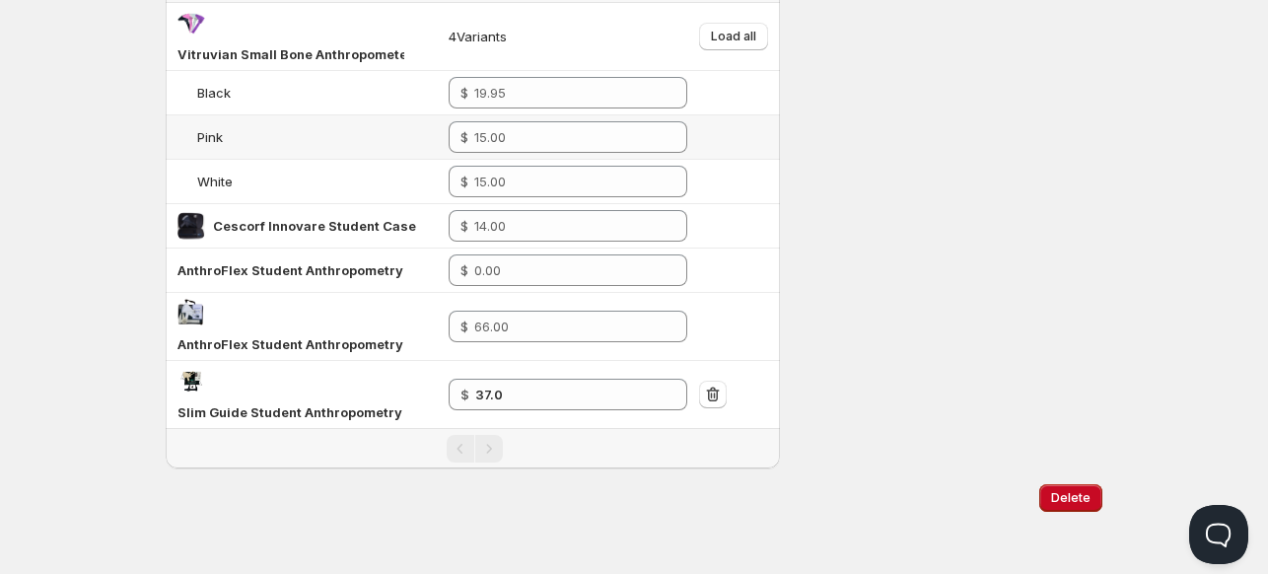
scroll to position [0, 0]
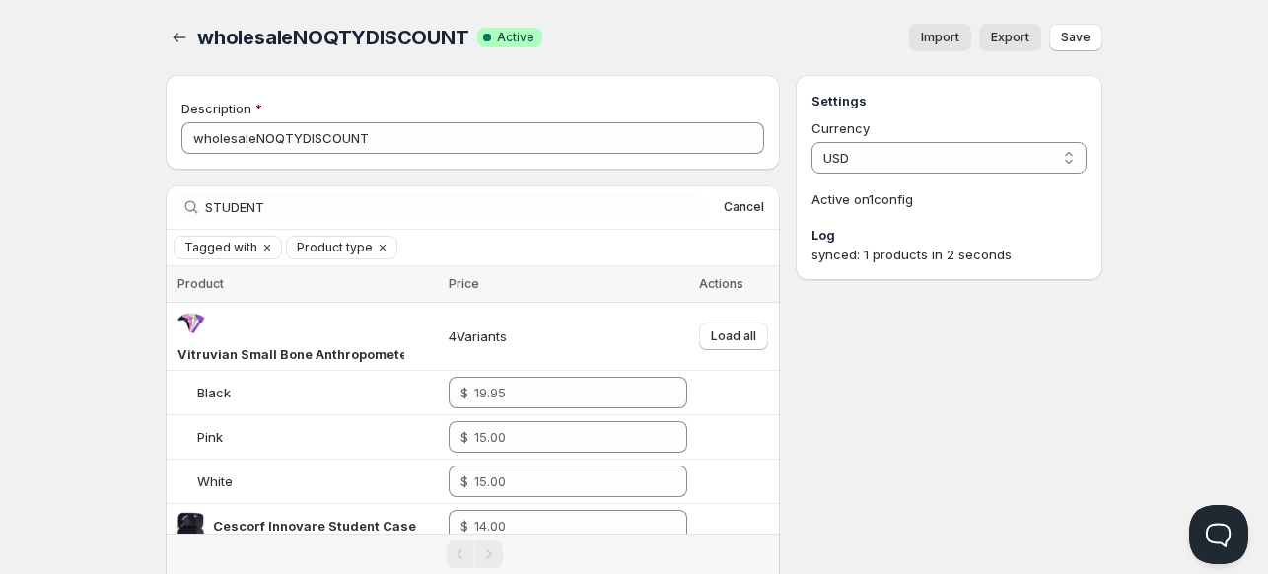
click at [354, 224] on div "STUDENT Clear Cancel" at bounding box center [473, 206] width 614 height 43
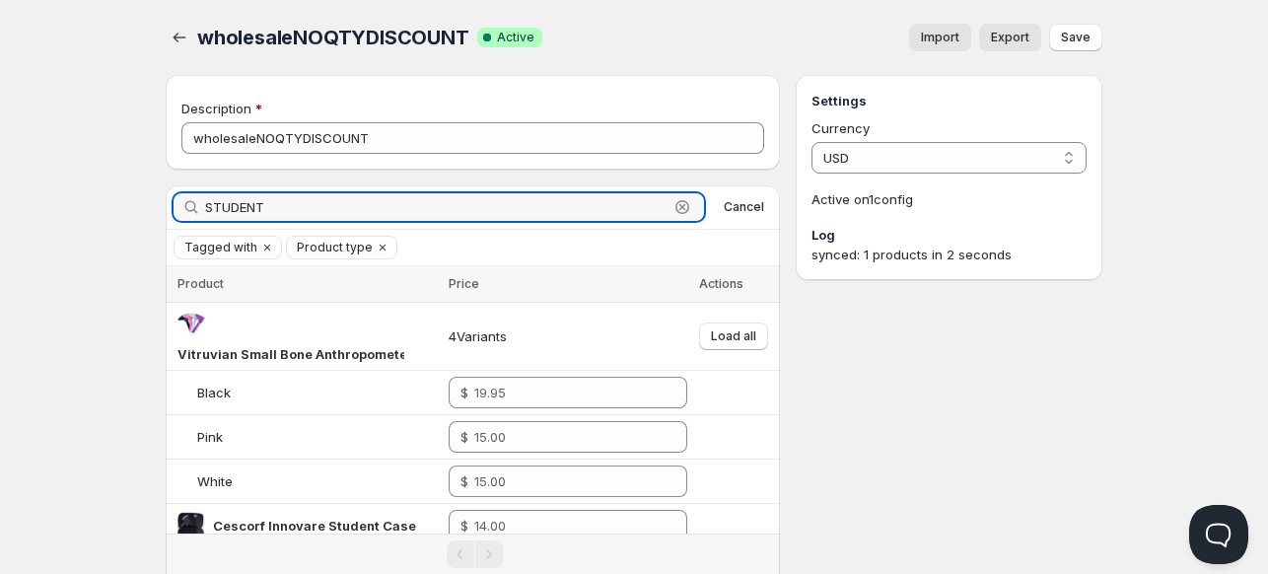
drag, startPoint x: 289, startPoint y: 211, endPoint x: 59, endPoint y: 200, distance: 229.9
click at [59, 200] on div "Home Pricing Price lists Forms Submissions Settings Features Plans wholesaleNOQ…" at bounding box center [634, 438] width 1268 height 876
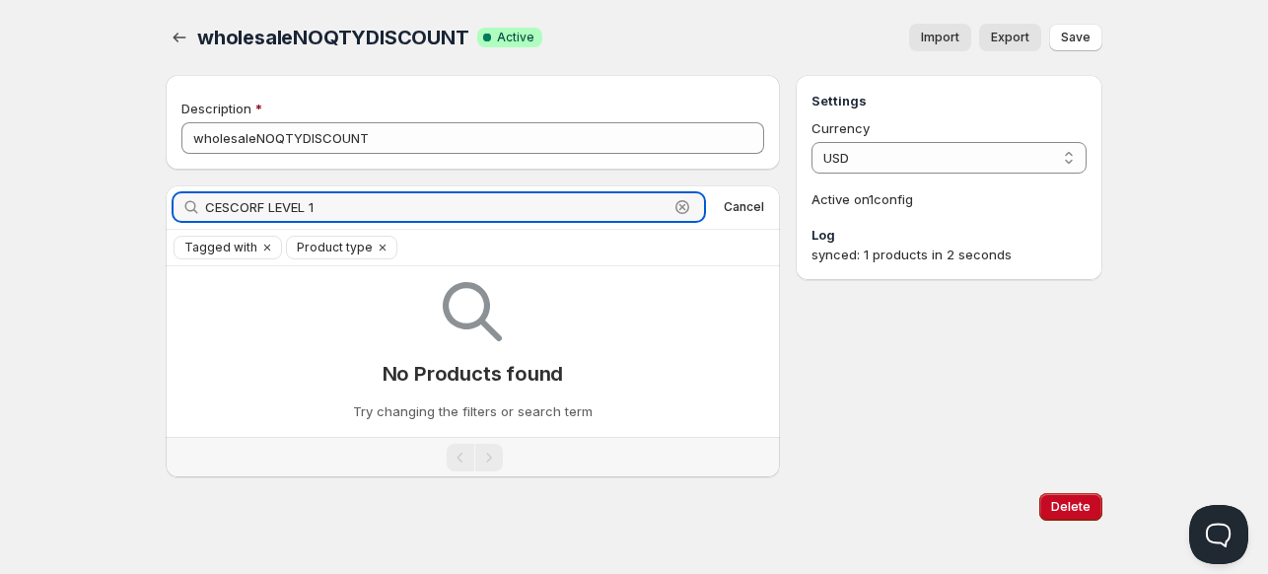
type input "CESCORF LEVEL 1"
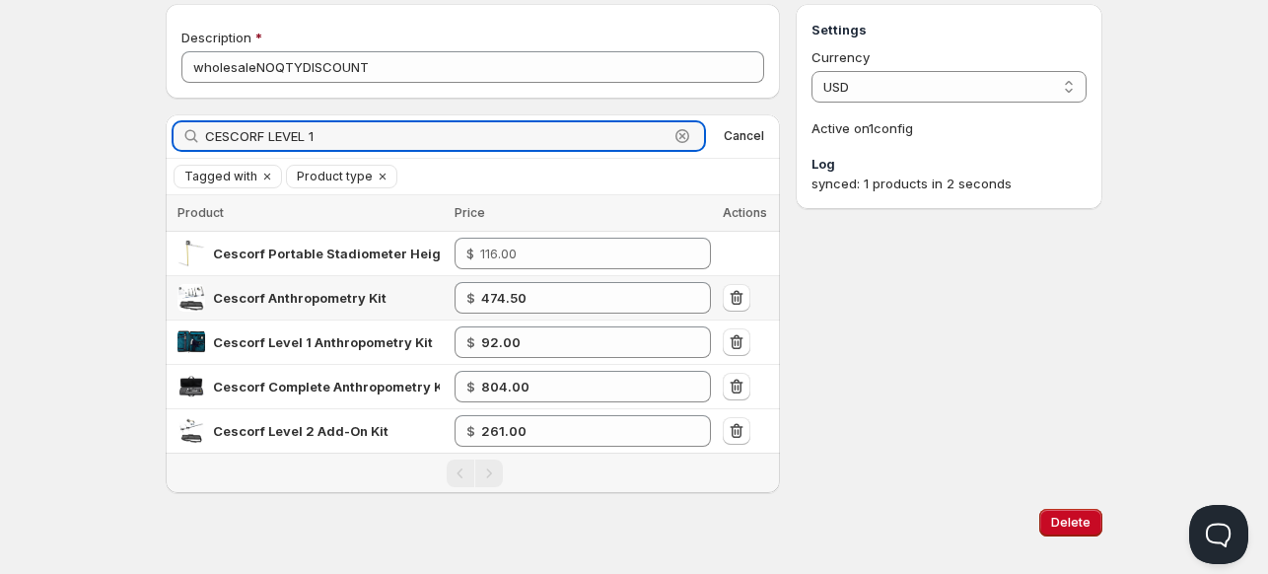
scroll to position [73, 0]
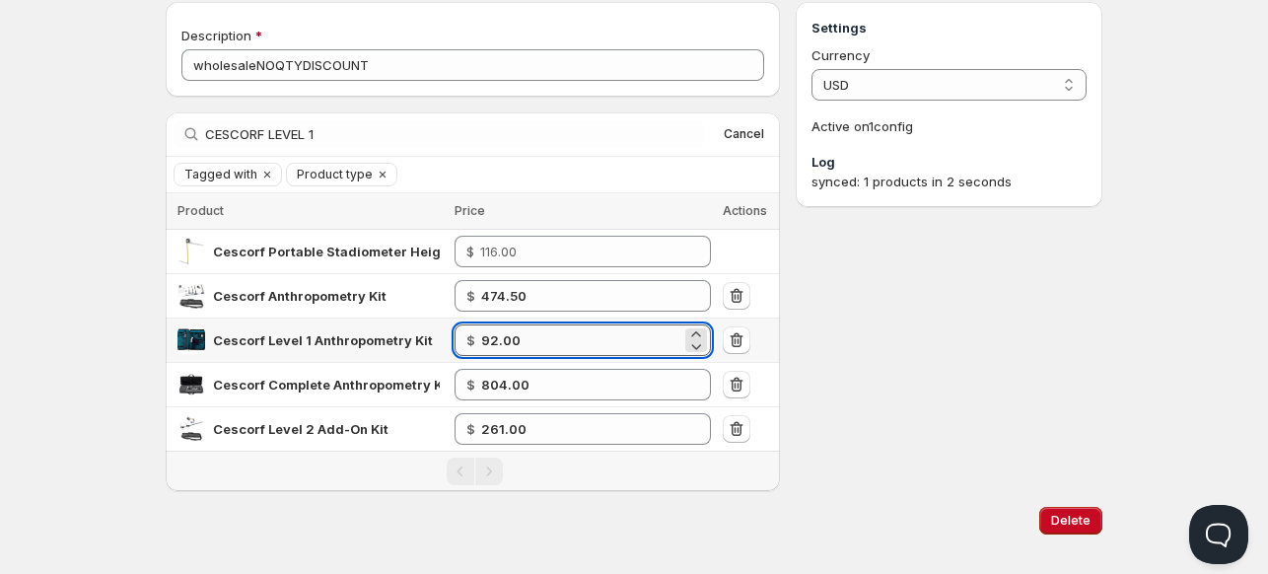
click at [553, 338] on input "92.00" at bounding box center [581, 340] width 200 height 32
type input "95.00"
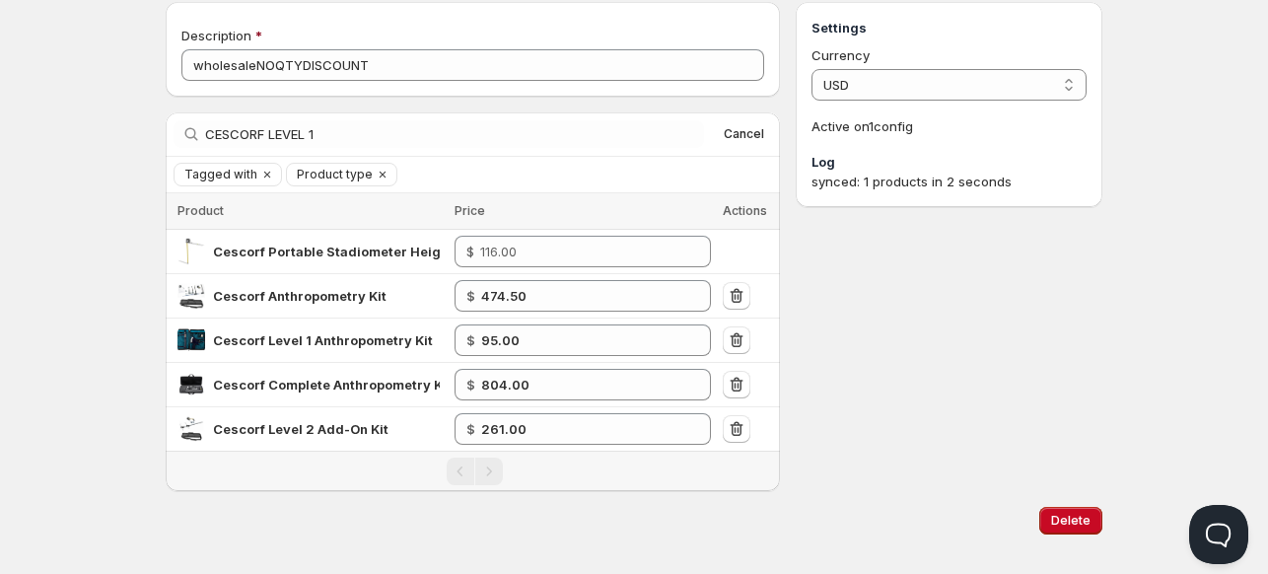
click at [933, 389] on div "Settings Currency USD USD Active on 1 config Log synced: 1 products in 2 seconds" at bounding box center [948, 246] width 307 height 489
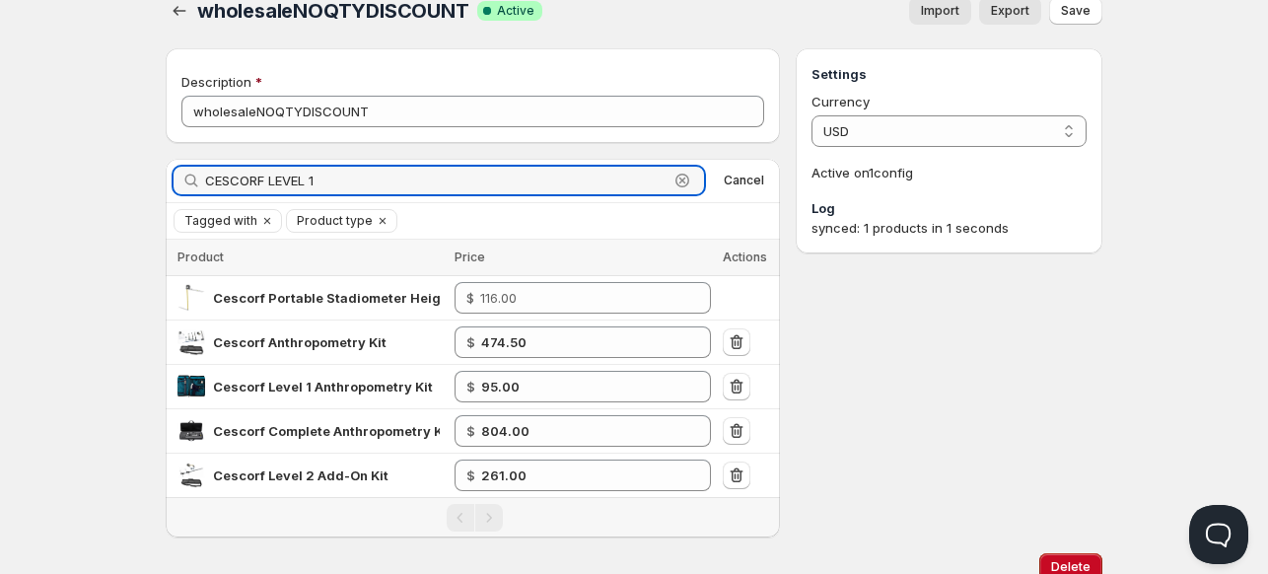
drag, startPoint x: 264, startPoint y: 176, endPoint x: 96, endPoint y: 176, distance: 168.6
click at [96, 176] on div "Home Pricing Price lists Forms Submissions Settings Features Plans wholesaleNOQ…" at bounding box center [634, 309] width 1268 height 672
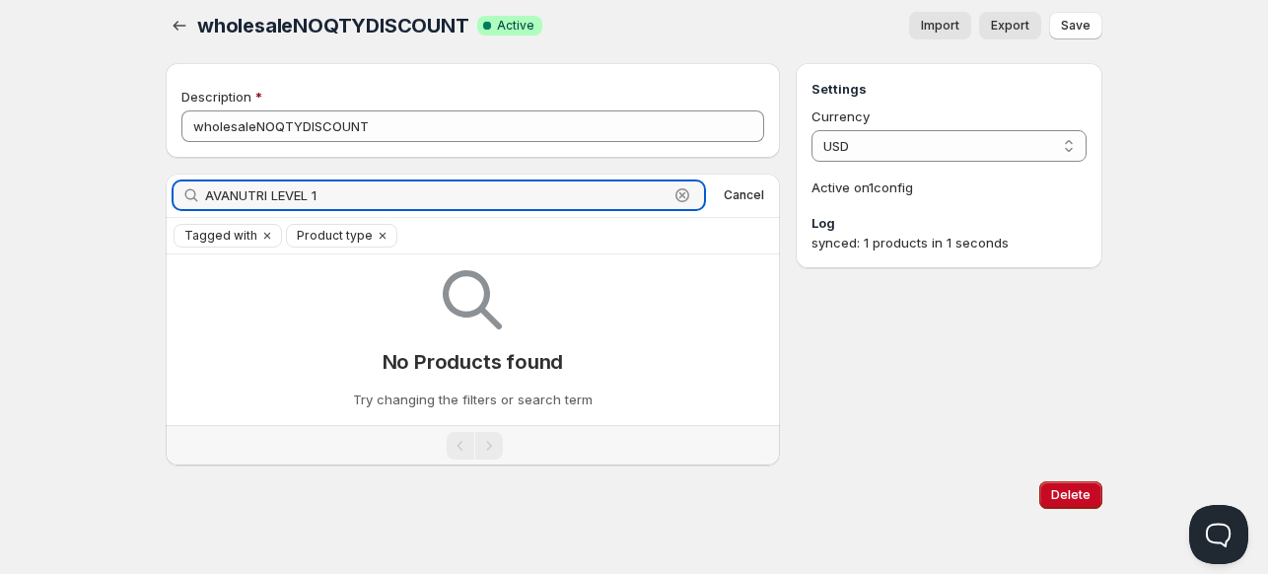
scroll to position [0, 0]
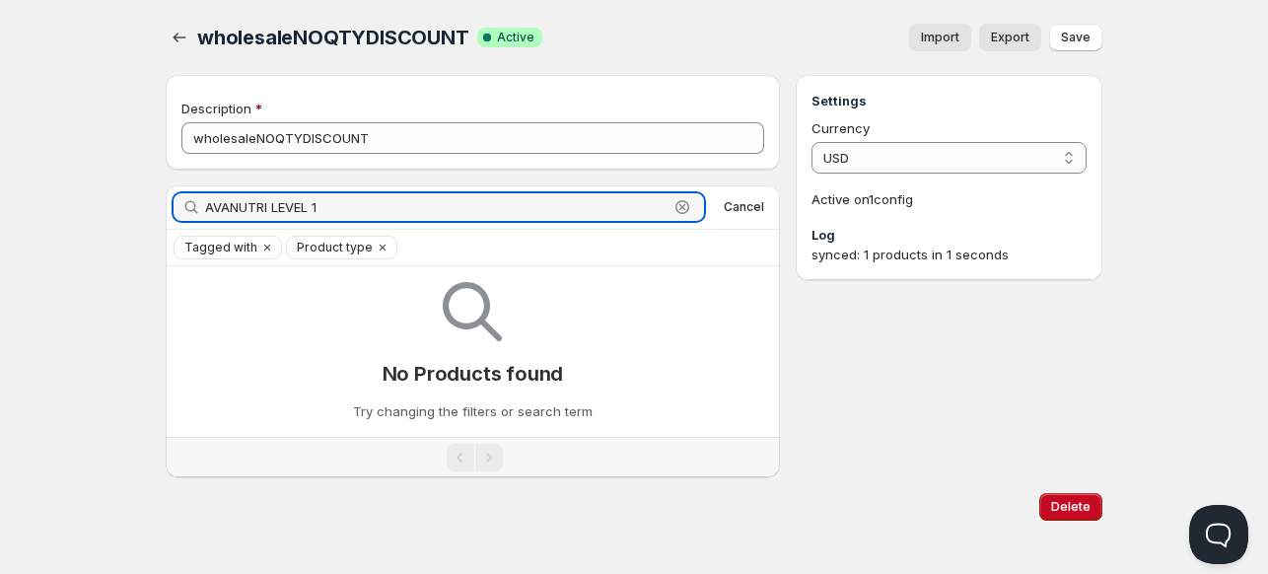
type input "AVANUTRI LEVEL 1"
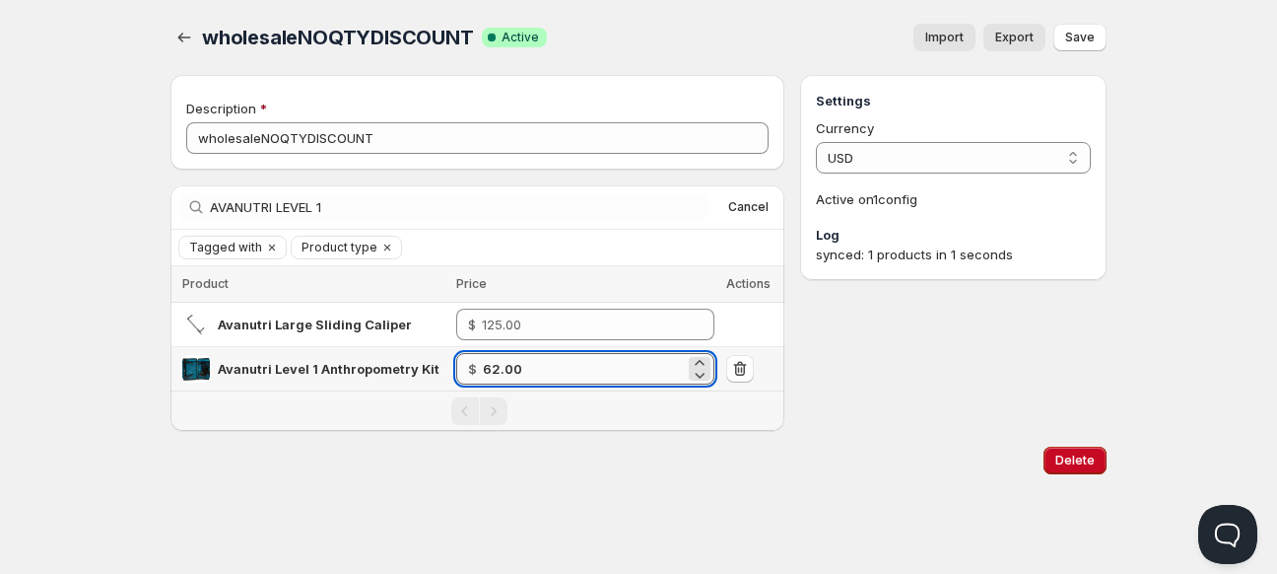
click at [546, 375] on input "62.00" at bounding box center [584, 369] width 202 height 32
type input "64.00"
click at [570, 476] on div "Delete" at bounding box center [639, 460] width 936 height 59
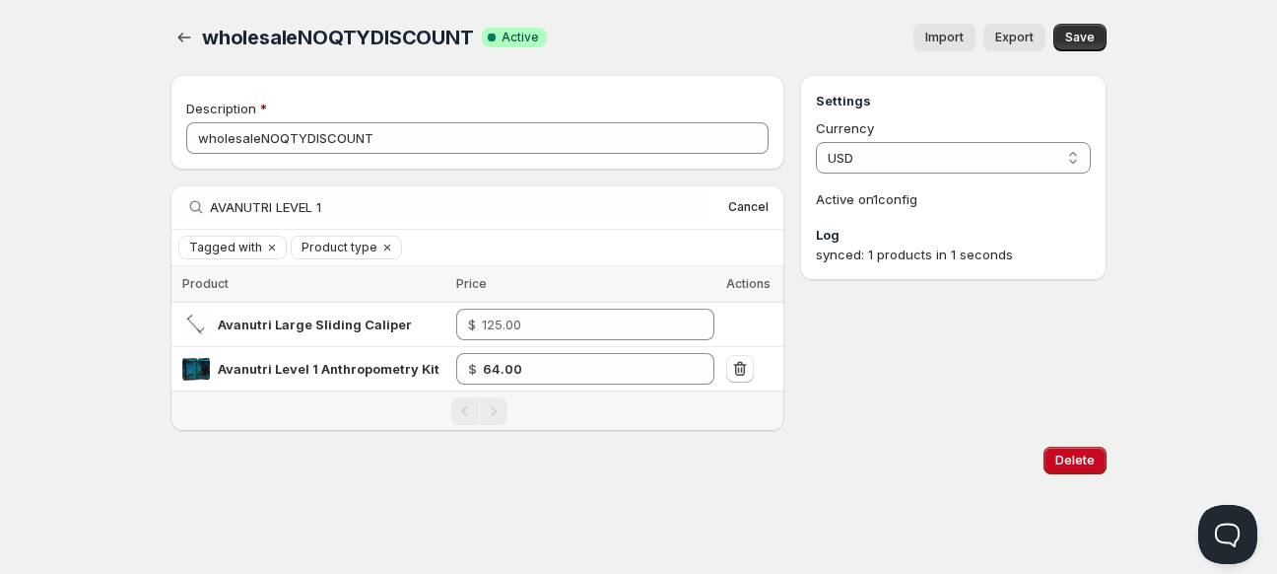
click at [1108, 36] on div "wholesaleNOQTYDISCOUNT. This page is ready wholesaleNOQTYDISCOUNT Success Compl…" at bounding box center [639, 245] width 984 height 490
click at [1092, 38] on span "Save" at bounding box center [1081, 38] width 30 height 16
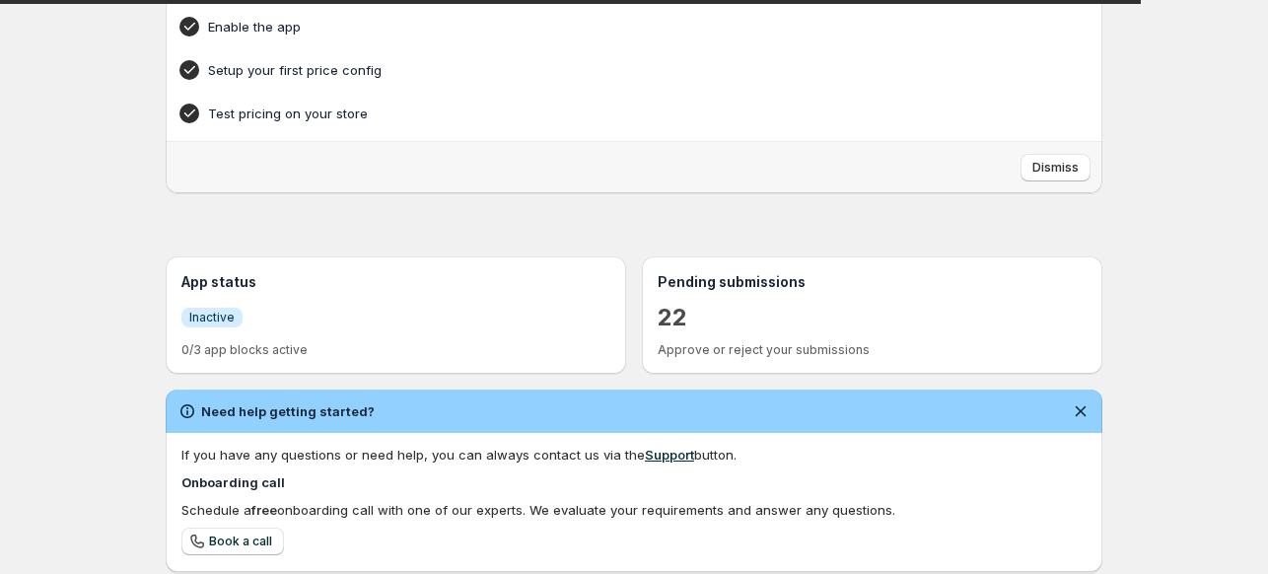
scroll to position [199, 0]
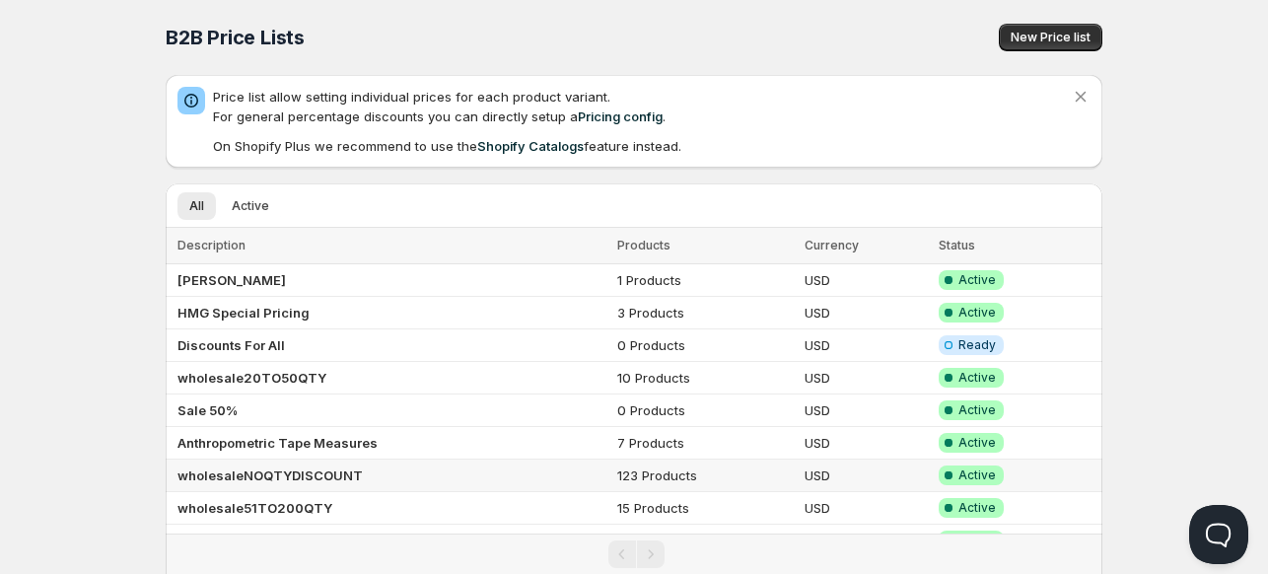
click at [257, 471] on b "wholesaleNOQTYDISCOUNT" at bounding box center [269, 475] width 185 height 16
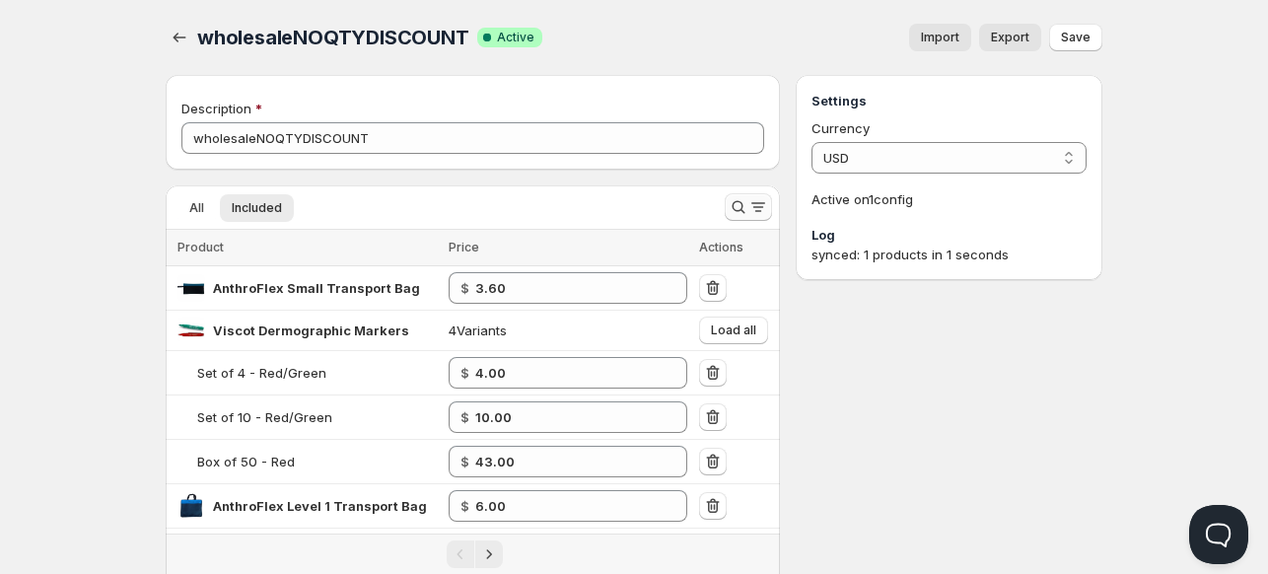
click at [735, 200] on icon "Search and filter results" at bounding box center [738, 207] width 20 height 20
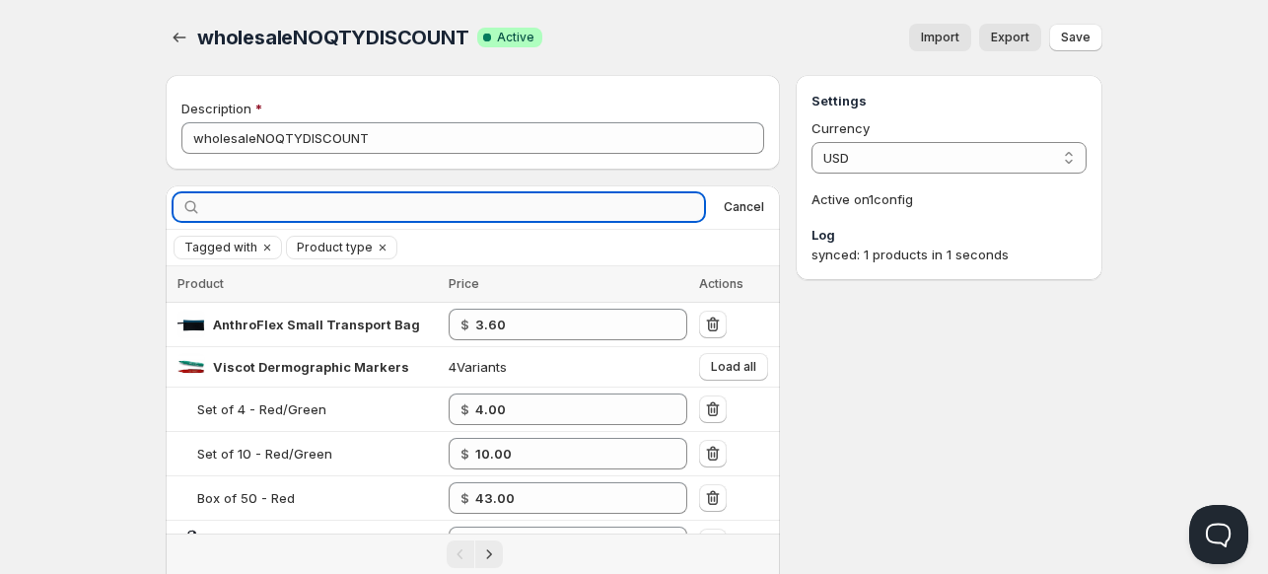
click at [586, 207] on input "text" at bounding box center [454, 207] width 499 height 28
type input "STUDENT"
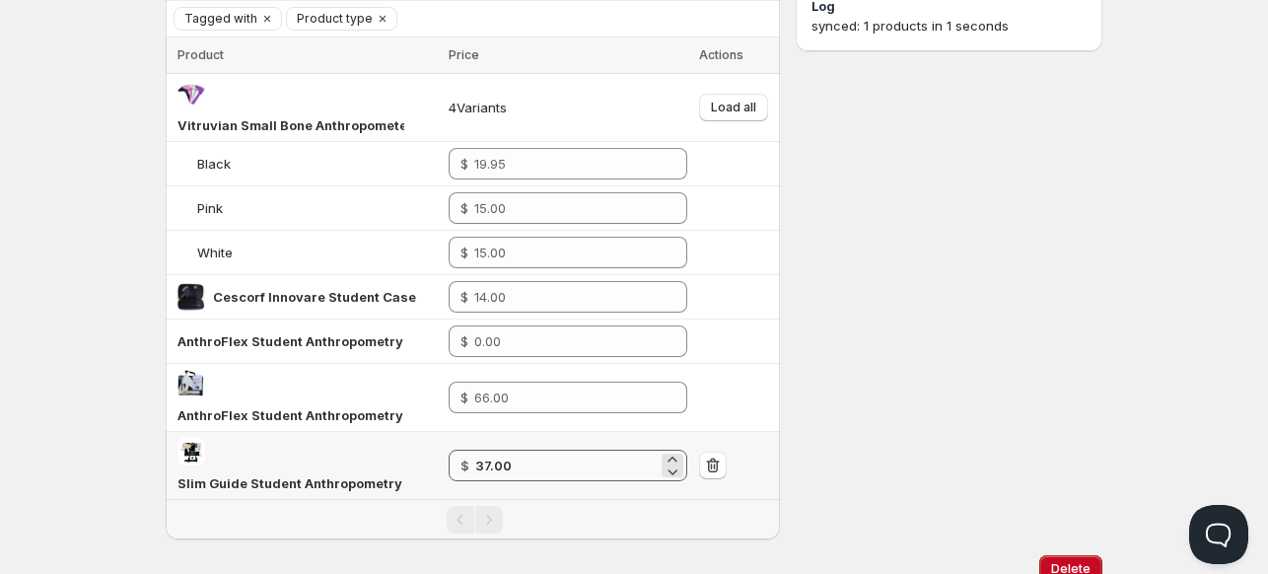
scroll to position [300, 0]
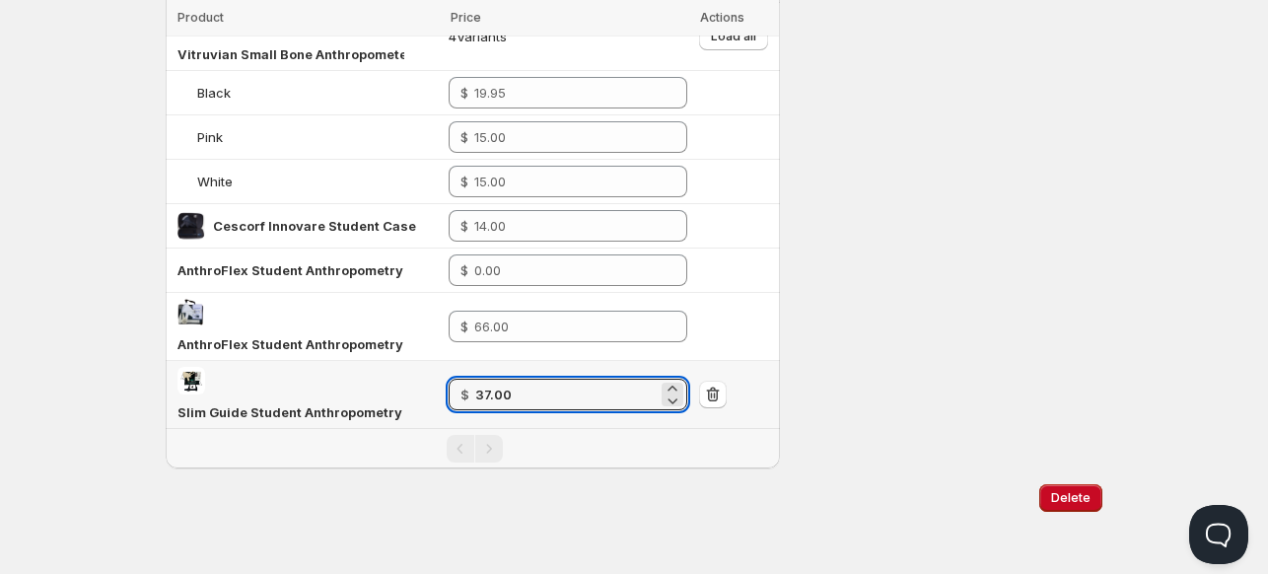
drag, startPoint x: 541, startPoint y: 394, endPoint x: 367, endPoint y: 393, distance: 174.5
click at [367, 393] on tr "Slim Guide Student Anthropometry Kit, Level 1 $ 37.00" at bounding box center [473, 395] width 614 height 68
type input "38.00"
click at [373, 535] on div "Home Pricing Price lists Forms Submissions Settings Features Plans wholesaleNOQ…" at bounding box center [634, 138] width 1268 height 876
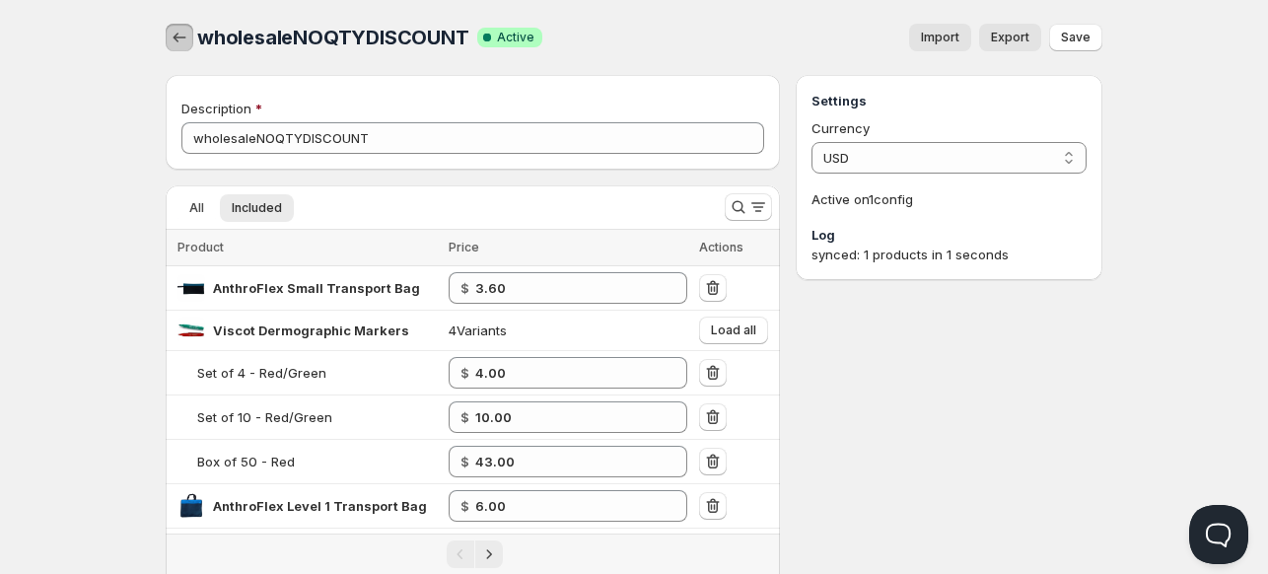
click at [187, 39] on icon "button" at bounding box center [180, 38] width 20 height 20
